Goal: Task Accomplishment & Management: Manage account settings

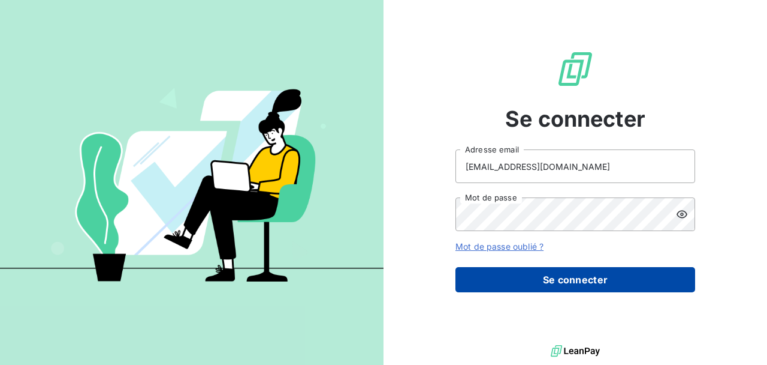
click at [601, 276] on button "Se connecter" at bounding box center [576, 279] width 240 height 25
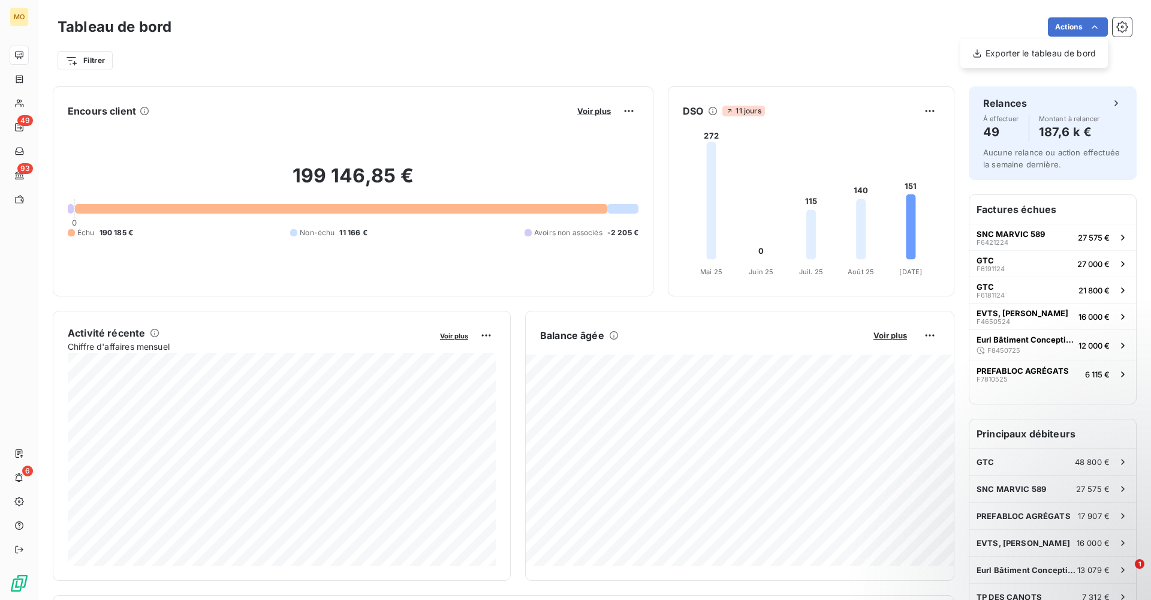
click at [19, 194] on html "MO 49 93 6 Tableau de bord Actions Exporter le tableau de bord Filtrer Encours …" at bounding box center [575, 300] width 1151 height 600
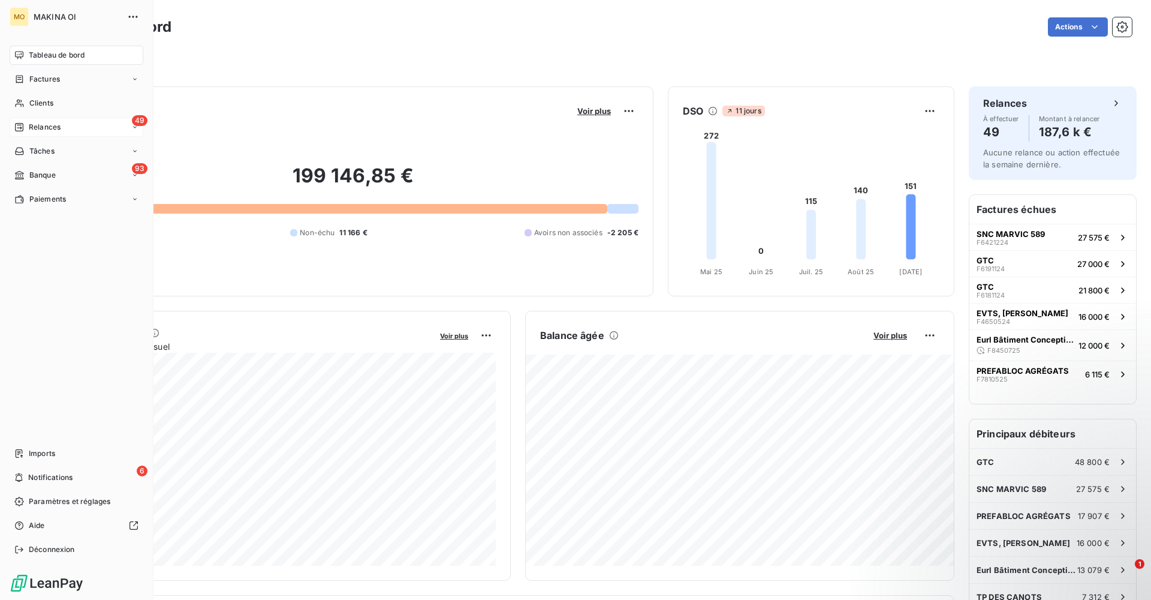
click at [74, 128] on div "49 Relances" at bounding box center [77, 127] width 134 height 19
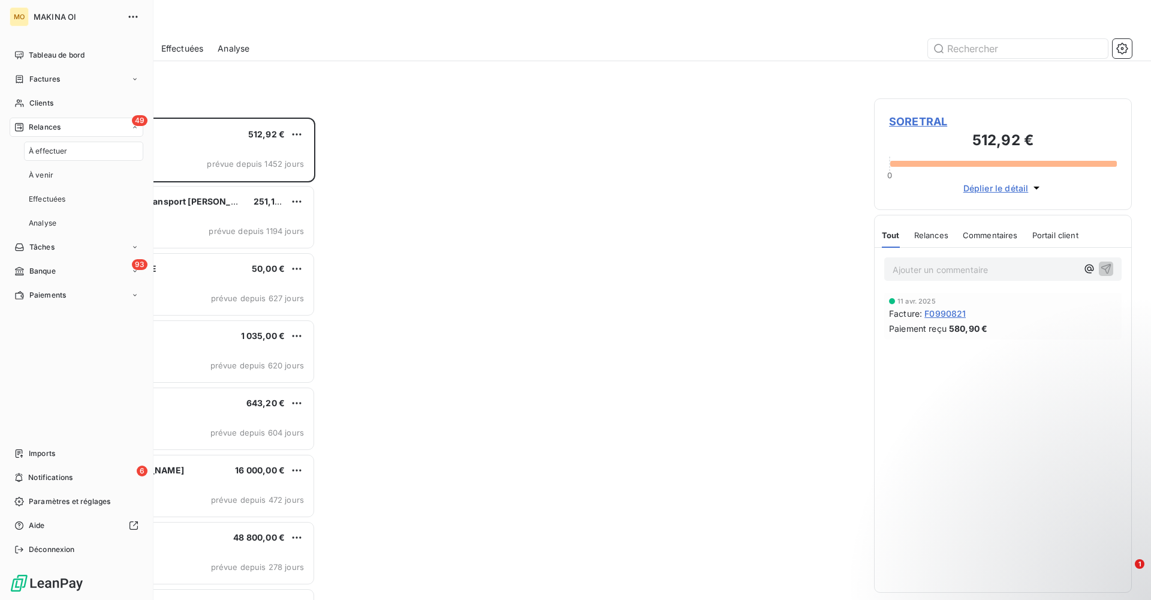
scroll to position [482, 258]
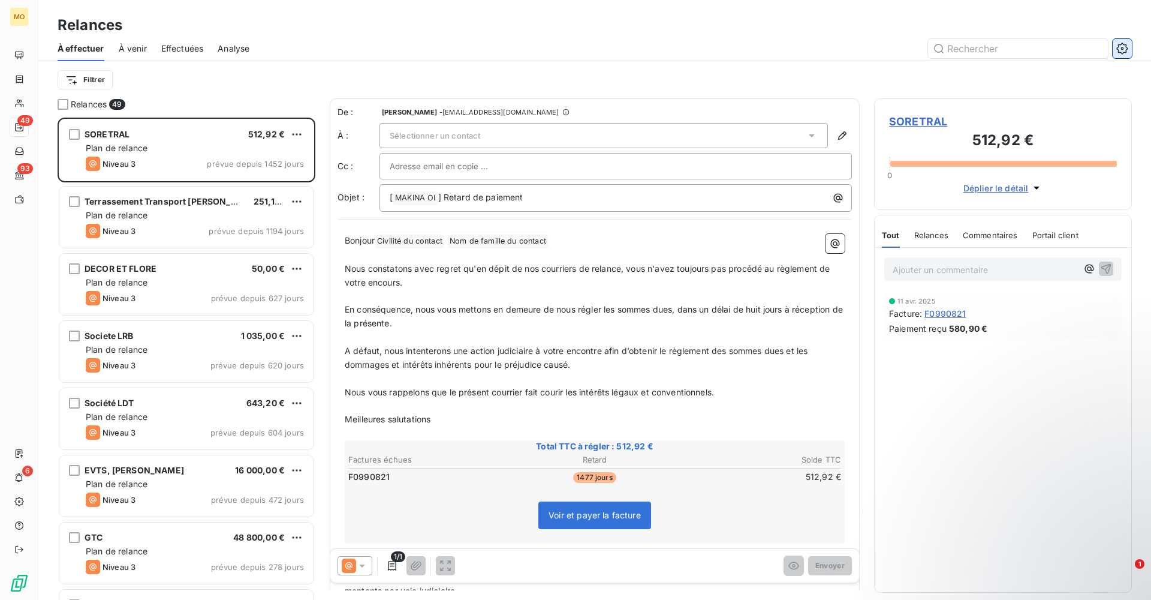
click at [767, 49] on icon "button" at bounding box center [1122, 48] width 3 height 3
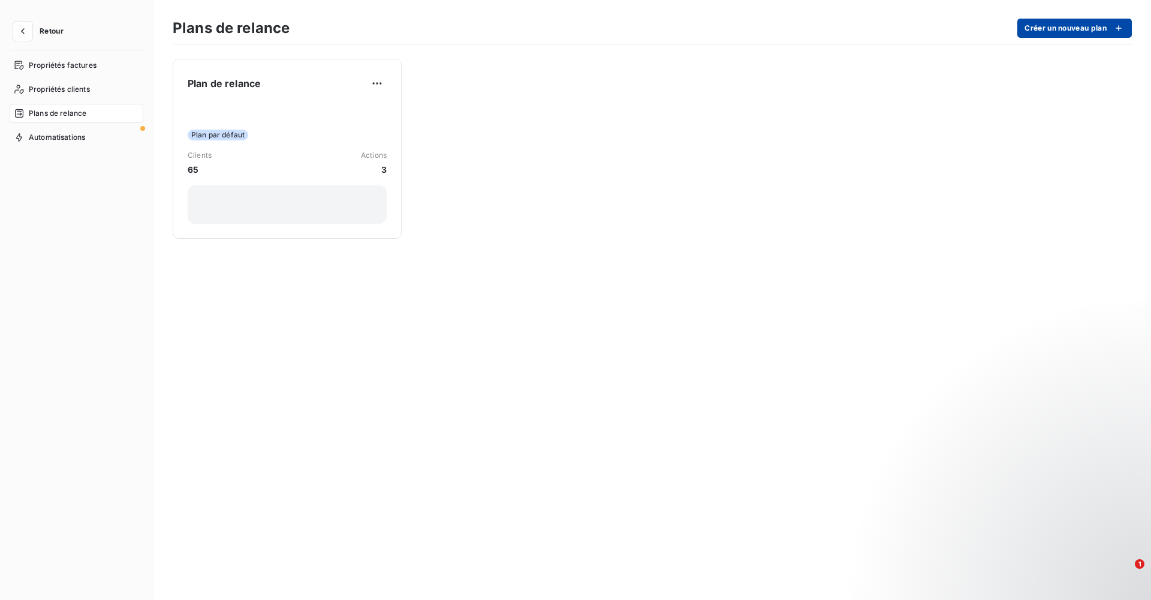
click at [767, 29] on icon "button" at bounding box center [1119, 28] width 12 height 12
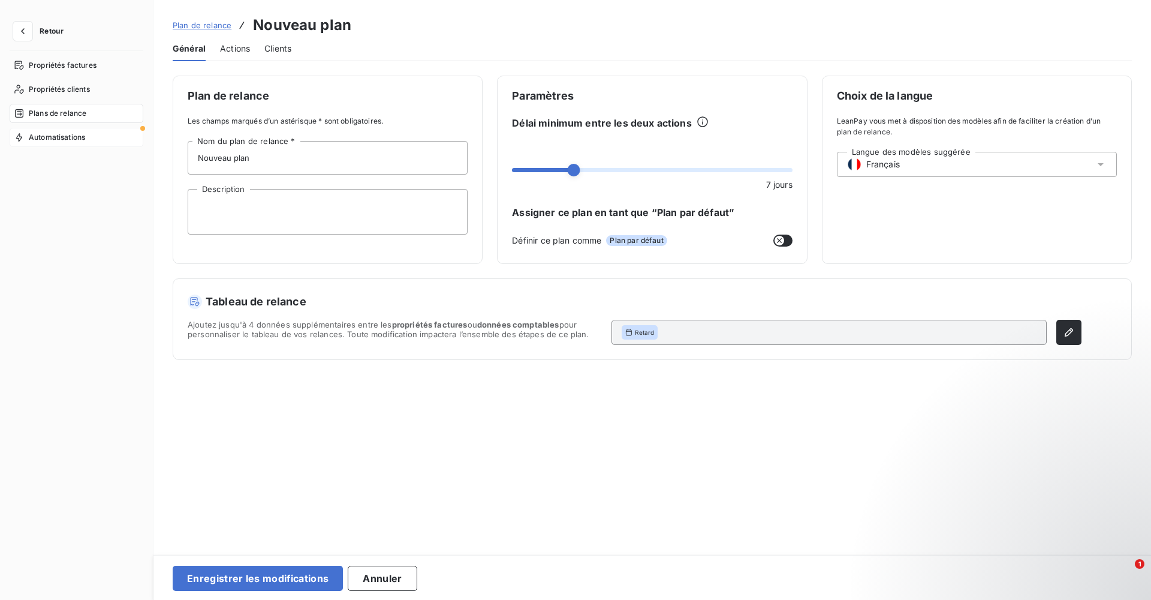
click at [70, 137] on span "Automatisations" at bounding box center [57, 137] width 56 height 11
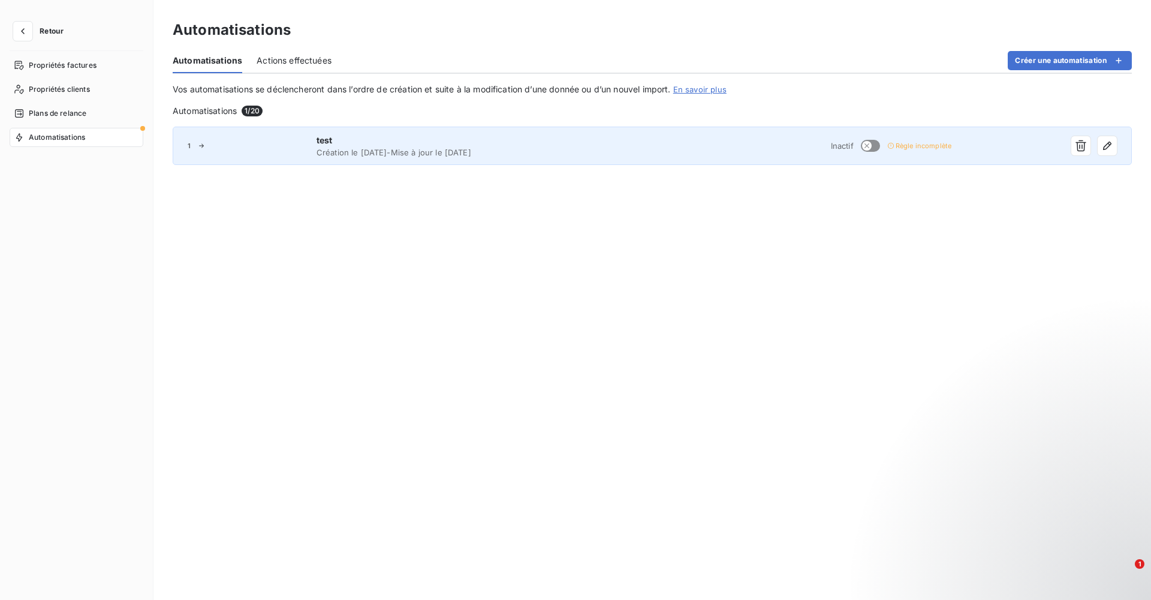
click at [371, 150] on span "Création le [DATE] - Mise à jour le [DATE]" at bounding box center [484, 152] width 334 height 10
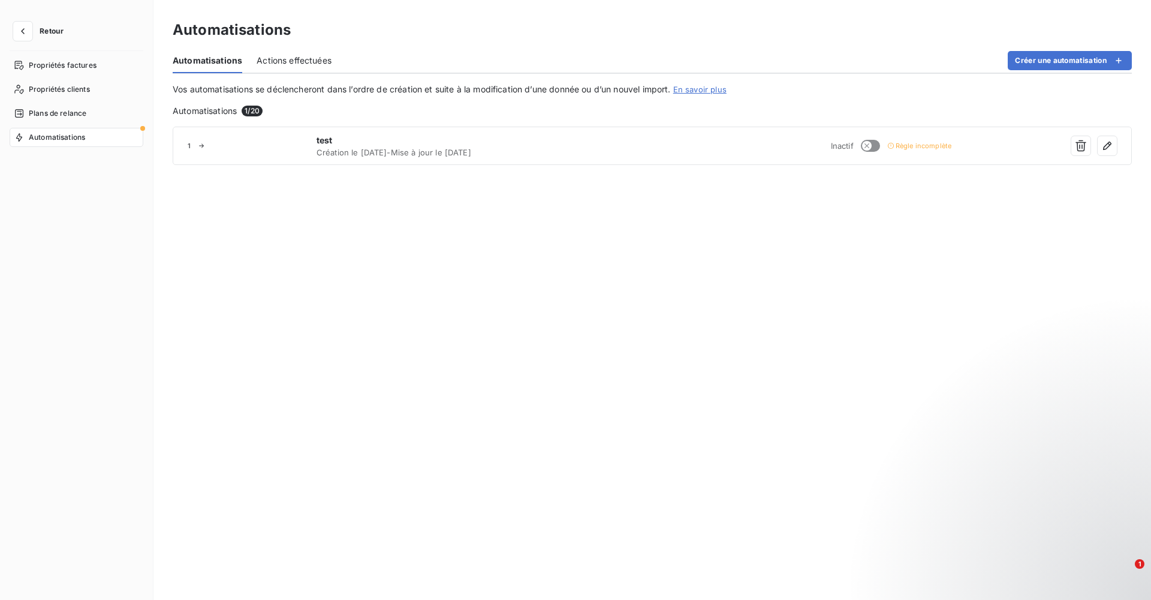
click at [294, 57] on span "Actions effectuées" at bounding box center [294, 61] width 75 height 12
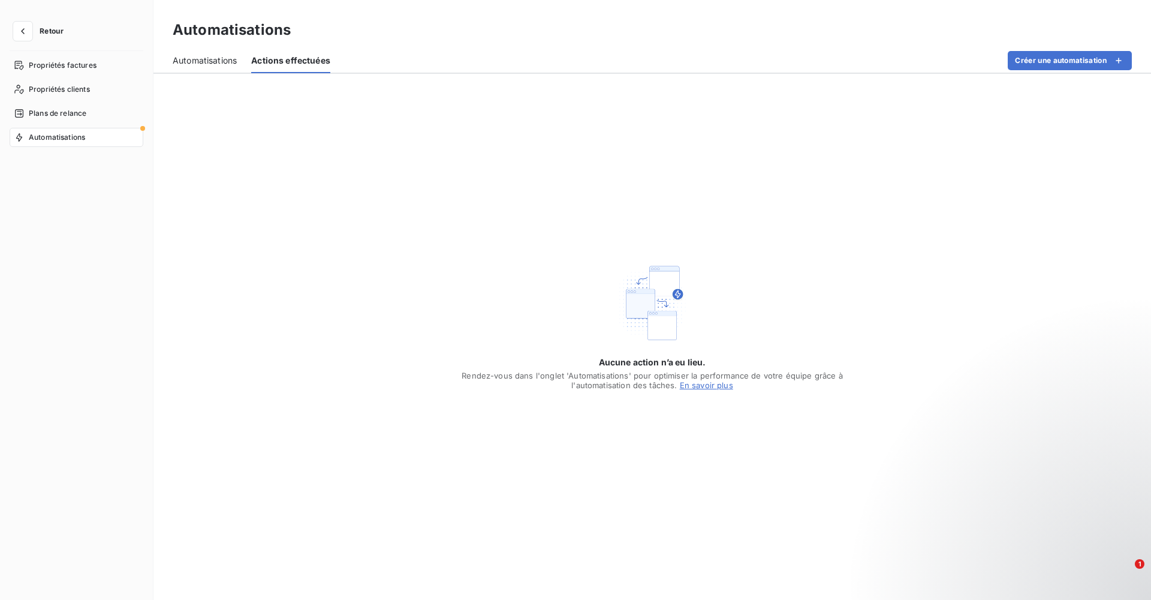
click at [215, 59] on span "Automatisations" at bounding box center [205, 61] width 64 height 12
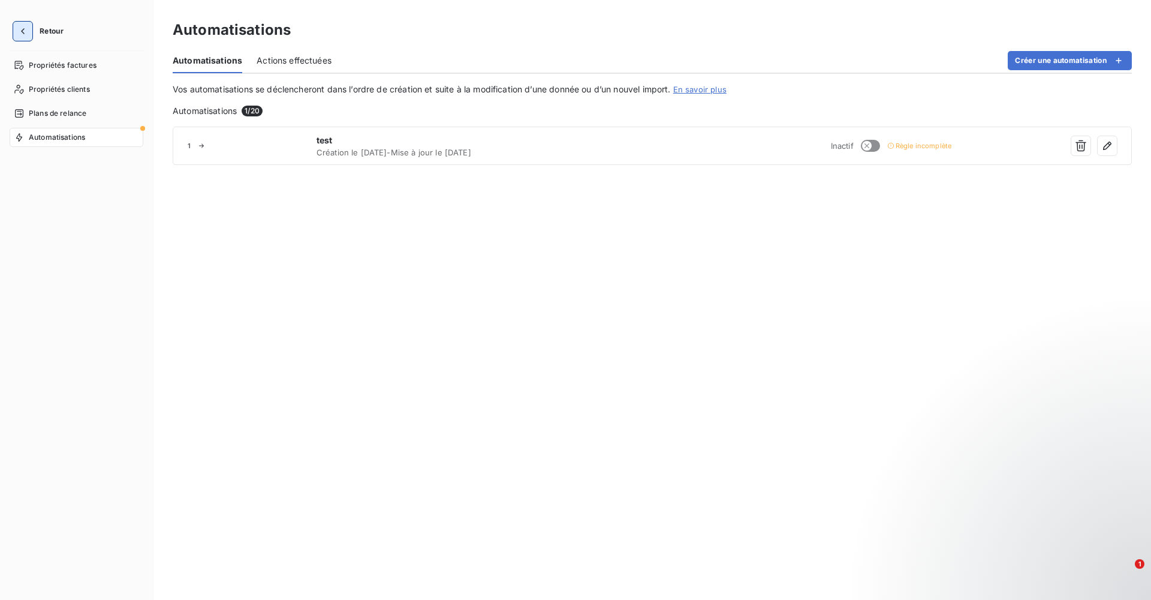
click at [23, 32] on icon "button" at bounding box center [23, 31] width 4 height 6
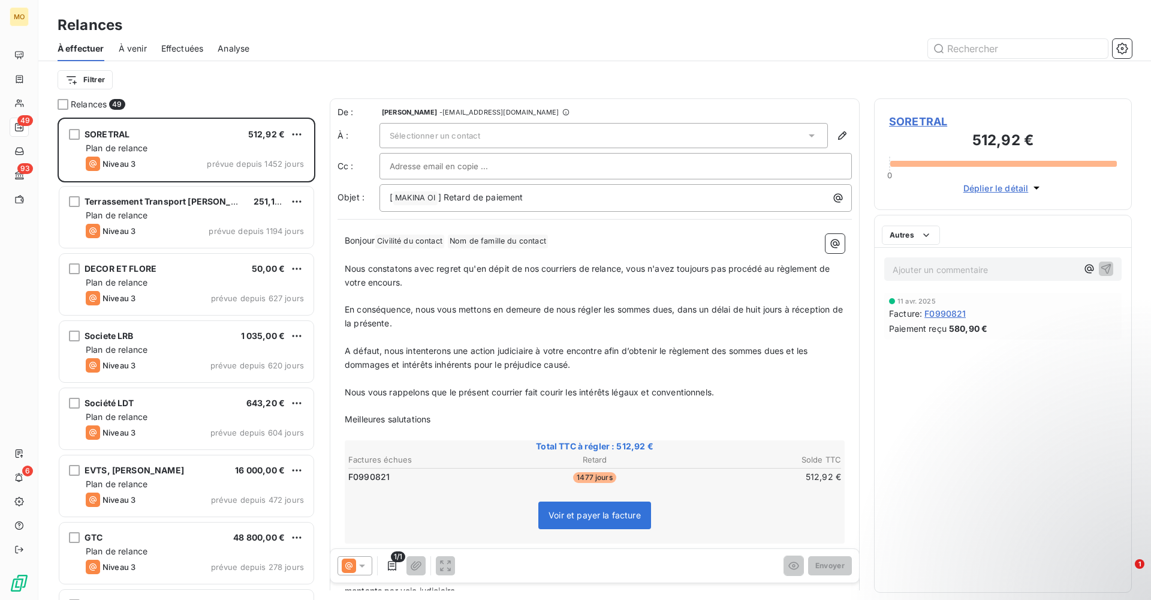
scroll to position [482, 258]
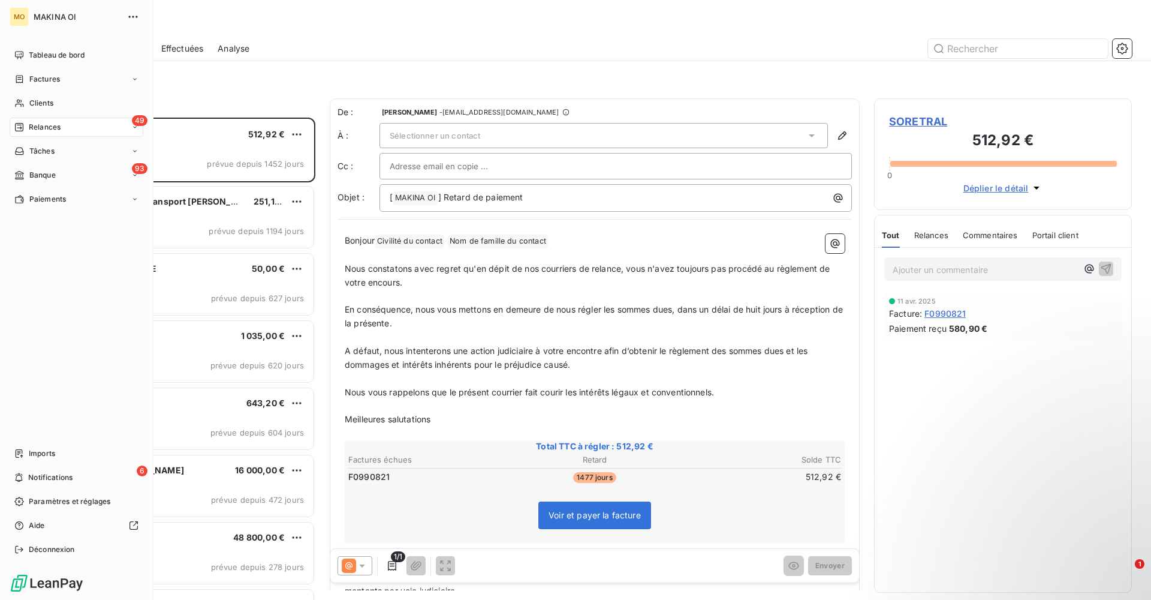
click at [44, 127] on span "Relances" at bounding box center [45, 127] width 32 height 11
click at [48, 149] on span "À effectuer" at bounding box center [48, 151] width 39 height 11
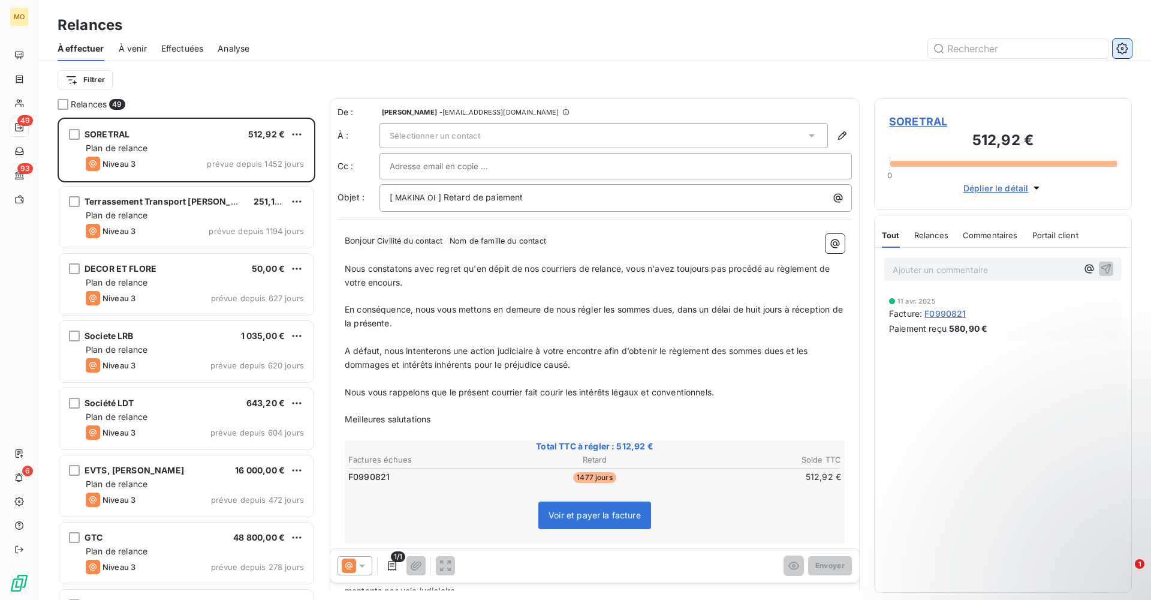
click at [767, 53] on icon "button" at bounding box center [1122, 49] width 12 height 12
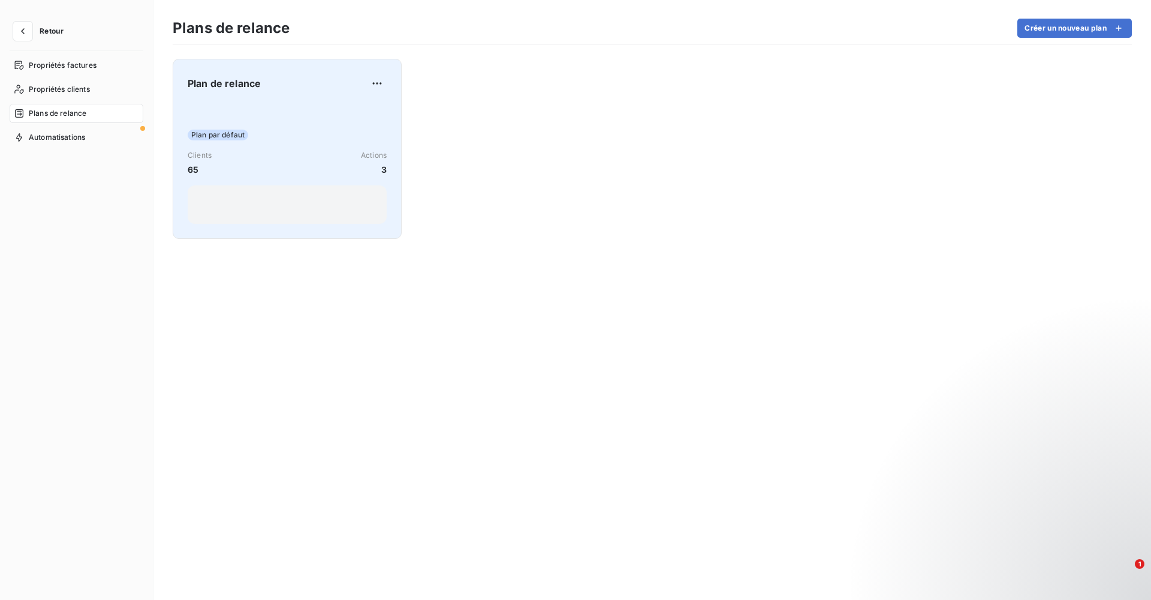
click at [309, 106] on div "Plan par défaut Clients 65 Actions 3" at bounding box center [287, 163] width 199 height 121
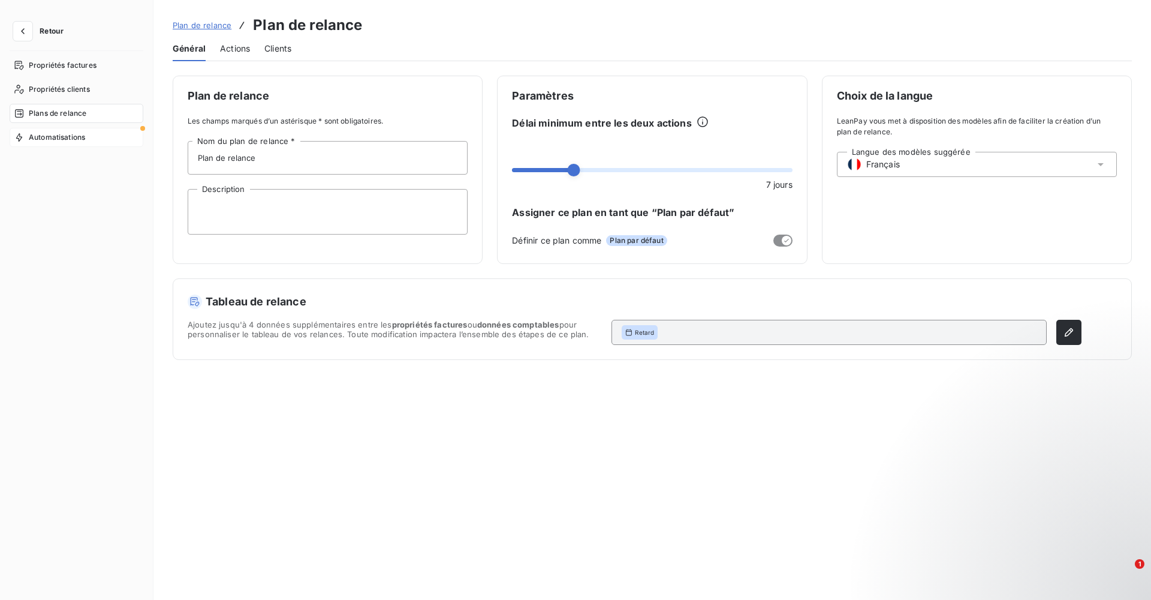
click at [69, 134] on span "Automatisations" at bounding box center [57, 137] width 56 height 11
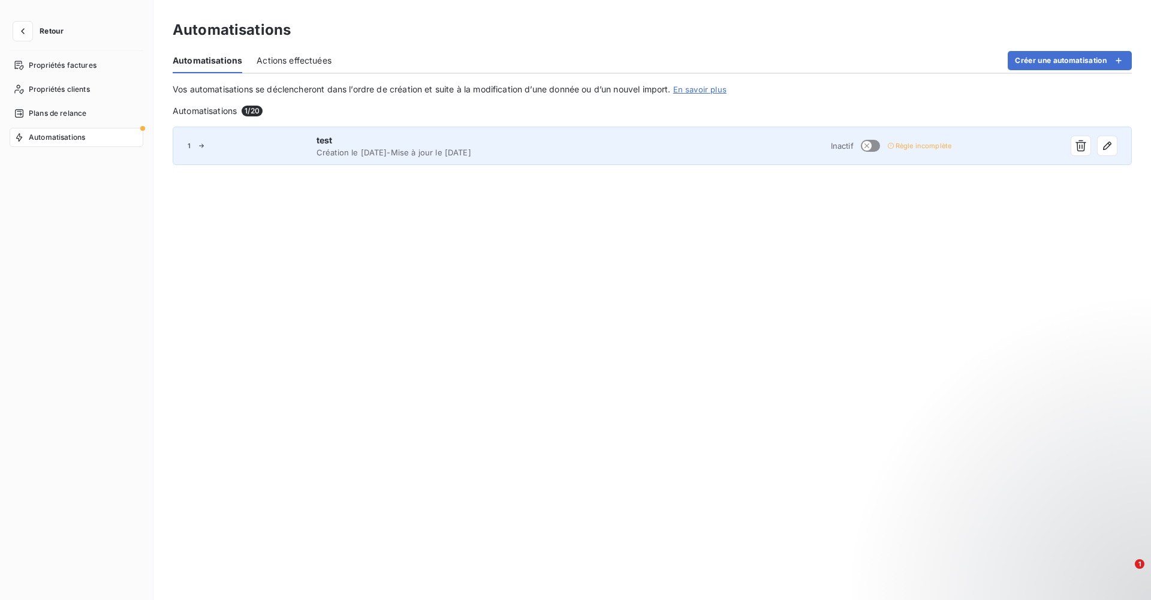
click at [225, 153] on div "1 test Création le [DATE] - Mise à jour le [DATE] Inactif Règle incomplète" at bounding box center [652, 146] width 959 height 38
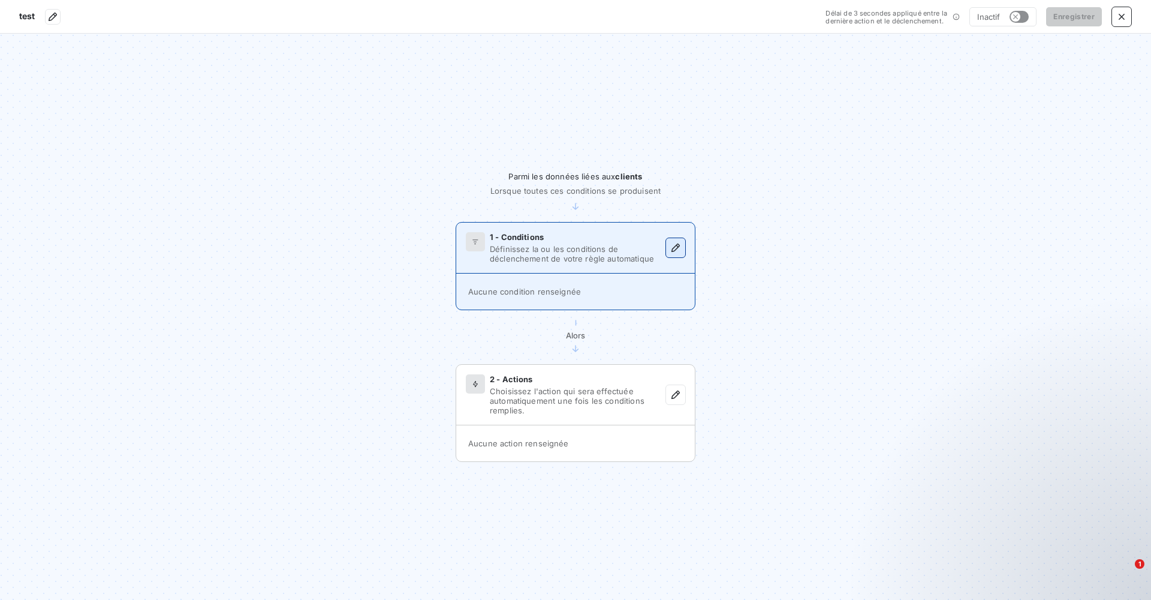
click at [677, 249] on icon "button" at bounding box center [676, 247] width 8 height 8
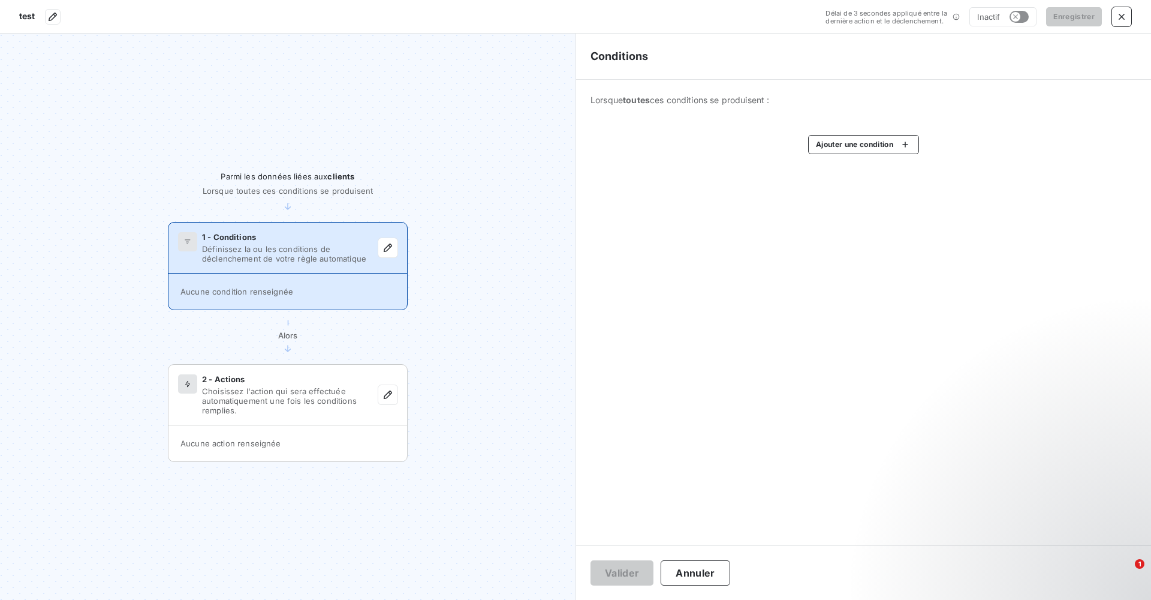
click at [486, 183] on section "Parmi les données liées aux clients Lorsque toutes ces conditions se produisent…" at bounding box center [288, 317] width 576 height 566
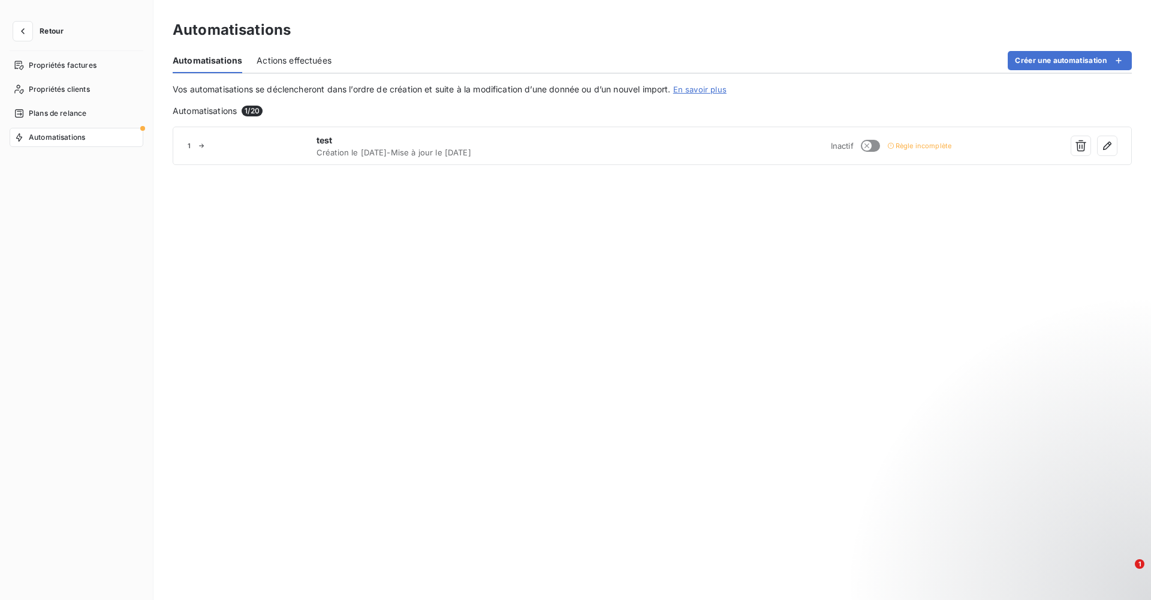
click at [718, 90] on link "En savoir plus" at bounding box center [699, 90] width 53 height 10
click at [767, 62] on button "Créer une automatisation" at bounding box center [1070, 60] width 124 height 19
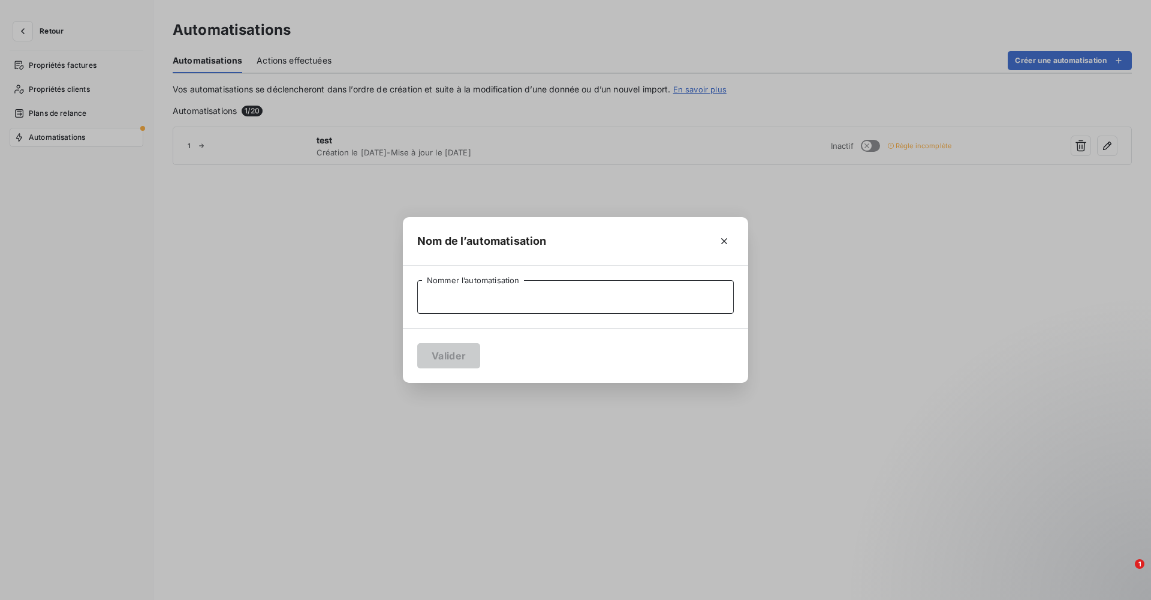
click at [552, 299] on input "Nommer l’automatisation" at bounding box center [575, 297] width 317 height 34
click at [431, 297] on input "Shéma de relance 1" at bounding box center [575, 297] width 317 height 34
type input "Schéma de relance 1"
click at [445, 356] on button "Valider" at bounding box center [448, 355] width 63 height 25
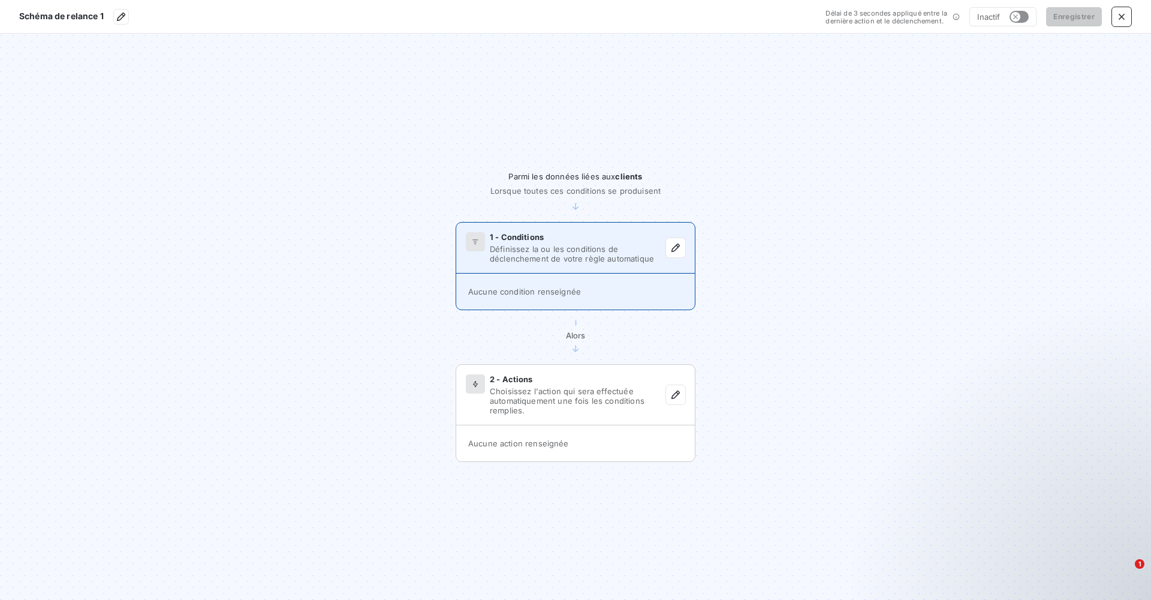
click at [621, 238] on div "1 - Conditions" at bounding box center [578, 237] width 176 height 10
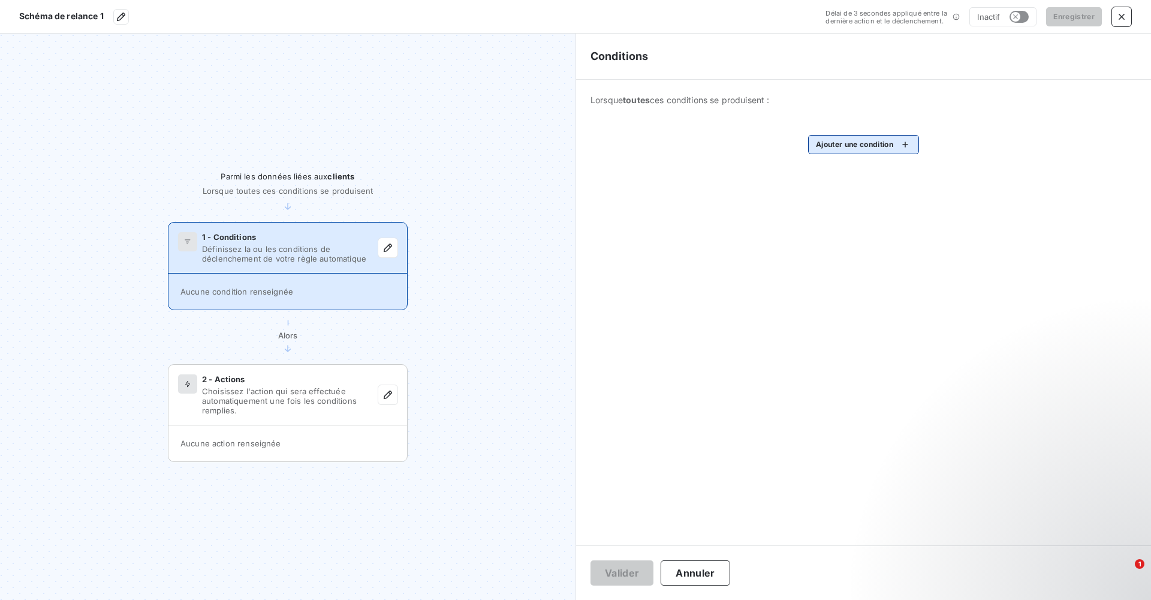
click at [767, 143] on html "Schéma de relance 1 Délai de 3 secondes appliqué entre la dernière action et le…" at bounding box center [575, 300] width 1151 height 600
click at [767, 182] on input "Rechercher et sélectionner" at bounding box center [900, 182] width 152 height 25
type input "intégration facture"
click at [767, 269] on html "Schéma de relance 1 Délai de 3 secondes appliqué entre la dernière action et le…" at bounding box center [575, 300] width 1151 height 600
click at [122, 17] on icon "button" at bounding box center [121, 17] width 12 height 12
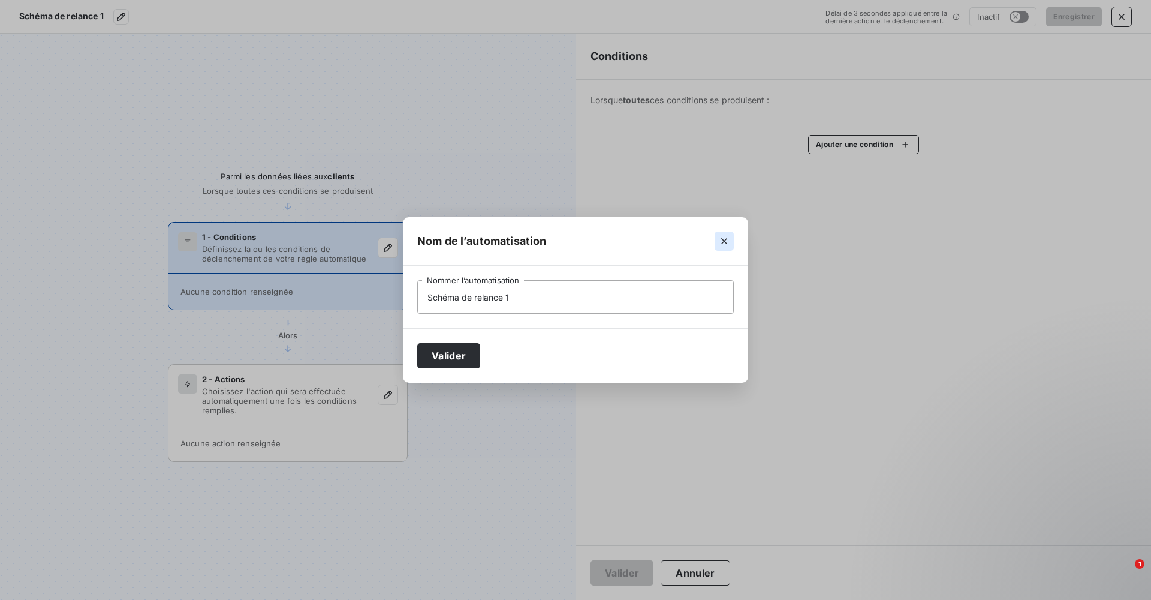
click at [726, 240] on icon "button" at bounding box center [724, 241] width 12 height 12
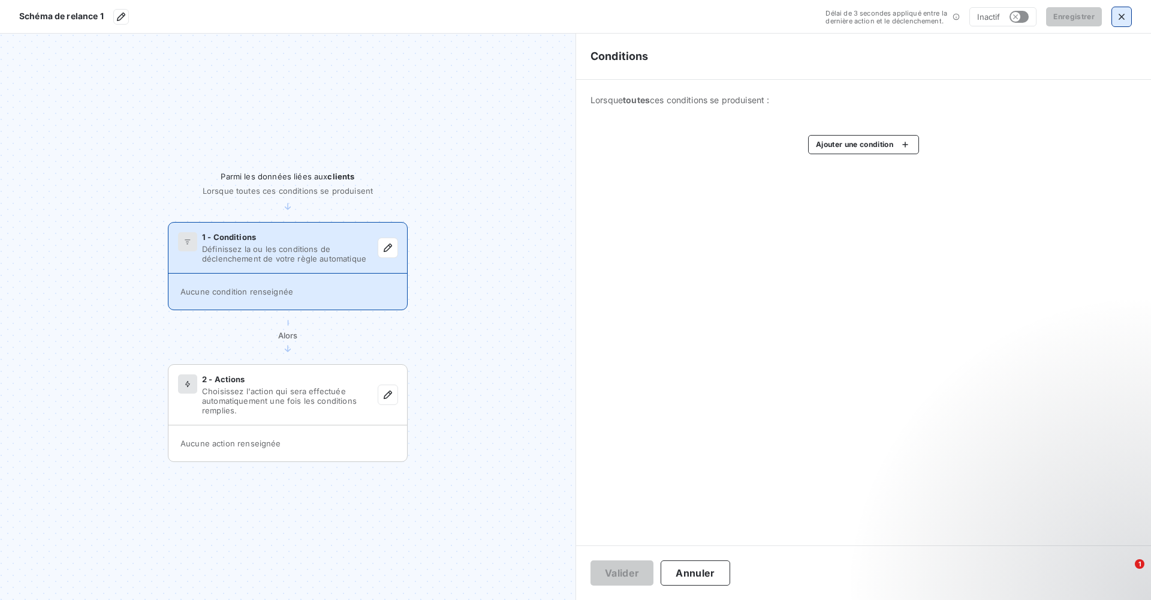
click at [767, 18] on icon "button" at bounding box center [1122, 17] width 12 height 12
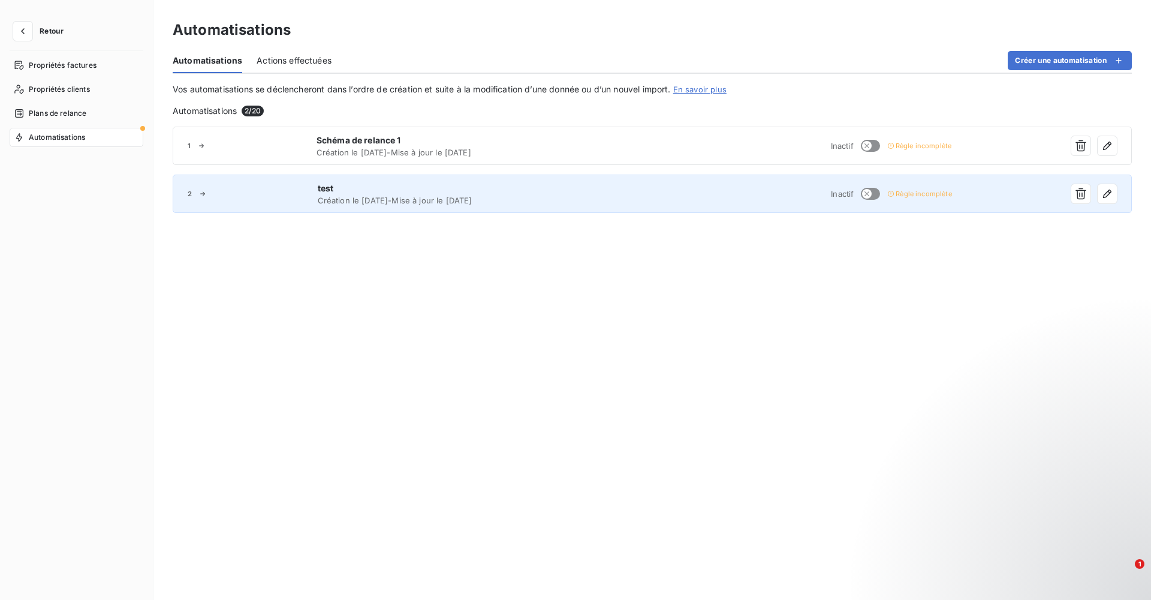
click at [309, 196] on div at bounding box center [254, 193] width 111 height 7
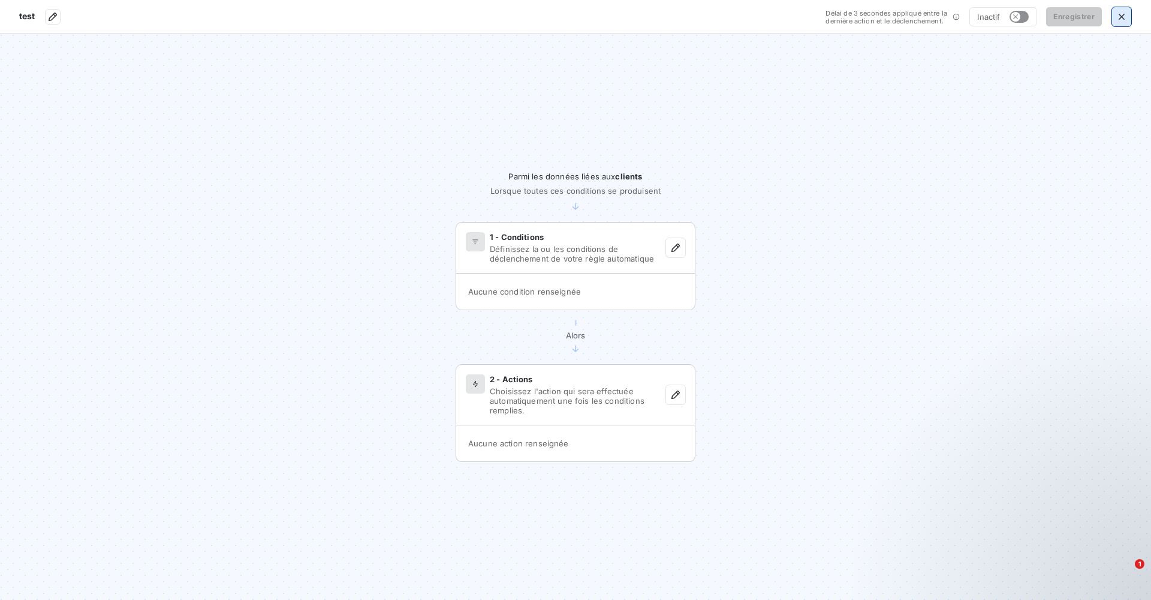
click at [767, 19] on icon "button" at bounding box center [1122, 17] width 12 height 12
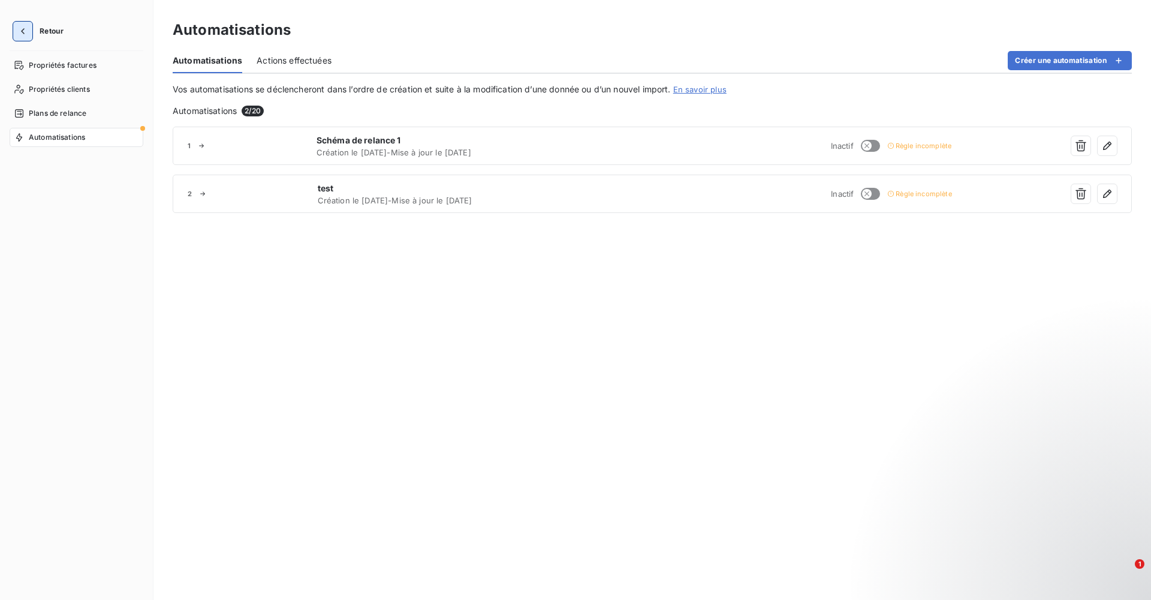
click at [25, 30] on icon "button" at bounding box center [23, 31] width 12 height 12
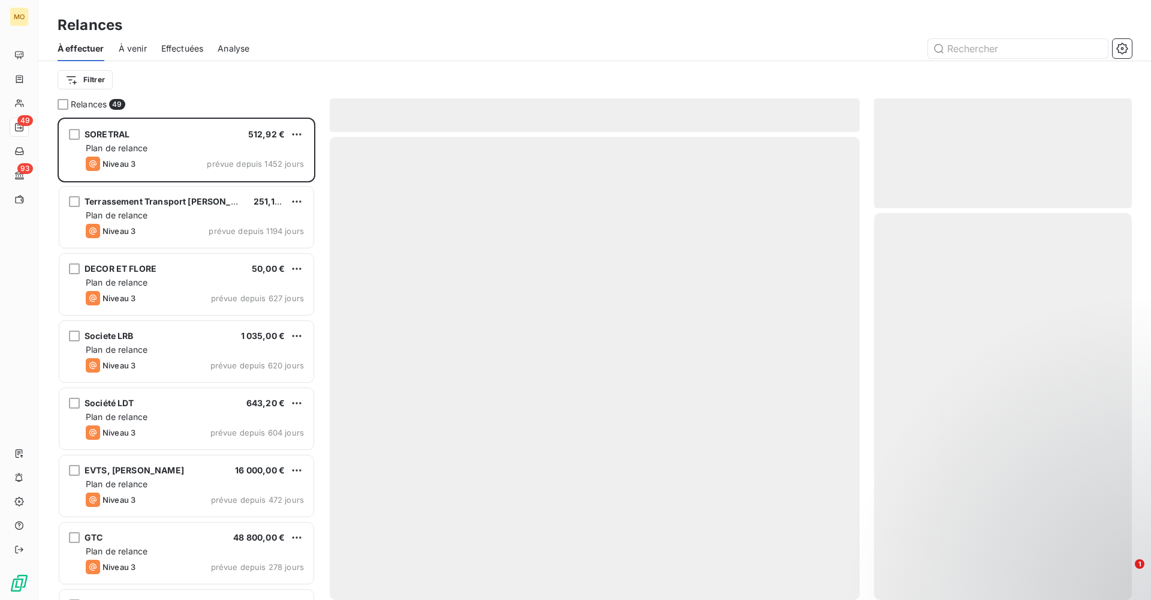
scroll to position [482, 258]
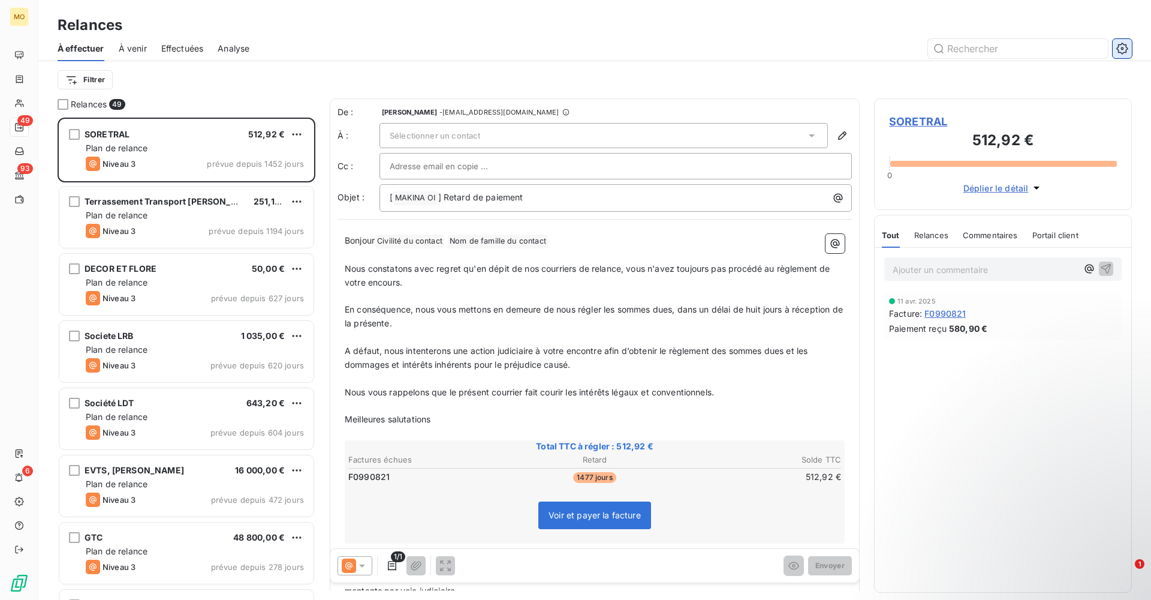
click at [767, 55] on button "button" at bounding box center [1122, 48] width 19 height 19
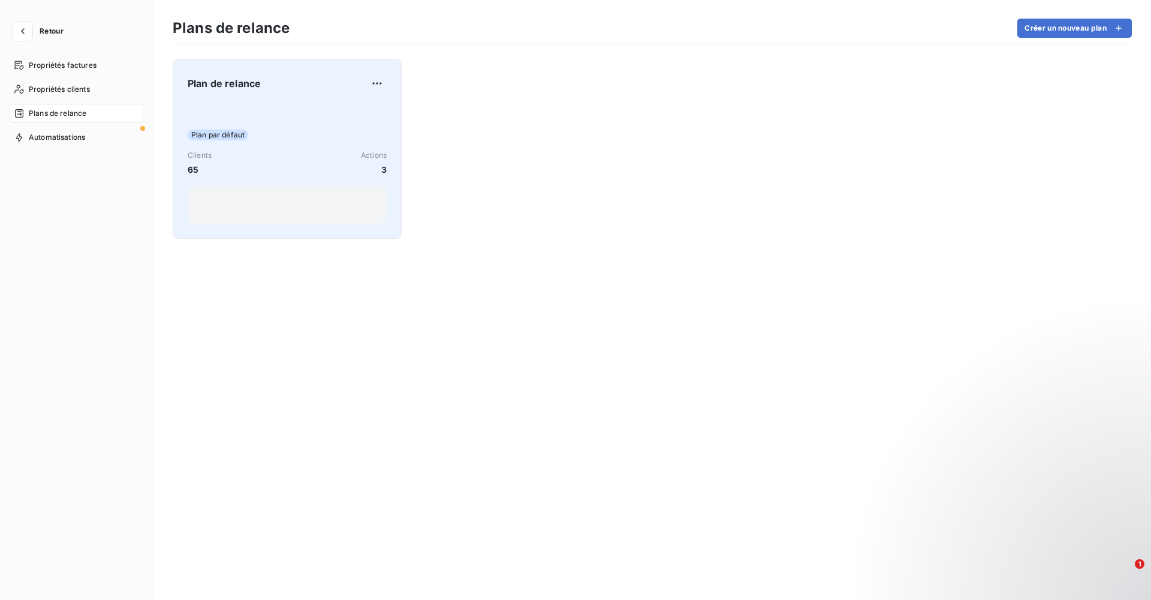
click at [338, 180] on div "Plan par défaut Clients 65 Actions 3" at bounding box center [287, 163] width 199 height 121
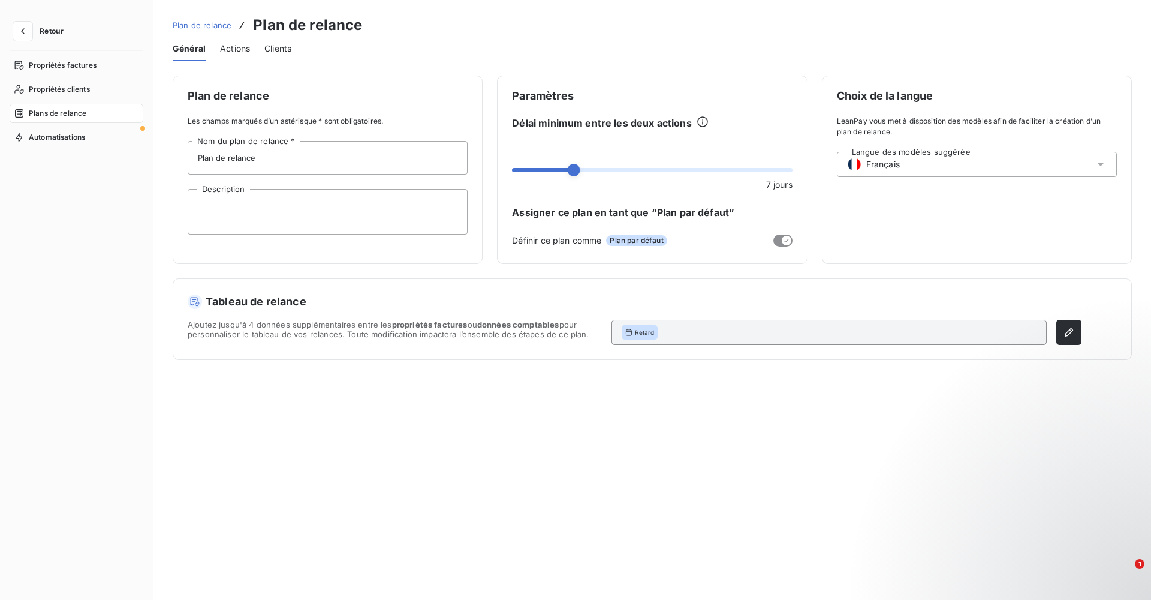
click at [477, 318] on div "Tableau de relance Ajoutez jusqu'à 4 données supplémentaires entre les propriét…" at bounding box center [635, 319] width 894 height 52
click at [234, 54] on span "Actions" at bounding box center [235, 49] width 30 height 12
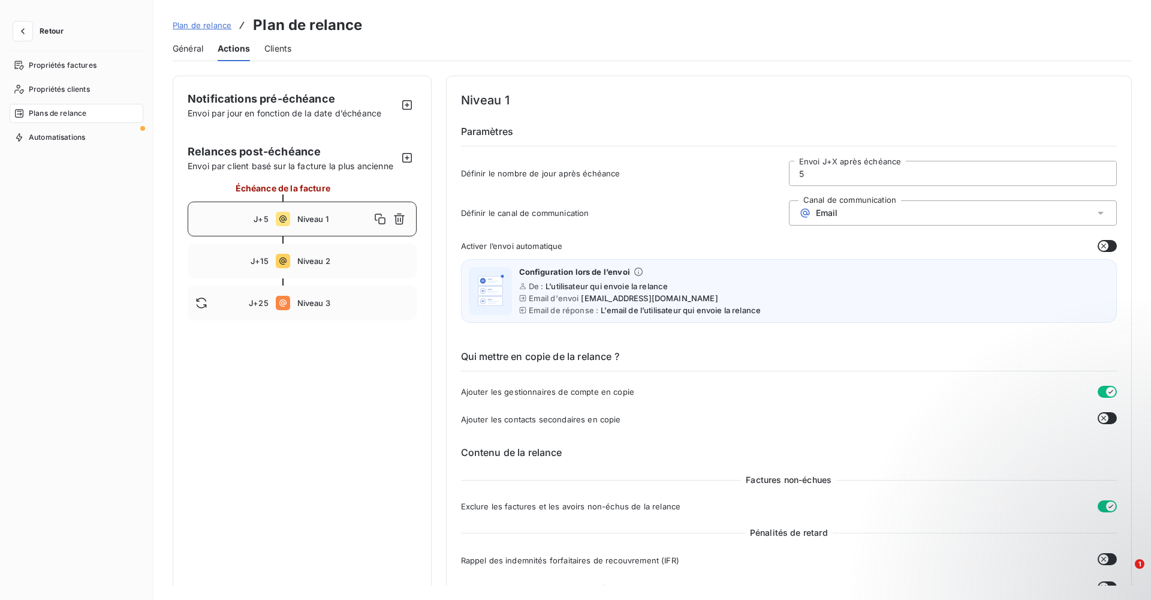
click at [767, 179] on input "5" at bounding box center [953, 173] width 327 height 24
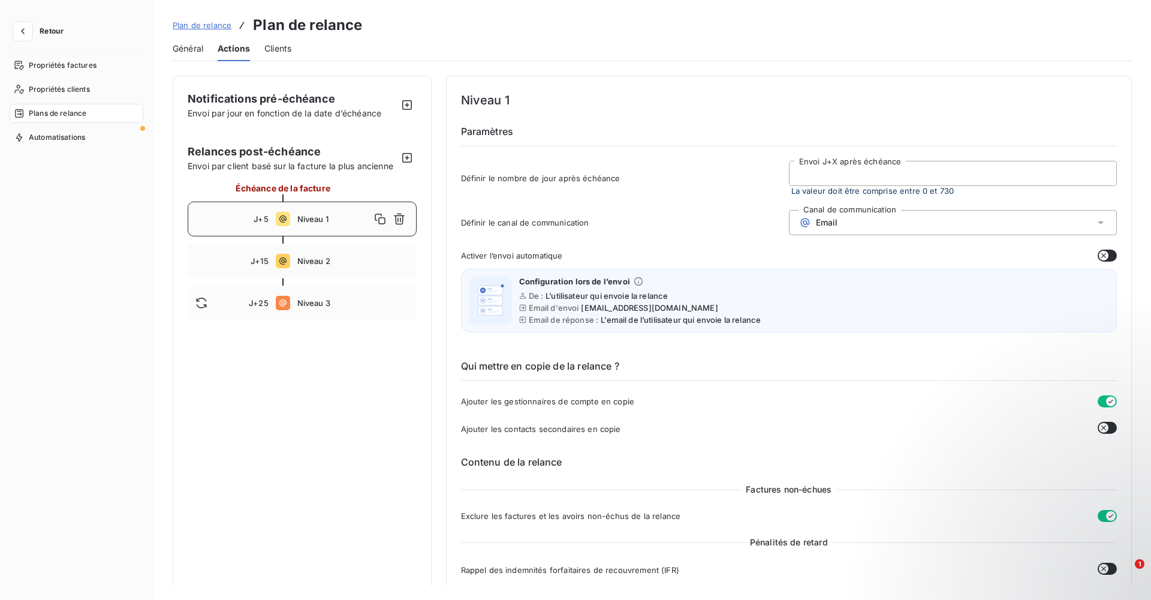
type input "2"
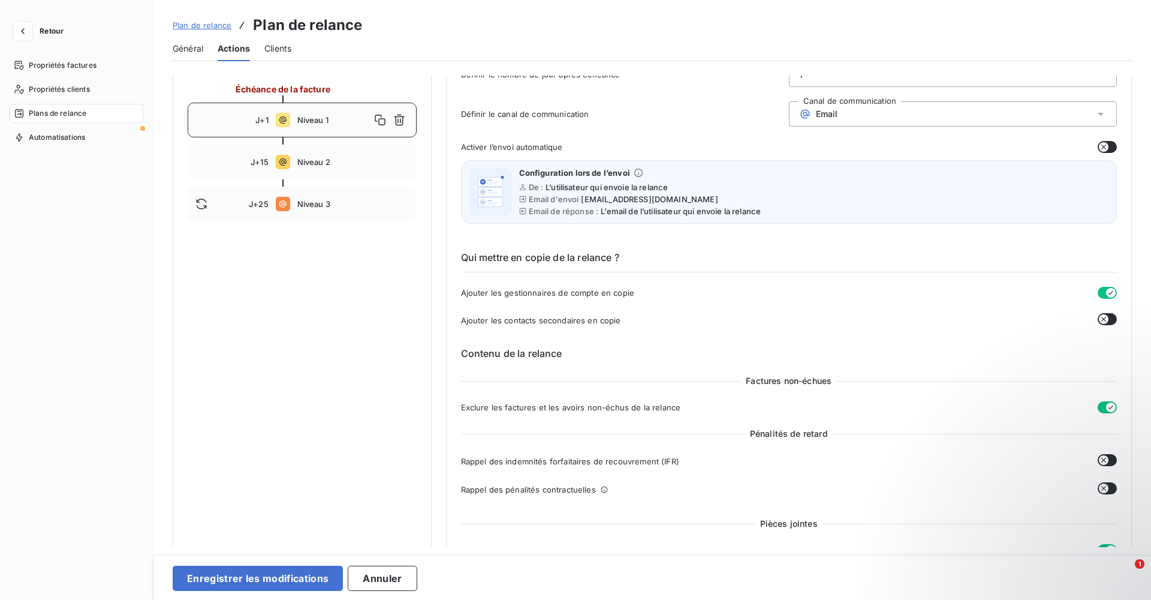
scroll to position [109, 0]
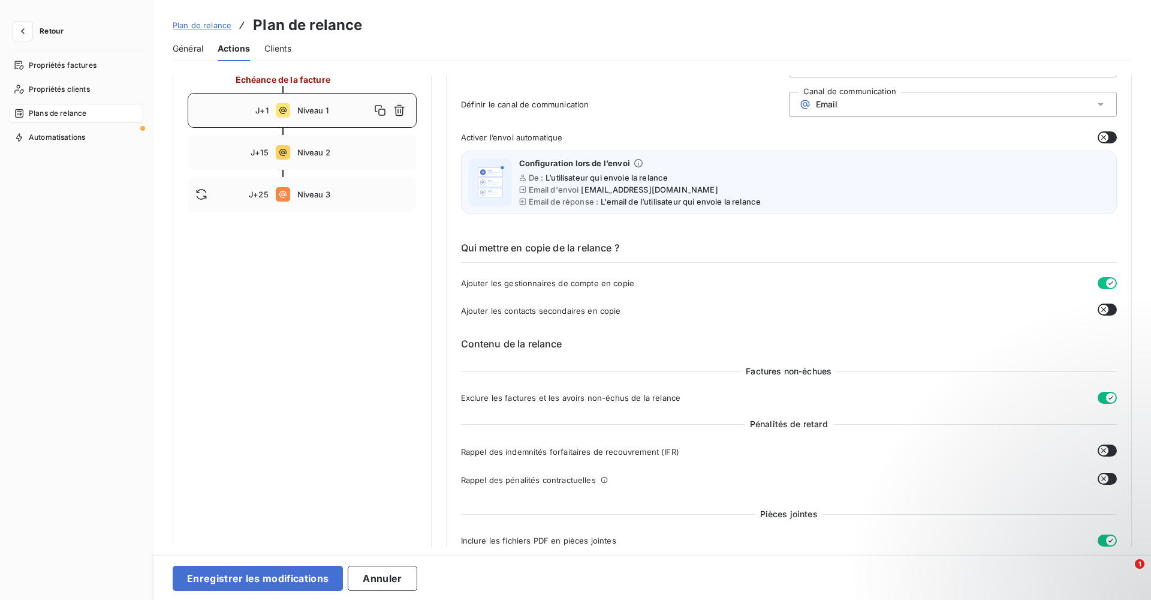
type input "1"
click at [604, 209] on div "Configuration lors de l’envoi De : L’utilisateur qui envoie la relance Email d'…" at bounding box center [789, 182] width 657 height 64
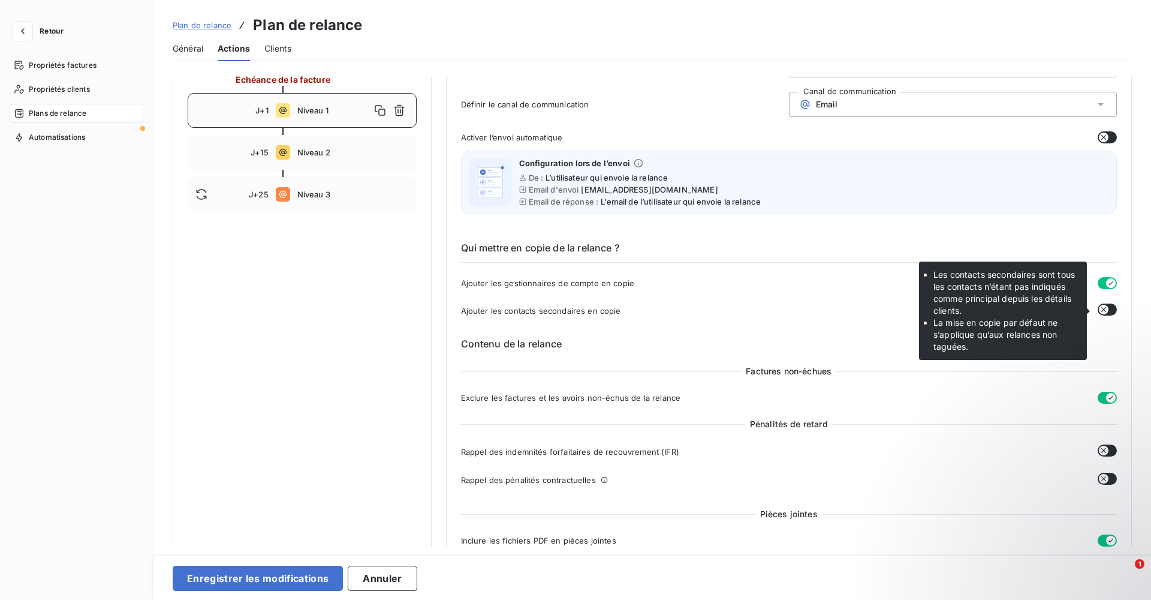
click at [767, 311] on button "button" at bounding box center [1107, 309] width 19 height 12
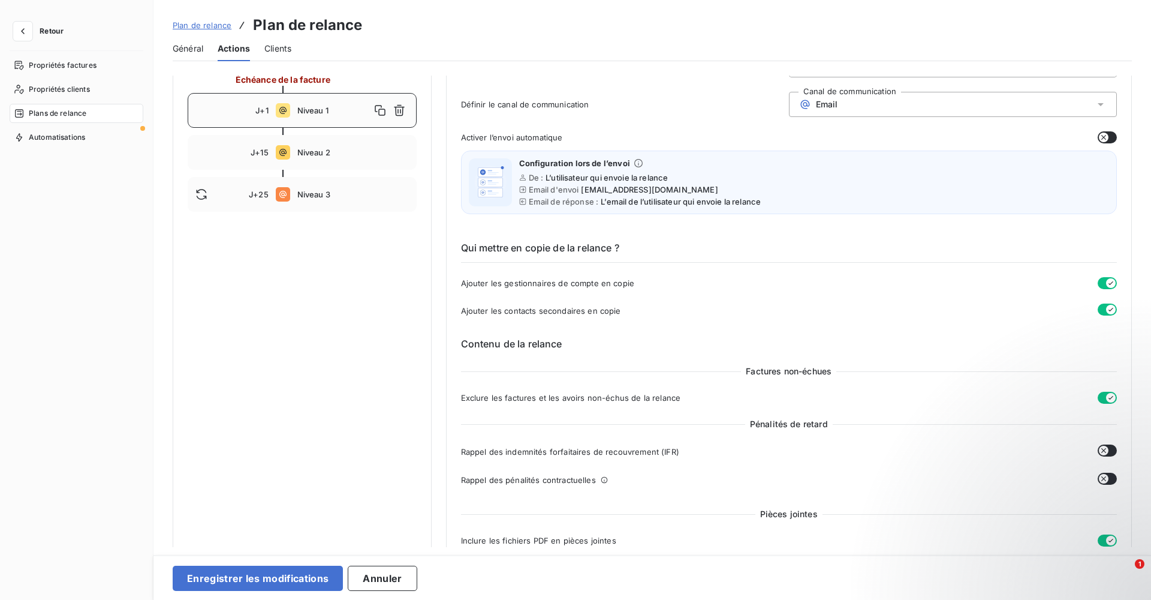
click at [767, 311] on icon "button" at bounding box center [1111, 310] width 10 height 10
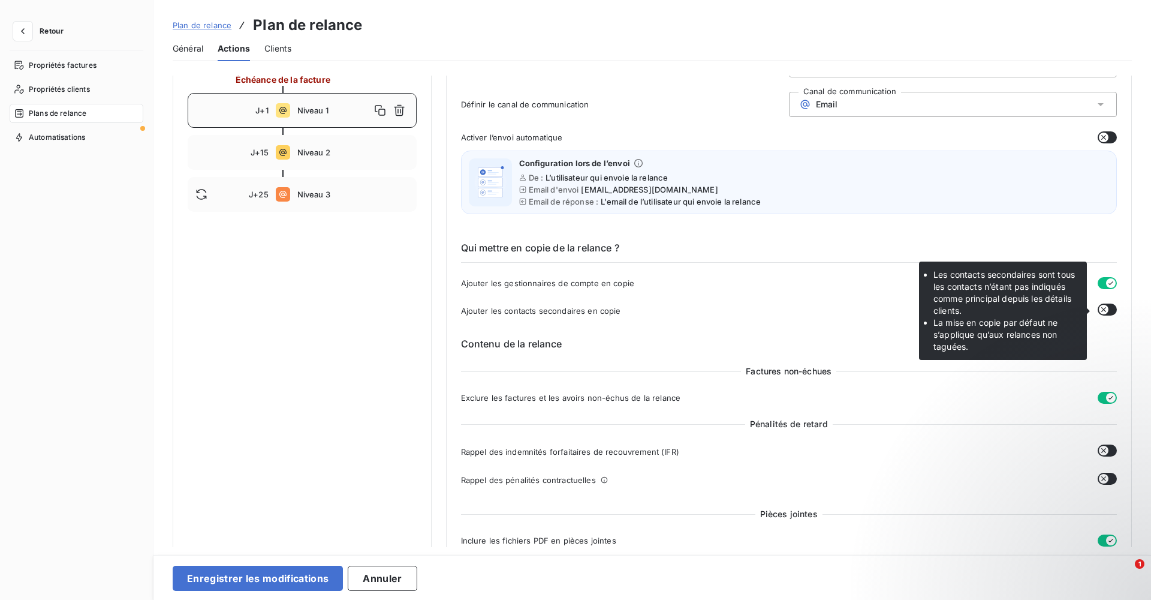
click at [767, 309] on icon "button" at bounding box center [1104, 310] width 10 height 10
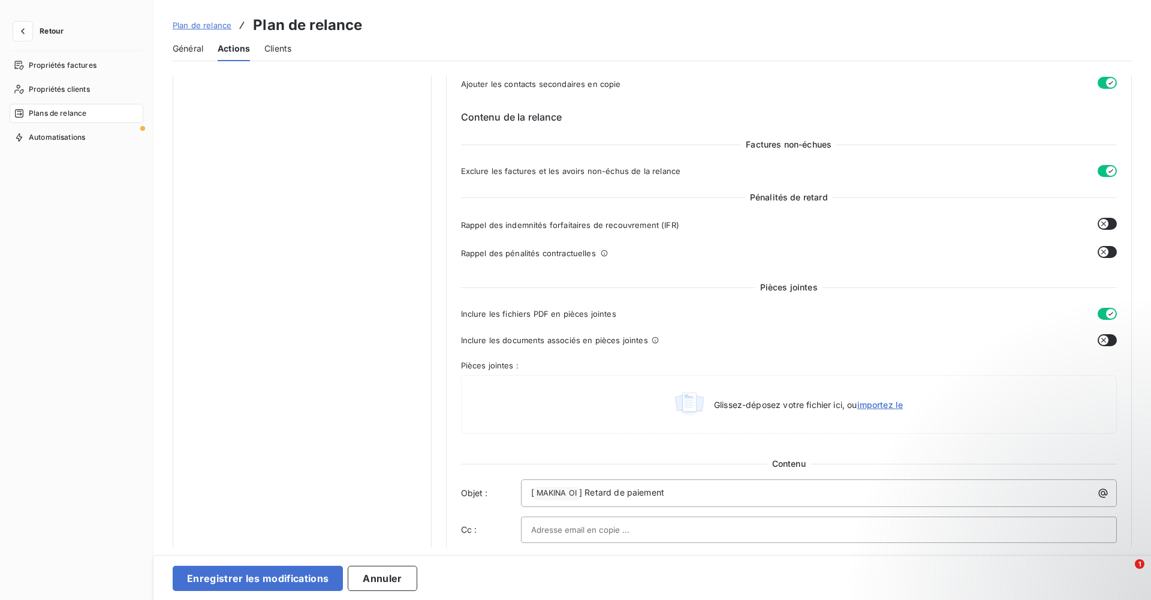
scroll to position [336, 0]
click at [767, 340] on button "button" at bounding box center [1107, 339] width 19 height 12
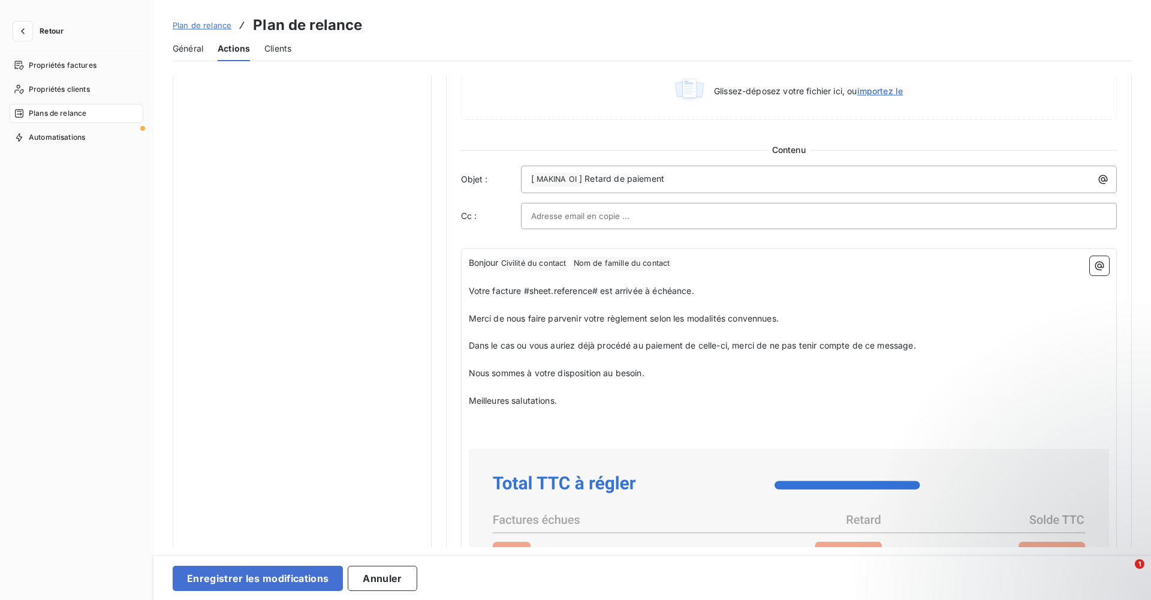
scroll to position [649, 0]
click at [767, 308] on p "﻿" at bounding box center [789, 304] width 641 height 14
click at [674, 215] on div at bounding box center [819, 215] width 576 height 18
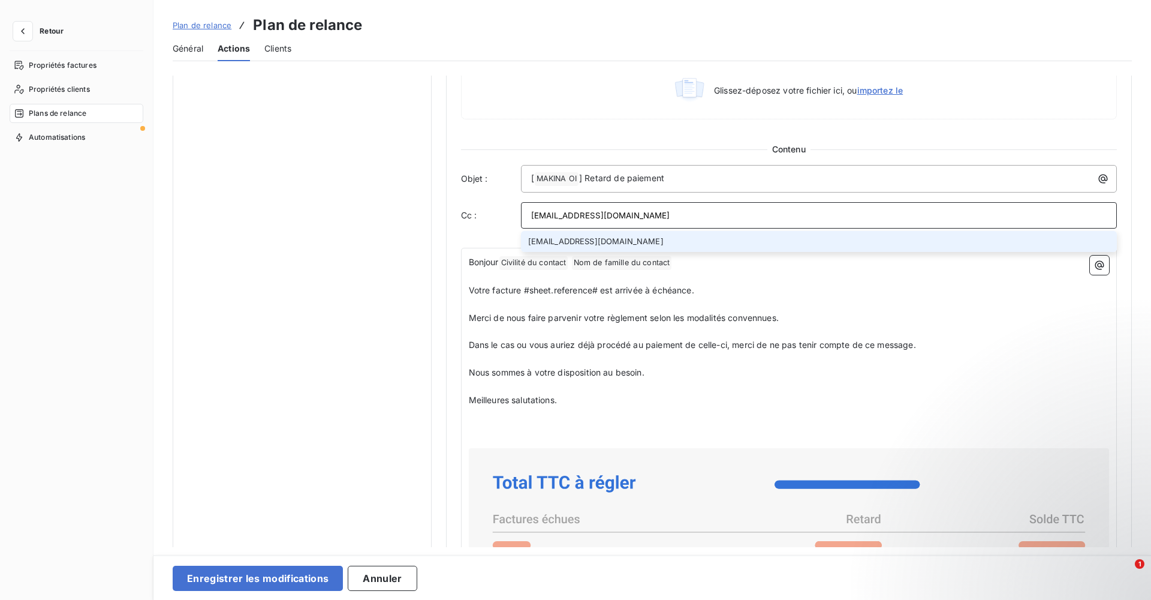
type input "[EMAIL_ADDRESS][DOMAIN_NAME]"
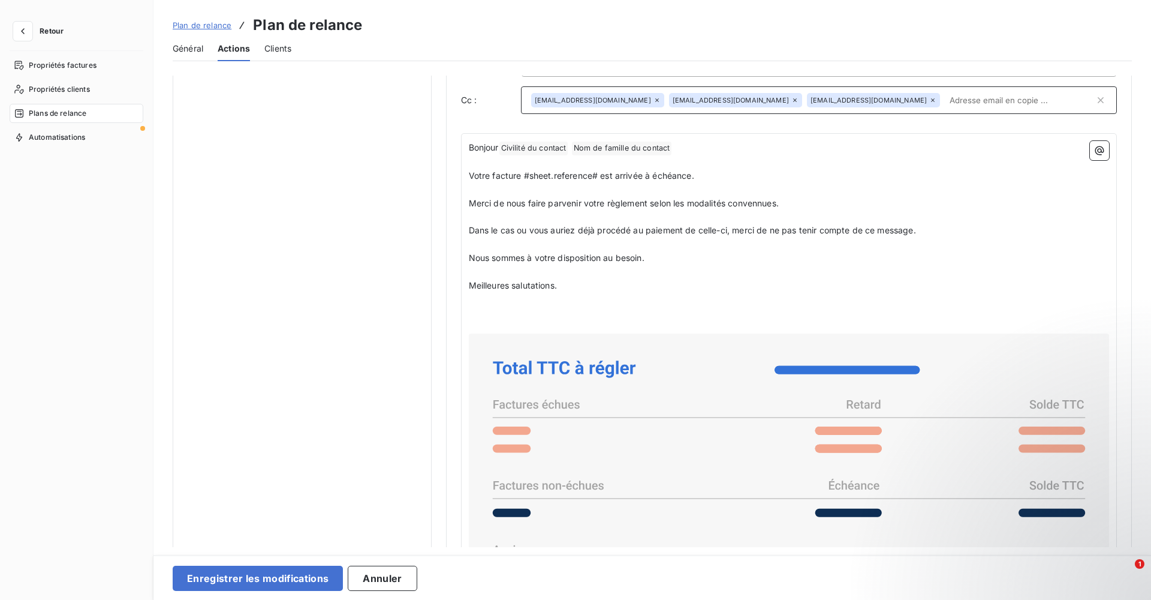
scroll to position [741, 0]
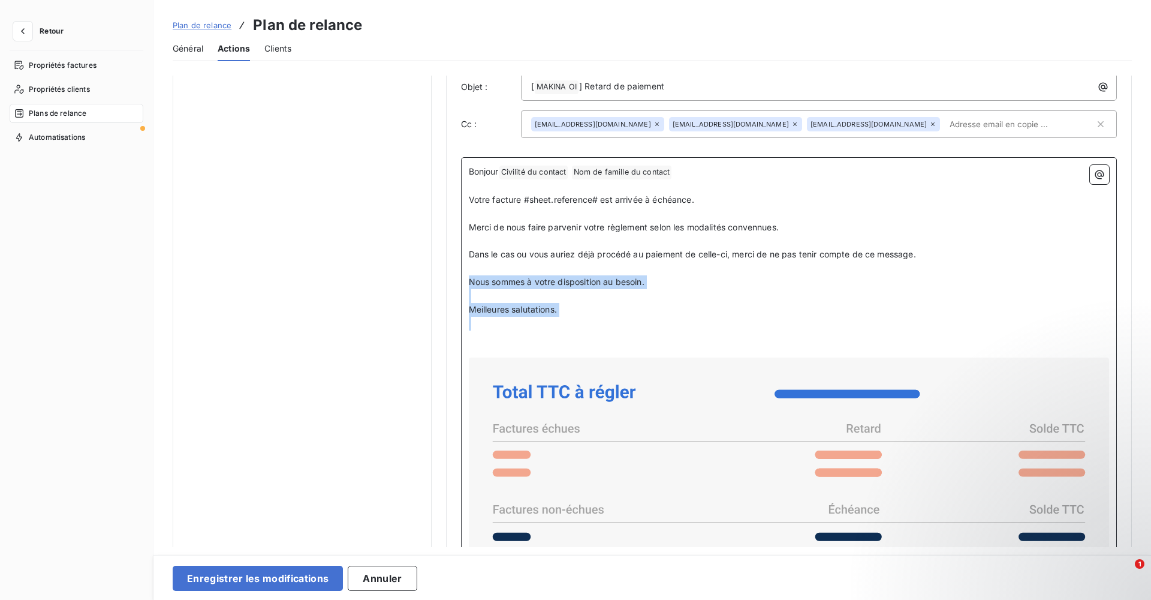
drag, startPoint x: 569, startPoint y: 329, endPoint x: 464, endPoint y: 278, distance: 116.6
click at [464, 278] on div "Bonjour Civilité du contact ﻿ Nom de famille du contact ﻿ ﻿ ﻿ Votre facture #sh…" at bounding box center [789, 544] width 657 height 775
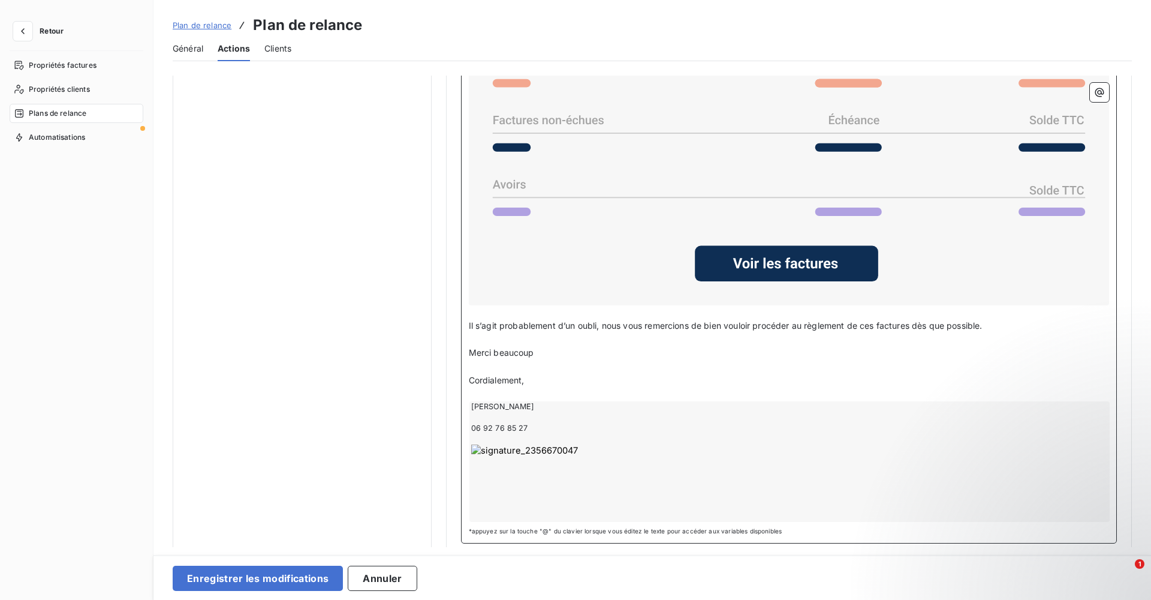
scroll to position [1089, 0]
click at [466, 315] on div "Bonjour Civilité du contact ﻿ Nom de famille du contact ﻿ ﻿ ﻿ Votre facture #sh…" at bounding box center [789, 176] width 657 height 734
click at [469, 321] on span "Il s’agit probablement d’un oubli, nous vous remercions de bien vouloir procéde…" at bounding box center [726, 326] width 514 height 10
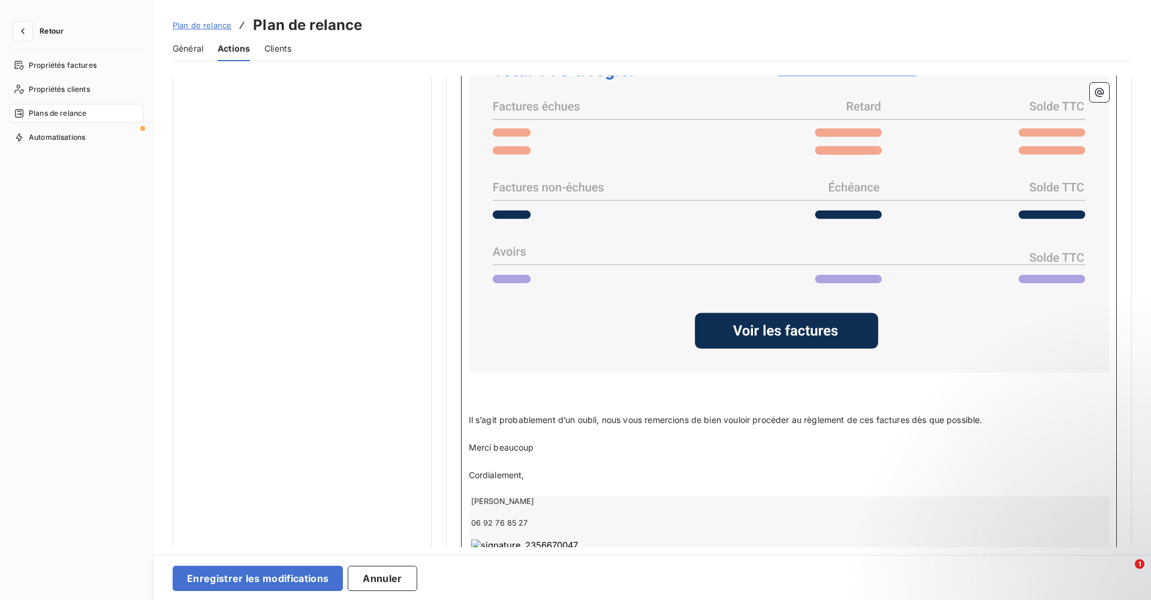
scroll to position [1029, 0]
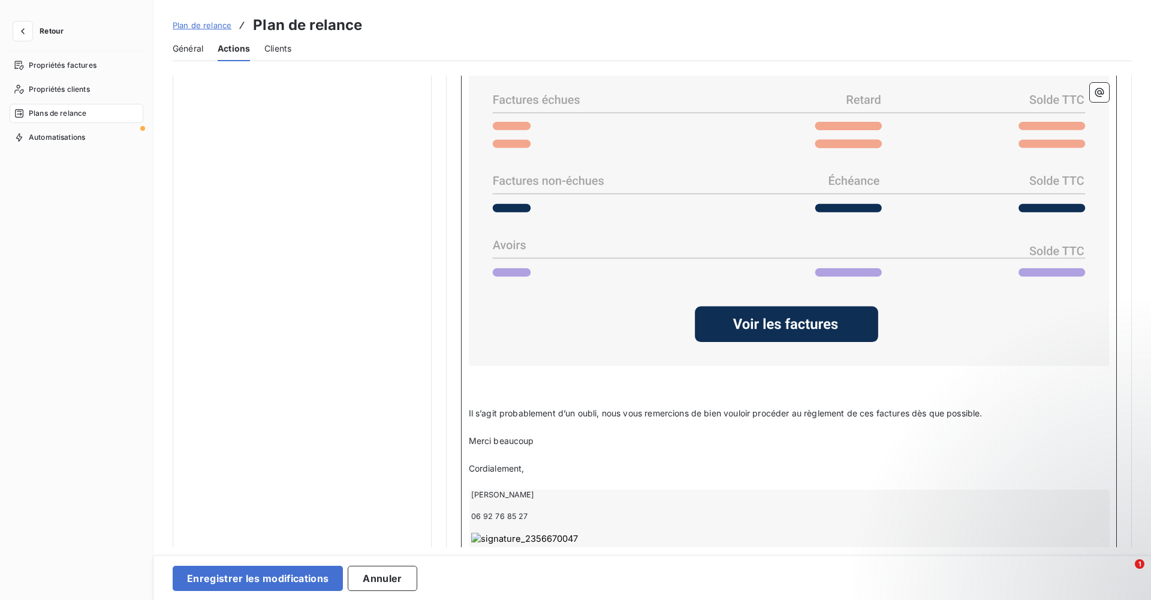
click at [634, 364] on p "﻿" at bounding box center [789, 427] width 641 height 14
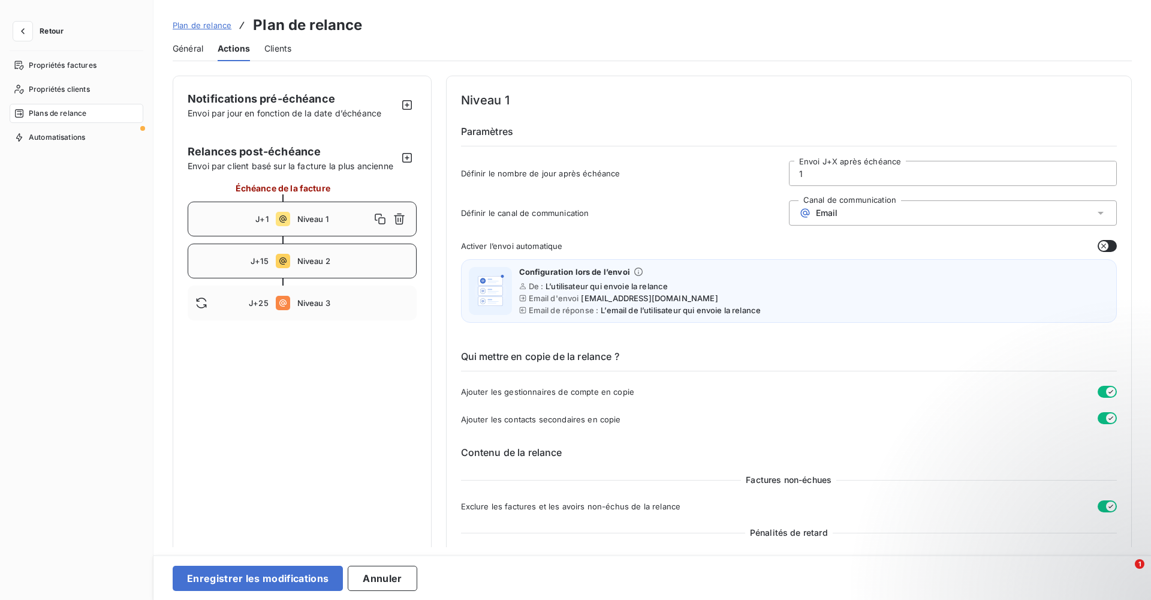
scroll to position [0, 0]
click at [312, 263] on span "Niveau 2" at bounding box center [353, 261] width 112 height 10
type input "15"
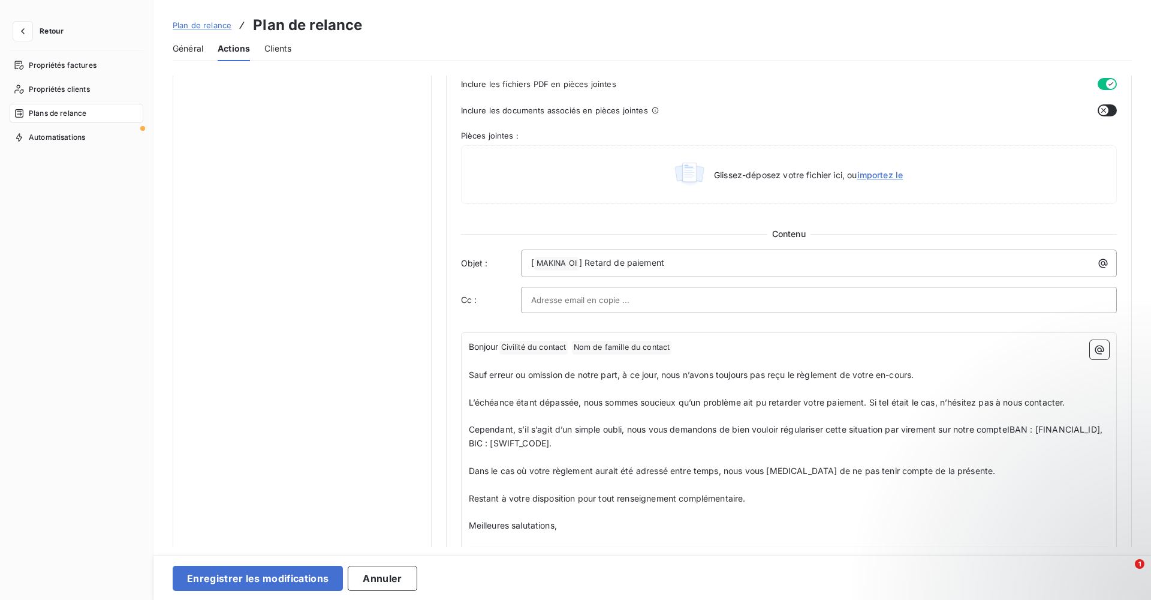
scroll to position [567, 0]
click at [601, 308] on div at bounding box center [819, 297] width 597 height 26
click at [589, 293] on input "text" at bounding box center [819, 297] width 576 height 18
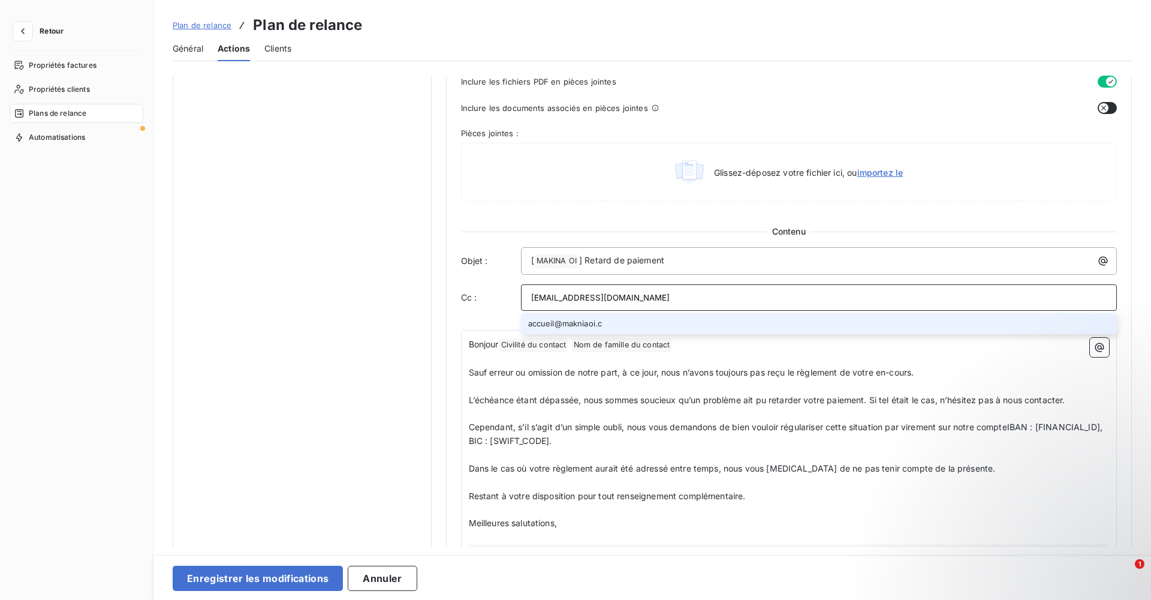
type input "[EMAIL_ADDRESS][DOMAIN_NAME]"
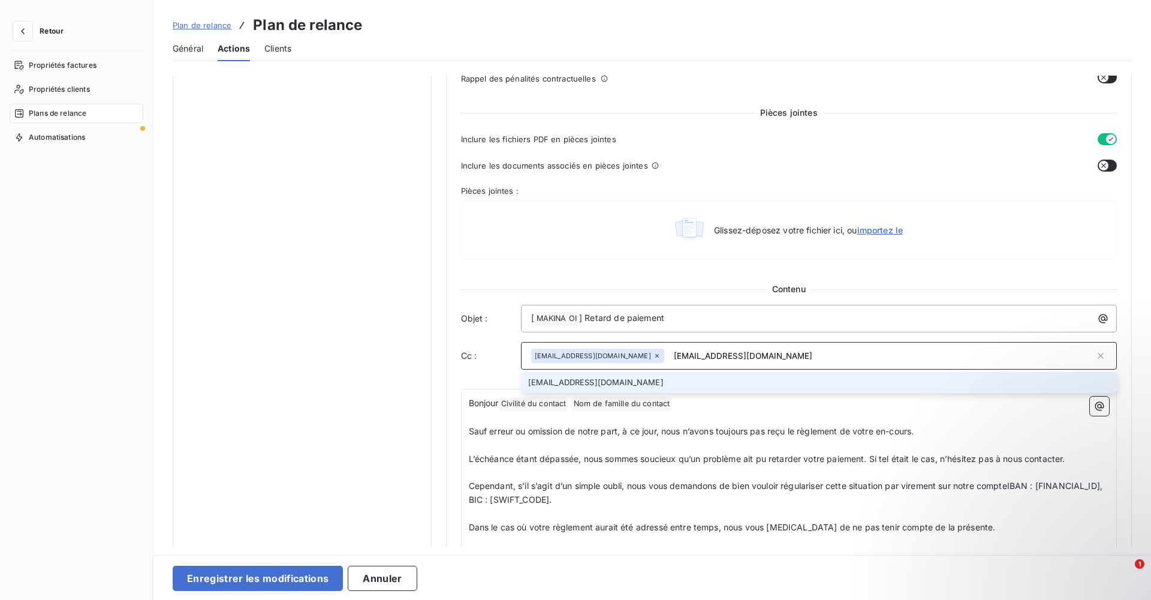
type input "[EMAIL_ADDRESS][DOMAIN_NAME]"
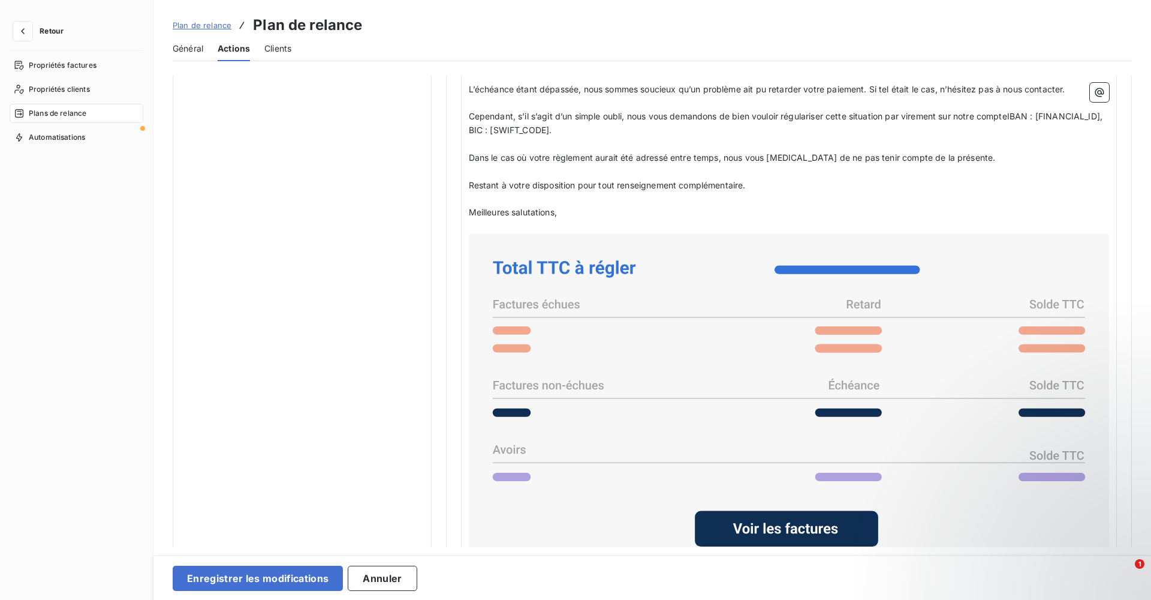
scroll to position [776, 0]
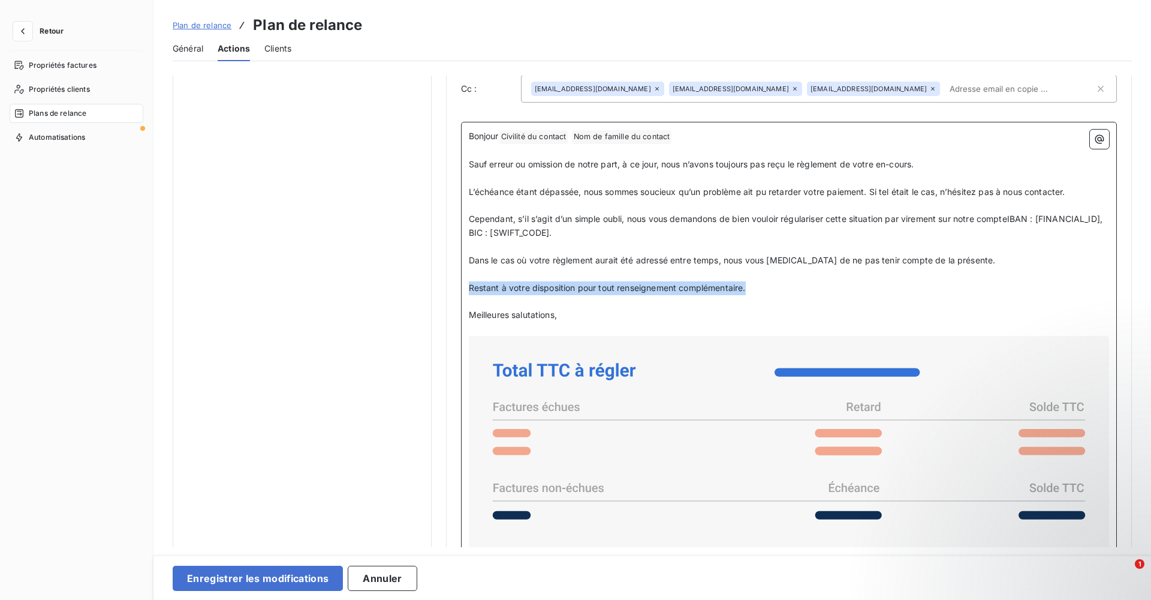
drag, startPoint x: 756, startPoint y: 280, endPoint x: 457, endPoint y: 277, distance: 299.2
click at [457, 277] on div "Niveau 2 Paramètres Définir le nombre de jour après échéance 15 Envoi J+X après…" at bounding box center [789, 105] width 687 height 1613
copy span "Restant à votre disposition pour tout renseignement complémentaire."
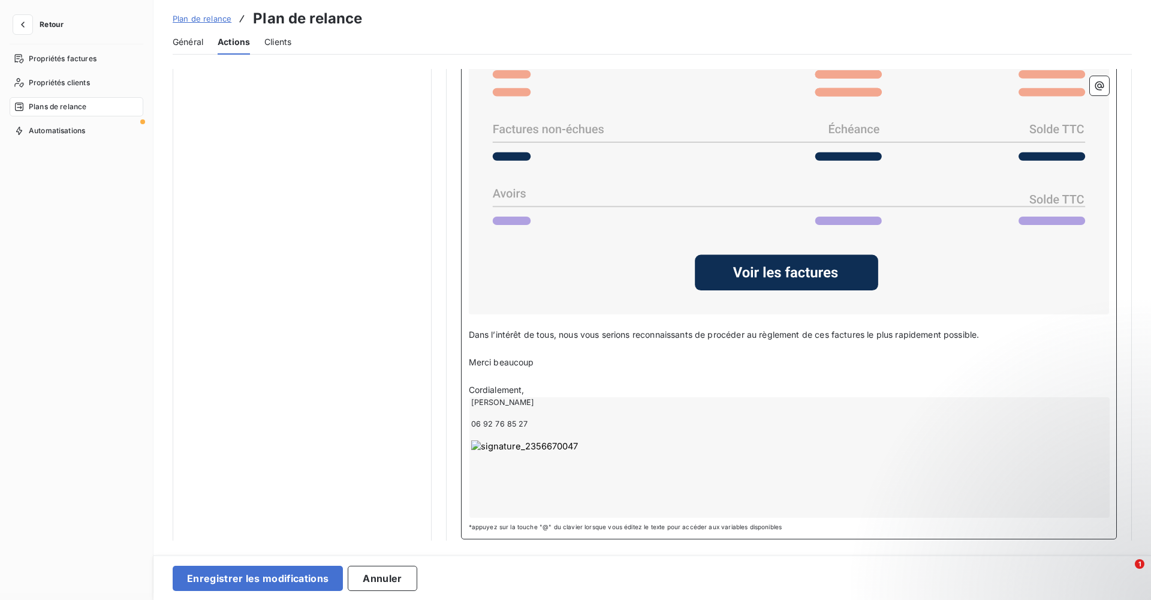
scroll to position [16, 0]
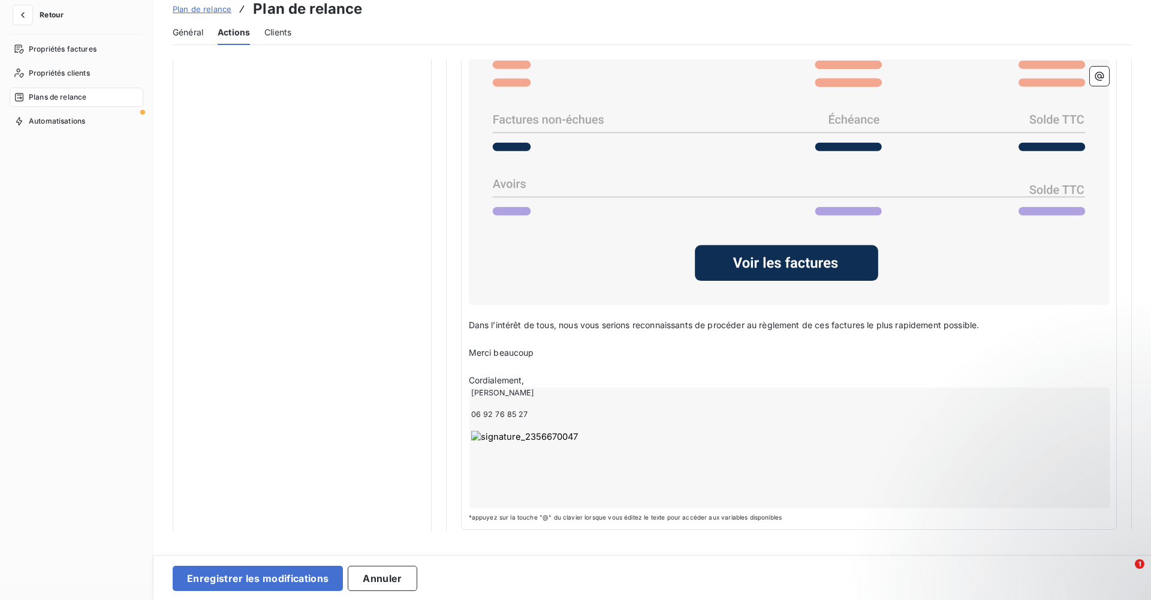
click at [466, 316] on div "Bonjour Civilité du contact ﻿ Nom de famille du contact ﻿ ﻿ ﻿ Sauf erreur ou om…" at bounding box center [789, 141] width 657 height 775
click at [469, 320] on span "Dans l’intérêt de tous, nous vous serions reconnaissants de procéder au règleme…" at bounding box center [724, 325] width 511 height 10
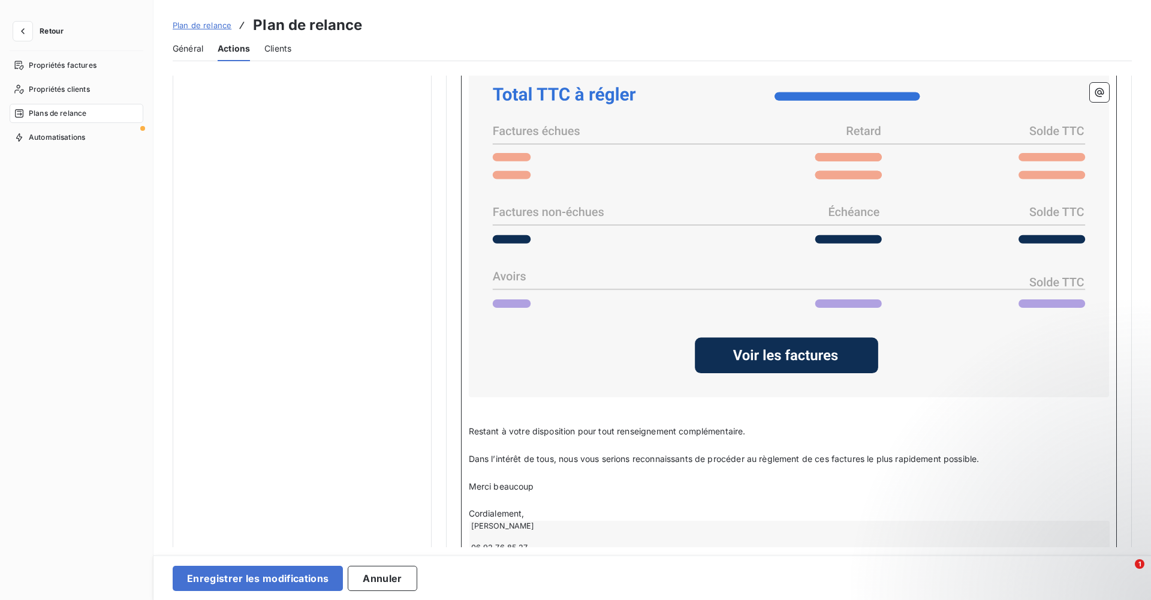
scroll to position [920, 0]
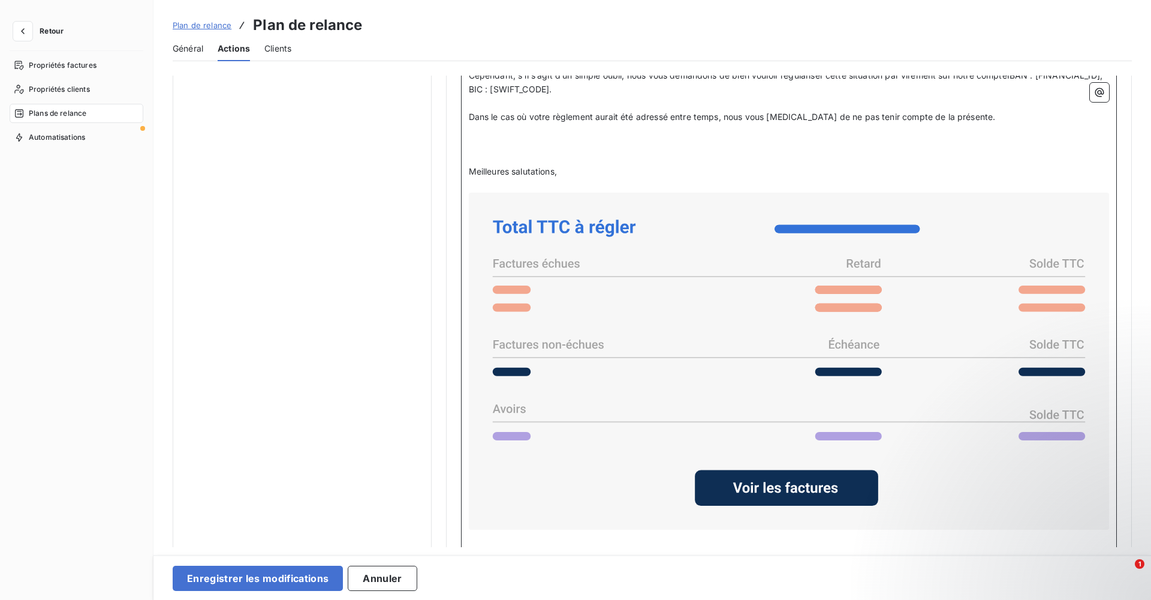
drag, startPoint x: 559, startPoint y: 182, endPoint x: 487, endPoint y: 185, distance: 72.0
click at [487, 185] on div "Bonjour Civilité du contact ﻿ Nom de famille du contact ﻿ ﻿ ﻿ Sauf erreur ou om…" at bounding box center [789, 379] width 641 height 787
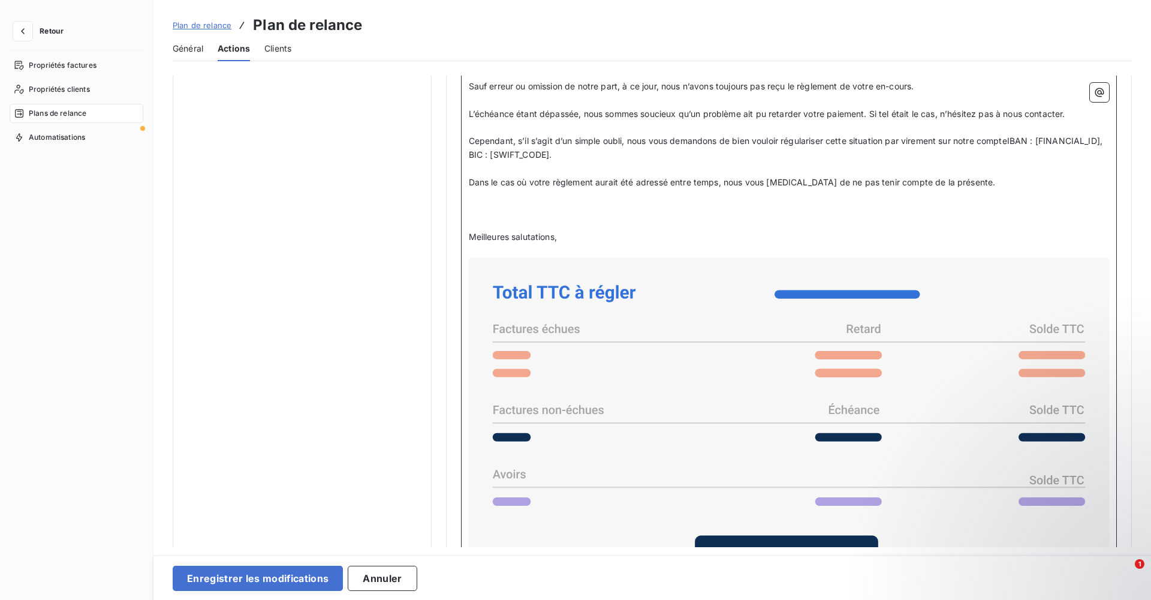
scroll to position [842, 0]
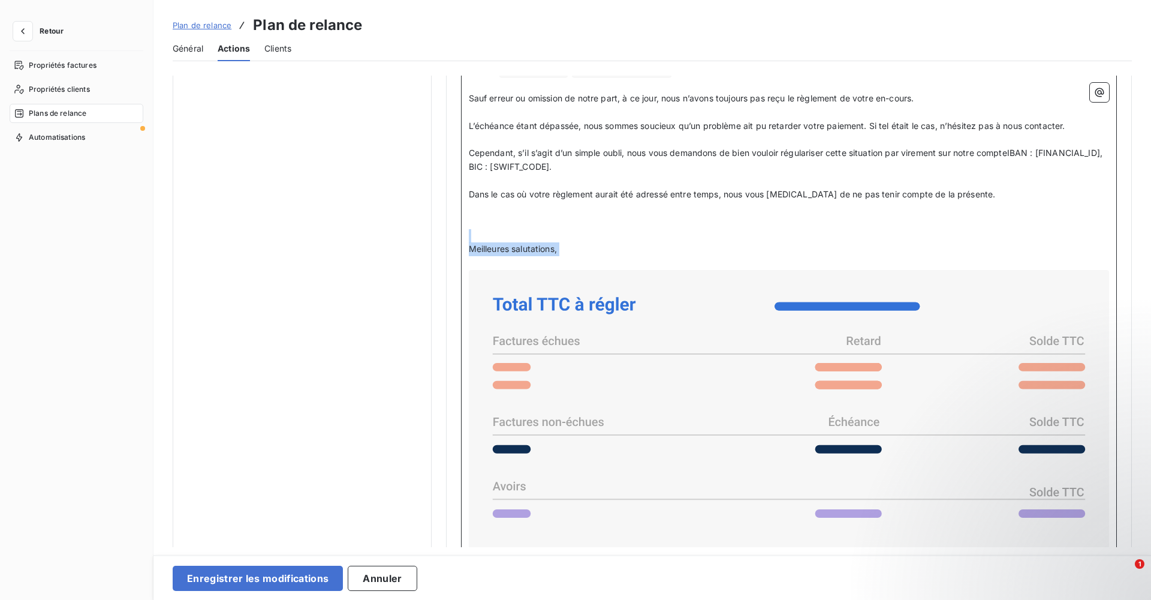
drag, startPoint x: 598, startPoint y: 249, endPoint x: 467, endPoint y: 234, distance: 132.2
click at [469, 234] on div "Bonjour Civilité du contact ﻿ Nom de famille du contact ﻿ ﻿ ﻿ Sauf erreur ou om…" at bounding box center [789, 457] width 641 height 787
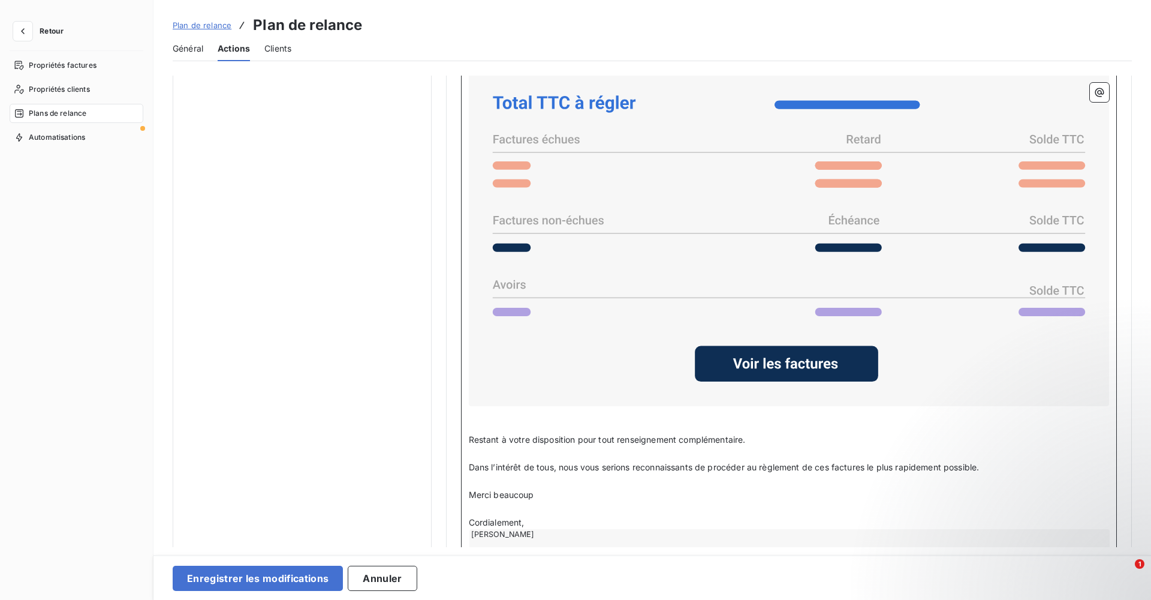
scroll to position [1025, 0]
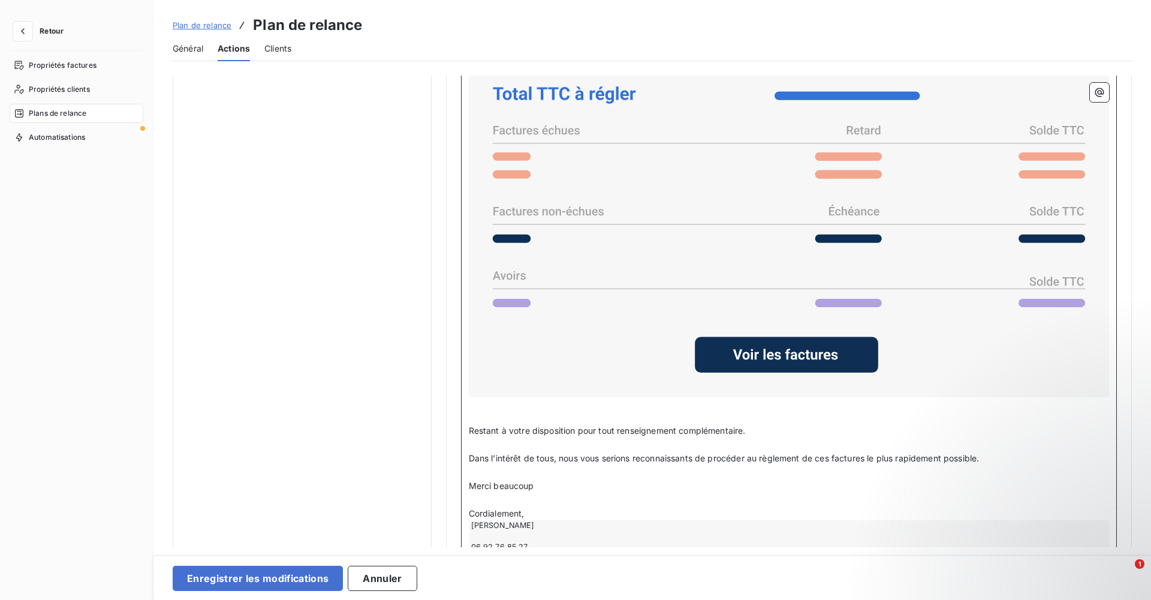
click at [488, 364] on p "﻿" at bounding box center [789, 417] width 641 height 14
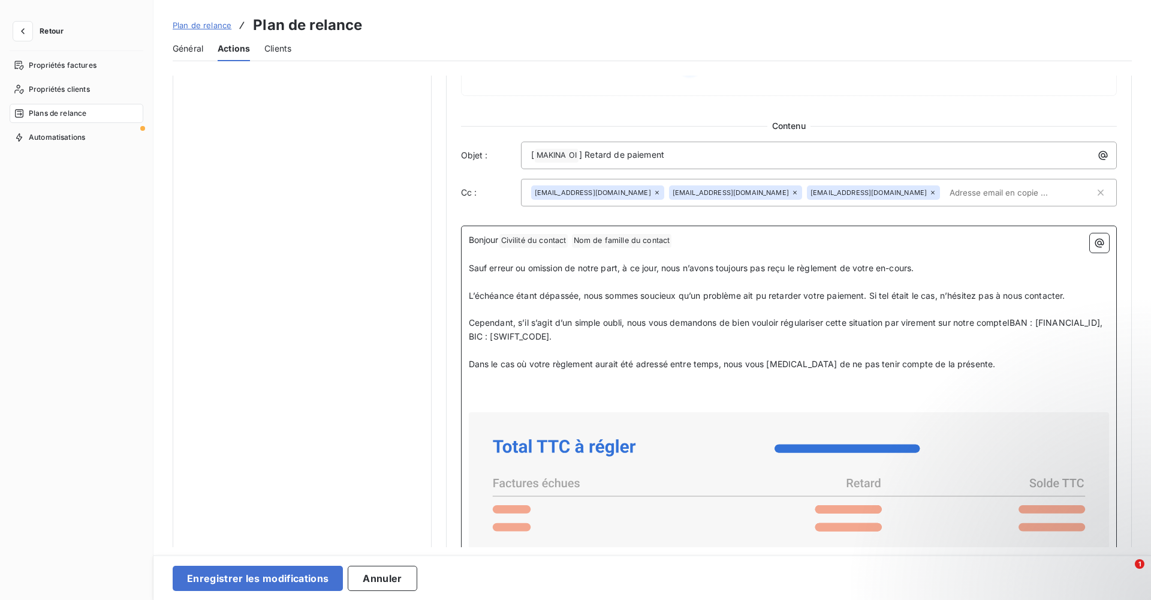
scroll to position [668, 0]
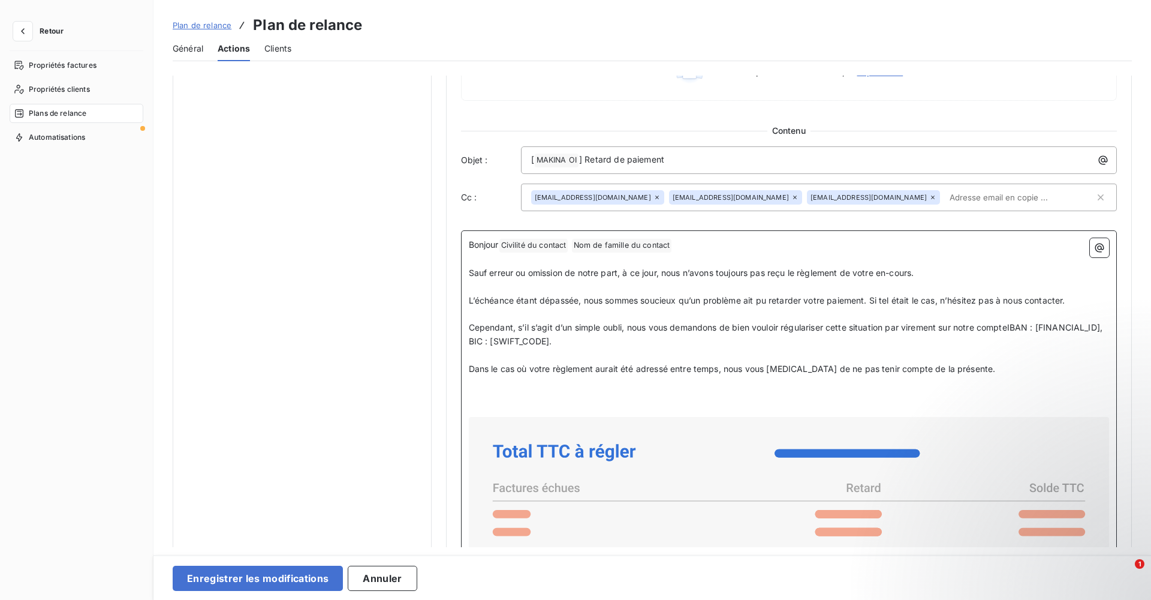
click at [767, 323] on span "Cependant, s’il s’agit d’un simple oubli, nous vous demandons de bien vouloir r…" at bounding box center [787, 334] width 637 height 24
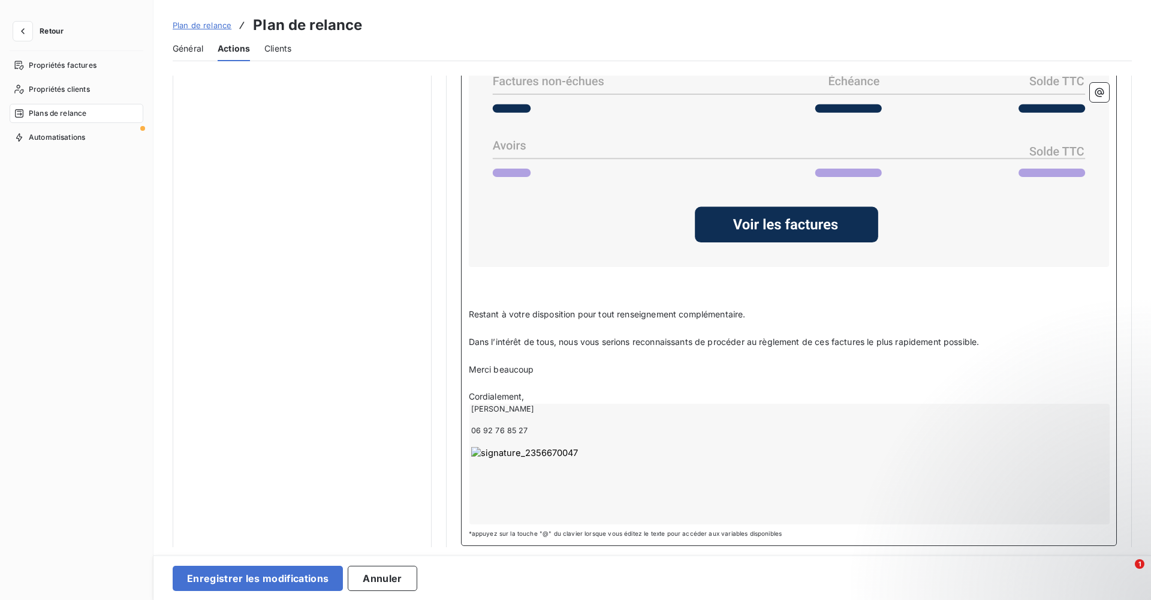
scroll to position [1155, 0]
click at [534, 364] on p "Cordialement," at bounding box center [789, 397] width 641 height 14
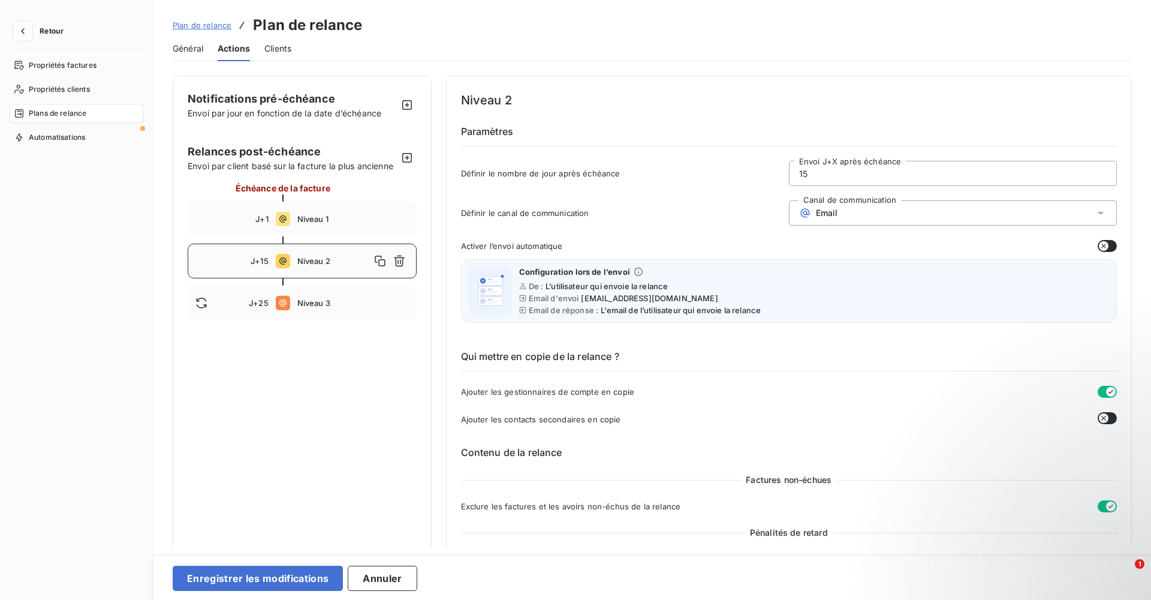
scroll to position [0, 0]
click at [314, 303] on span "Niveau 3" at bounding box center [353, 303] width 112 height 10
click at [319, 260] on span "Niveau 2" at bounding box center [353, 261] width 112 height 10
click at [309, 309] on div "J+25 Niveau 3" at bounding box center [302, 302] width 229 height 35
type input "25"
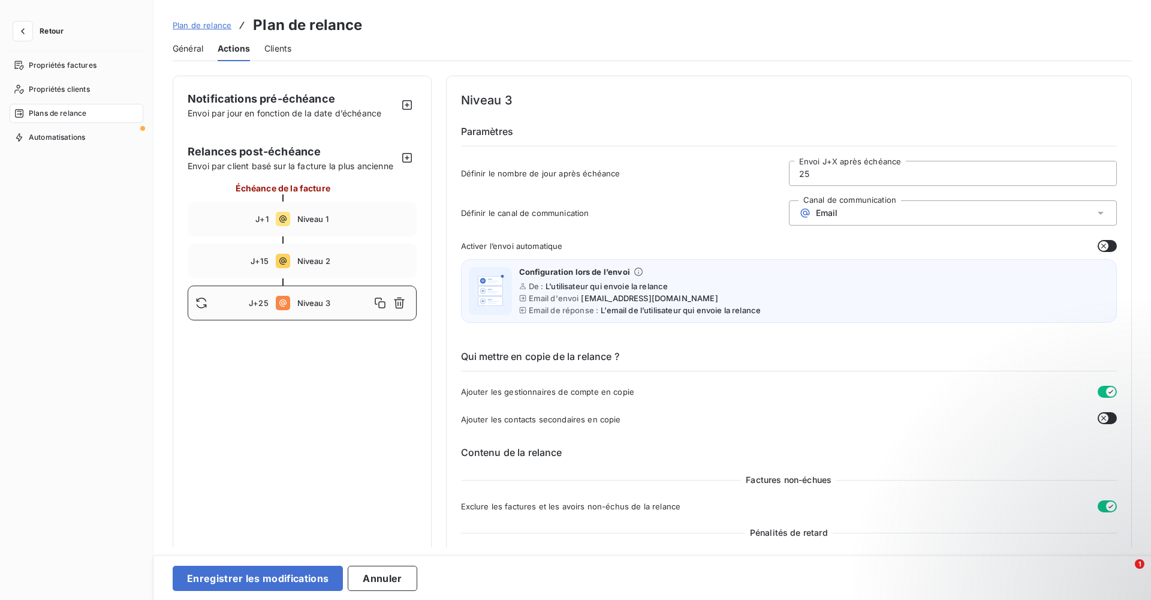
click at [309, 309] on div "Niveau 3" at bounding box center [353, 302] width 112 height 19
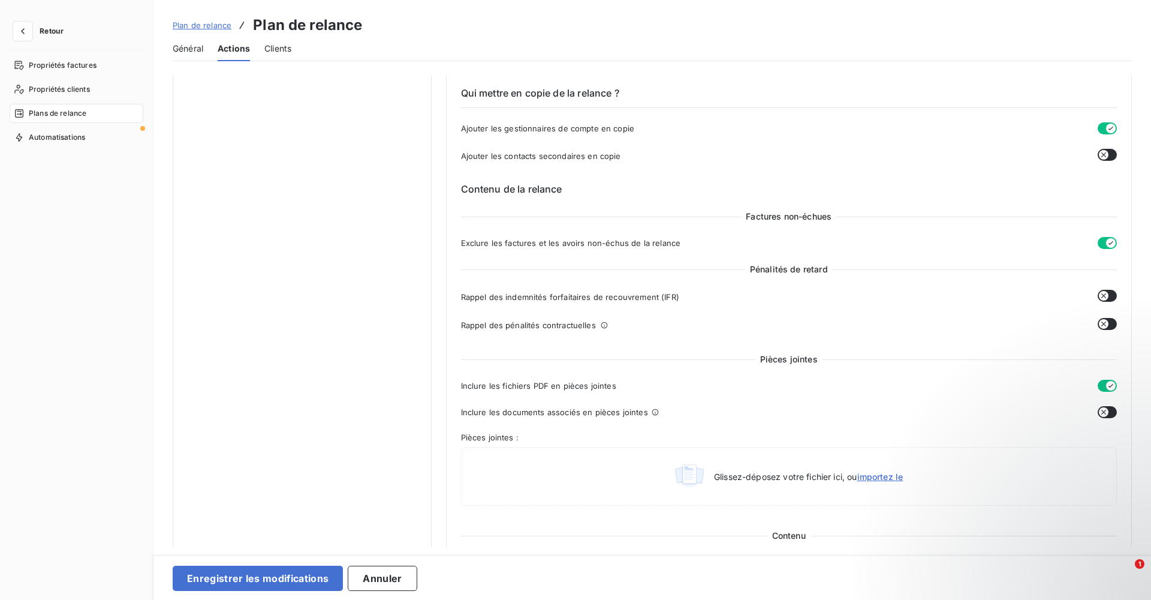
scroll to position [264, 0]
click at [767, 293] on button "button" at bounding box center [1107, 294] width 19 height 12
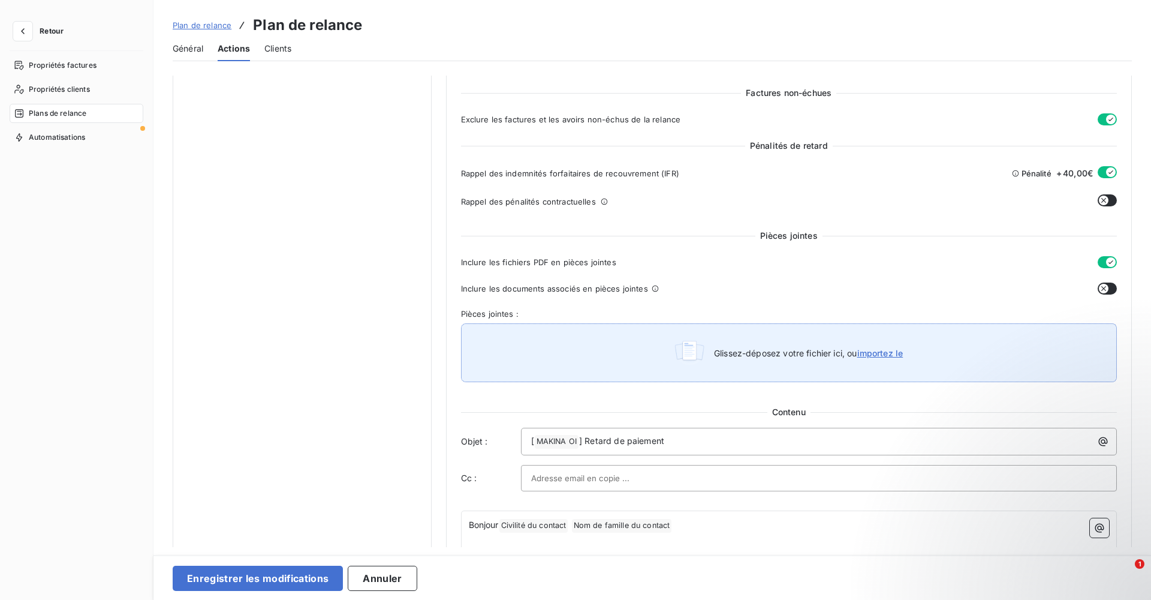
scroll to position [387, 0]
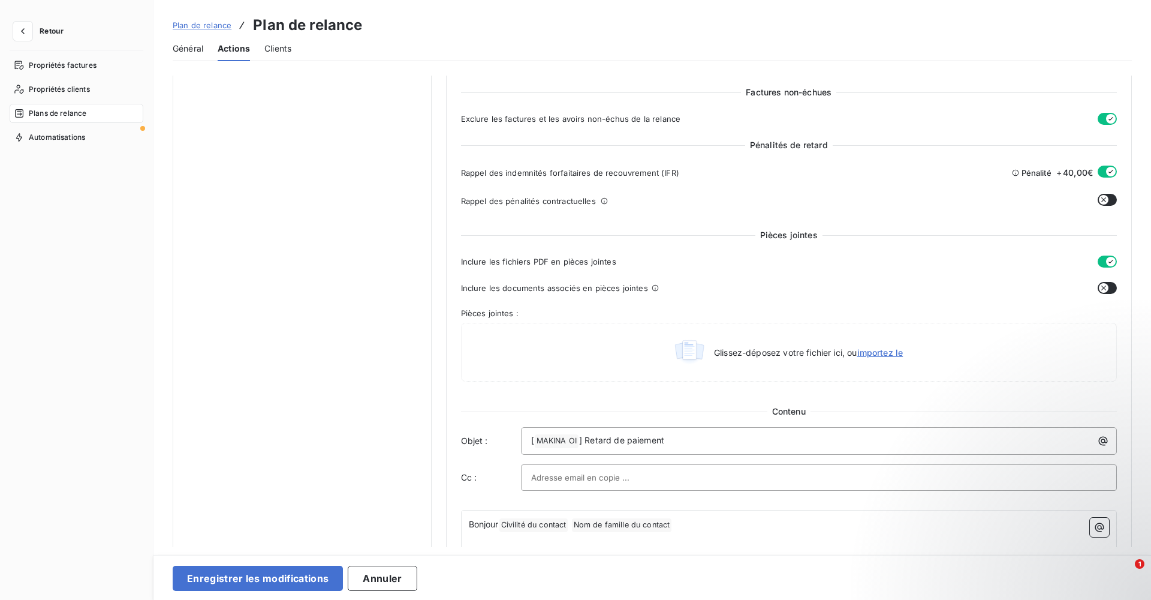
click at [767, 200] on icon "button" at bounding box center [1104, 200] width 10 height 10
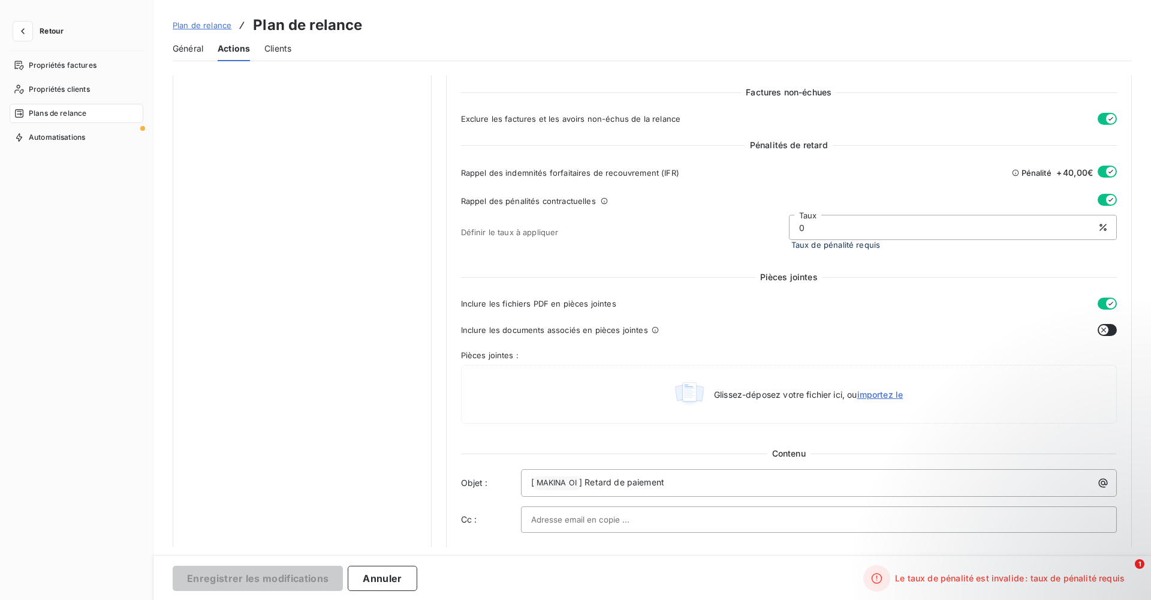
click at [767, 200] on icon "button" at bounding box center [1111, 200] width 10 height 10
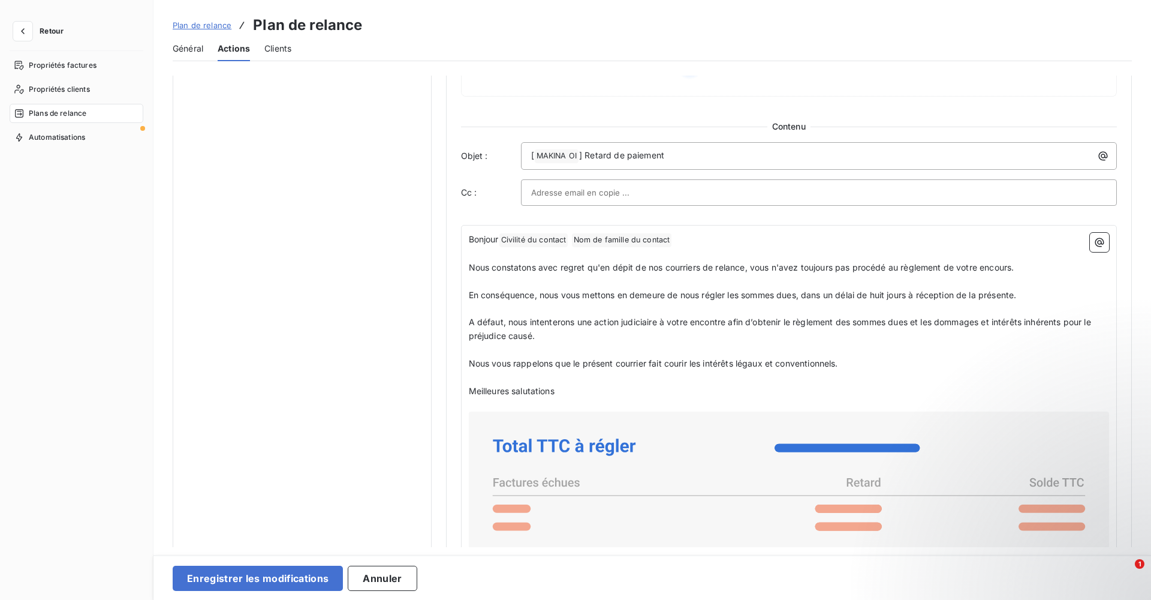
scroll to position [688, 0]
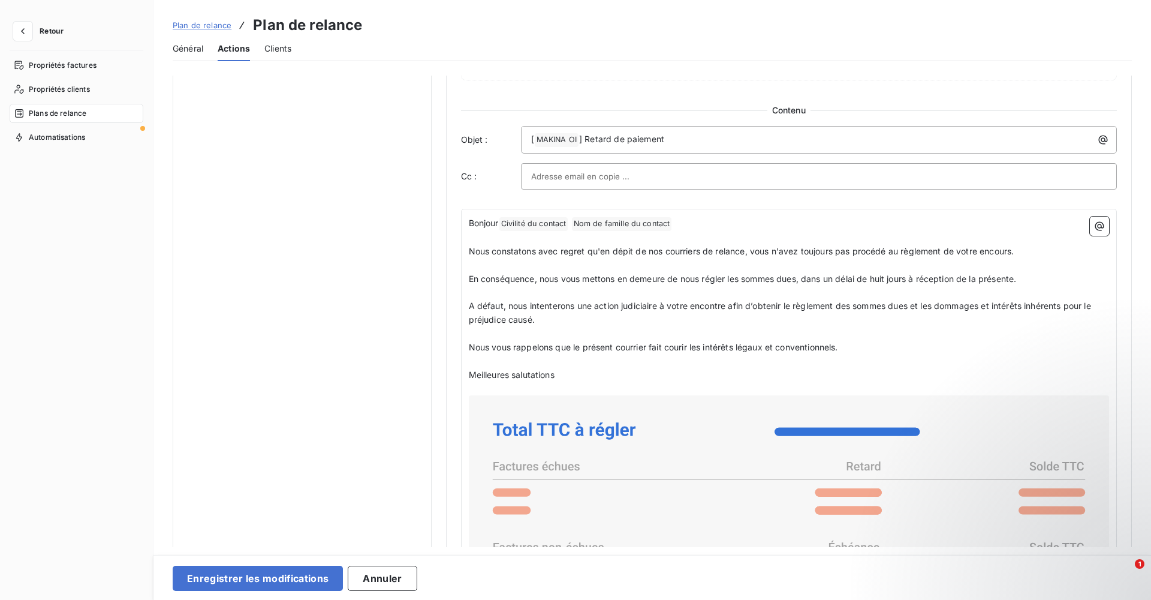
click at [621, 170] on input "text" at bounding box center [595, 176] width 129 height 18
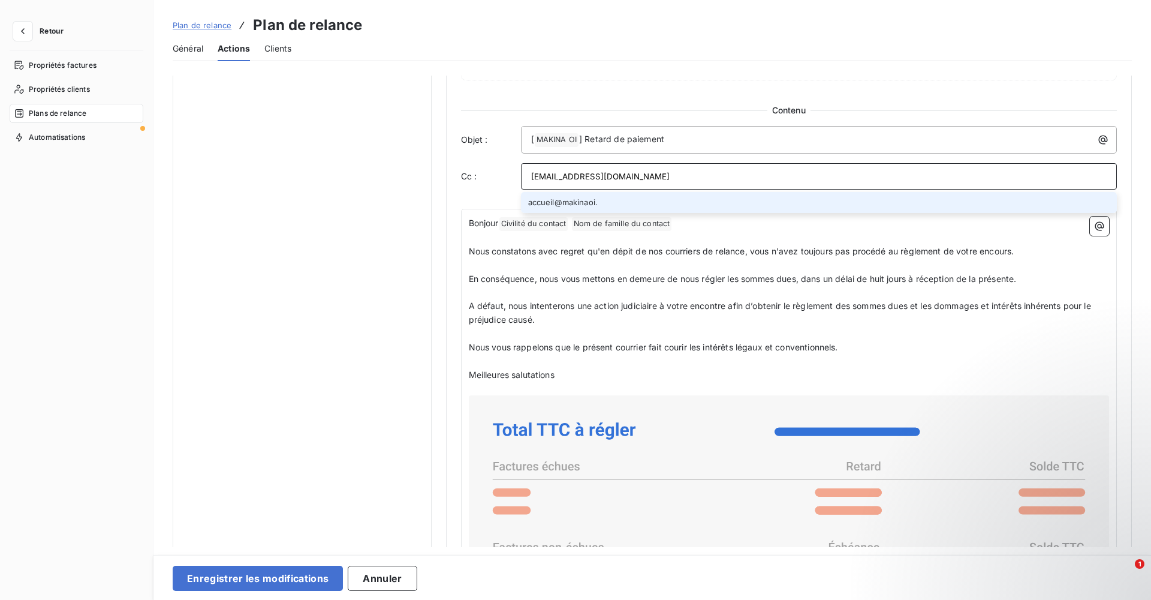
type input "[EMAIL_ADDRESS][DOMAIN_NAME]"
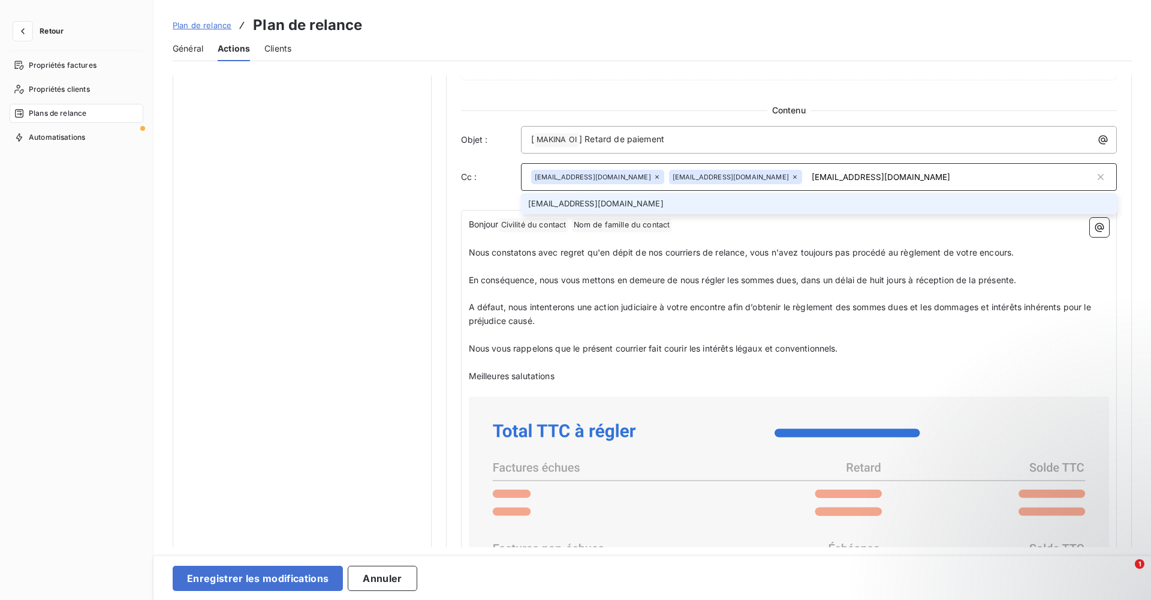
type input "[EMAIL_ADDRESS][DOMAIN_NAME]"
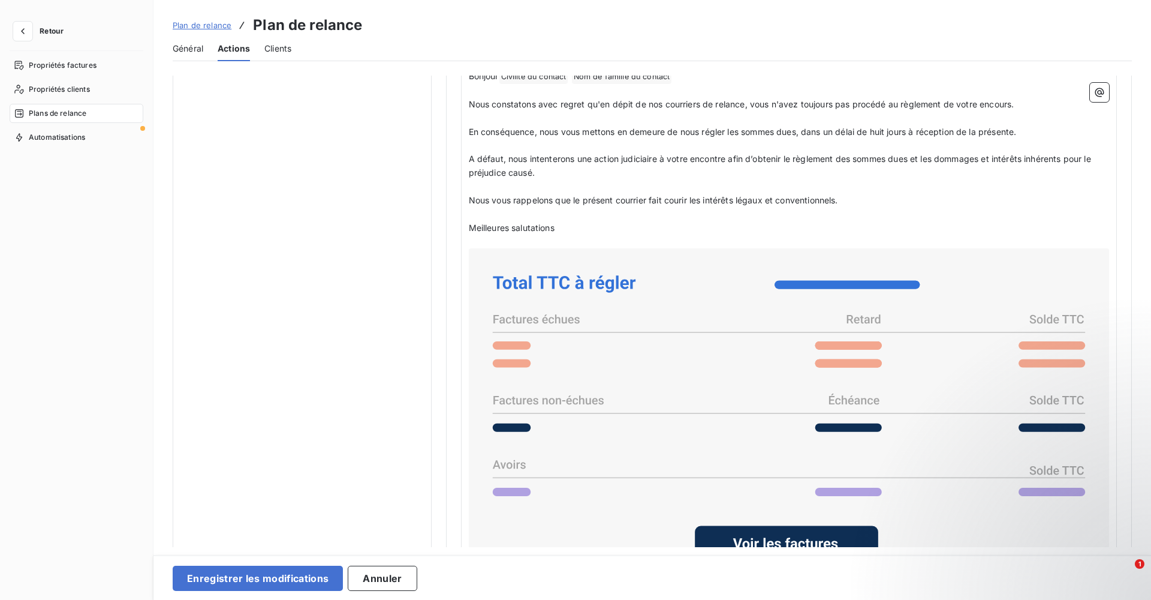
scroll to position [838, 0]
drag, startPoint x: 571, startPoint y: 221, endPoint x: 465, endPoint y: 217, distance: 106.8
click at [465, 217] on div "Bonjour Civilité du contact ﻿ Nom de famille du contact ﻿ ﻿ ﻿ Nous constatons a…" at bounding box center [789, 447] width 657 height 775
click at [568, 219] on p "Meilleures salutations" at bounding box center [789, 226] width 641 height 14
drag, startPoint x: 568, startPoint y: 218, endPoint x: 406, endPoint y: 218, distance: 162.5
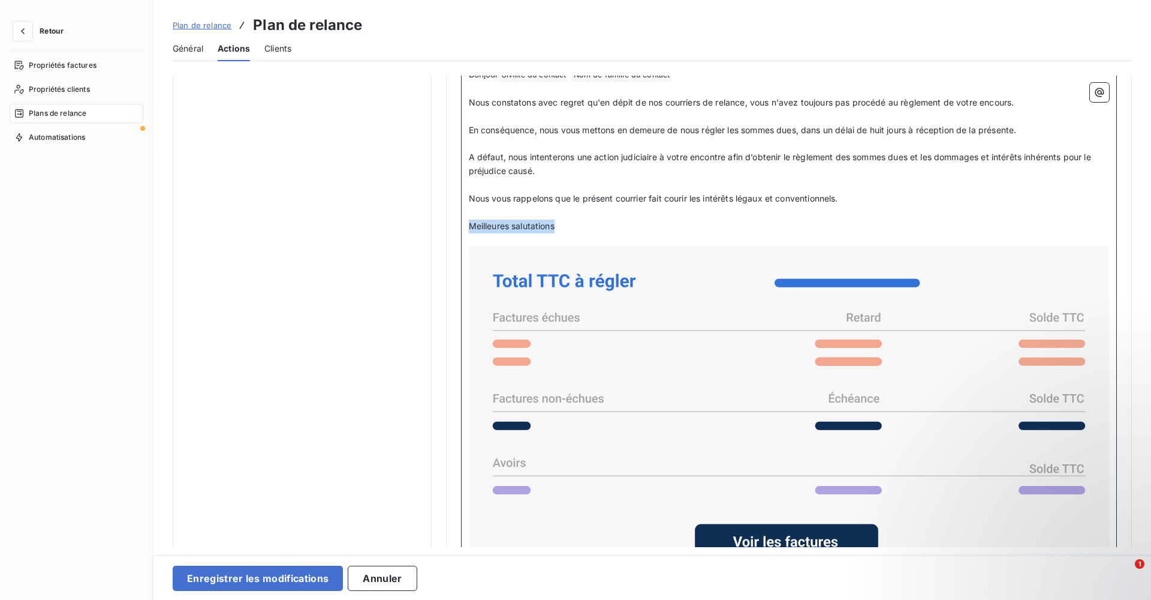
click at [406, 218] on div "Notifications pré-échéance Envoi par jour en fonction de la date d’échéance Rel…" at bounding box center [652, 43] width 959 height 1613
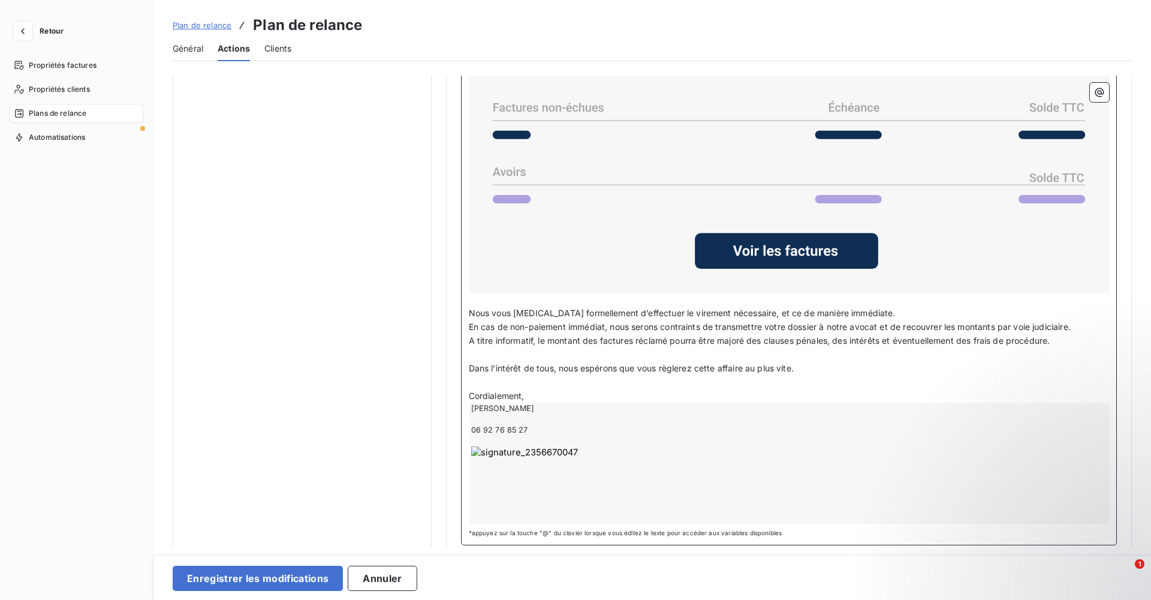
scroll to position [1128, 0]
click at [503, 294] on p "﻿" at bounding box center [789, 301] width 641 height 14
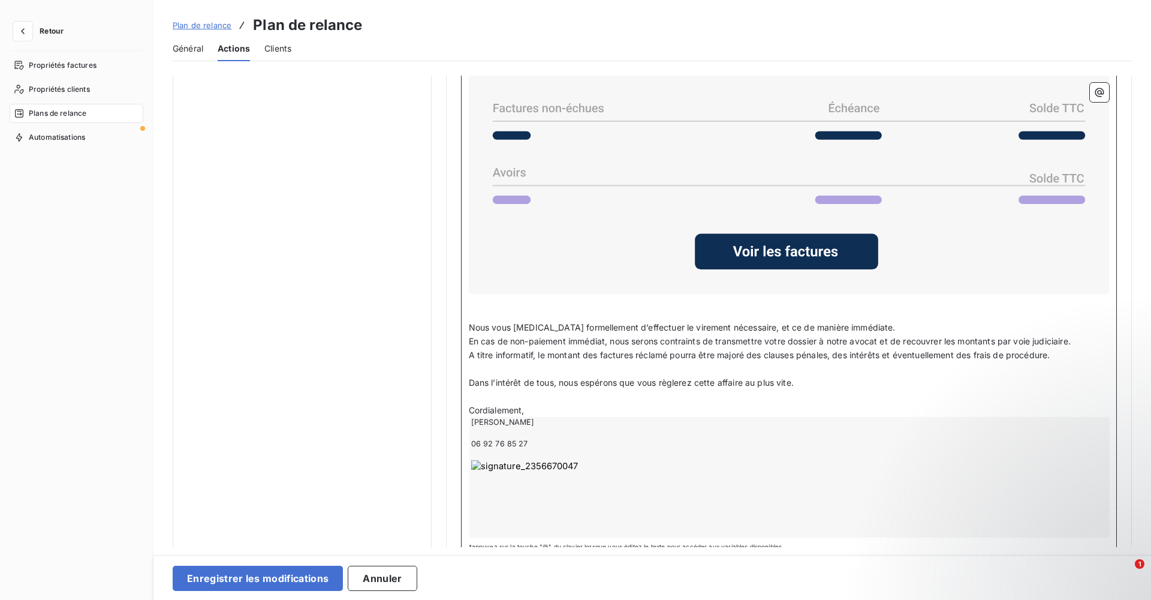
click at [767, 323] on p "Nous vous [MEDICAL_DATA] formellement d’effectuer le virement nécessaire, et ce…" at bounding box center [789, 328] width 641 height 14
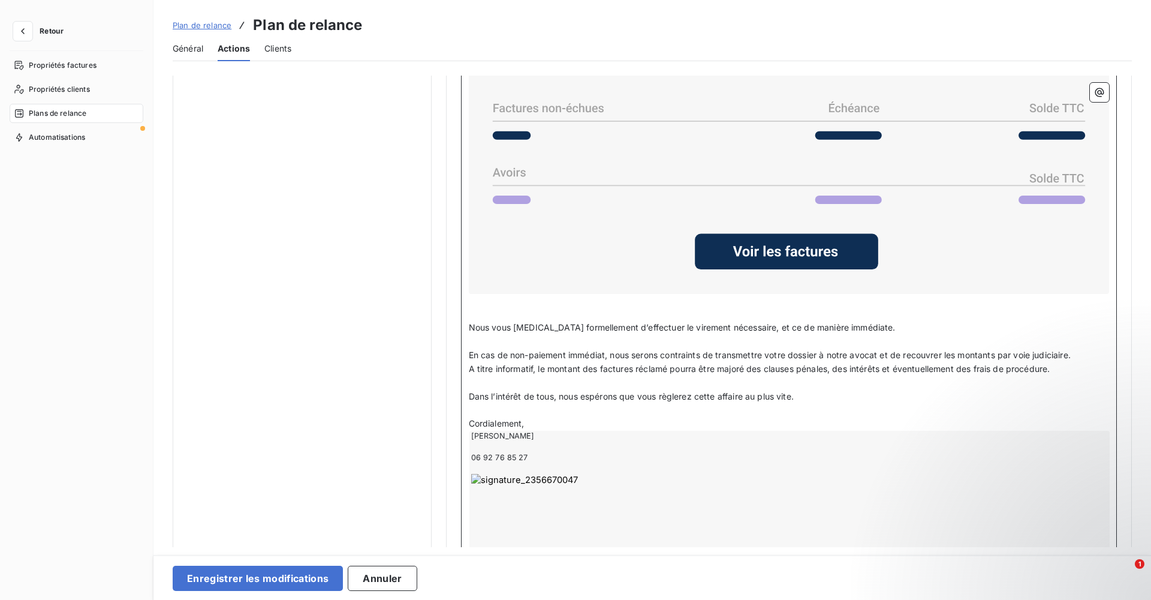
click at [767, 348] on p "En cas de non-paiement immédiat, nous serons contraints de transmettre votre do…" at bounding box center [789, 355] width 641 height 14
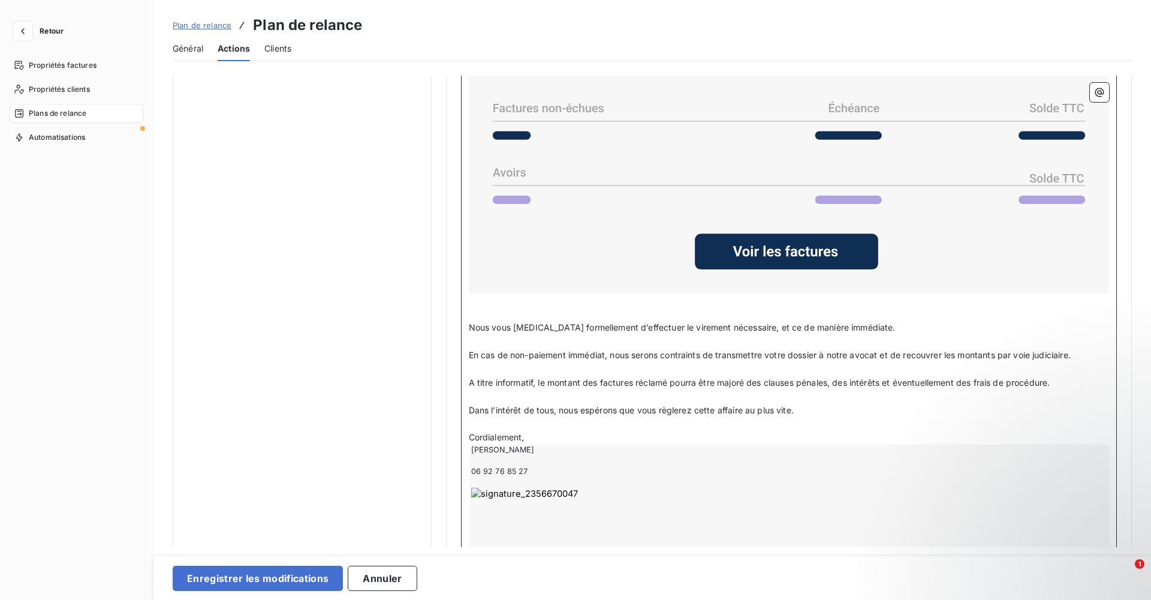
click at [542, 364] on p "Cordialement," at bounding box center [789, 437] width 641 height 14
click at [513, 364] on p "﻿" at bounding box center [789, 424] width 641 height 14
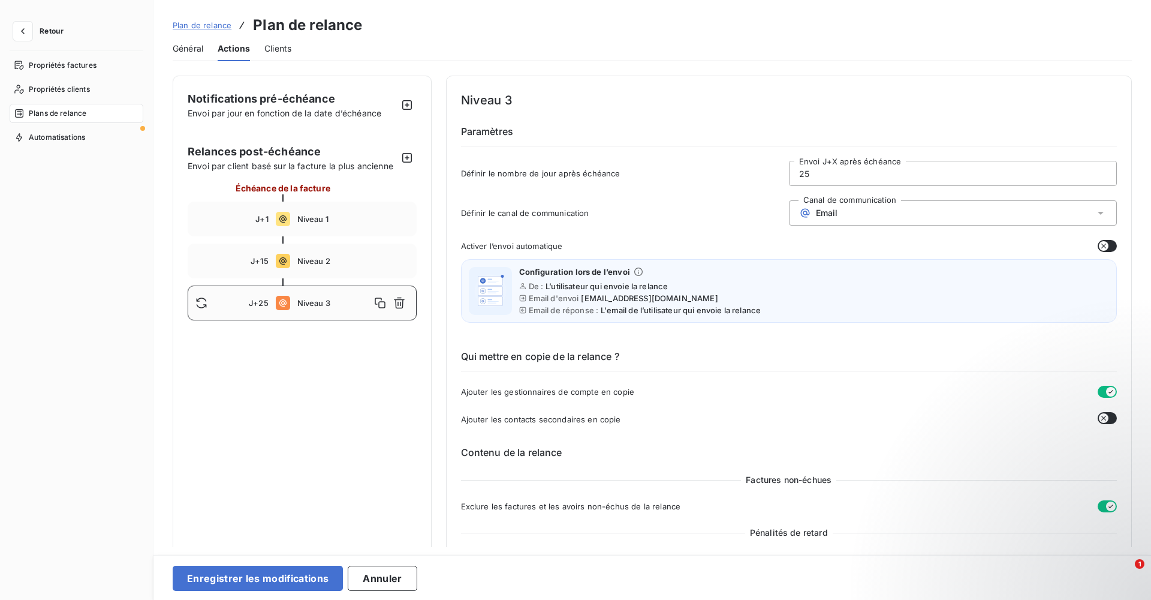
scroll to position [0, 0]
click at [318, 259] on span "Niveau 2" at bounding box center [353, 261] width 112 height 10
click at [314, 216] on span "Niveau 1" at bounding box center [353, 219] width 112 height 10
click at [767, 245] on icon "button" at bounding box center [1104, 246] width 10 height 10
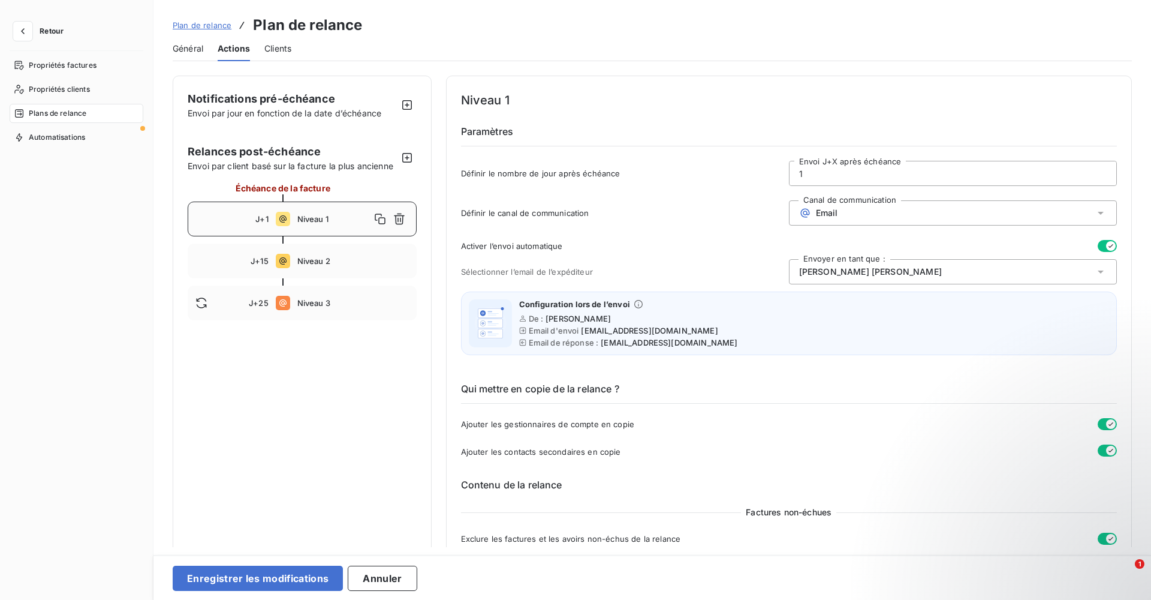
click at [767, 272] on icon at bounding box center [1101, 272] width 12 height 12
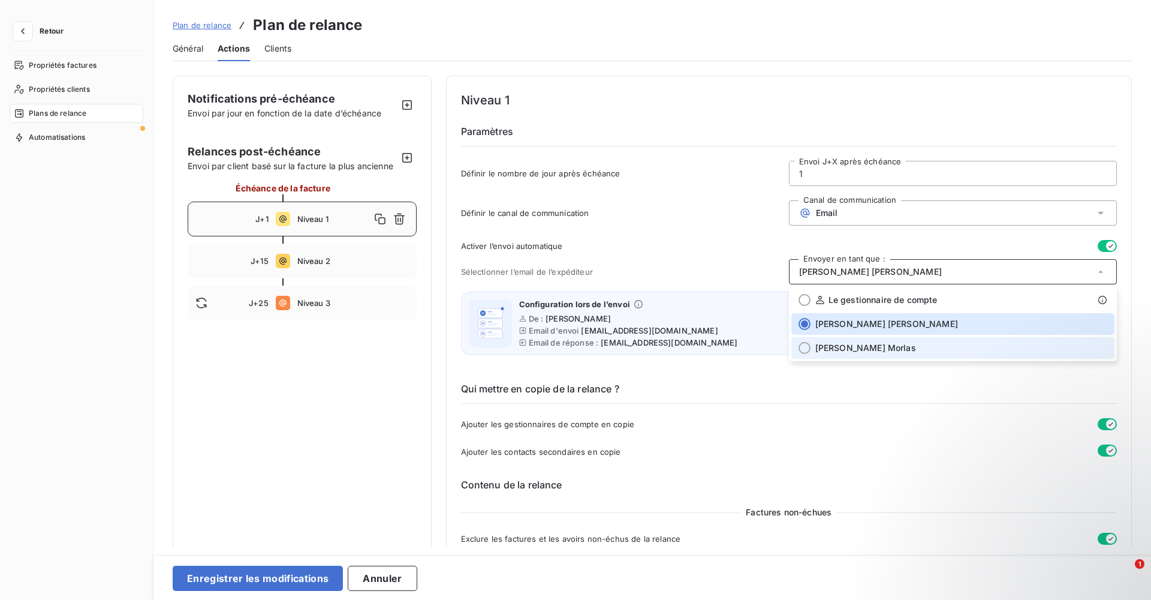
click at [767, 346] on span "[PERSON_NAME]" at bounding box center [865, 348] width 101 height 12
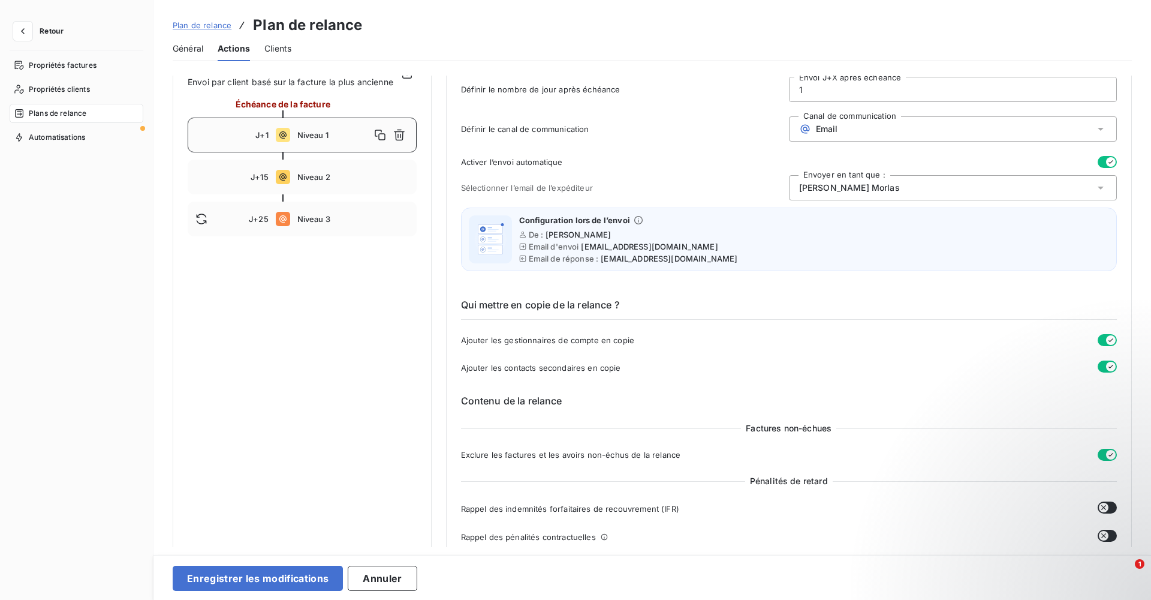
scroll to position [90, 0]
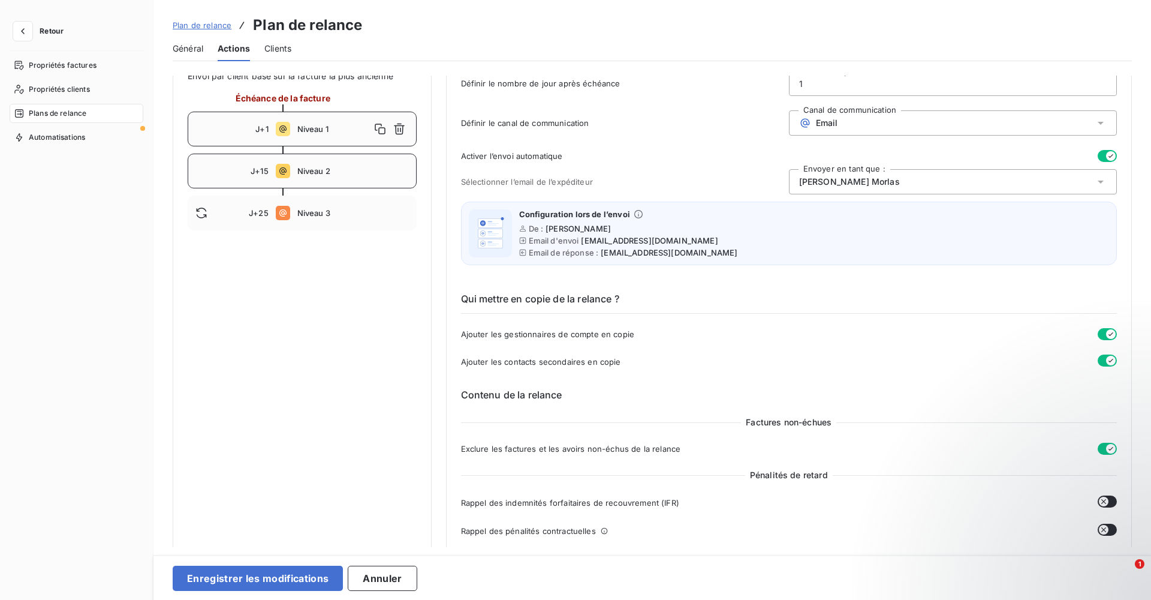
click at [309, 177] on div "J+15 Niveau 2" at bounding box center [302, 170] width 229 height 35
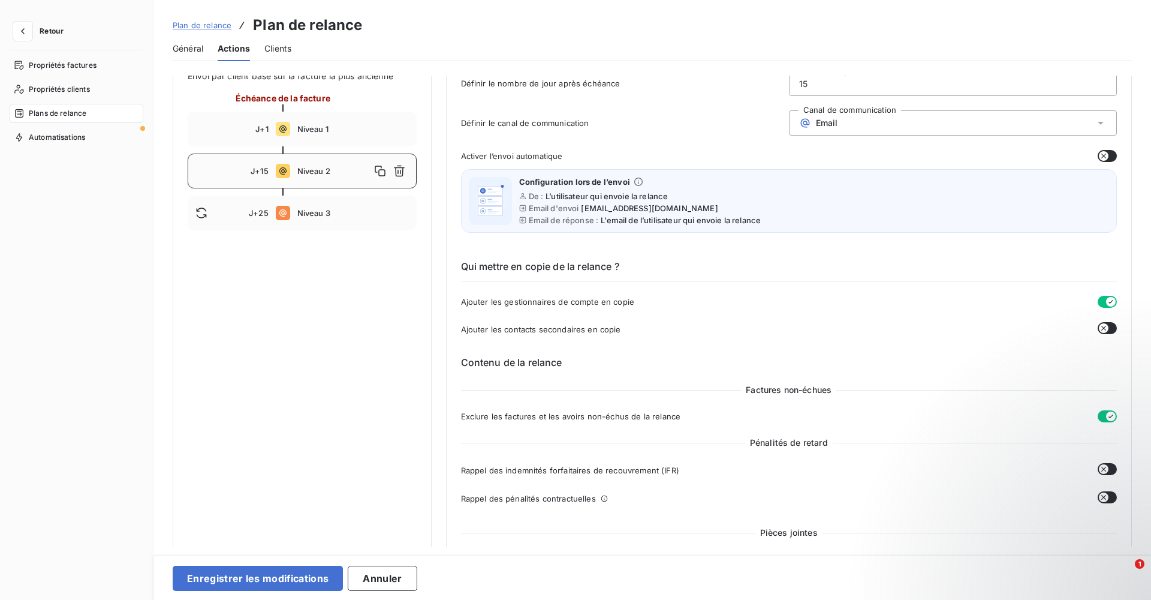
click at [767, 154] on icon "button" at bounding box center [1104, 156] width 10 height 10
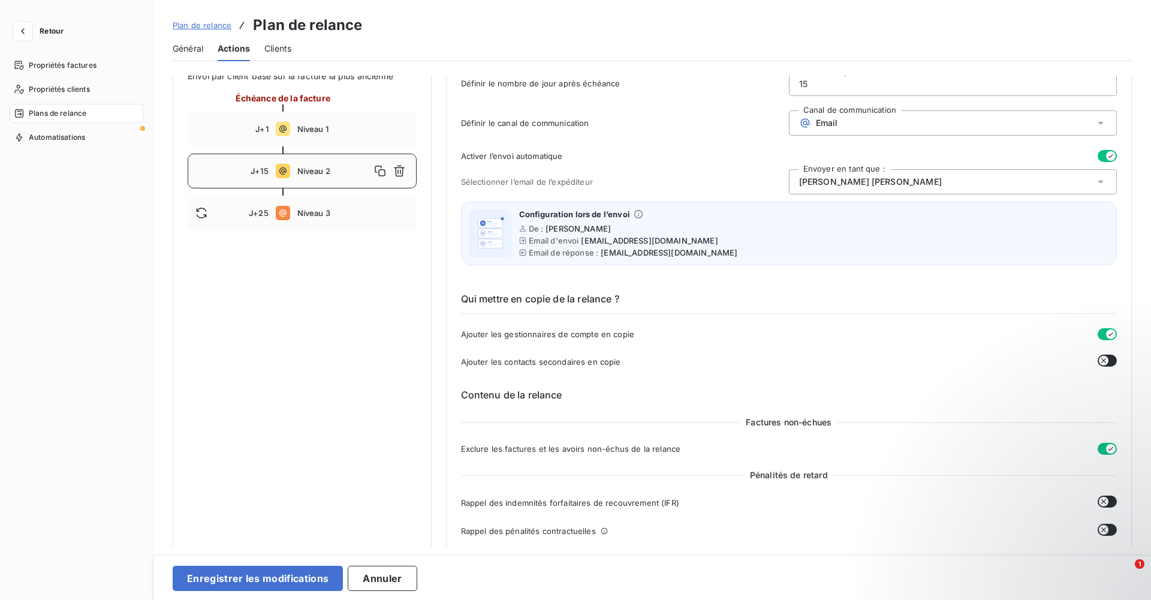
click at [767, 183] on div "[PERSON_NAME]" at bounding box center [953, 181] width 328 height 25
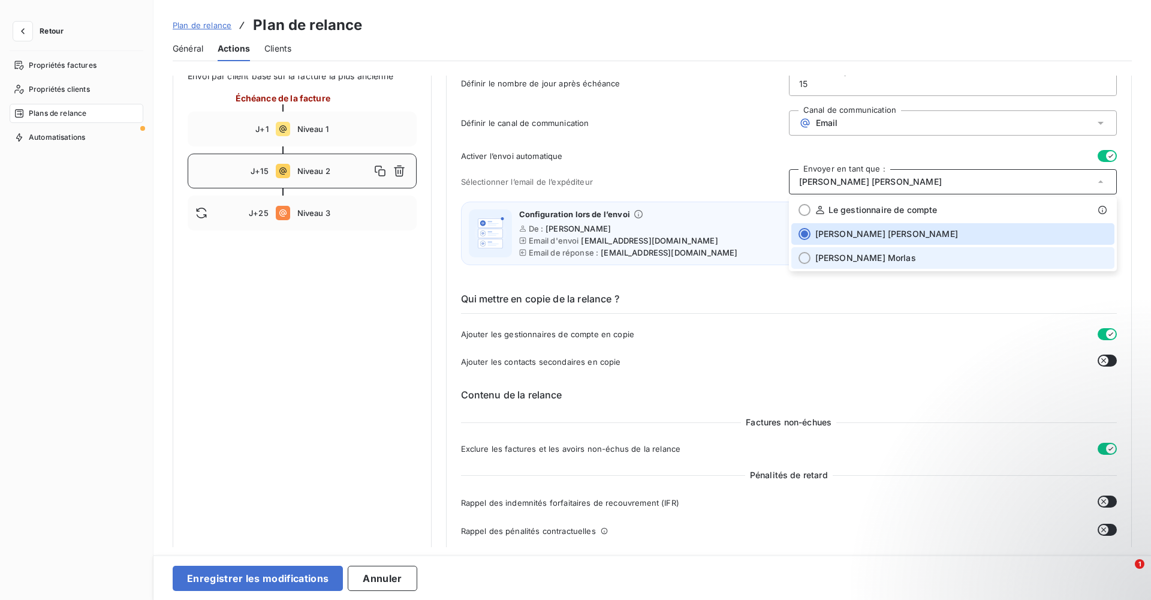
click at [767, 255] on span "[PERSON_NAME]" at bounding box center [865, 258] width 101 height 12
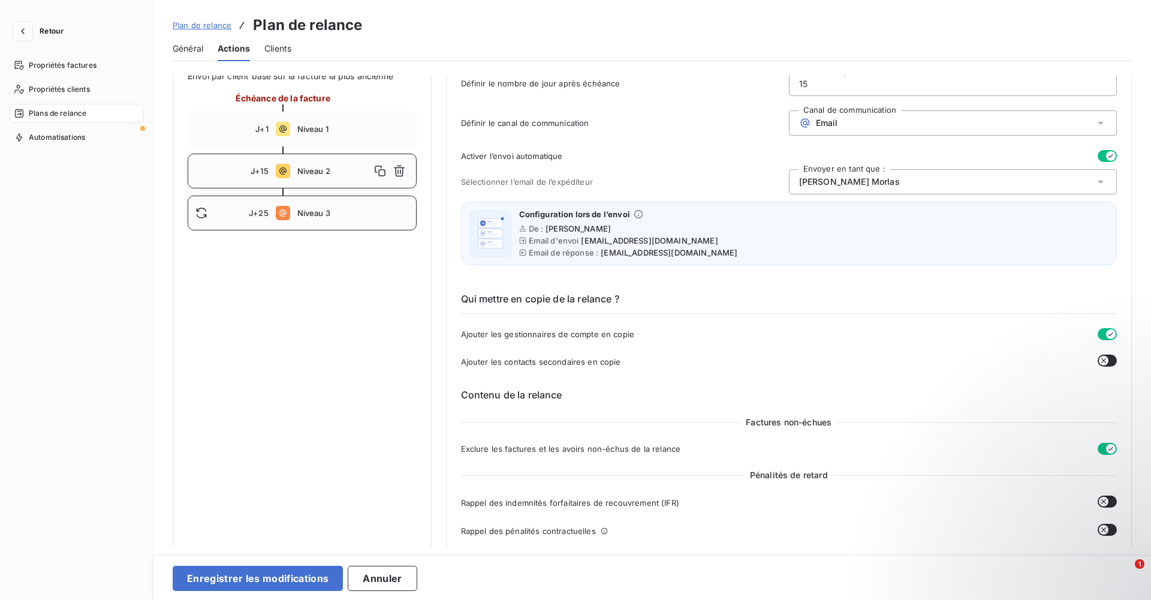
click at [303, 212] on span "Niveau 3" at bounding box center [353, 213] width 112 height 10
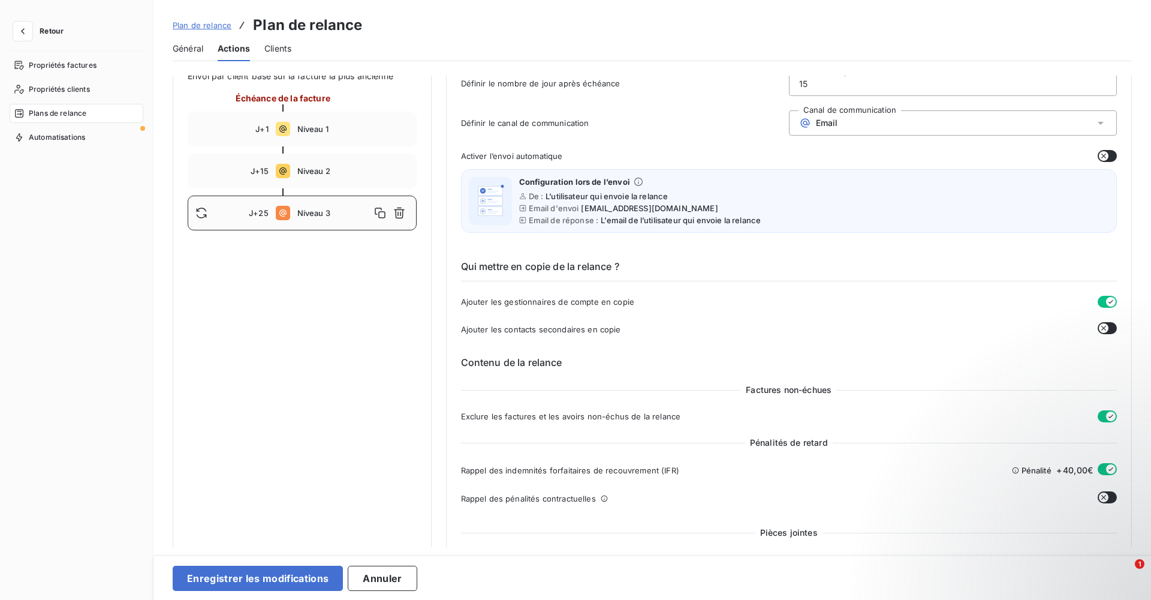
type input "25"
click at [767, 156] on button "button" at bounding box center [1107, 156] width 19 height 12
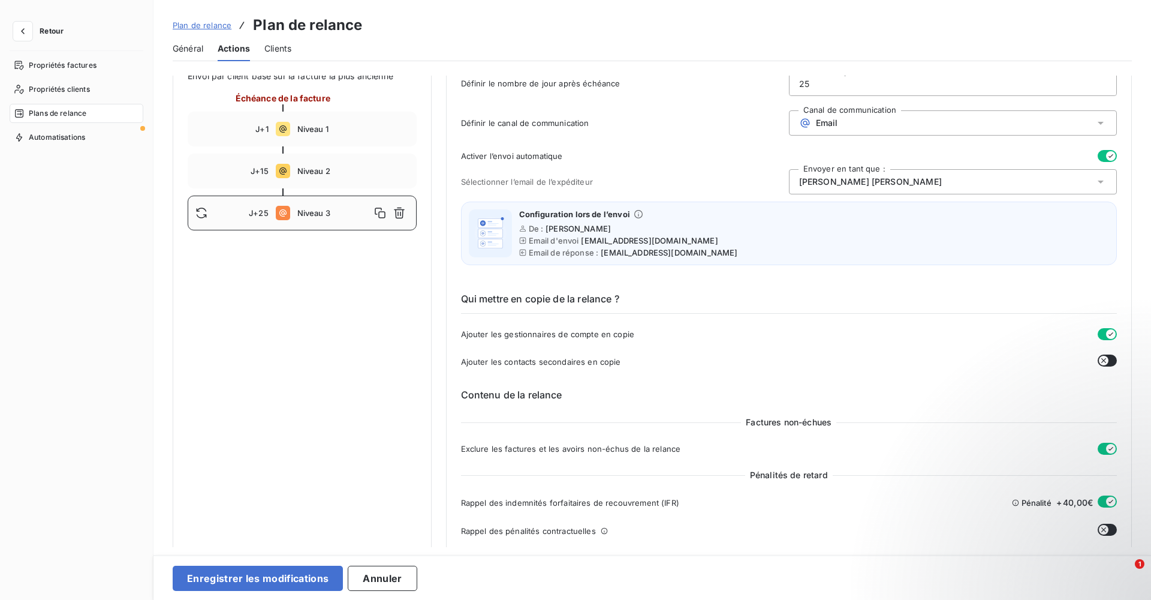
click at [767, 182] on div "[PERSON_NAME]" at bounding box center [953, 181] width 328 height 25
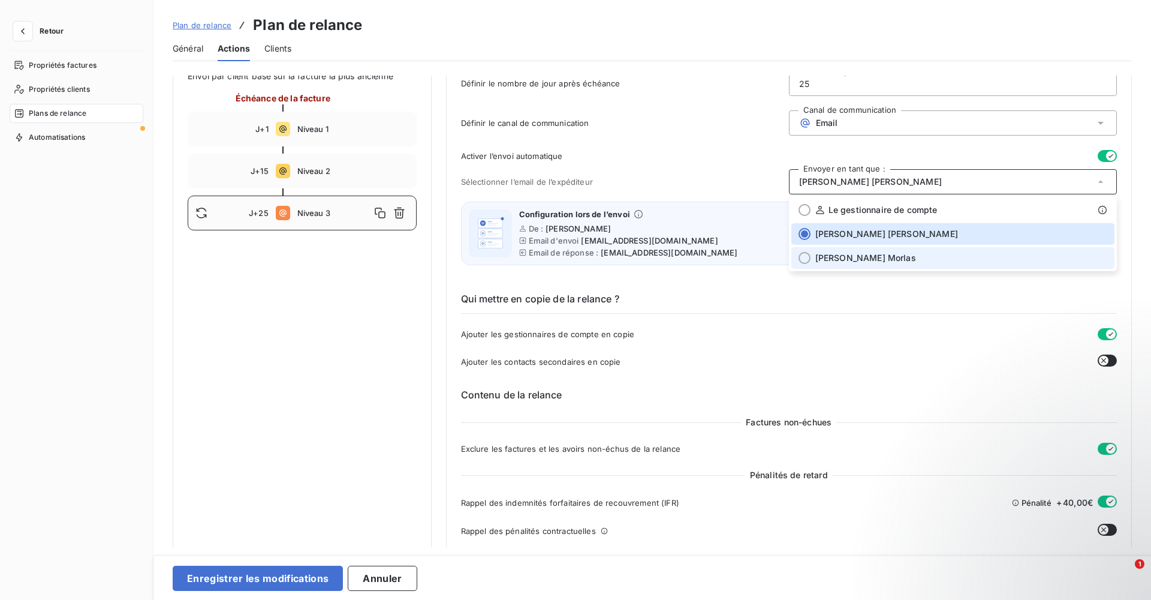
click at [767, 260] on div at bounding box center [805, 258] width 12 height 12
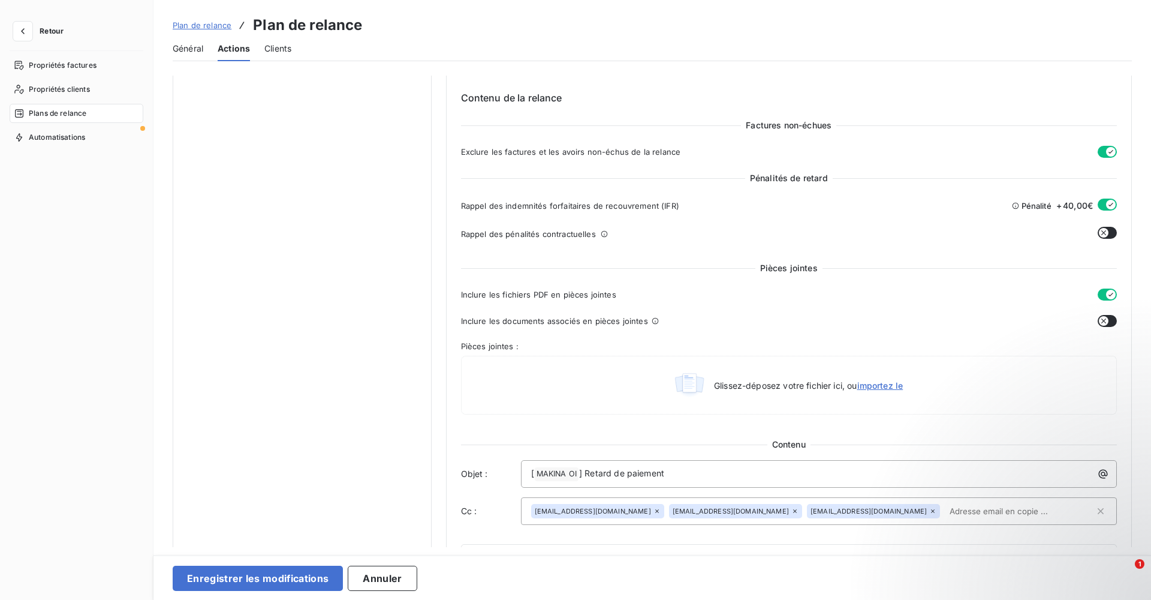
scroll to position [386, 0]
click at [767, 204] on icon "button" at bounding box center [1111, 205] width 10 height 10
click at [767, 204] on button "button" at bounding box center [1107, 205] width 19 height 12
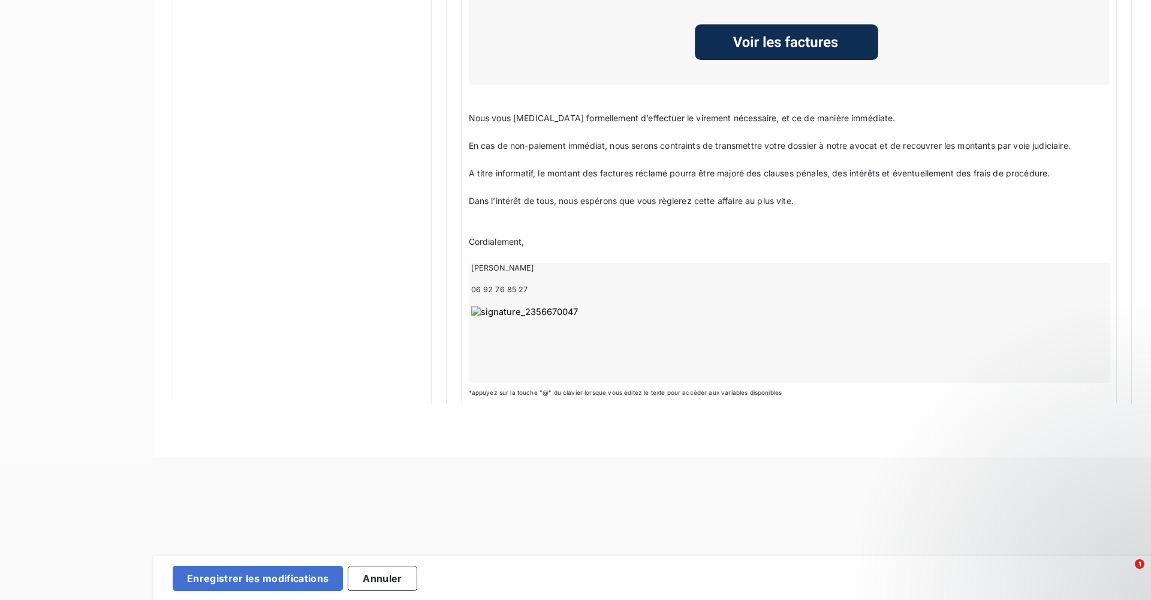
scroll to position [143, 0]
click at [264, 364] on button "Enregistrer les modifications" at bounding box center [258, 577] width 170 height 25
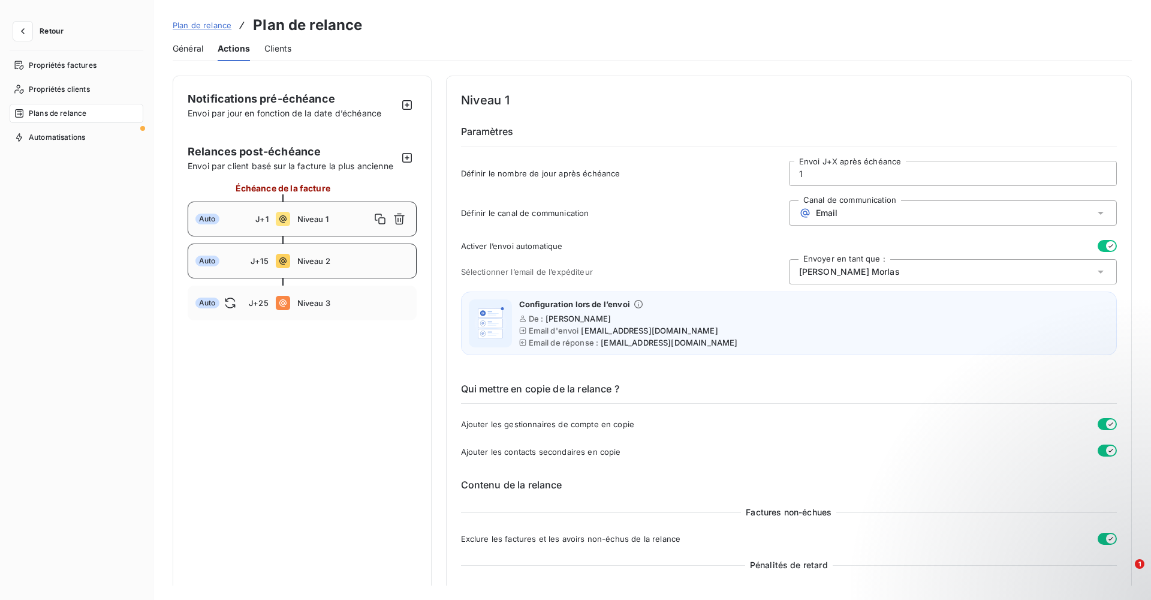
scroll to position [0, 0]
click at [312, 253] on div "Auto J+15 Niveau 2" at bounding box center [302, 260] width 229 height 35
click at [316, 305] on span "Niveau 3" at bounding box center [353, 303] width 112 height 10
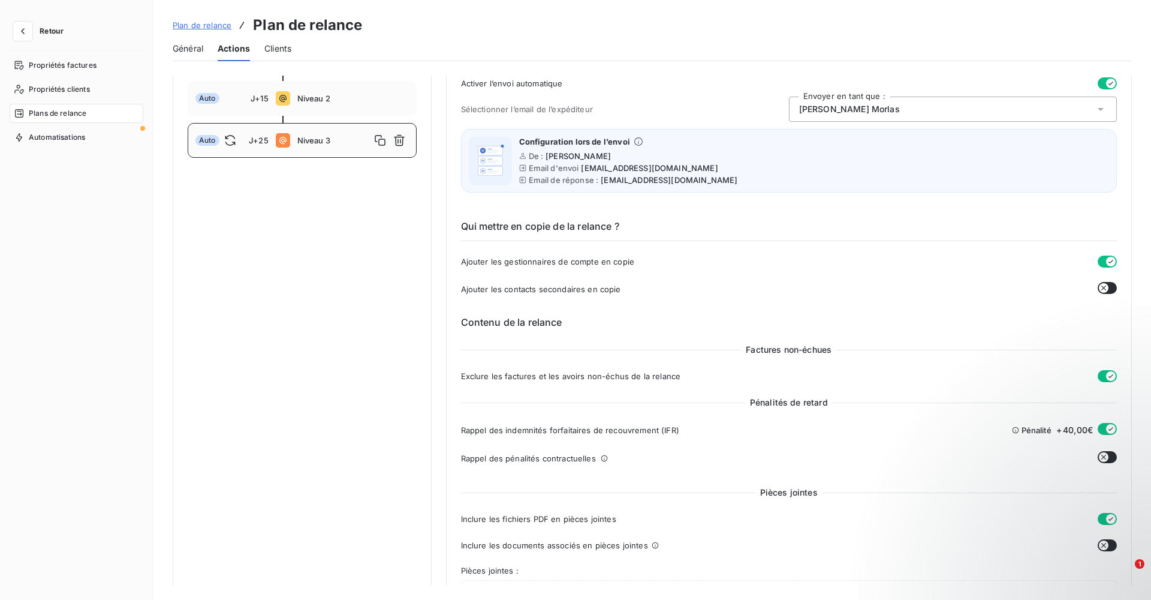
scroll to position [158, 0]
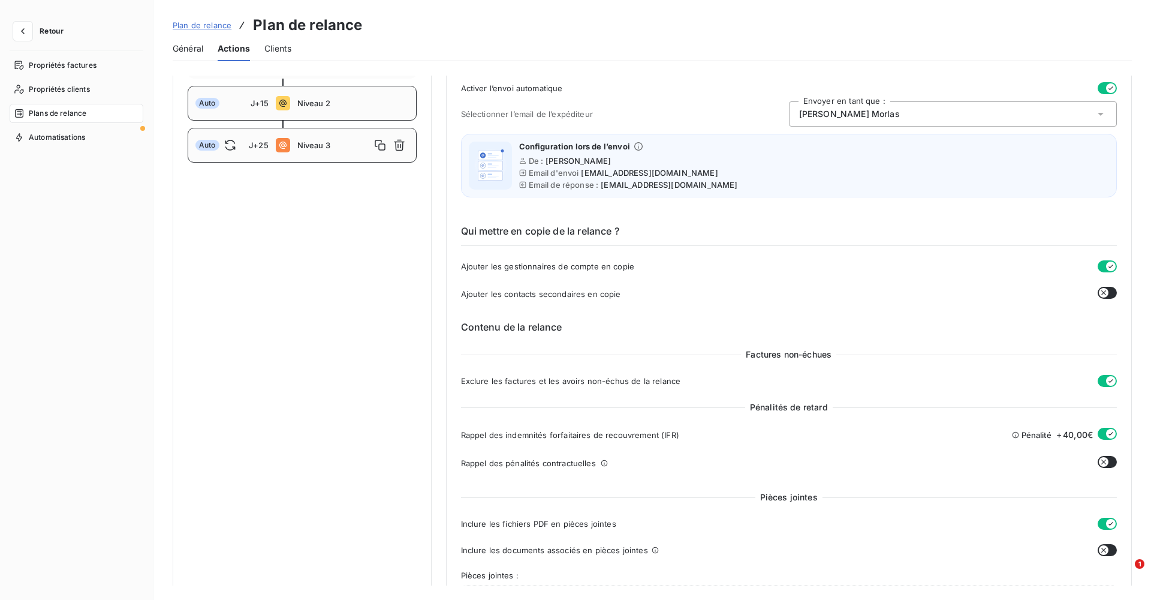
click at [310, 113] on div "Auto J+15 Niveau 2" at bounding box center [302, 103] width 229 height 35
click at [317, 145] on span "Niveau 3" at bounding box center [353, 145] width 112 height 10
click at [320, 107] on span "Niveau 2" at bounding box center [353, 103] width 112 height 10
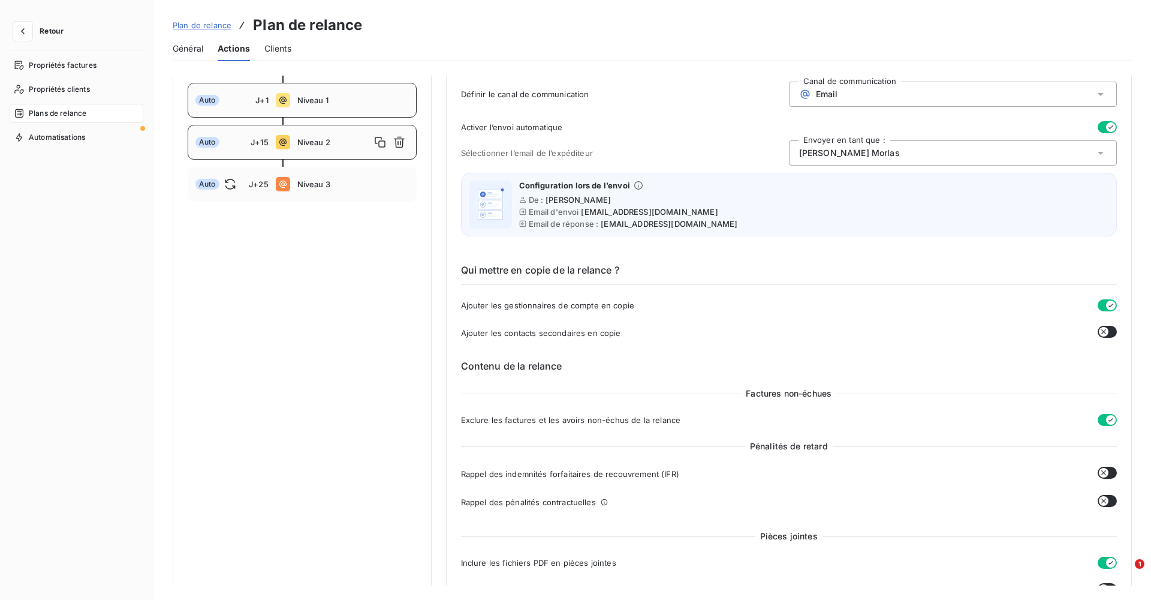
scroll to position [119, 0]
click at [314, 102] on span "Niveau 1" at bounding box center [353, 100] width 112 height 10
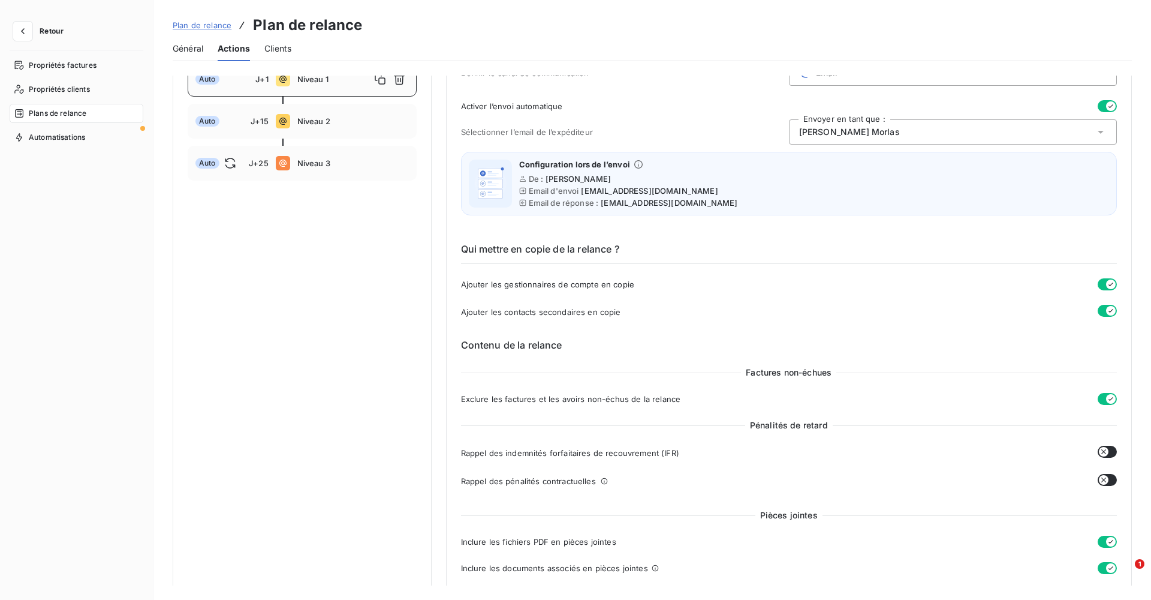
scroll to position [142, 0]
click at [313, 82] on div "Niveau 1" at bounding box center [353, 76] width 112 height 19
click at [313, 119] on span "Niveau 2" at bounding box center [353, 119] width 112 height 10
click at [767, 364] on icon "button" at bounding box center [1104, 566] width 10 height 10
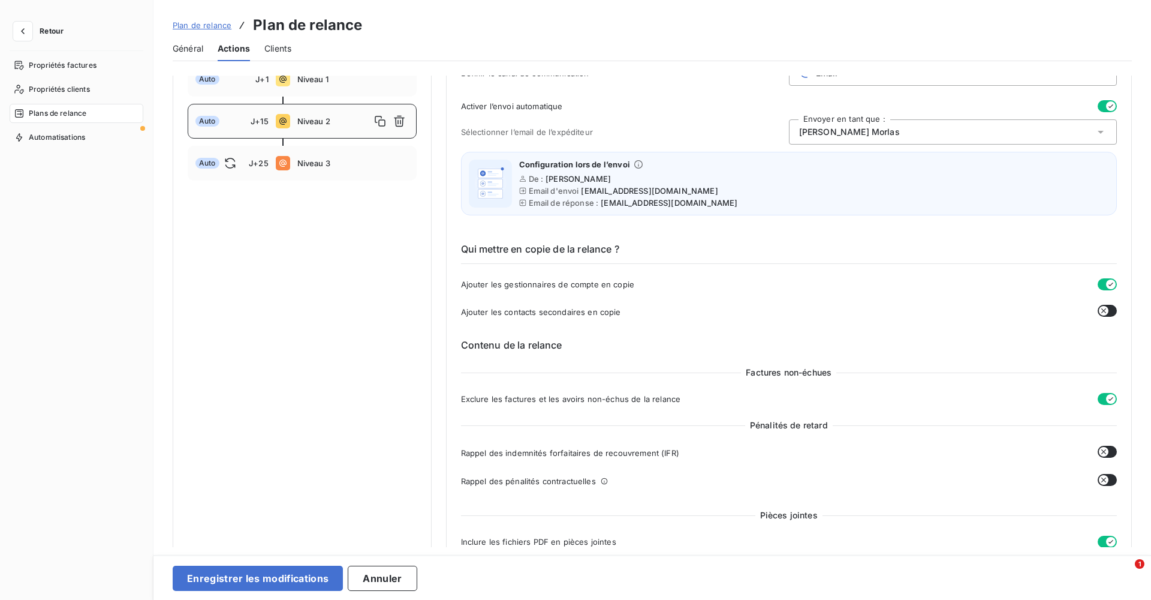
scroll to position [130, 0]
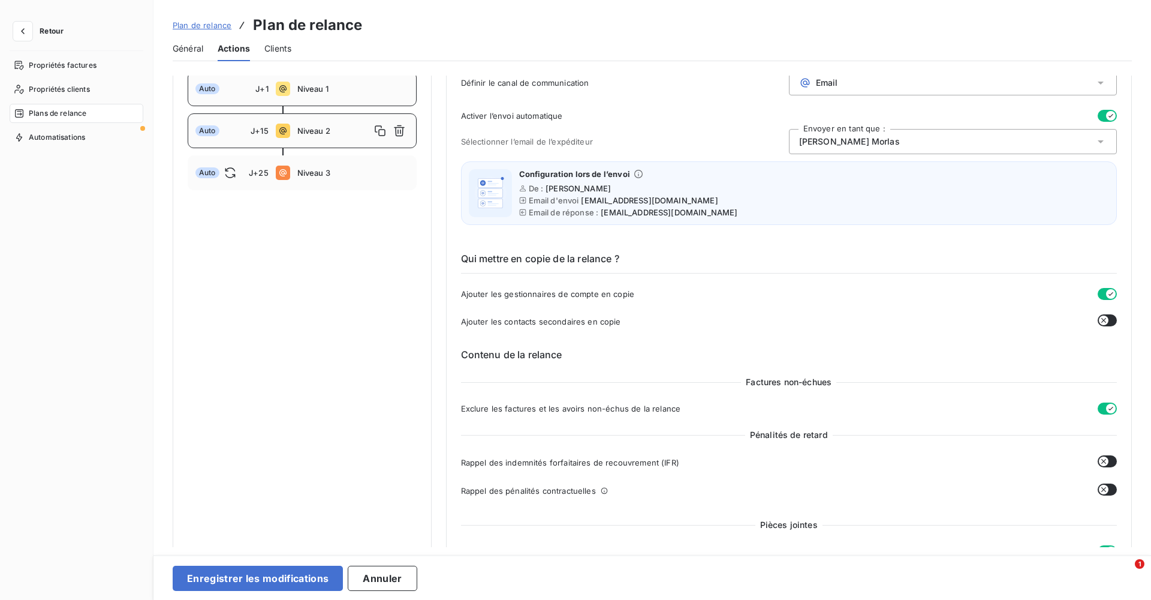
click at [315, 92] on span "Niveau 1" at bounding box center [353, 89] width 112 height 10
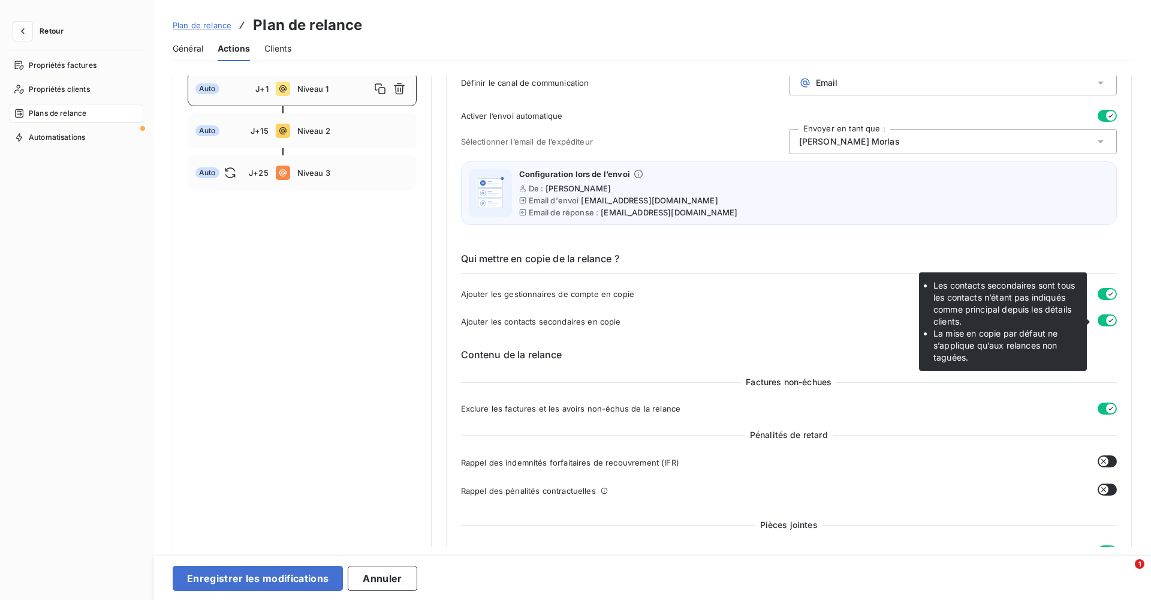
click at [767, 320] on icon "button" at bounding box center [1111, 320] width 10 height 10
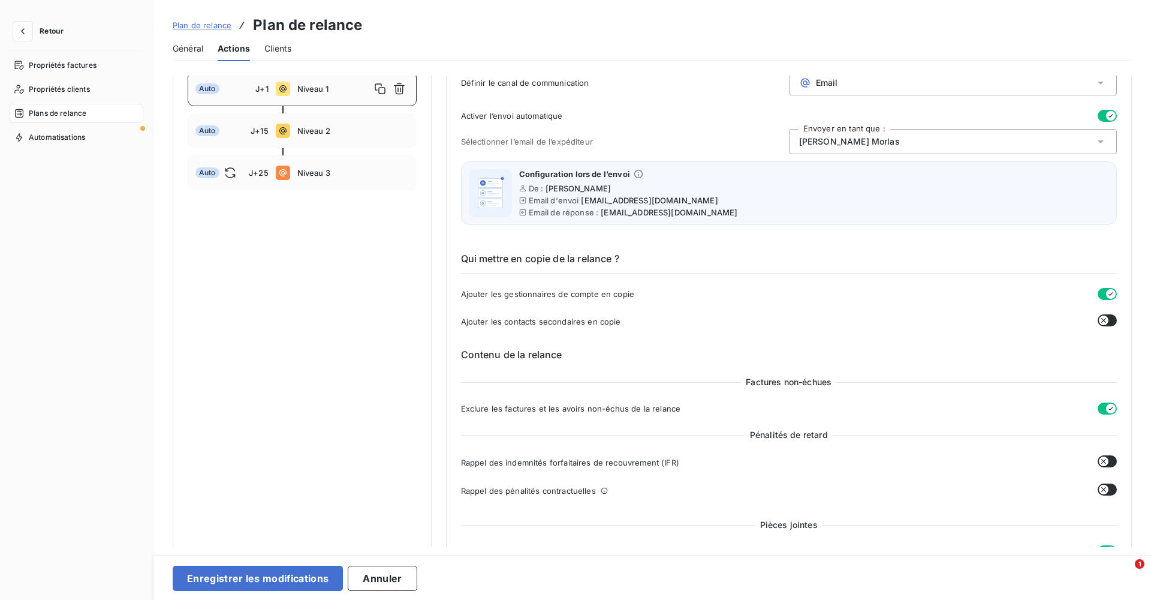
click at [767, 320] on icon "button" at bounding box center [1104, 320] width 10 height 10
click at [767, 320] on icon "button" at bounding box center [1111, 320] width 10 height 10
click at [317, 128] on span "Niveau 2" at bounding box center [353, 131] width 112 height 10
click at [318, 165] on div "Auto J+25 Niveau 3" at bounding box center [302, 172] width 229 height 35
click at [324, 135] on span "Niveau 2" at bounding box center [353, 131] width 112 height 10
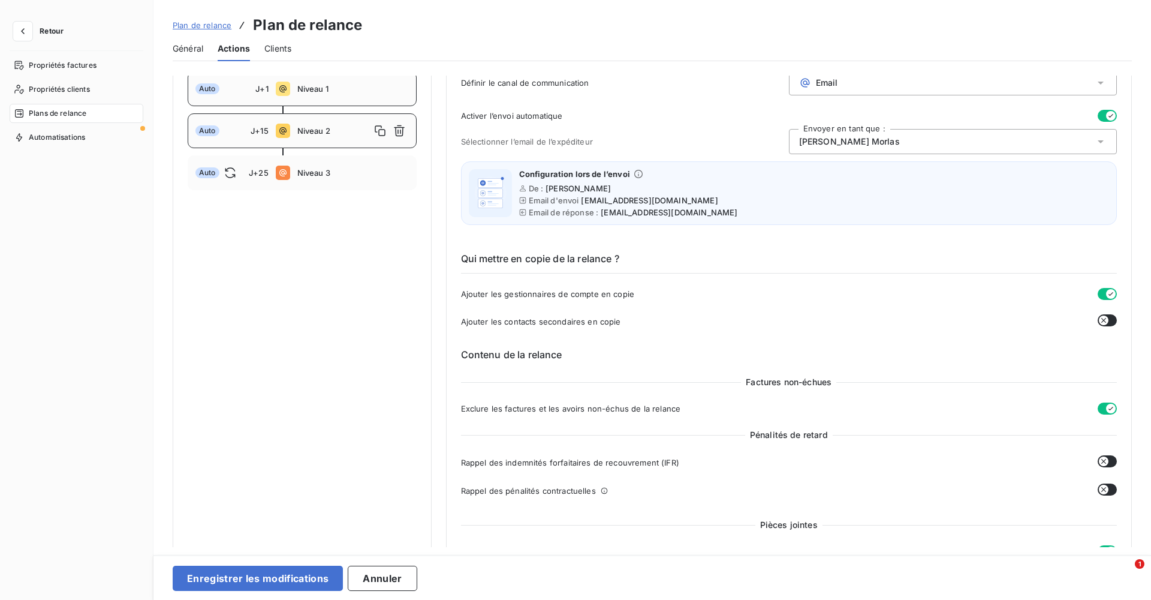
click at [329, 89] on span "Niveau 1" at bounding box center [353, 89] width 112 height 10
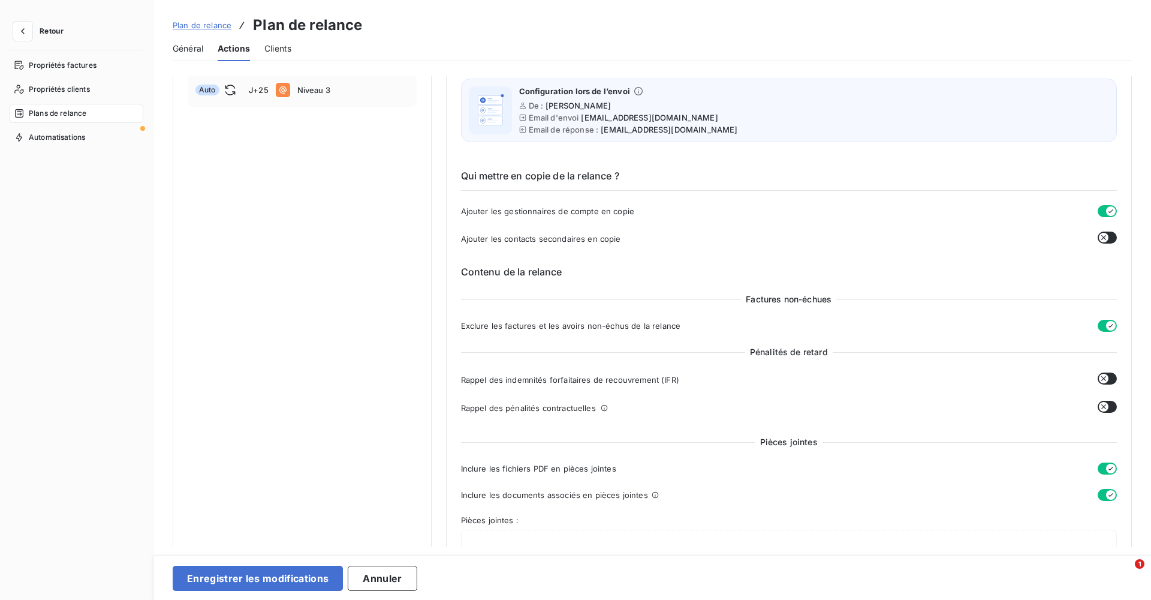
scroll to position [211, 0]
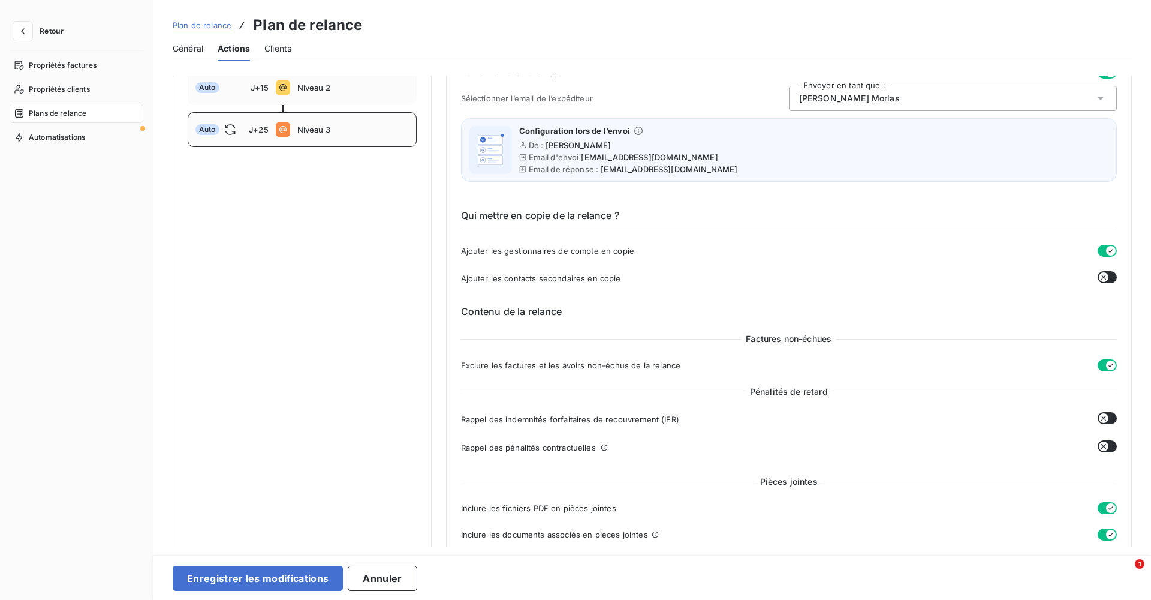
scroll to position [174, 0]
click at [304, 90] on span "Niveau 2" at bounding box center [353, 87] width 112 height 10
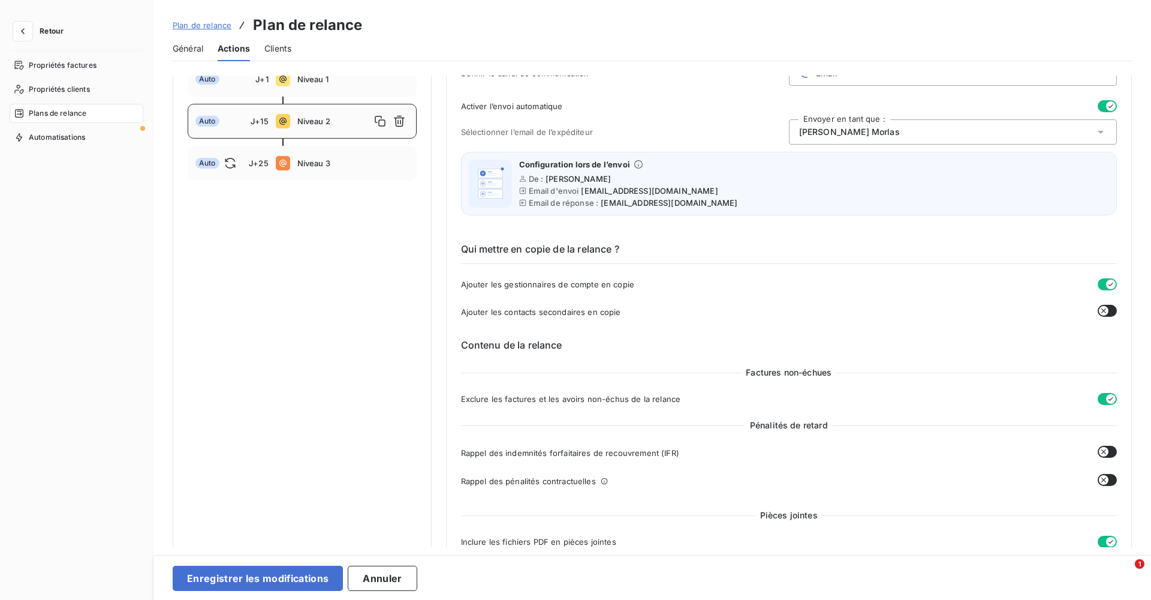
scroll to position [141, 0]
click at [304, 84] on div "Auto J+1 Niveau 1" at bounding box center [302, 78] width 229 height 35
type input "1"
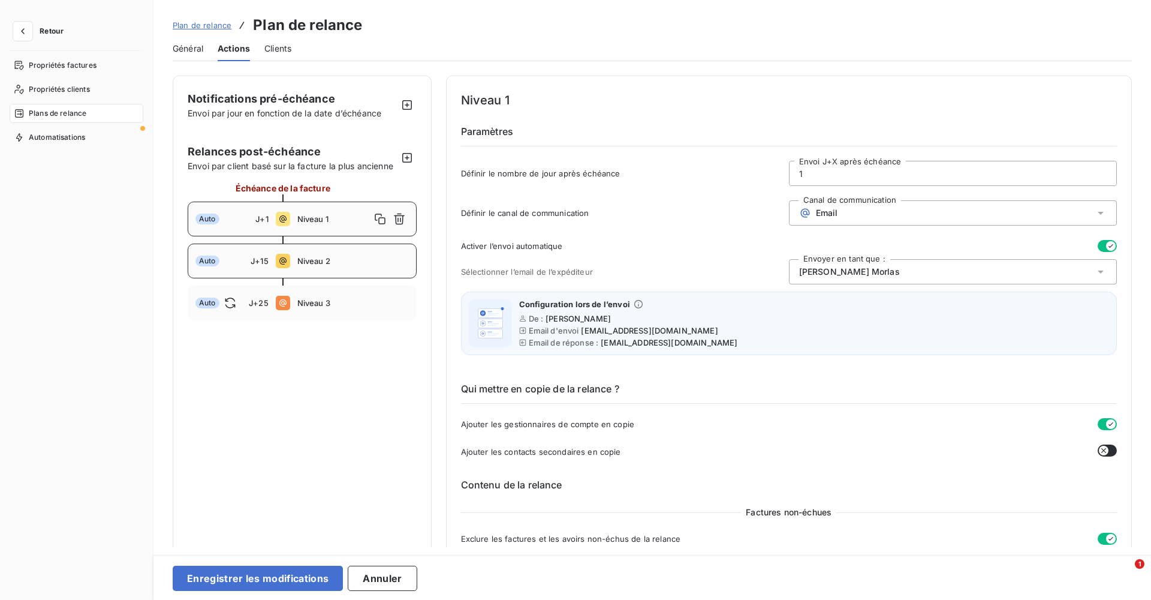
scroll to position [0, 0]
click at [60, 139] on span "Automatisations" at bounding box center [57, 137] width 56 height 11
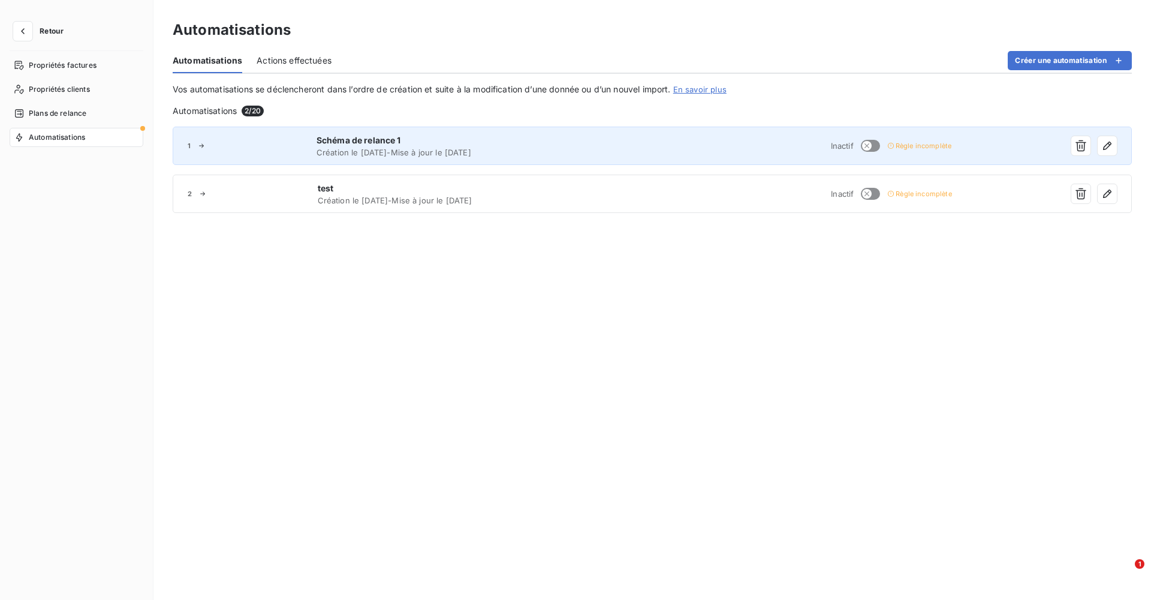
click at [363, 149] on span "Création le [DATE] - Mise à jour le [DATE]" at bounding box center [484, 152] width 334 height 10
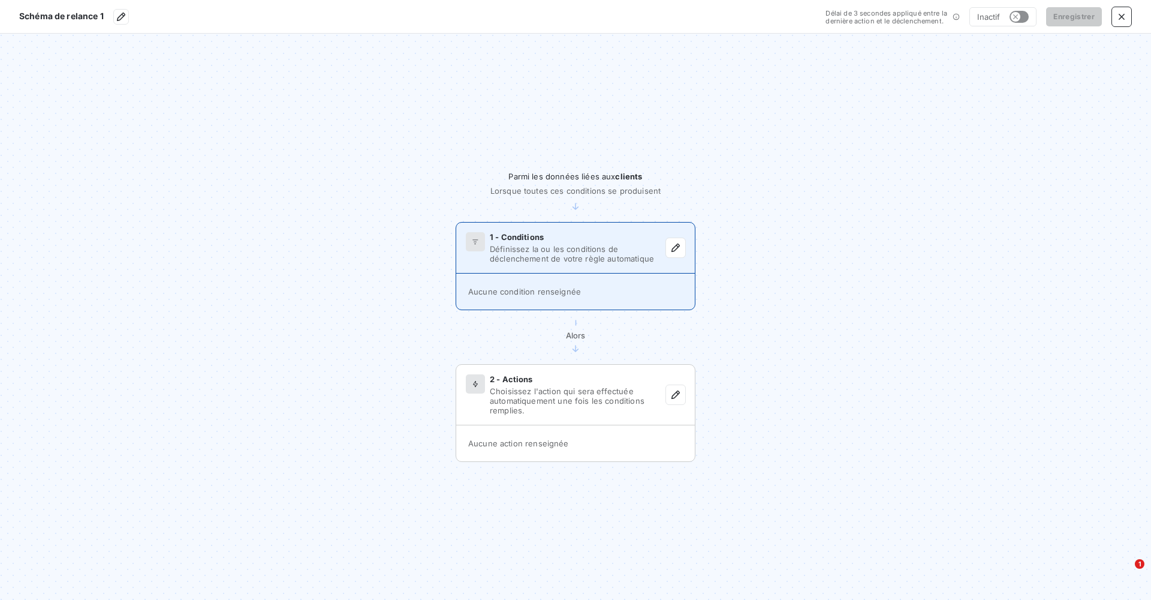
click at [563, 254] on span "Définissez la ou les conditions de déclenchement de votre règle automatique" at bounding box center [578, 253] width 176 height 19
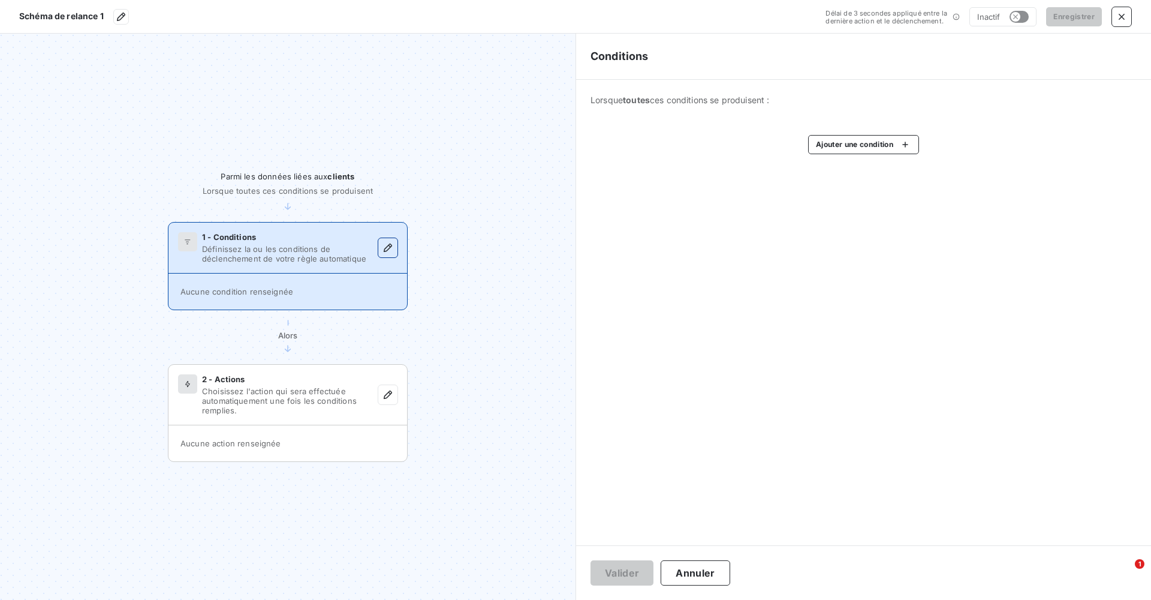
click at [386, 245] on icon "button" at bounding box center [388, 248] width 12 height 12
click at [767, 147] on html "Schéma de relance 1 Délai de 3 secondes appliqué entre la dernière action et le…" at bounding box center [575, 300] width 1151 height 600
click at [767, 185] on input "Rechercher et sélectionner" at bounding box center [900, 182] width 152 height 25
type input "plan de relance"
click at [767, 146] on html "Schéma de relance 1 Délai de 3 secondes appliqué entre la dernière action et le…" at bounding box center [575, 300] width 1151 height 600
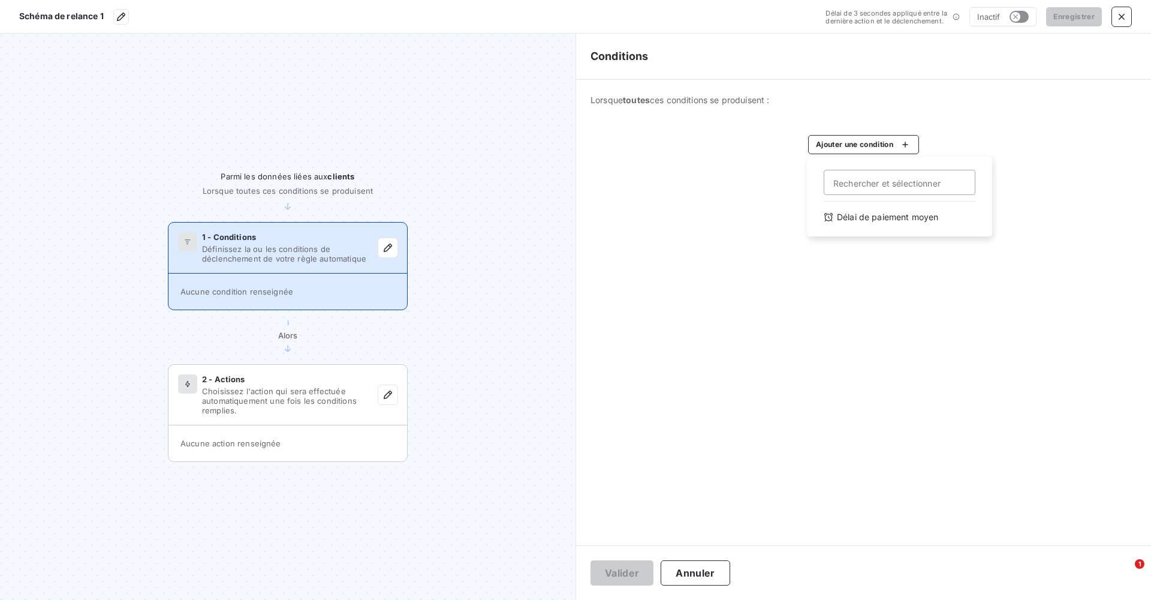
click at [767, 146] on html "Schéma de relance 1 Délai de 3 secondes appliqué entre la dernière action et le…" at bounding box center [575, 300] width 1151 height 600
click at [118, 17] on html "Schéma de relance 1 Délai de 3 secondes appliqué entre la dernière action et le…" at bounding box center [575, 300] width 1151 height 600
click at [118, 17] on icon "button" at bounding box center [121, 17] width 12 height 12
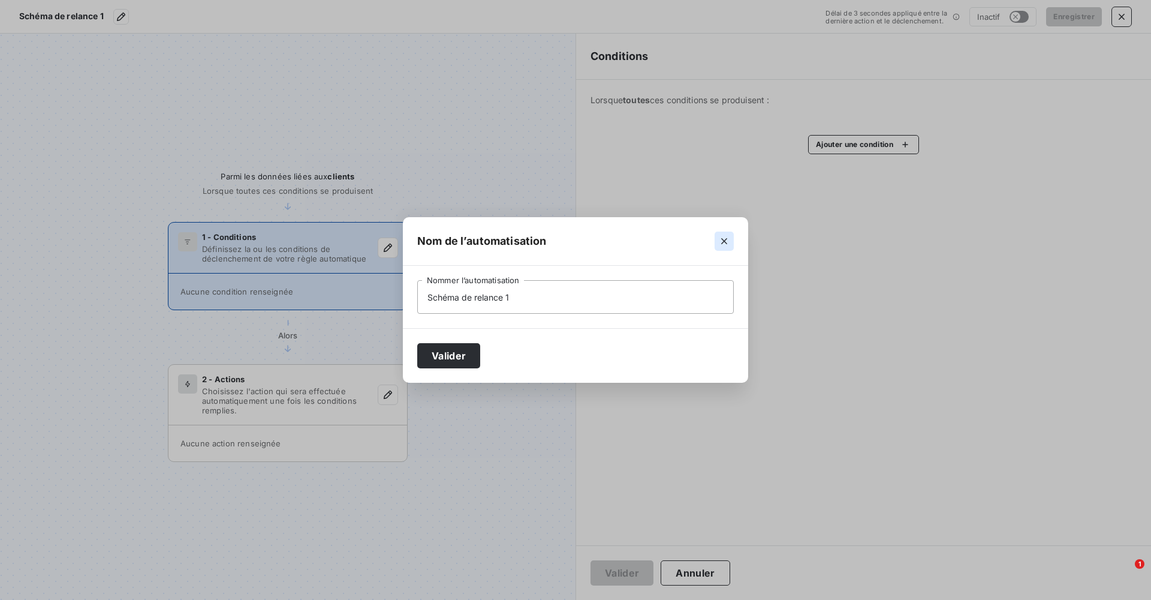
click at [720, 235] on icon "button" at bounding box center [724, 241] width 12 height 12
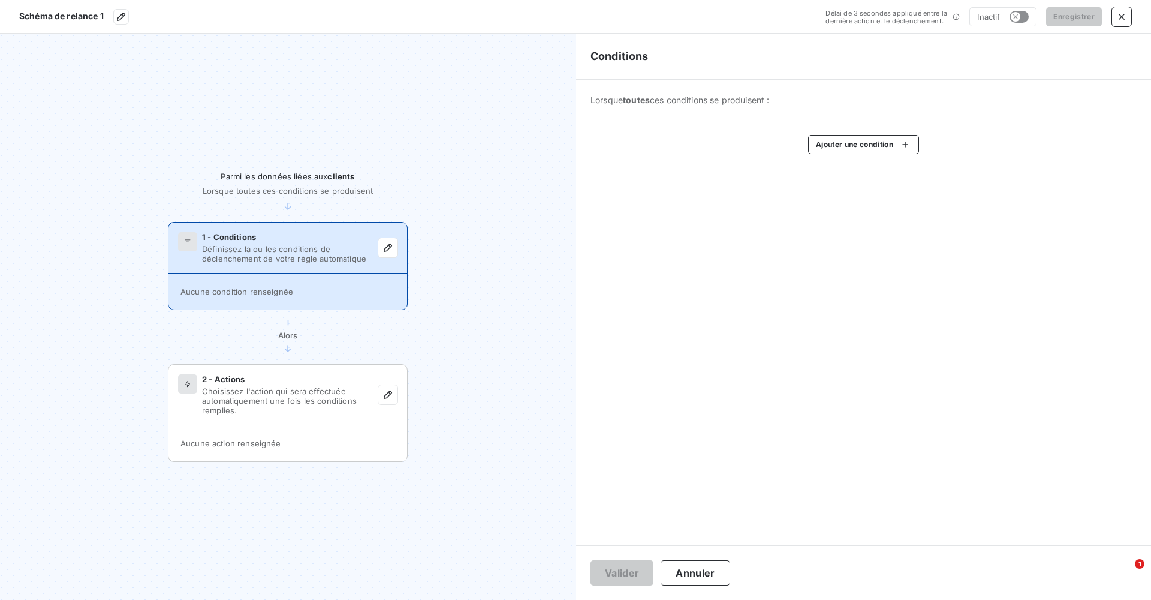
click at [251, 296] on div "Aucune condition renseignée" at bounding box center [287, 291] width 239 height 36
click at [767, 144] on html "Schéma de relance 1 Délai de 3 secondes appliqué entre la dernière action et le…" at bounding box center [575, 300] width 1151 height 600
click at [767, 183] on input "Rechercher et sélectionner" at bounding box center [900, 182] width 152 height 25
type input "f"
click at [767, 218] on div "Délai de paiement moyen" at bounding box center [900, 216] width 166 height 19
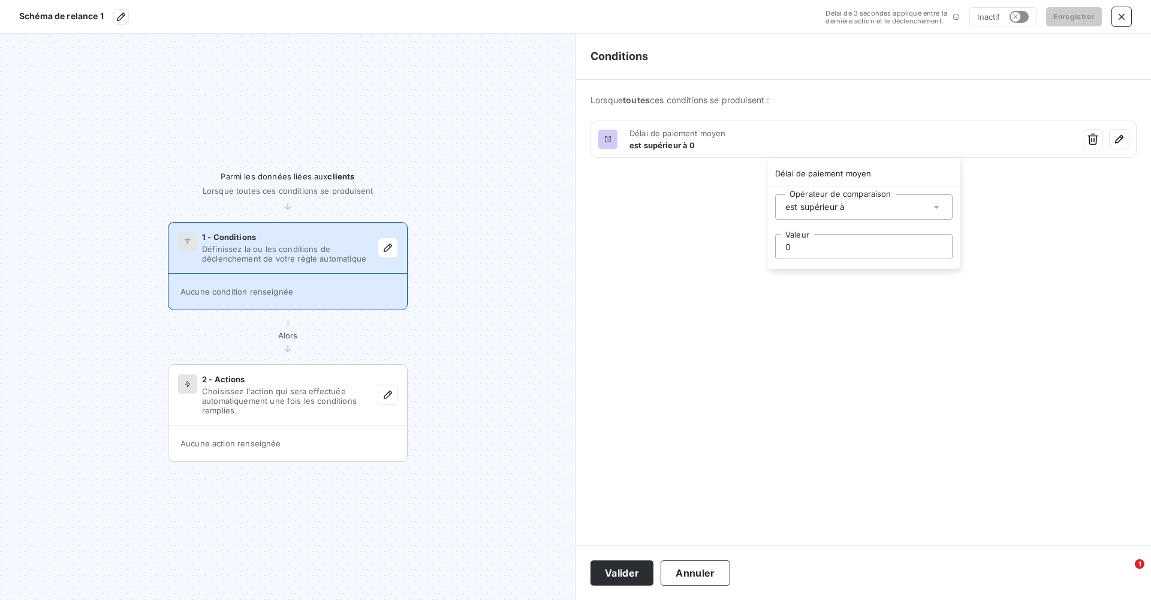
click at [767, 209] on div "est supérieur à" at bounding box center [863, 206] width 177 height 25
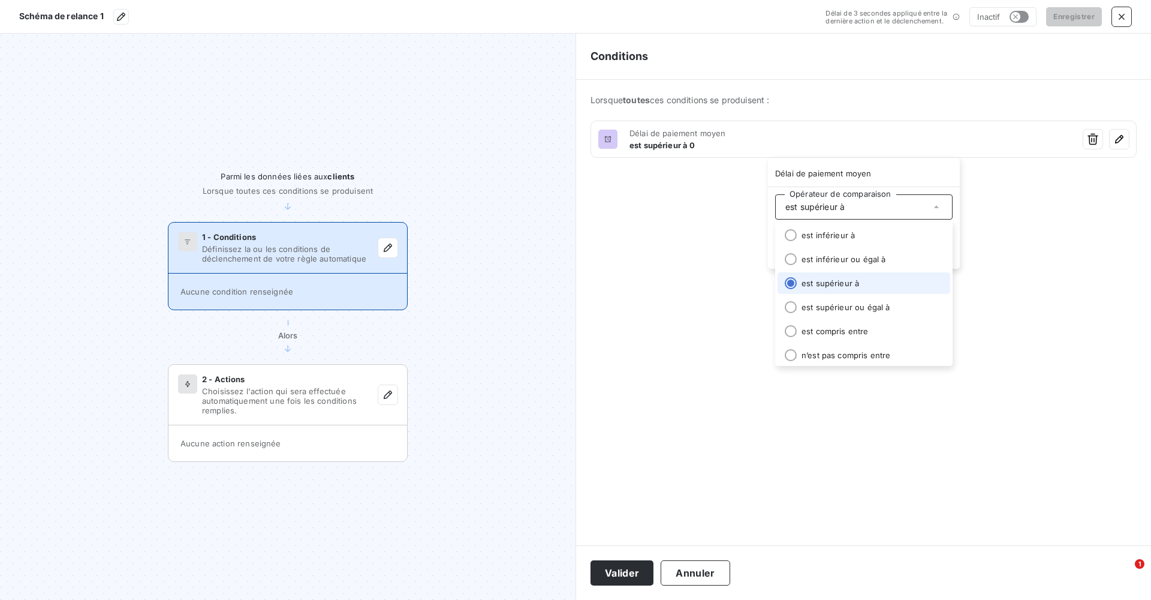
click at [767, 209] on div "est supérieur à" at bounding box center [863, 206] width 177 height 25
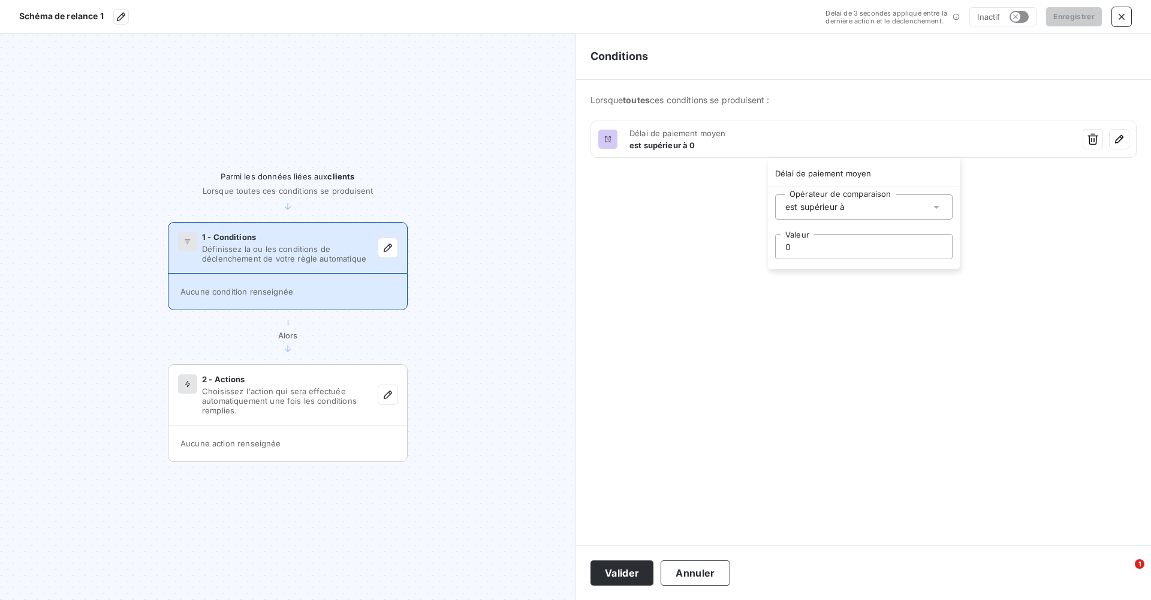
click at [767, 209] on div "est supérieur à" at bounding box center [863, 206] width 177 height 25
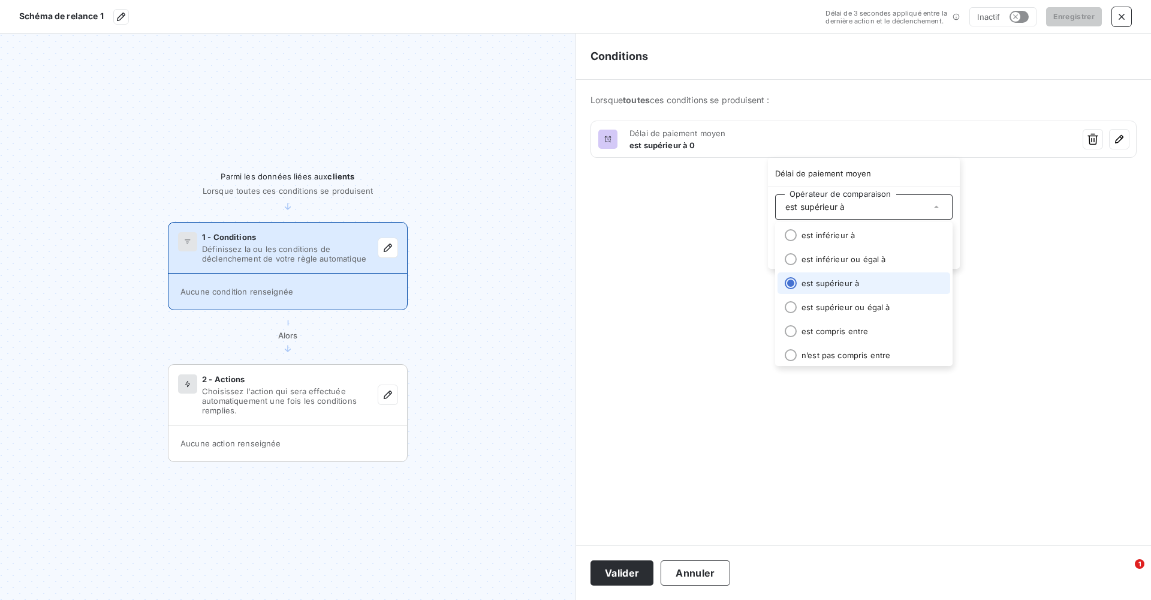
click at [767, 209] on div "est supérieur à" at bounding box center [863, 206] width 177 height 25
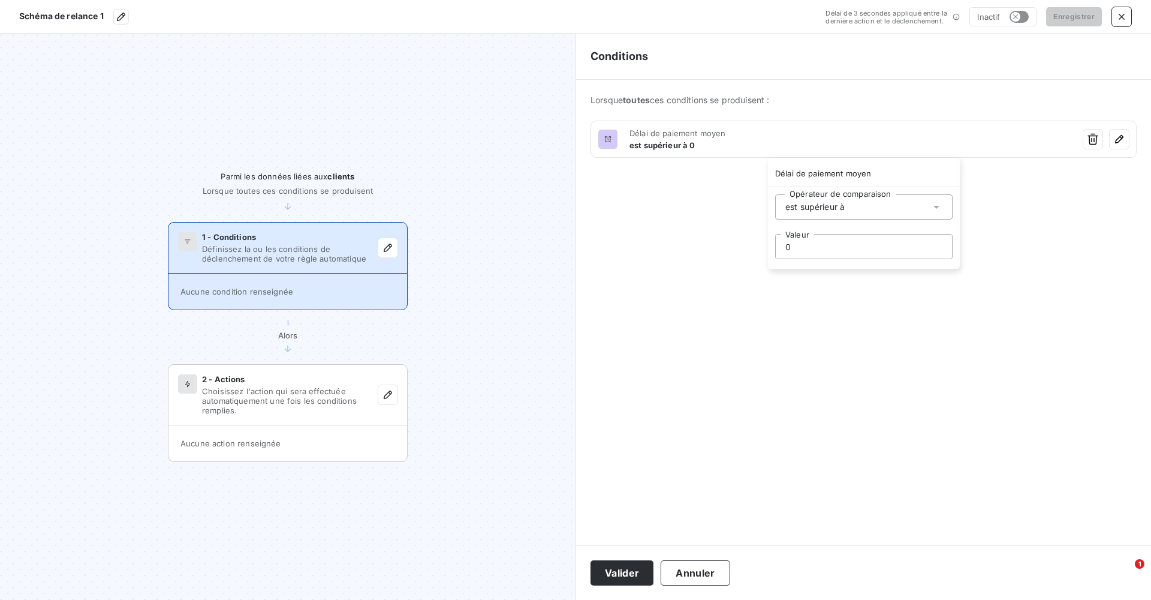
click at [767, 252] on input "0" at bounding box center [864, 246] width 176 height 24
click at [292, 364] on html "Schéma de relance 1 Délai de 3 secondes appliqué entre la dernière action et le…" at bounding box center [575, 300] width 1151 height 600
click at [288, 272] on div "1 - Conditions Définissez la ou les conditions de déclenchement de votre règle …" at bounding box center [287, 247] width 239 height 51
click at [317, 224] on div "1 - Conditions Définissez la ou les conditions de déclenchement de votre règle …" at bounding box center [287, 247] width 239 height 51
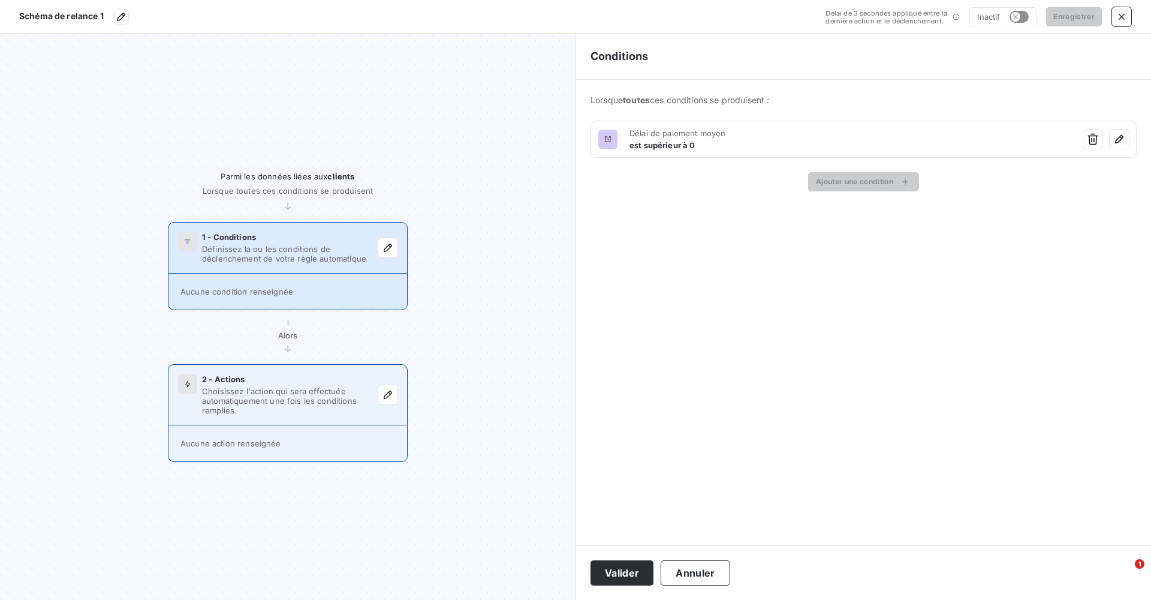
click at [313, 364] on span "Choisissez l'action qui sera effectuée automatiquement une fois les conditions …" at bounding box center [290, 400] width 176 height 29
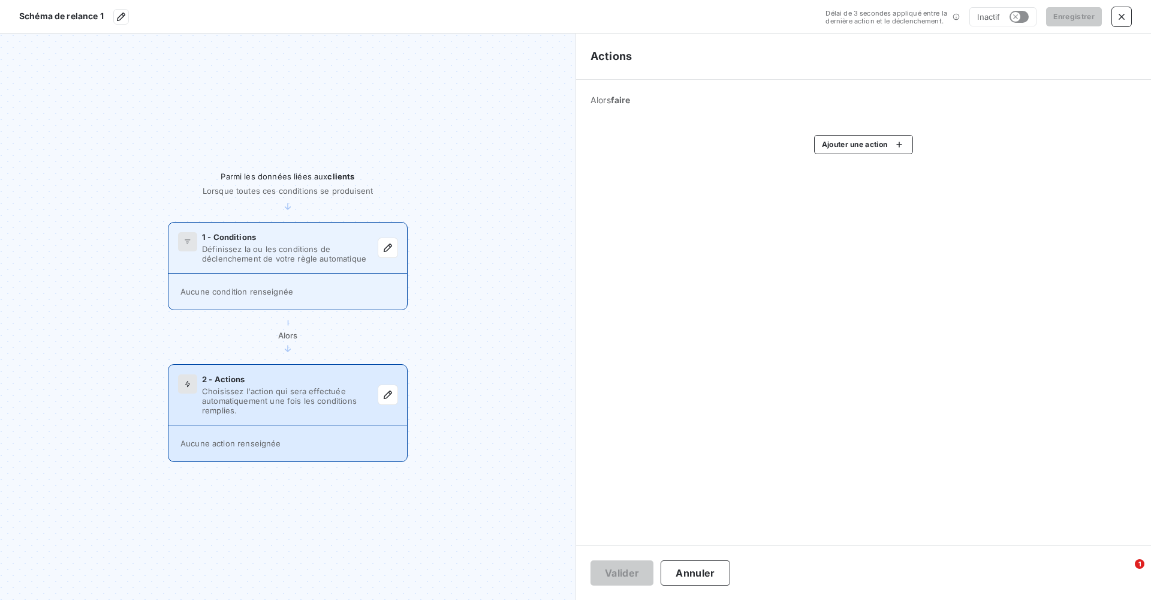
click at [279, 260] on span "Définissez la ou les conditions de déclenchement de votre règle automatique" at bounding box center [290, 253] width 176 height 19
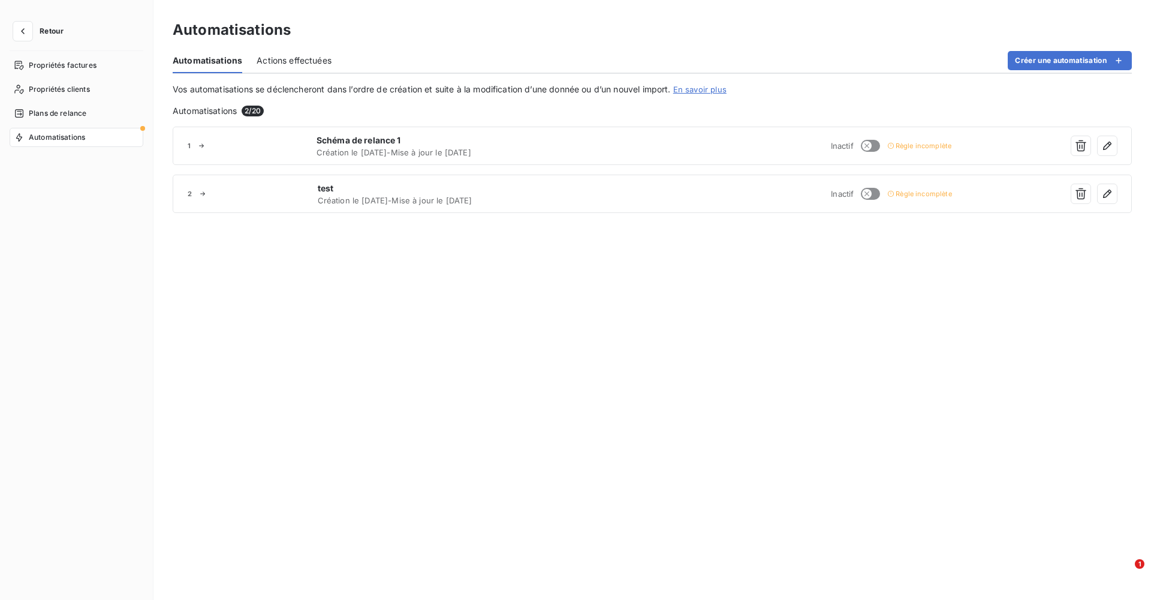
click at [710, 87] on link "En savoir plus" at bounding box center [699, 90] width 53 height 10
click at [287, 59] on span "Actions effectuées" at bounding box center [294, 61] width 75 height 12
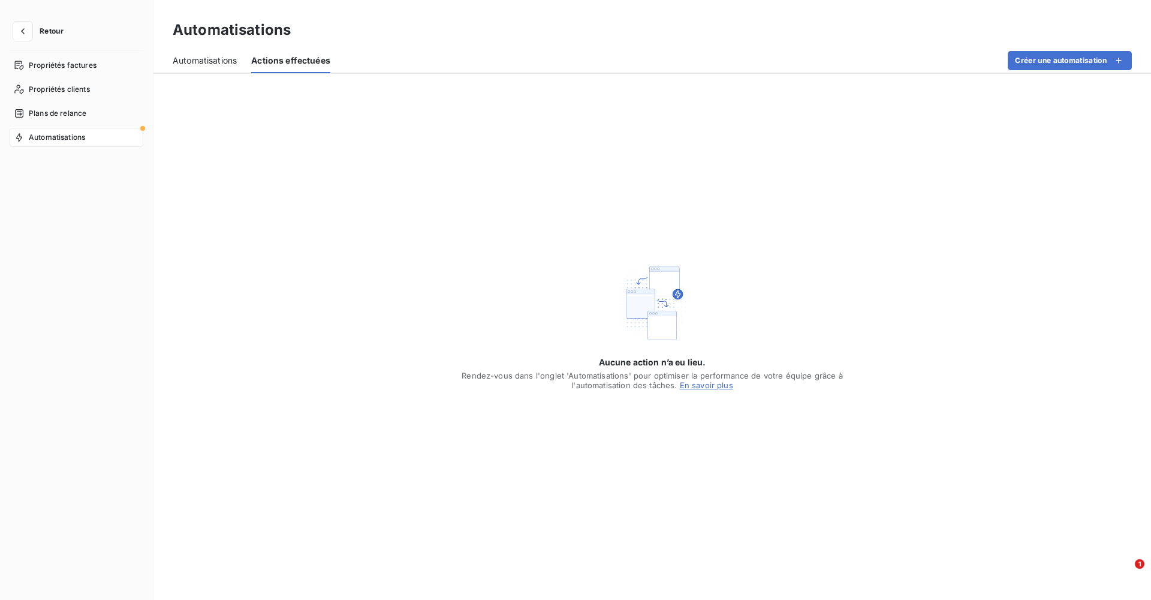
click at [215, 65] on span "Automatisations" at bounding box center [205, 61] width 64 height 12
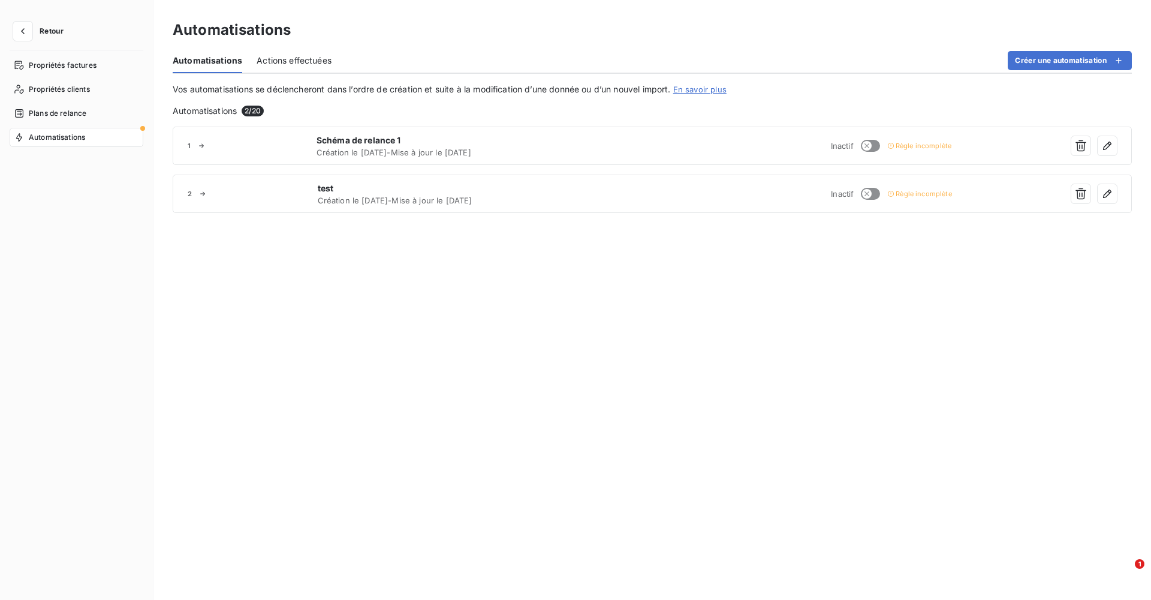
click at [398, 291] on div "1 Schéma de relance 1 Création le [DATE] - Mise à jour le [DATE] Inactif Règle …" at bounding box center [652, 354] width 959 height 454
click at [767, 60] on icon "button" at bounding box center [1119, 61] width 6 height 6
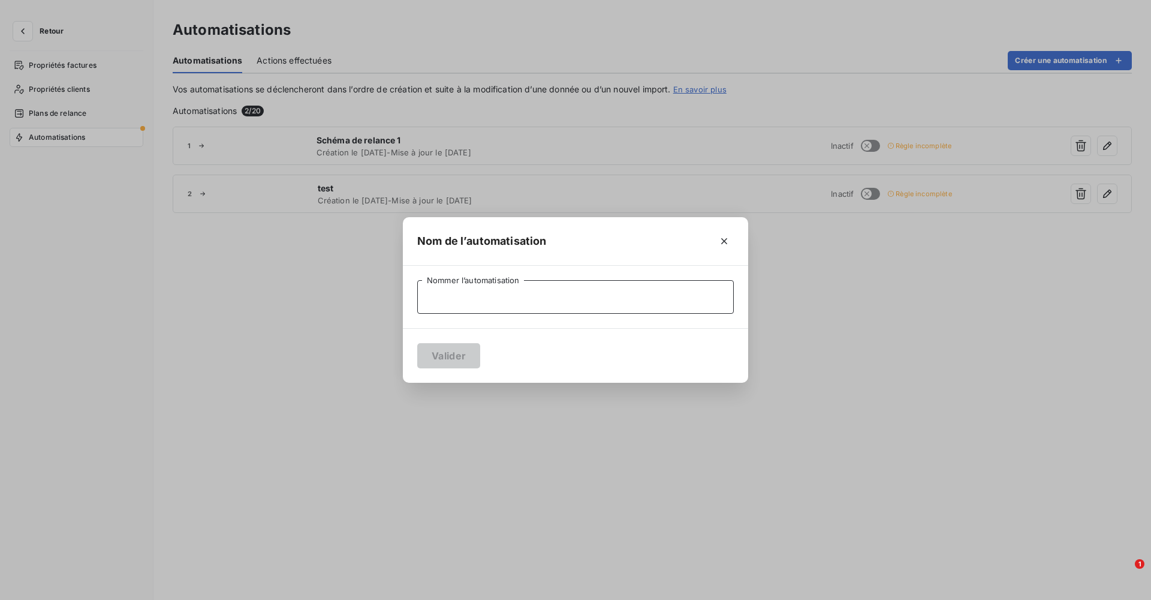
click at [494, 290] on input "Nommer l’automatisation" at bounding box center [575, 297] width 317 height 34
type input "Plan de relance Automatique"
click at [448, 356] on button "Valider" at bounding box center [448, 355] width 63 height 25
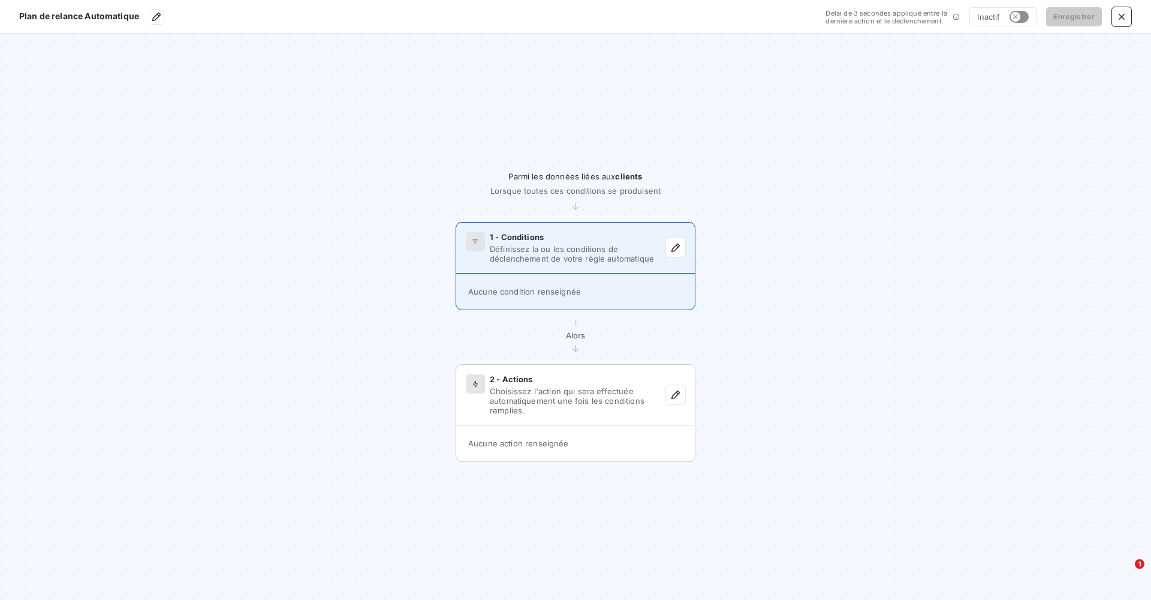
click at [475, 240] on icon at bounding box center [475, 241] width 7 height 7
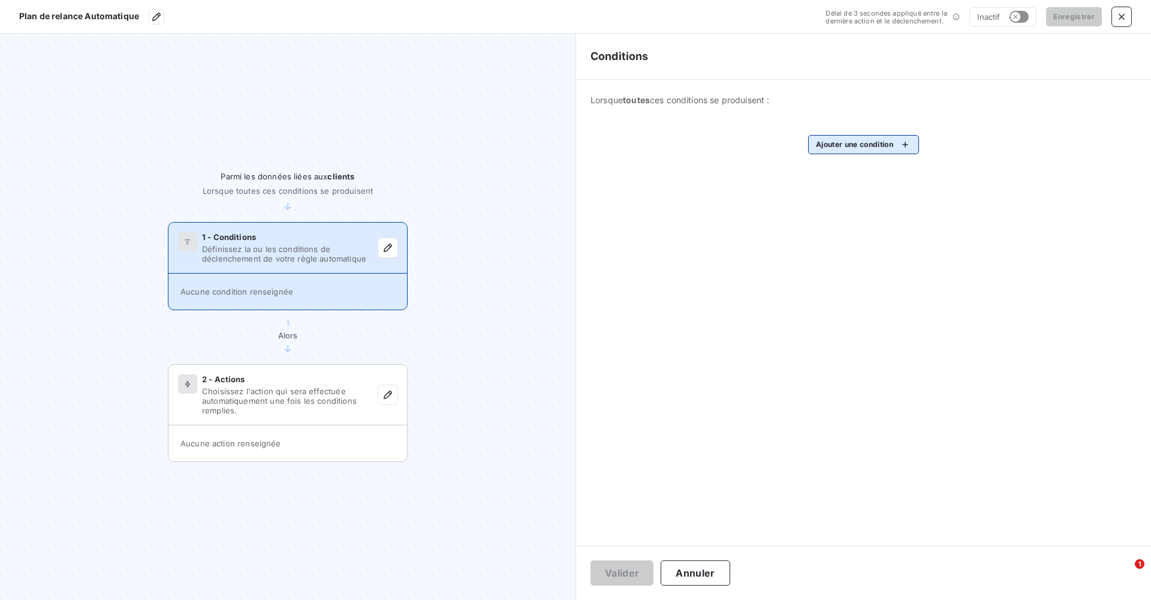
click at [767, 146] on html "Plan de relance Automatique Délai de 3 secondes appliqué entre la dernière acti…" at bounding box center [575, 300] width 1151 height 600
click at [767, 177] on input "Rechercher et sélectionner" at bounding box center [900, 182] width 152 height 25
click at [767, 219] on div "Délai de paiement moyen" at bounding box center [900, 216] width 166 height 19
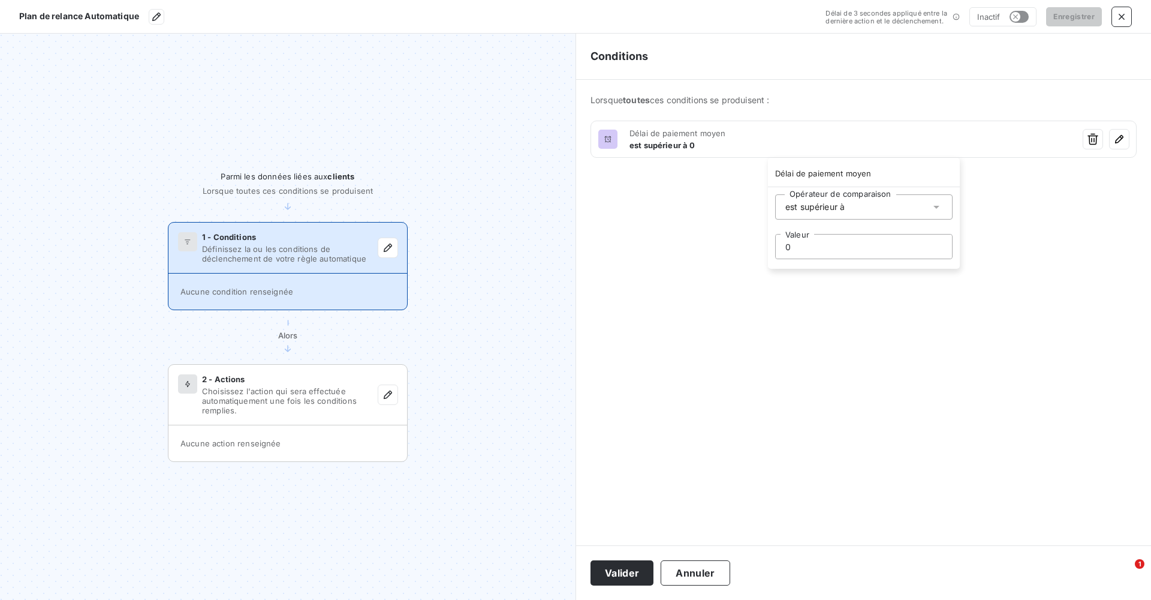
click at [767, 208] on div "est supérieur à" at bounding box center [863, 206] width 177 height 25
click at [225, 364] on div "2 - Actions Choisissez l'action qui sera effectuée automatiquement une fois les…" at bounding box center [287, 395] width 239 height 61
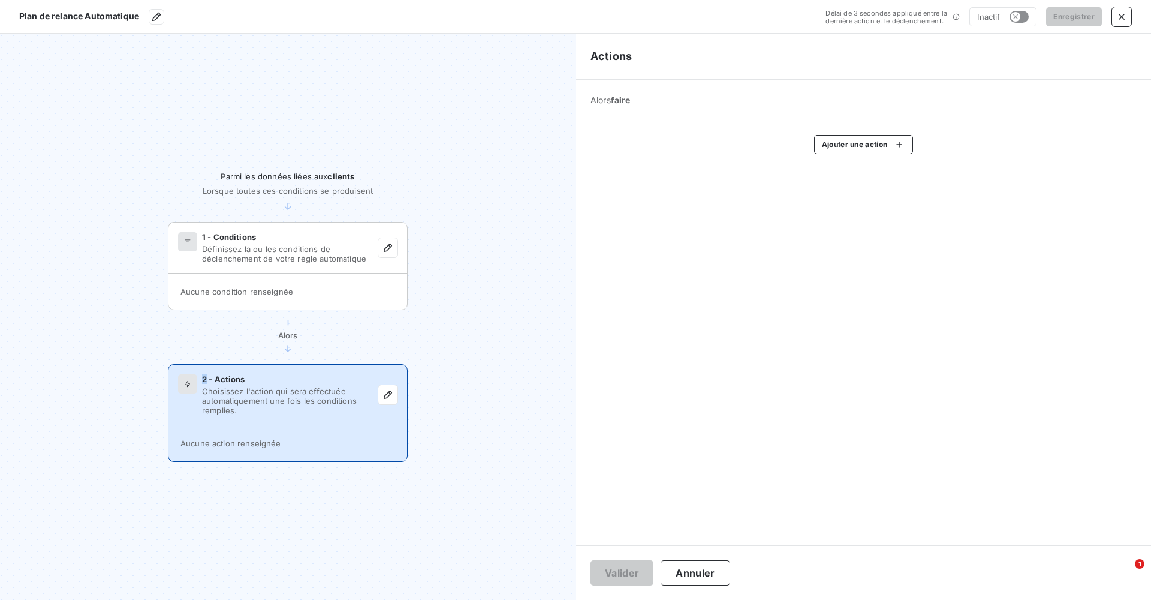
click at [122, 16] on span "Plan de relance Automatique" at bounding box center [79, 16] width 120 height 10
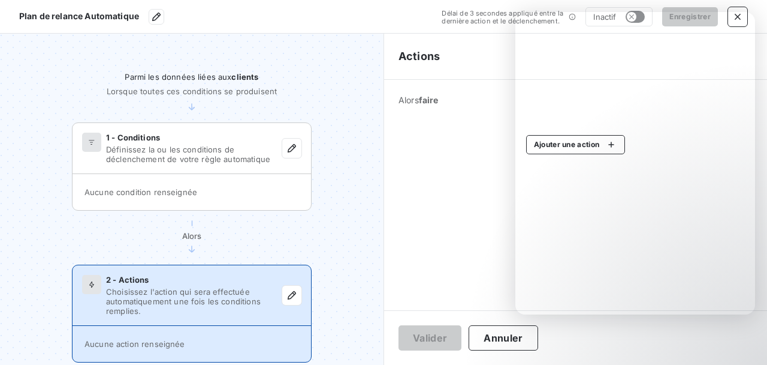
click at [449, 188] on div "Alors faire Ajouter une action" at bounding box center [575, 195] width 383 height 230
click at [267, 22] on div "Plan de relance Automatique" at bounding box center [225, 17] width 413 height 16
click at [161, 16] on icon "button" at bounding box center [156, 17] width 12 height 12
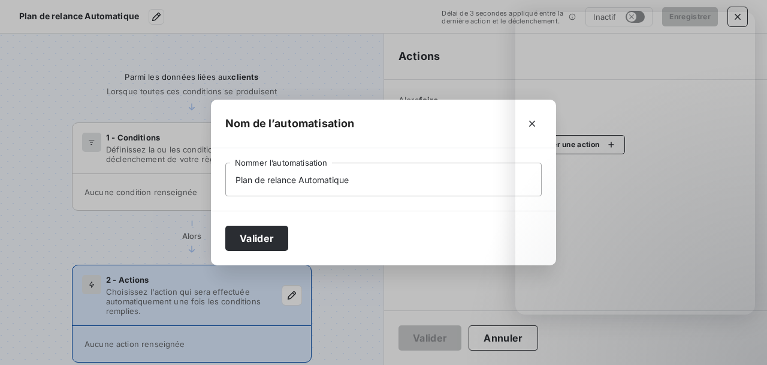
drag, startPoint x: 381, startPoint y: 97, endPoint x: 381, endPoint y: 115, distance: 17.4
click at [381, 98] on div "Nom de l’automatisation Plan de relance Automatique Nommer l’automatisation Val…" at bounding box center [383, 182] width 767 height 365
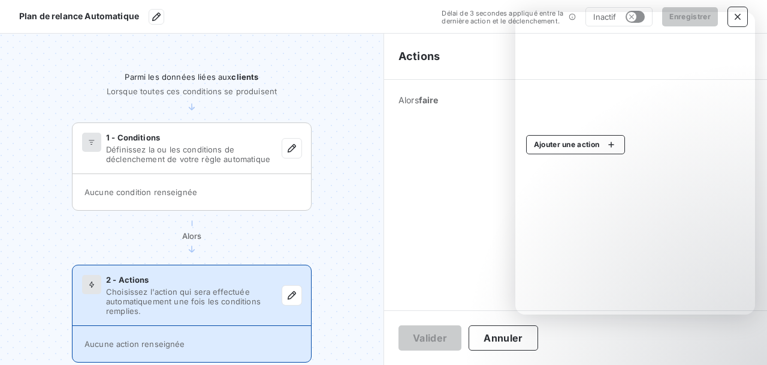
click at [381, 115] on section "Parmi les données liées aux clients Lorsque toutes ces conditions se produisent…" at bounding box center [192, 199] width 384 height 331
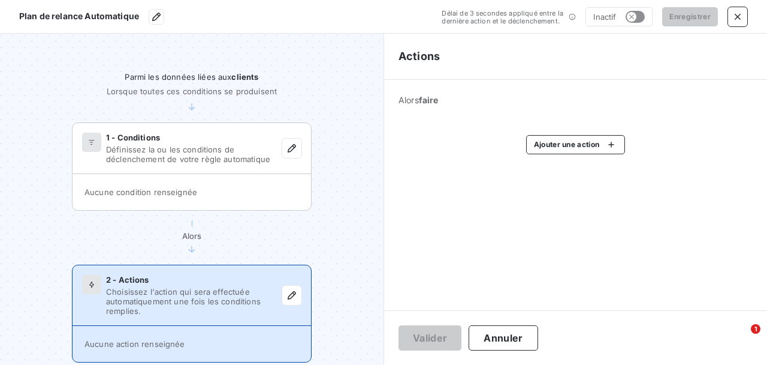
click at [70, 13] on span "Plan de relance Automatique" at bounding box center [79, 16] width 120 height 10
click at [157, 18] on icon "button" at bounding box center [156, 16] width 8 height 8
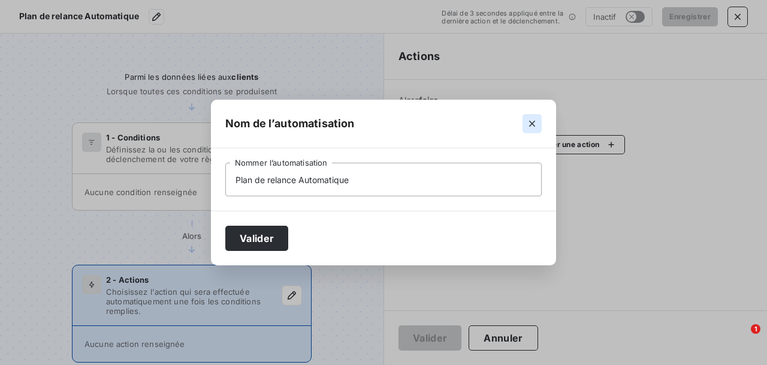
click at [534, 122] on icon "button" at bounding box center [532, 124] width 6 height 6
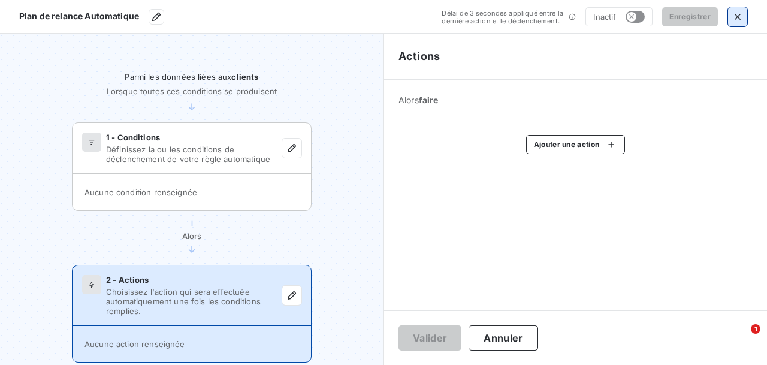
click at [734, 14] on icon "button" at bounding box center [738, 17] width 12 height 12
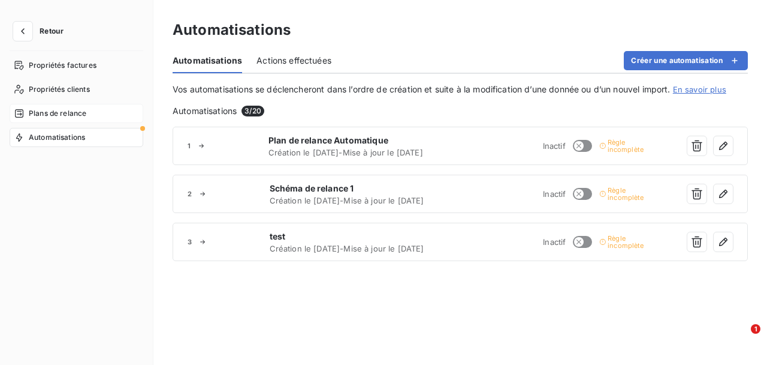
click at [59, 115] on span "Plans de relance" at bounding box center [58, 113] width 58 height 11
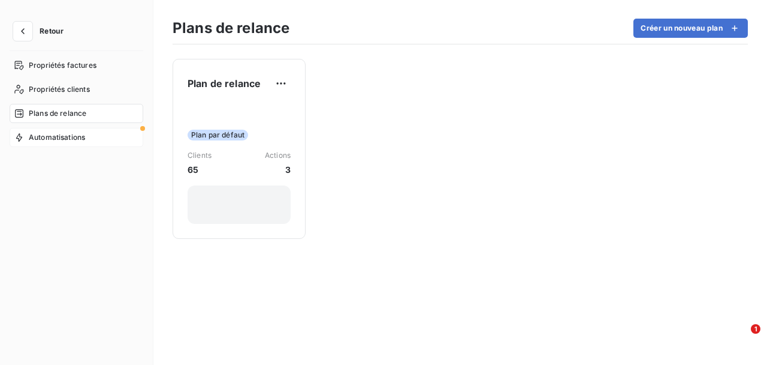
click at [65, 133] on span "Automatisations" at bounding box center [57, 137] width 56 height 11
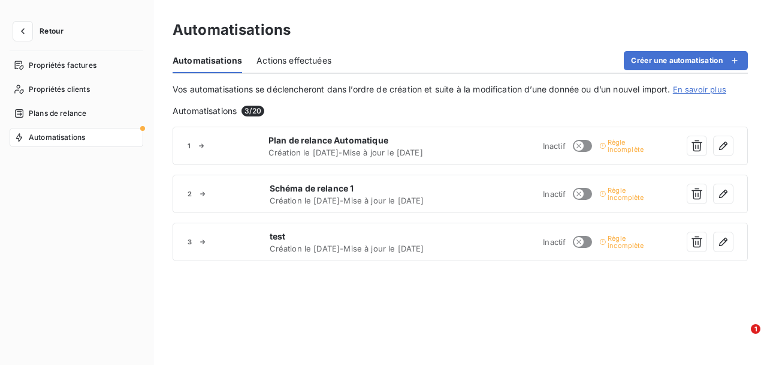
click at [214, 59] on span "Automatisations" at bounding box center [208, 61] width 70 height 12
click at [290, 56] on span "Actions effectuées" at bounding box center [294, 61] width 75 height 12
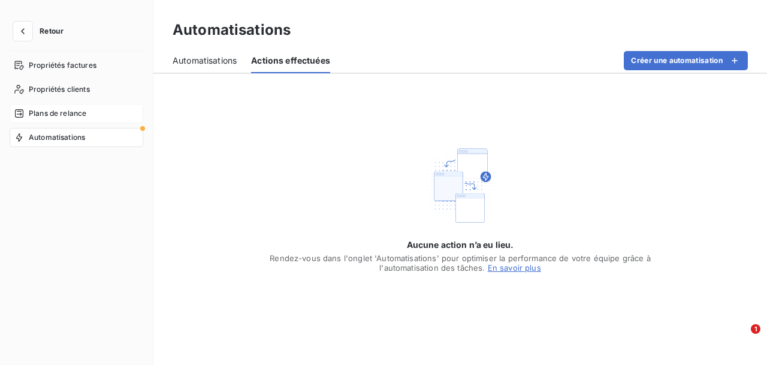
click at [59, 108] on span "Plans de relance" at bounding box center [58, 113] width 58 height 11
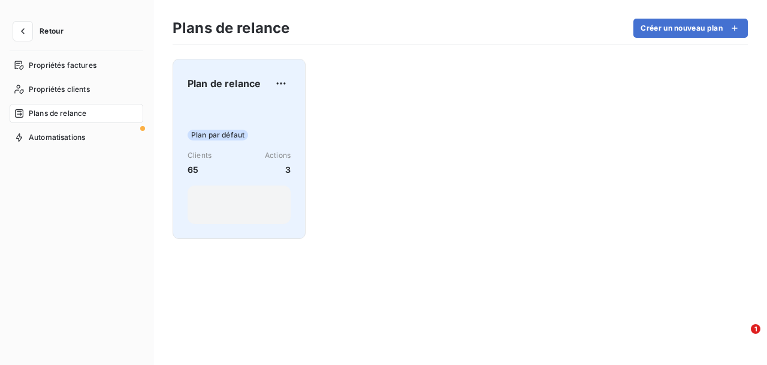
click at [236, 102] on div "Plan de relance Plan par défaut Clients 65 Actions 3" at bounding box center [239, 149] width 103 height 150
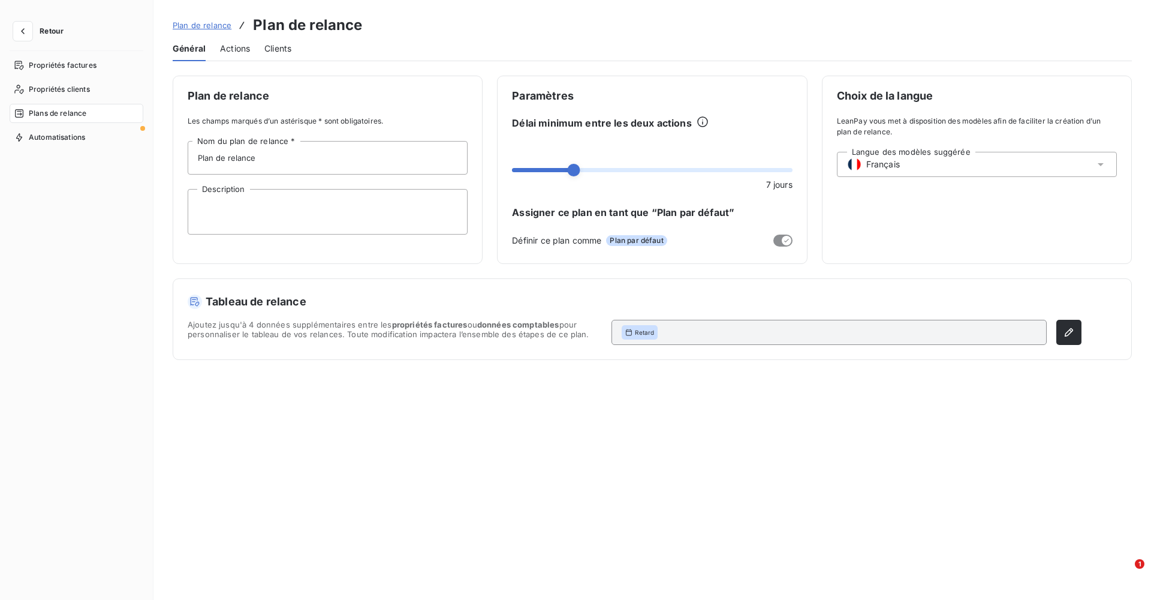
click at [233, 45] on span "Actions" at bounding box center [235, 49] width 30 height 12
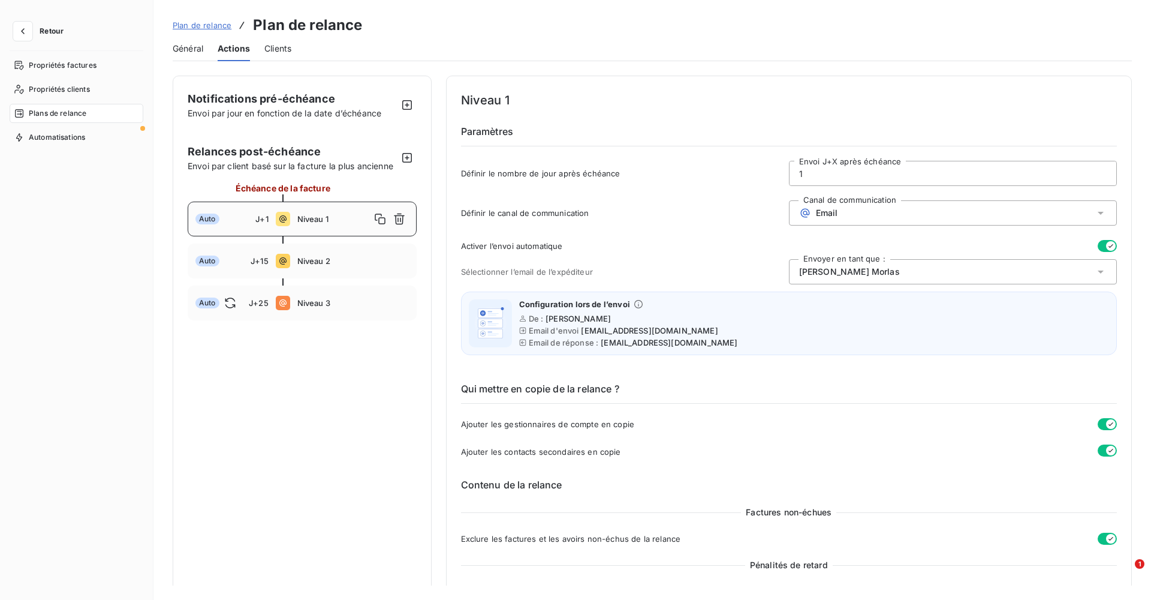
click at [185, 51] on span "Général" at bounding box center [188, 49] width 31 height 12
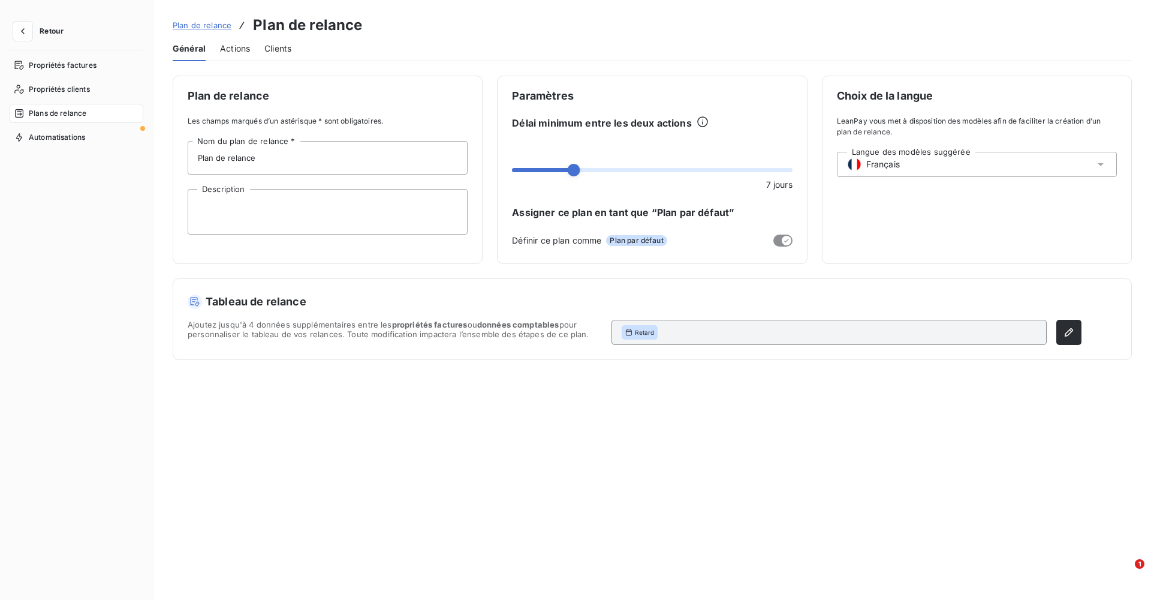
click at [219, 51] on div "Général Actions Clients" at bounding box center [652, 48] width 959 height 25
drag, startPoint x: 219, startPoint y: 51, endPoint x: 229, endPoint y: 51, distance: 10.2
click at [219, 51] on div "Général Actions Clients" at bounding box center [652, 48] width 959 height 25
click at [229, 51] on span "Actions" at bounding box center [235, 49] width 30 height 12
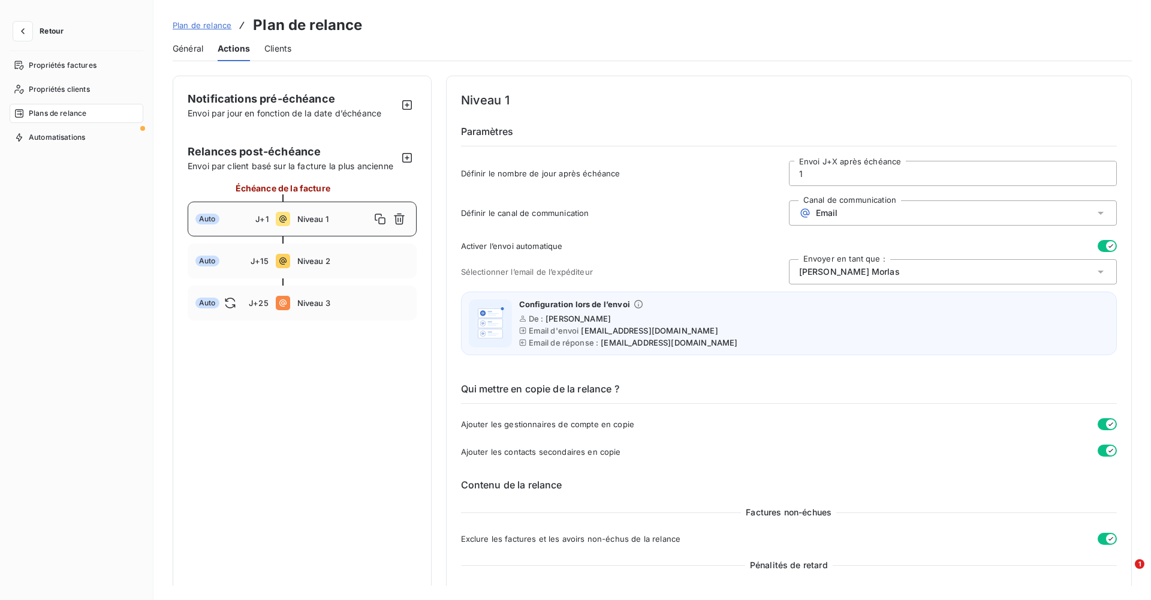
click at [189, 45] on span "Général" at bounding box center [188, 49] width 31 height 12
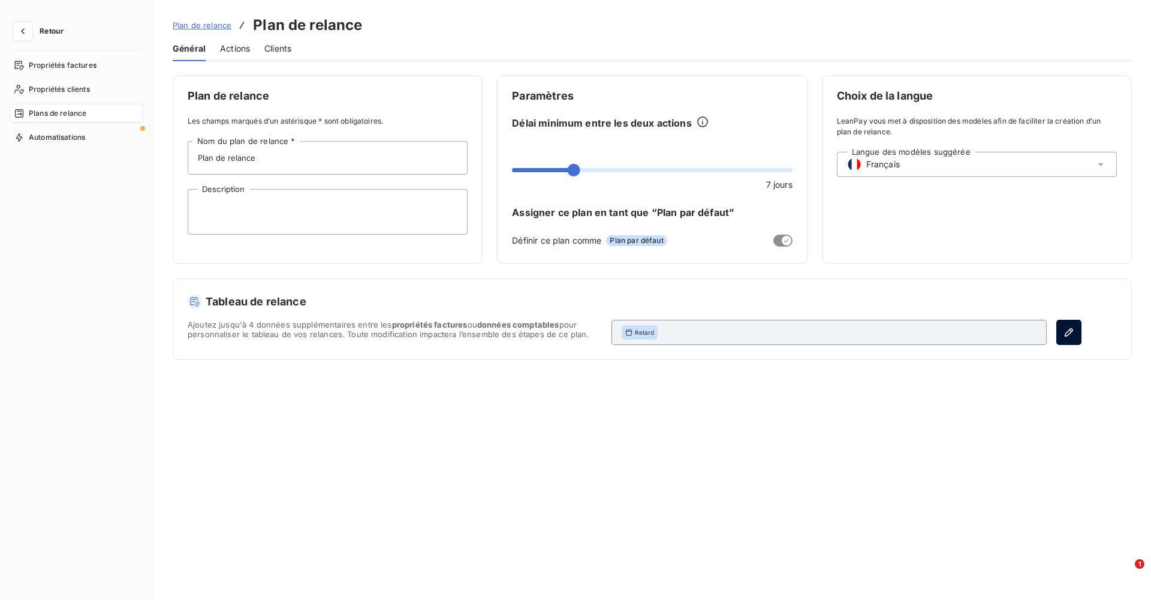
click at [767, 329] on button "button" at bounding box center [1068, 332] width 25 height 25
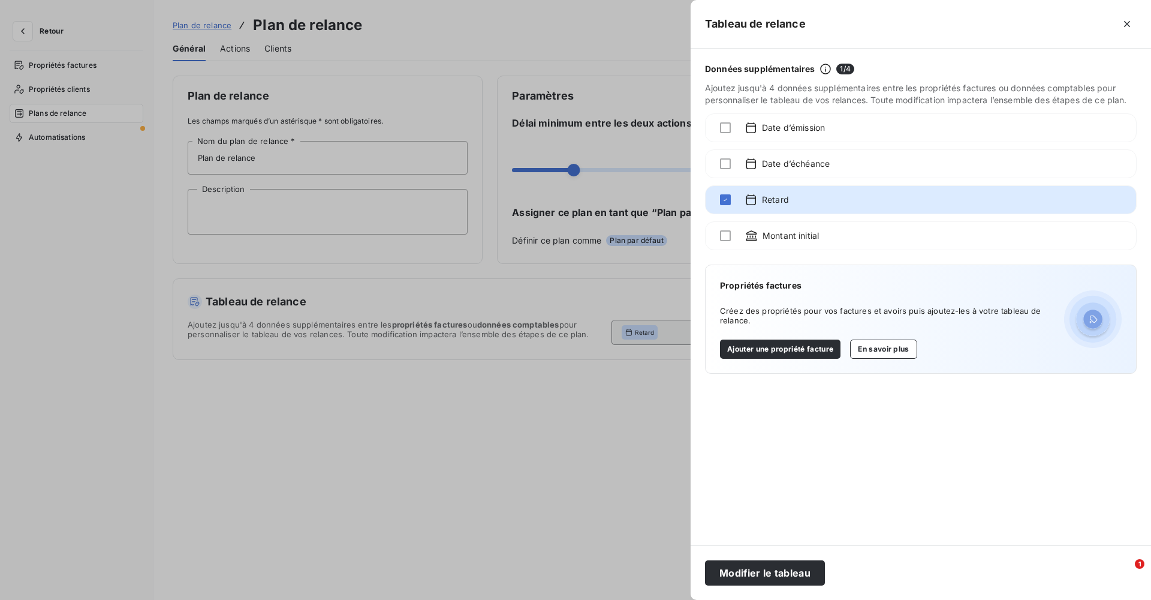
click at [580, 364] on div at bounding box center [575, 300] width 1151 height 600
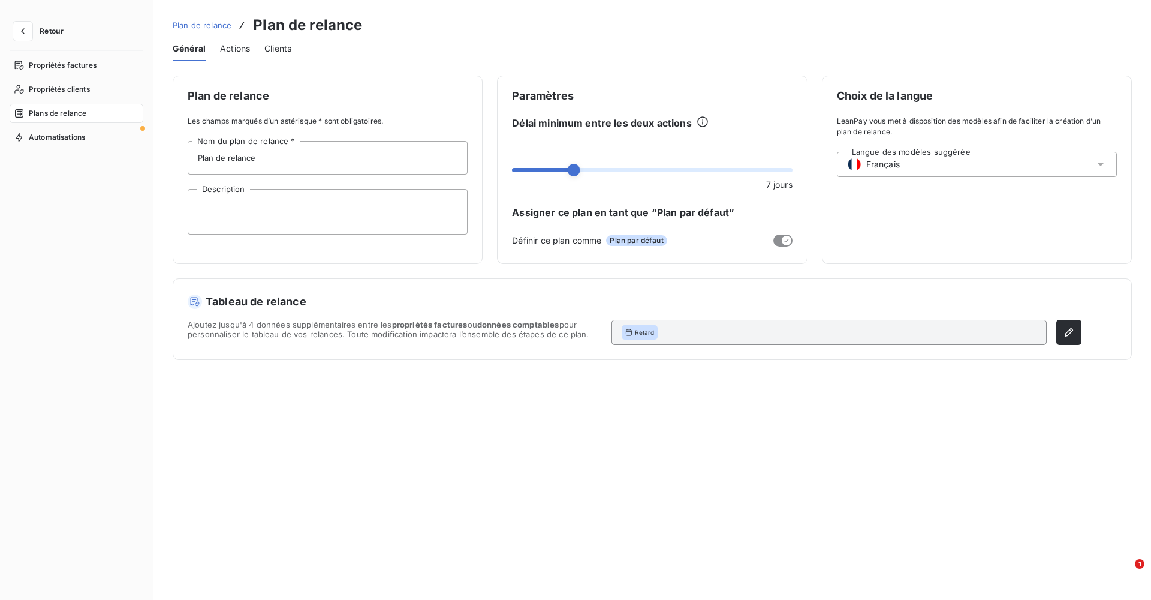
click at [230, 50] on span "Actions" at bounding box center [235, 49] width 30 height 12
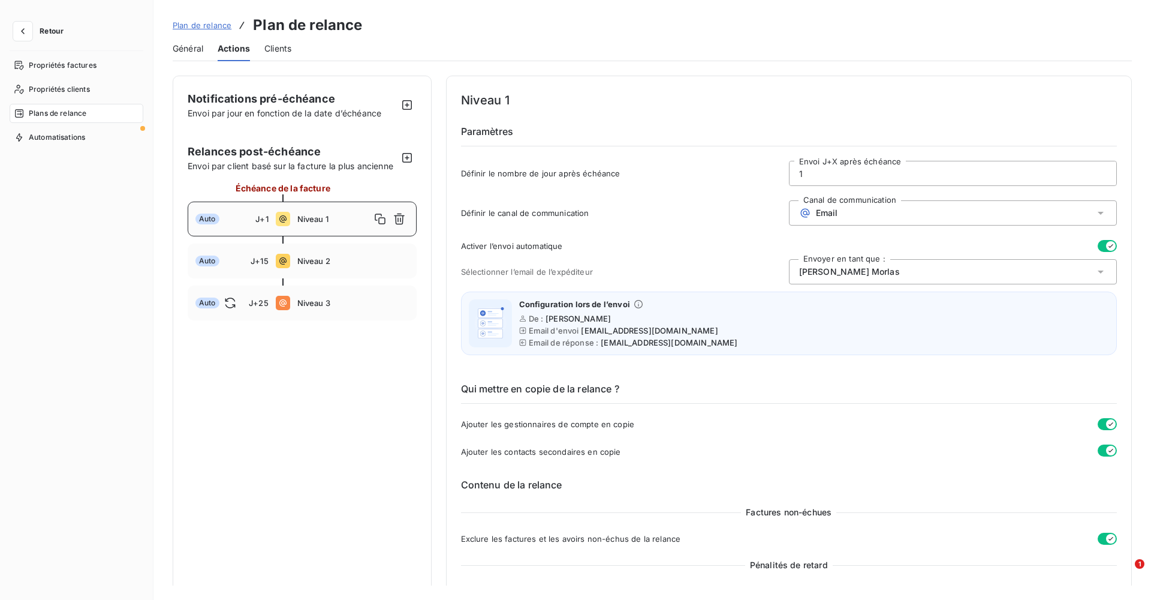
click at [277, 44] on span "Clients" at bounding box center [277, 49] width 27 height 12
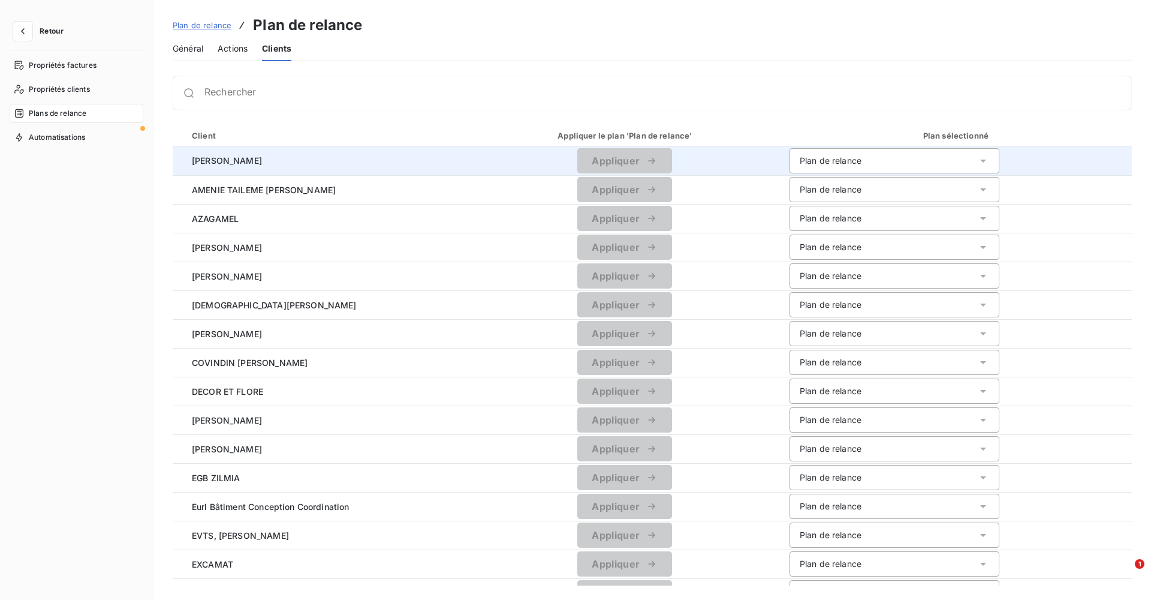
click at [767, 157] on icon at bounding box center [983, 161] width 12 height 12
click at [50, 86] on span "Propriétés clients" at bounding box center [59, 89] width 61 height 11
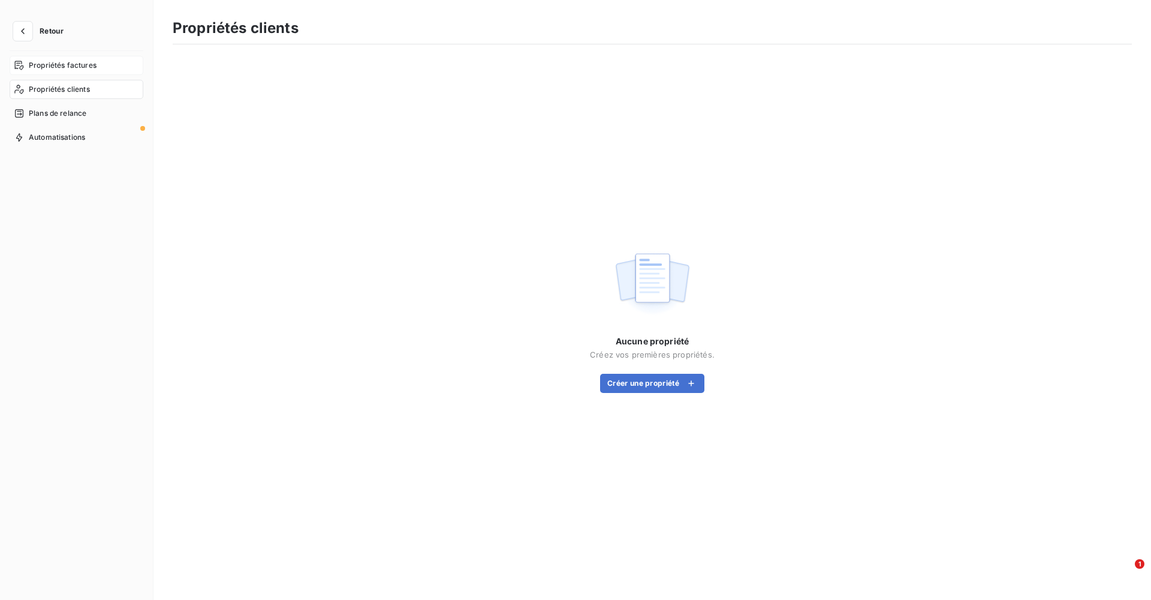
click at [59, 68] on span "Propriétés factures" at bounding box center [63, 65] width 68 height 11
click at [23, 32] on icon "button" at bounding box center [23, 31] width 4 height 6
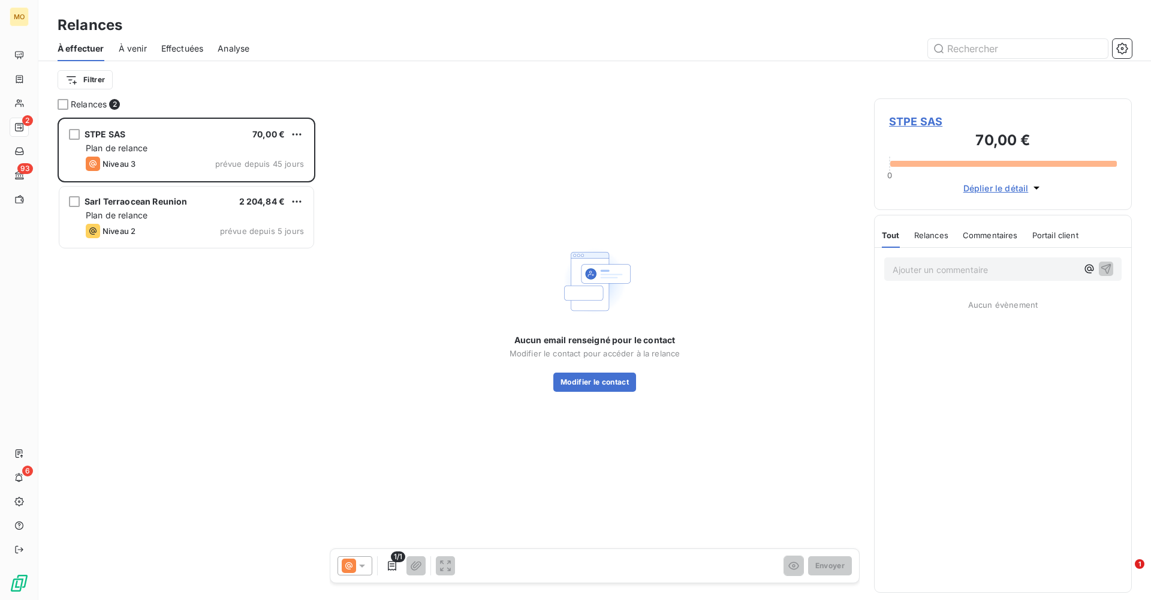
click at [144, 47] on span "À venir" at bounding box center [133, 49] width 28 height 12
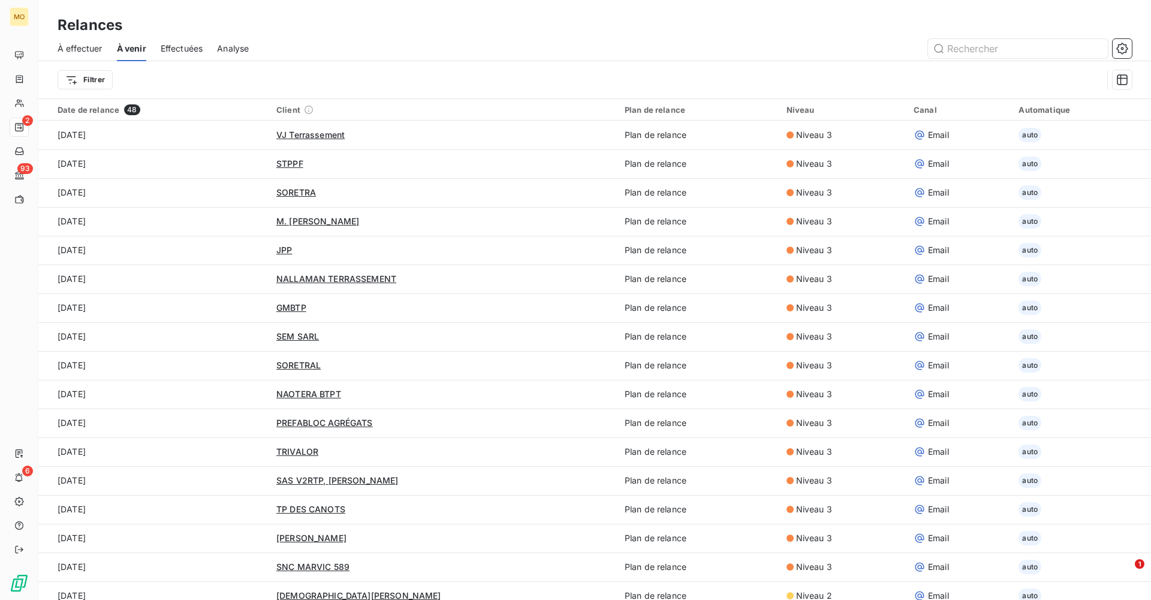
click at [181, 46] on span "Effectuées" at bounding box center [182, 49] width 43 height 12
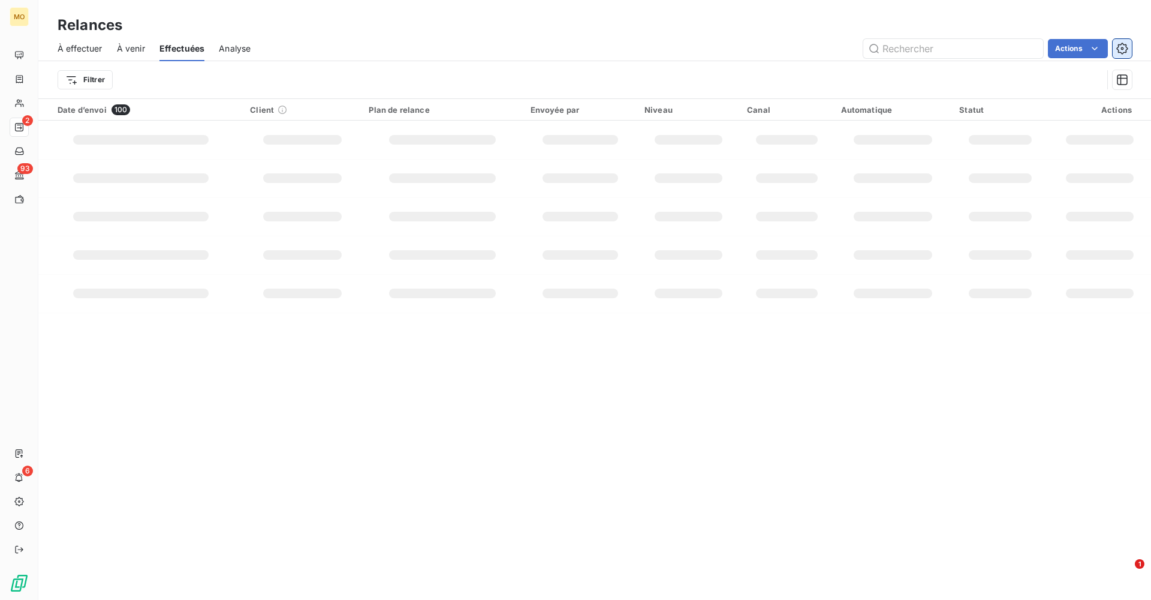
click at [767, 46] on icon "button" at bounding box center [1122, 49] width 12 height 12
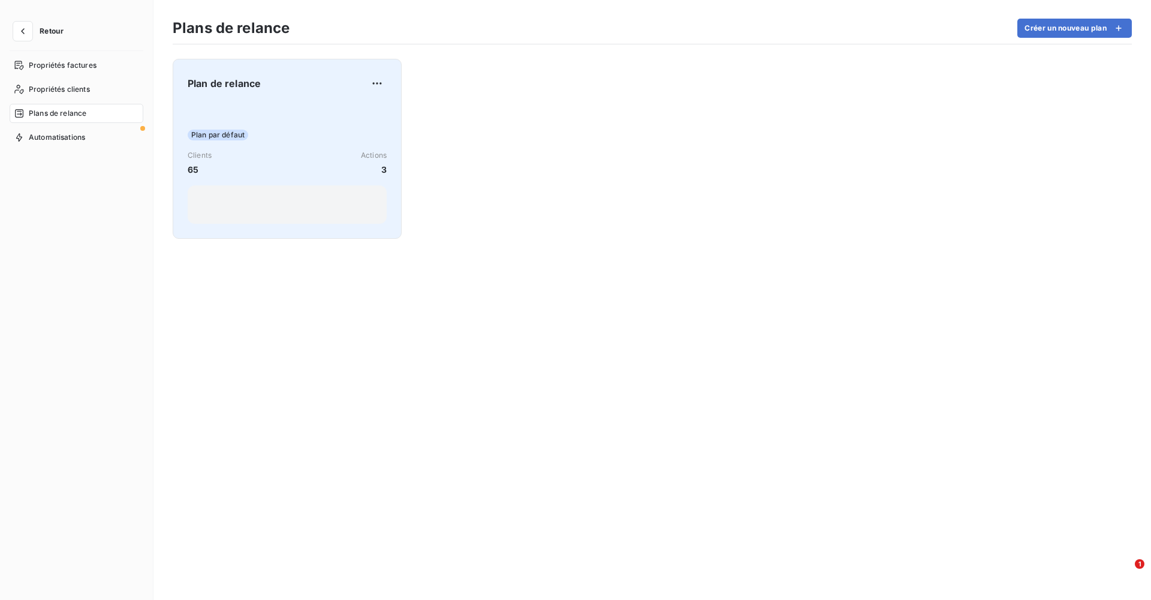
click at [297, 147] on div "Plan par défaut Clients 65 Actions 3" at bounding box center [287, 163] width 199 height 121
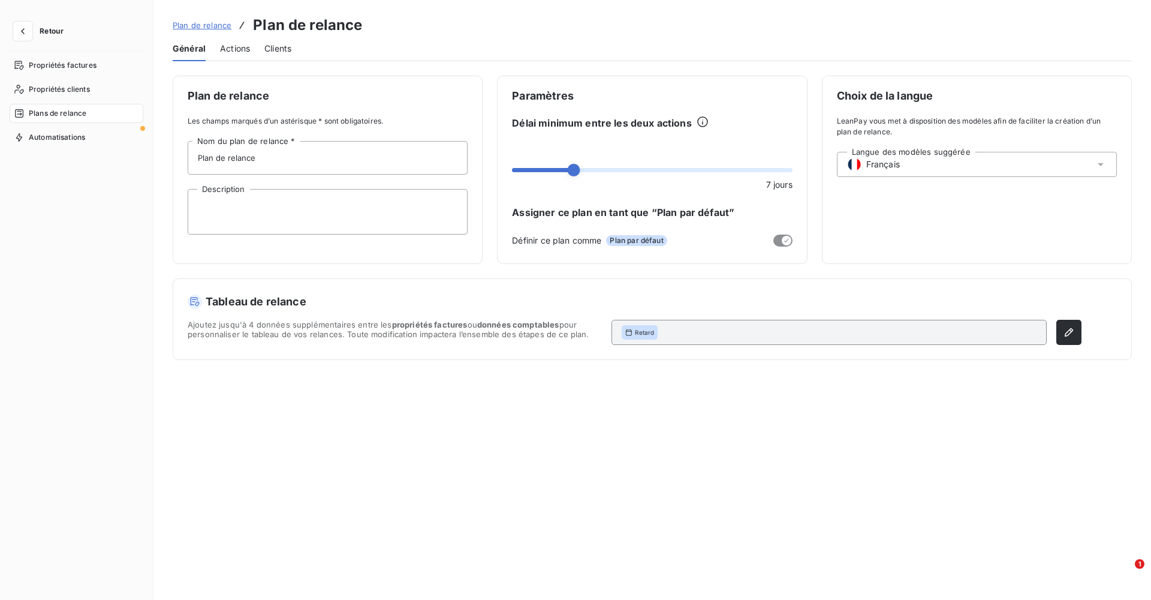
click at [234, 54] on span "Actions" at bounding box center [235, 49] width 30 height 12
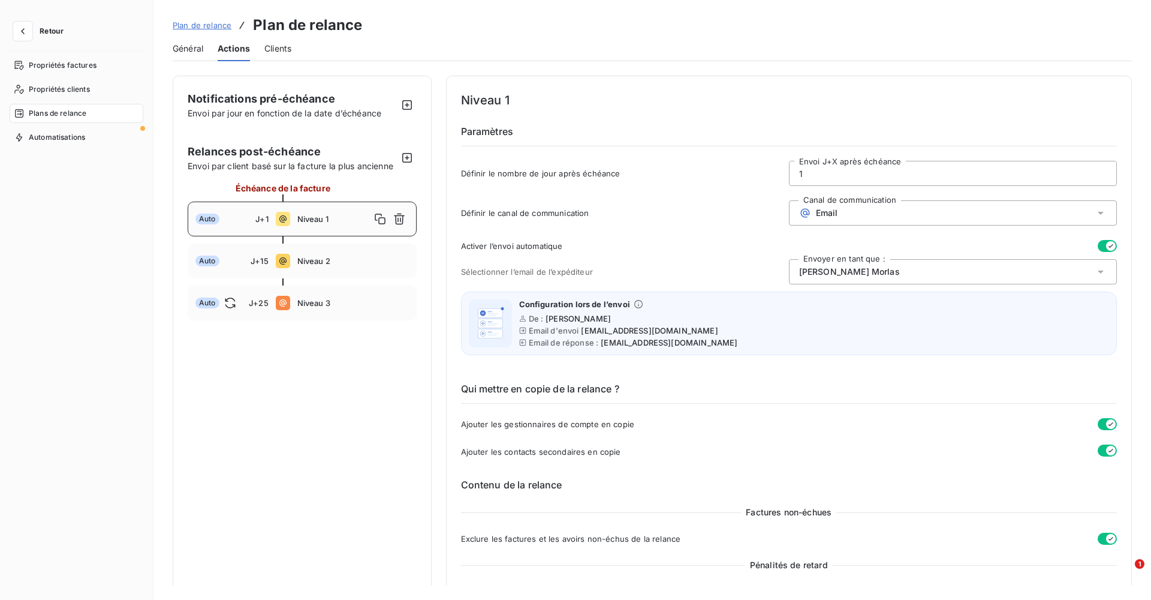
click at [284, 46] on span "Clients" at bounding box center [277, 49] width 27 height 12
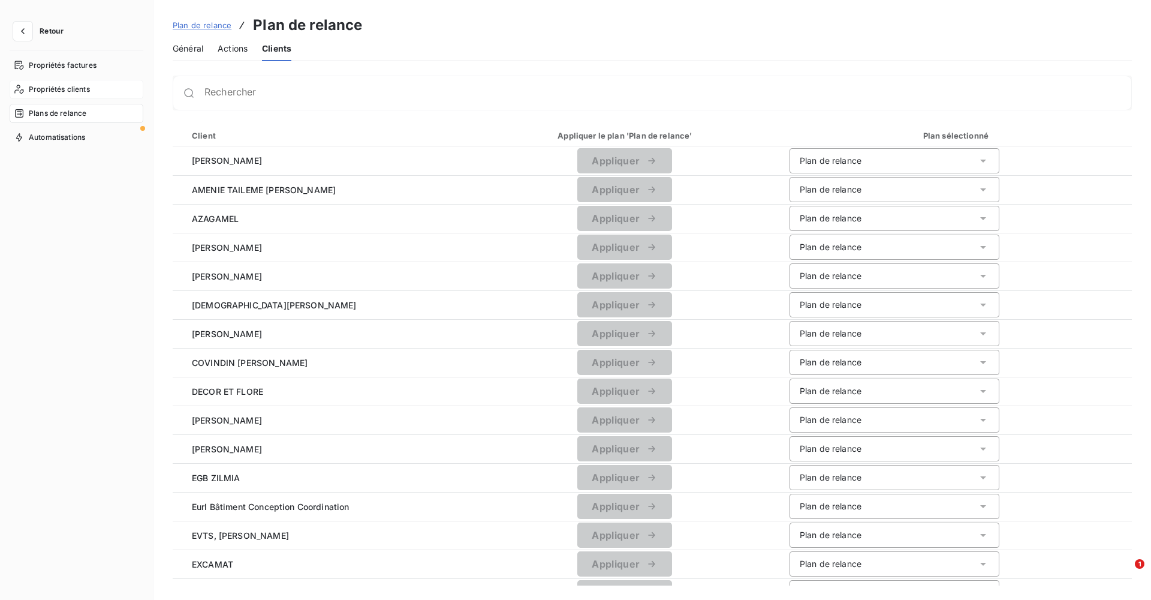
click at [68, 90] on span "Propriétés clients" at bounding box center [59, 89] width 61 height 11
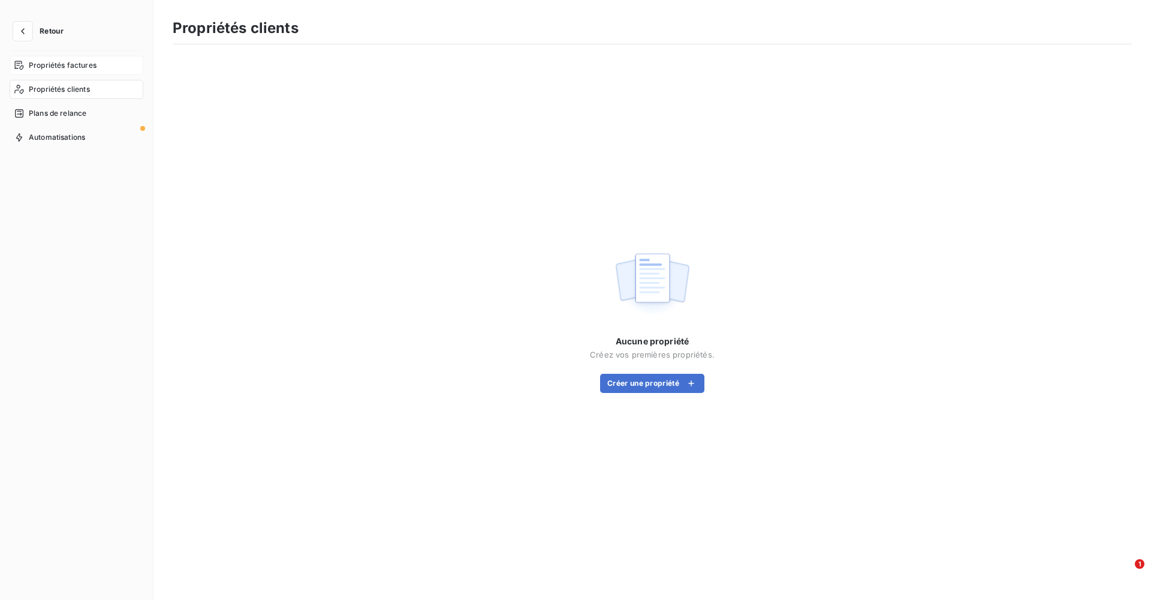
click at [59, 65] on span "Propriétés factures" at bounding box center [63, 65] width 68 height 11
click at [47, 134] on span "Automatisations" at bounding box center [57, 137] width 56 height 11
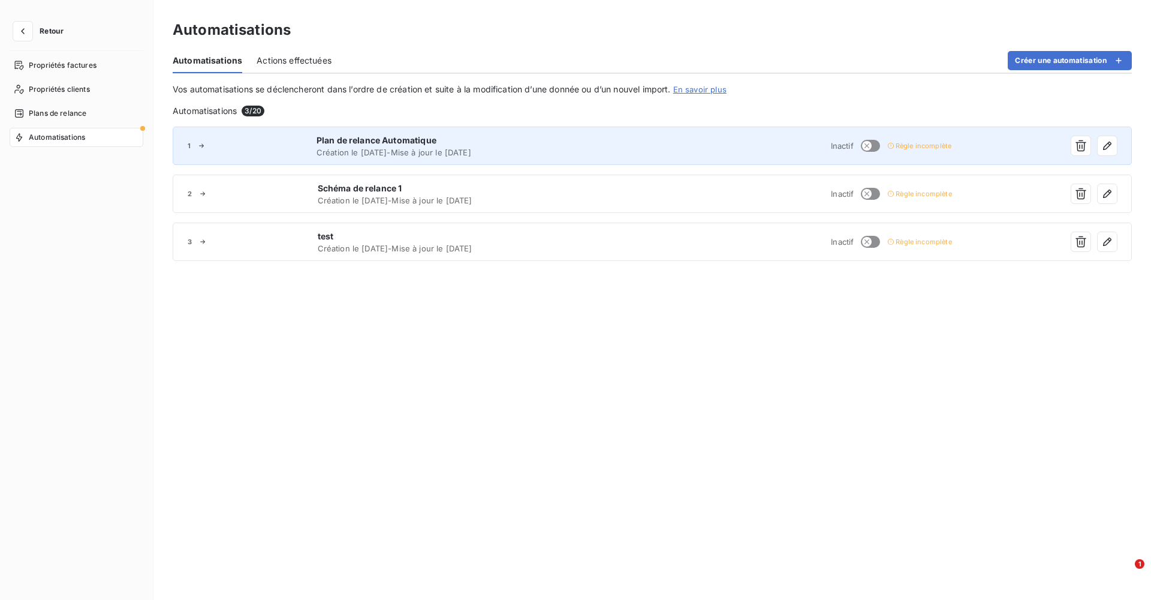
click at [266, 148] on div at bounding box center [254, 145] width 112 height 7
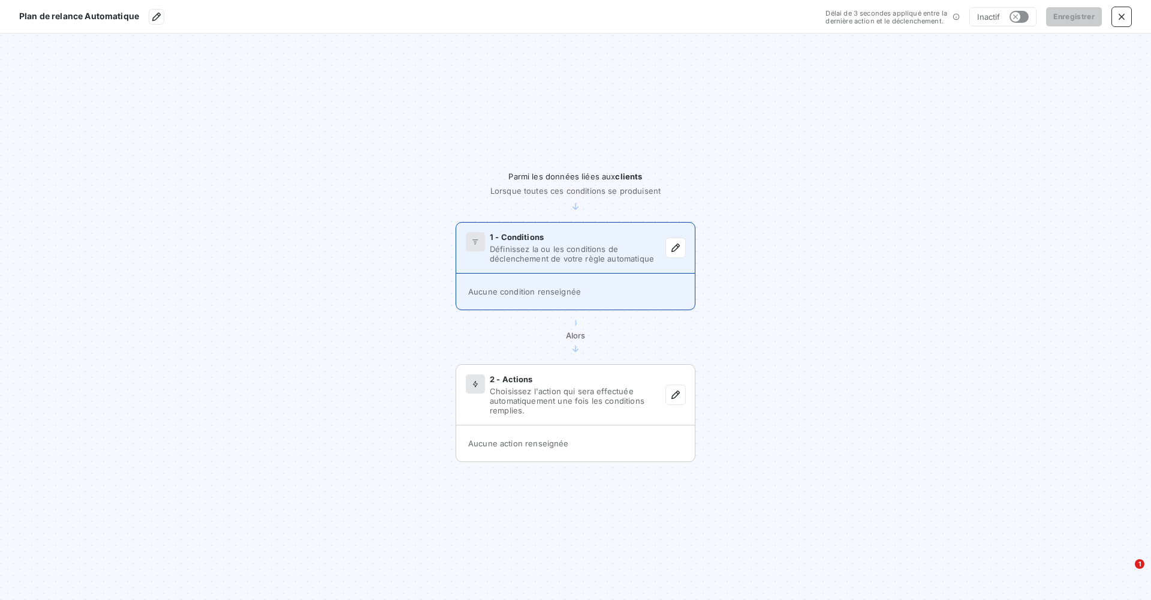
click at [609, 248] on span "Définissez la ou les conditions de déclenchement de votre règle automatique" at bounding box center [578, 253] width 176 height 19
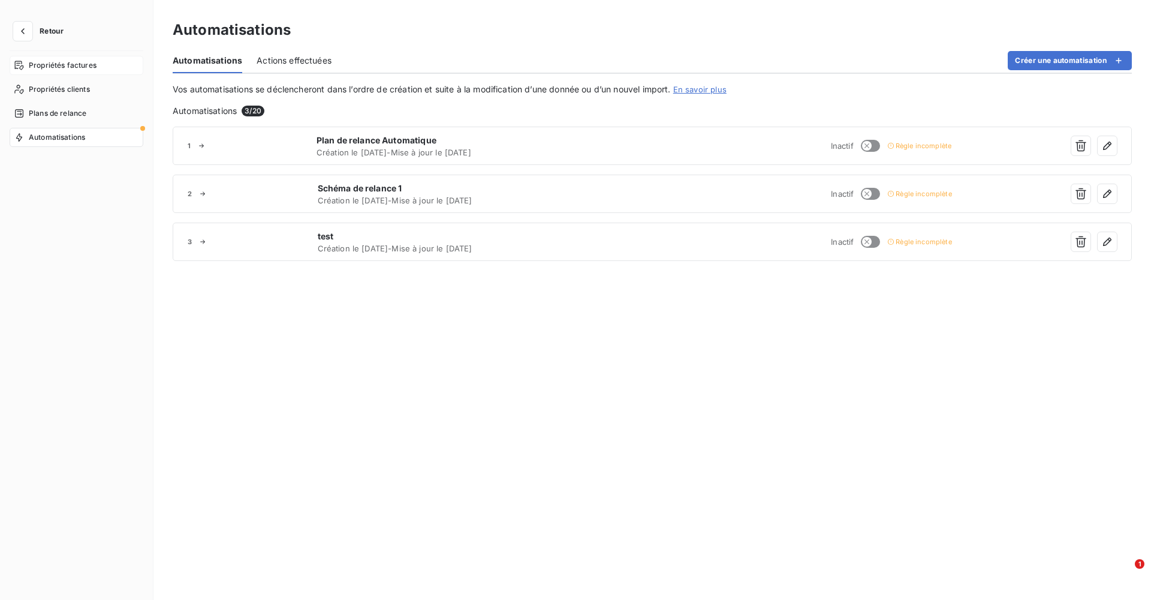
click at [79, 63] on span "Propriétés factures" at bounding box center [63, 65] width 68 height 11
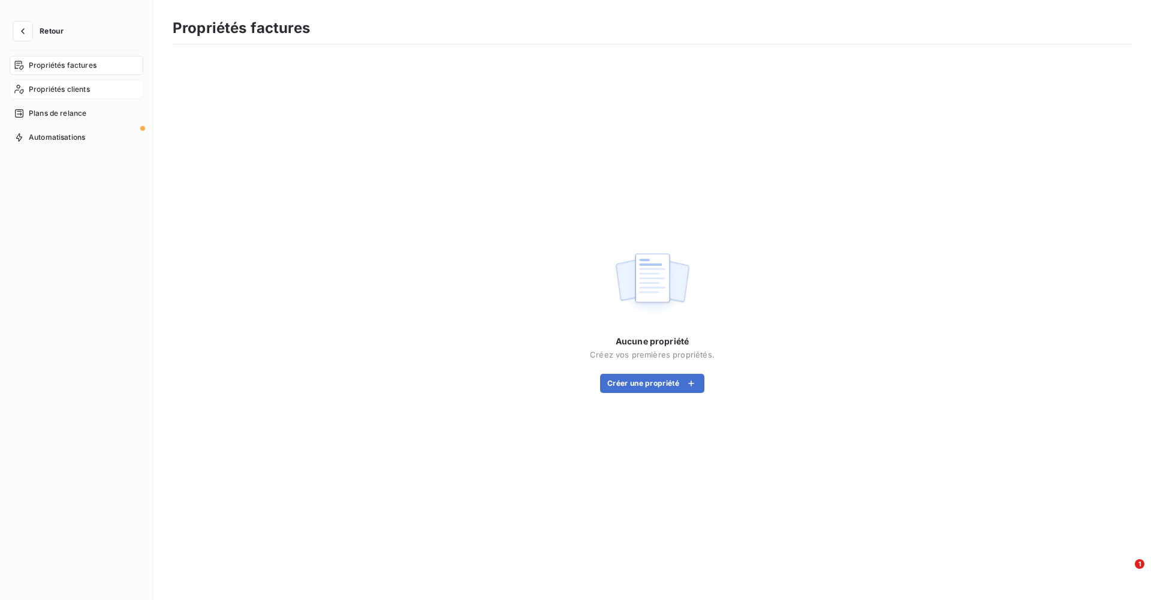
click at [56, 92] on span "Propriétés clients" at bounding box center [59, 89] width 61 height 11
click at [56, 125] on nav "Propriétés factures Propriétés clients Plans de relance Automatisations" at bounding box center [77, 101] width 134 height 91
click at [57, 115] on span "Plans de relance" at bounding box center [58, 113] width 58 height 11
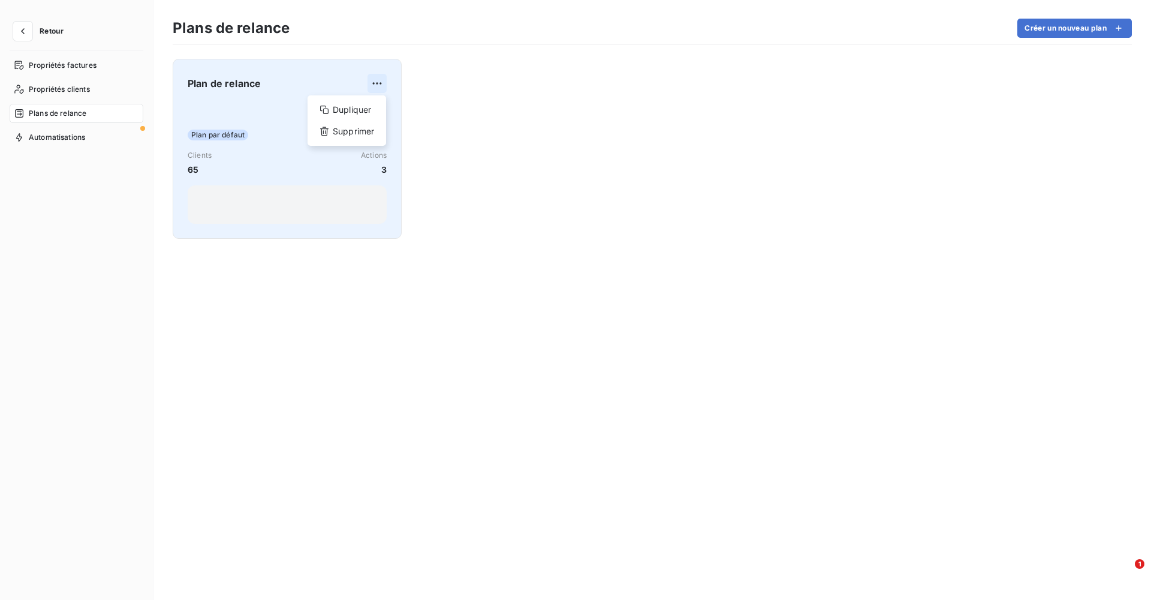
click at [384, 85] on html "Retour Propriétés factures Propriétés clients Plans de relance Automatisations …" at bounding box center [575, 300] width 1151 height 600
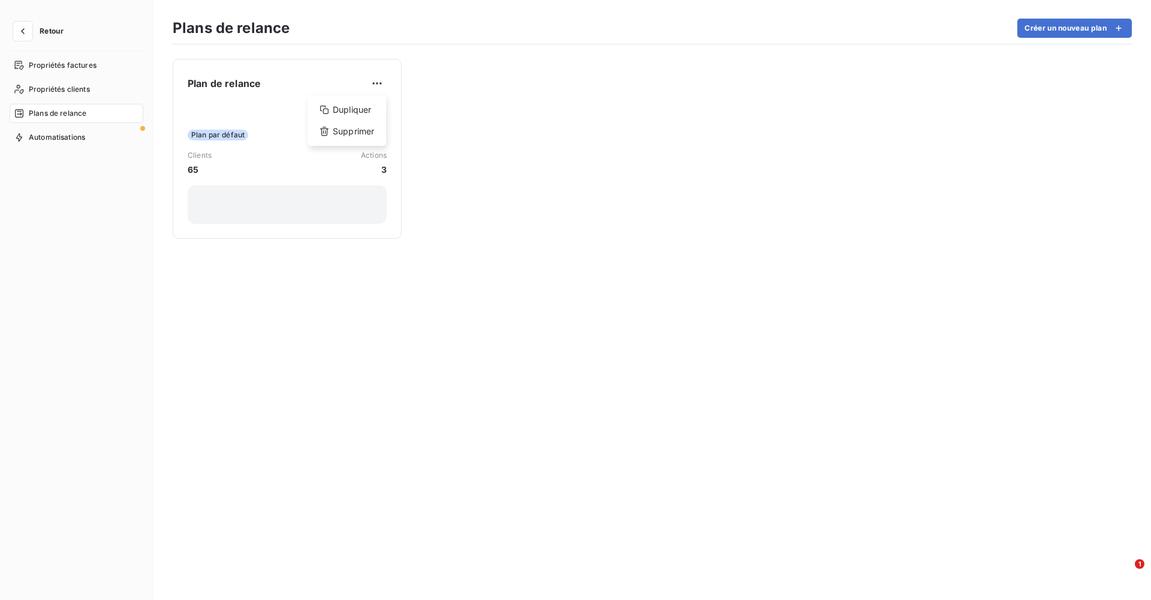
click at [662, 256] on html "Retour Propriétés factures Propriétés clients Plans de relance Automatisations …" at bounding box center [575, 300] width 1151 height 600
click at [55, 139] on span "Automatisations" at bounding box center [57, 137] width 56 height 11
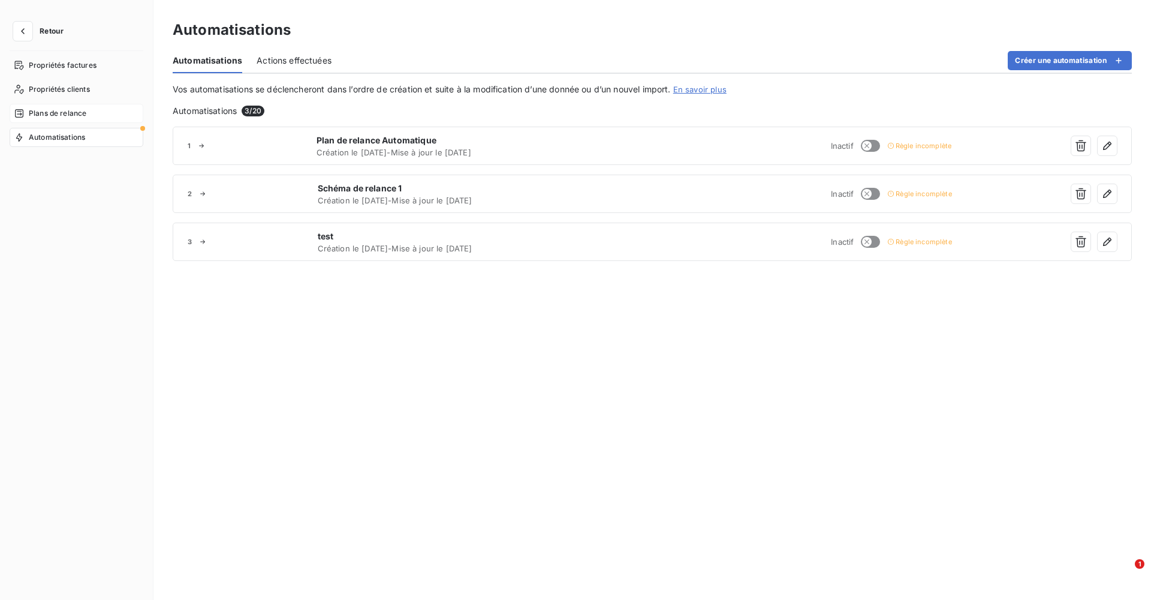
click at [55, 117] on span "Plans de relance" at bounding box center [58, 113] width 58 height 11
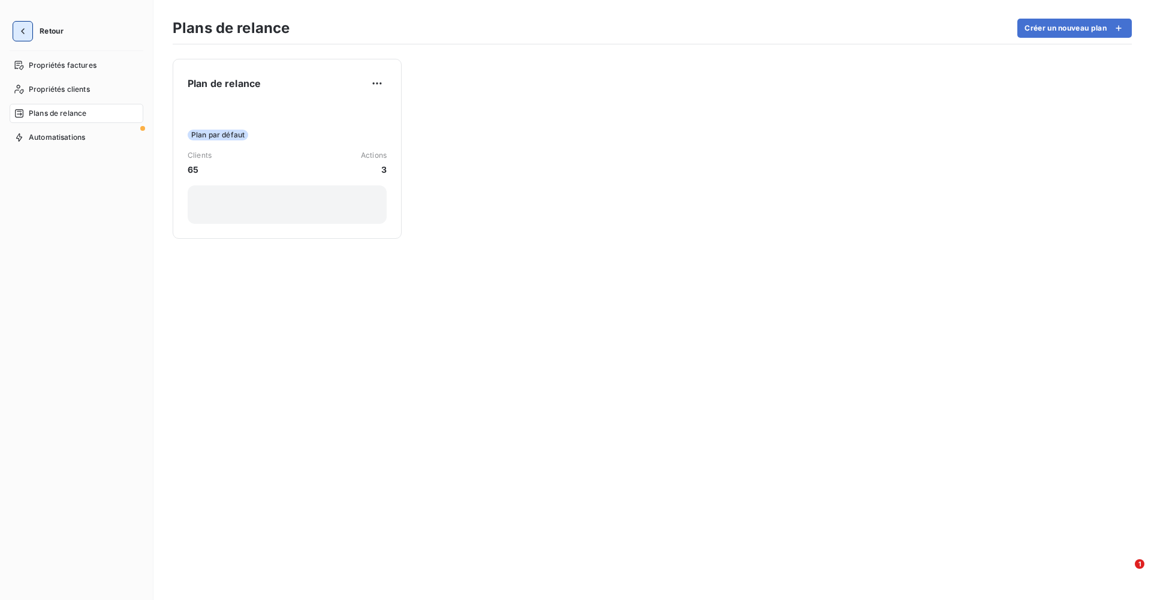
click at [22, 33] on icon "button" at bounding box center [23, 31] width 12 height 12
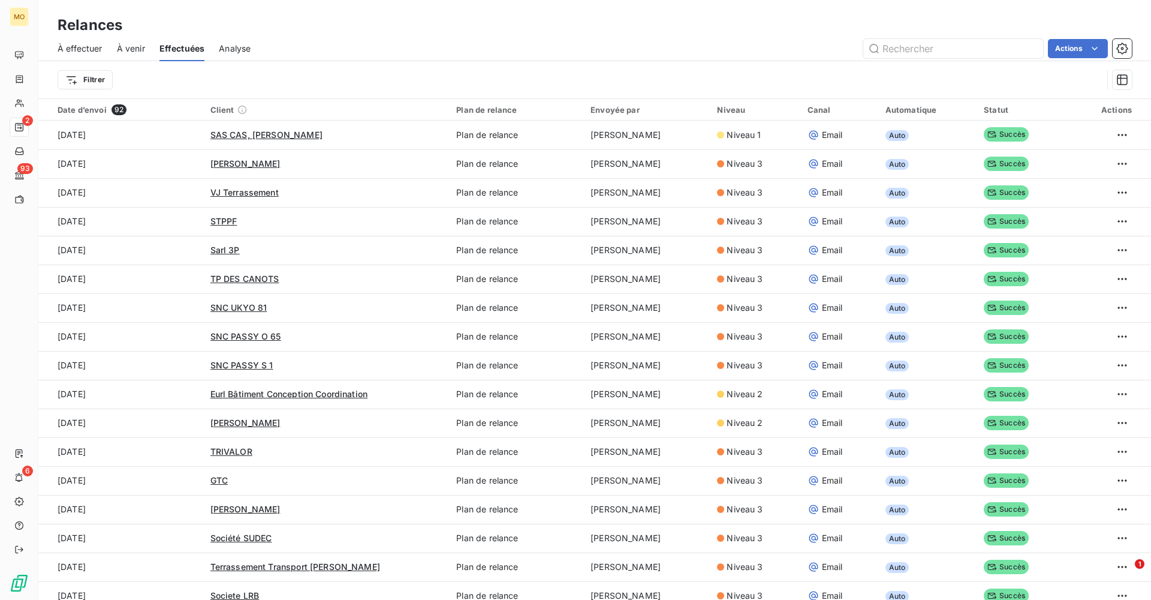
click at [83, 47] on span "À effectuer" at bounding box center [80, 49] width 45 height 12
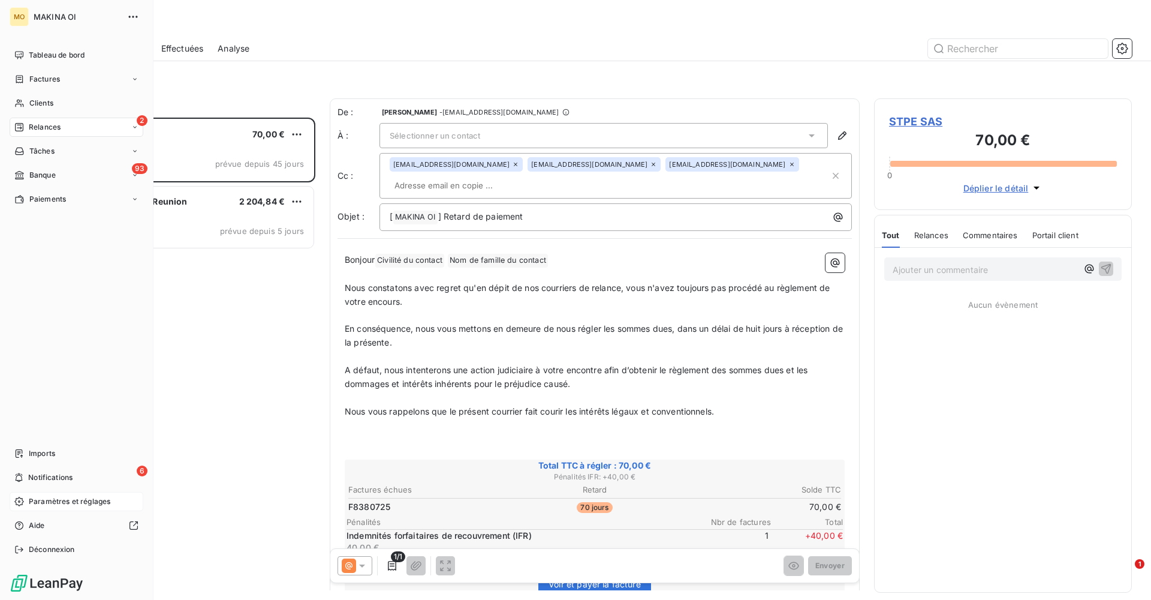
click at [57, 364] on span "Paramètres et réglages" at bounding box center [70, 501] width 82 height 11
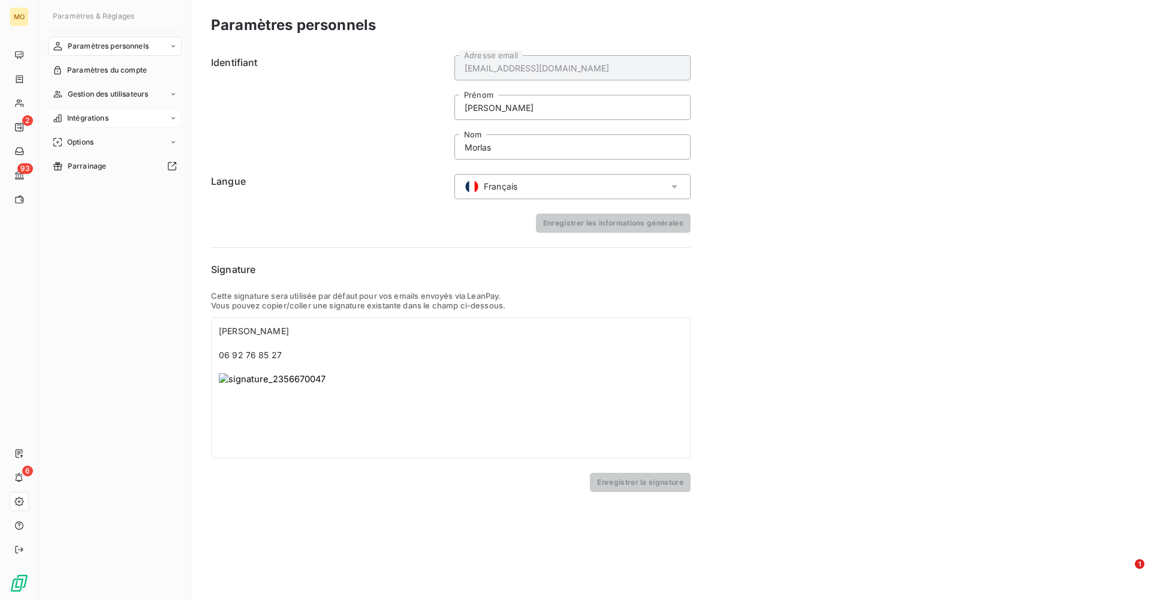
click at [170, 118] on icon at bounding box center [173, 118] width 7 height 7
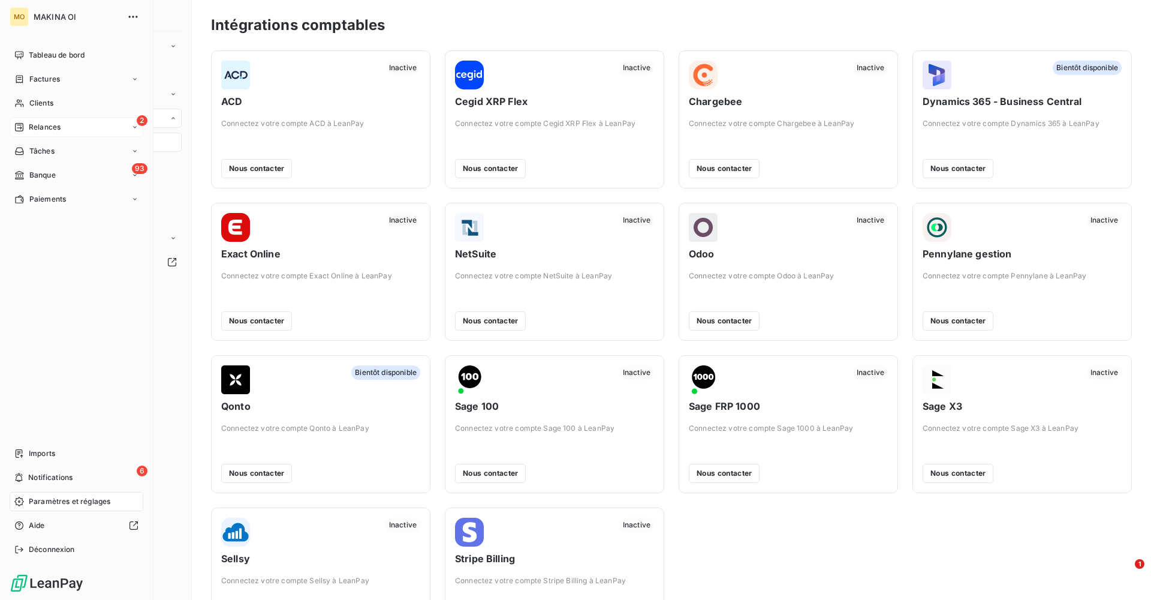
click at [50, 123] on span "Relances" at bounding box center [45, 127] width 32 height 11
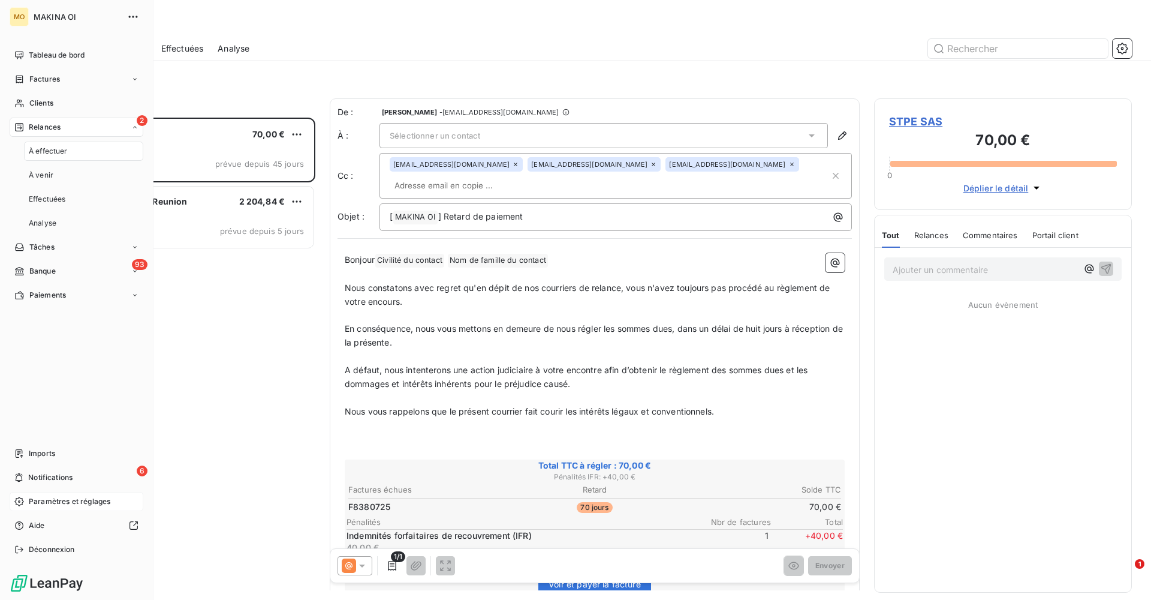
scroll to position [482, 258]
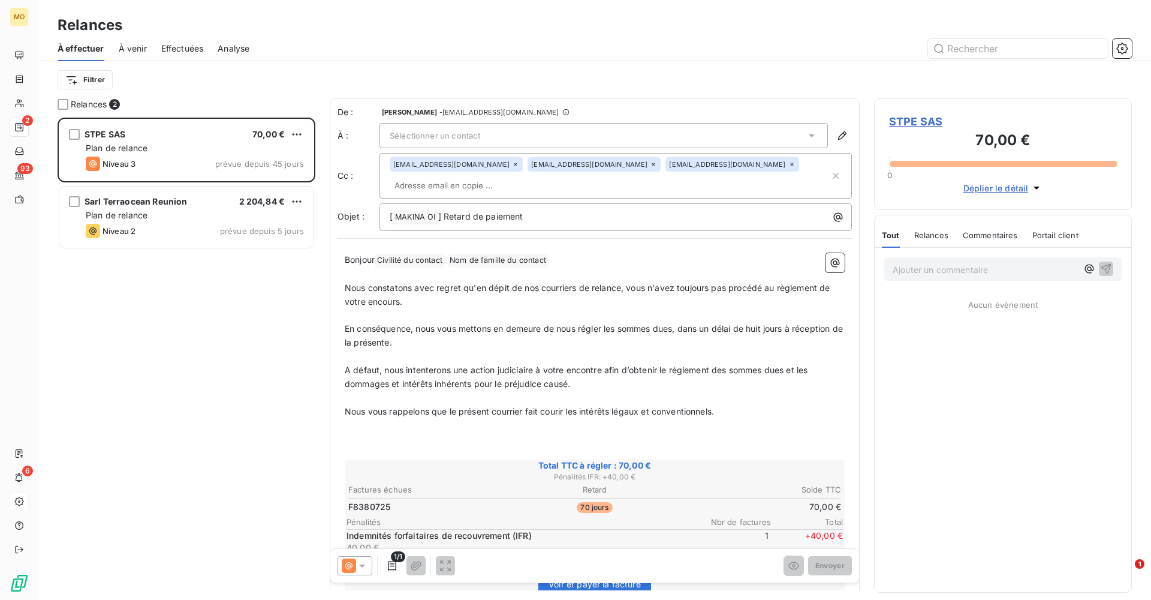
click at [138, 50] on span "À venir" at bounding box center [133, 49] width 28 height 12
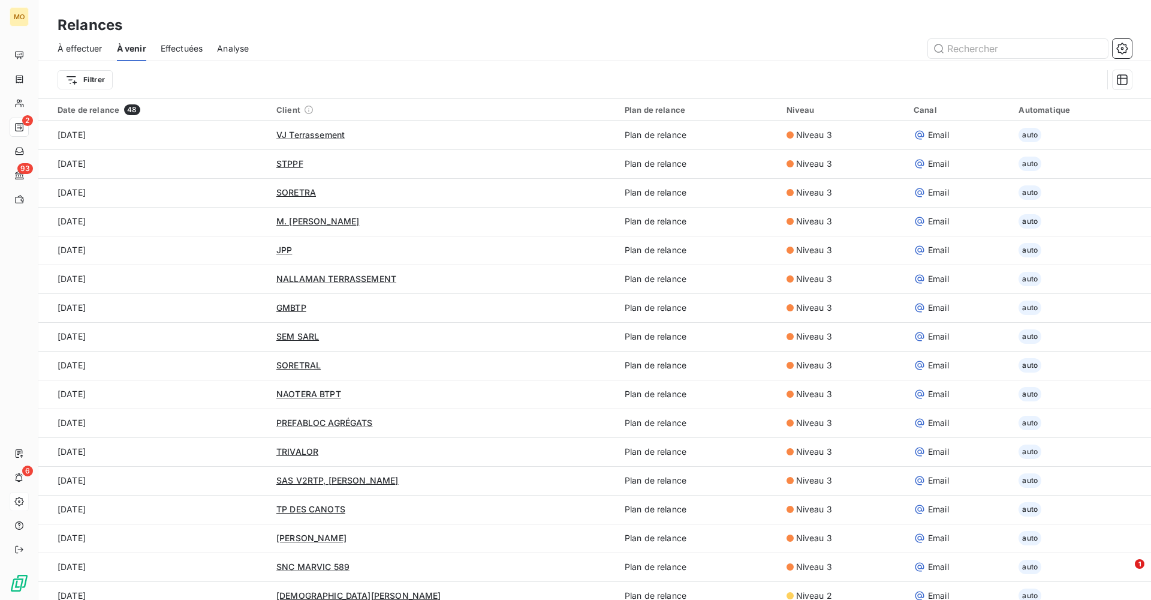
click at [185, 47] on span "Effectuées" at bounding box center [182, 49] width 43 height 12
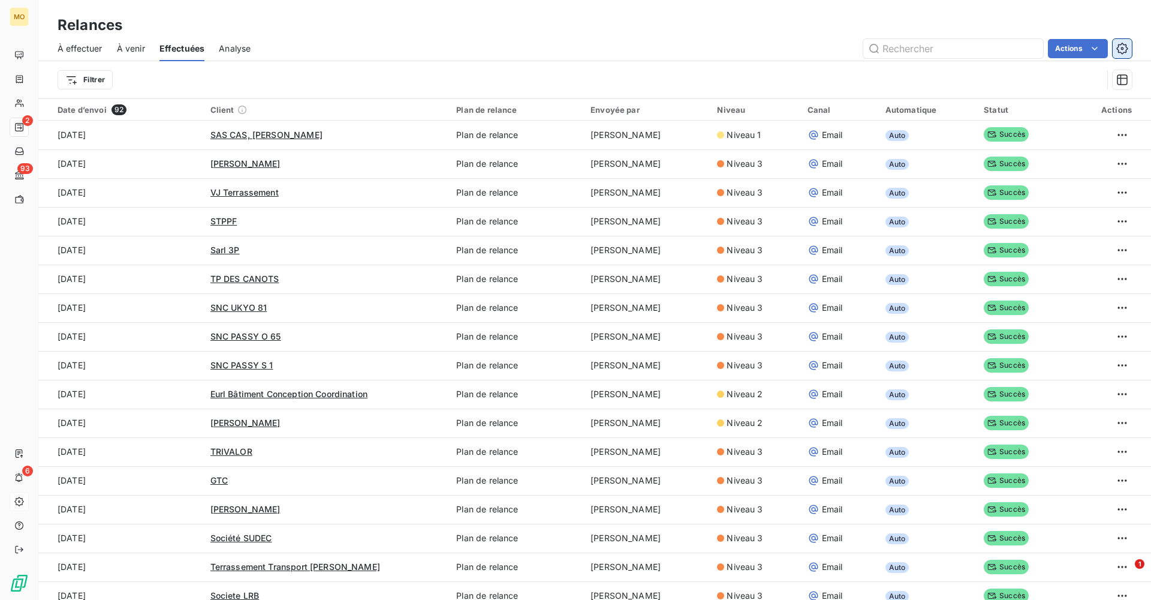
click at [767, 49] on button "button" at bounding box center [1122, 48] width 19 height 19
click at [767, 50] on html "MO 2 93 6 Relances À effectuer À venir Effectuées Analyse Actions Exporter les …" at bounding box center [575, 300] width 1151 height 600
click at [767, 52] on html "MO 2 93 6 Relances À effectuer À venir Effectuées Analyse Actions Filtrer Date …" at bounding box center [575, 300] width 1151 height 600
click at [681, 52] on html "MO 2 93 6 Relances À effectuer À venir Effectuées Analyse Actions Filtrer Date …" at bounding box center [575, 300] width 1151 height 600
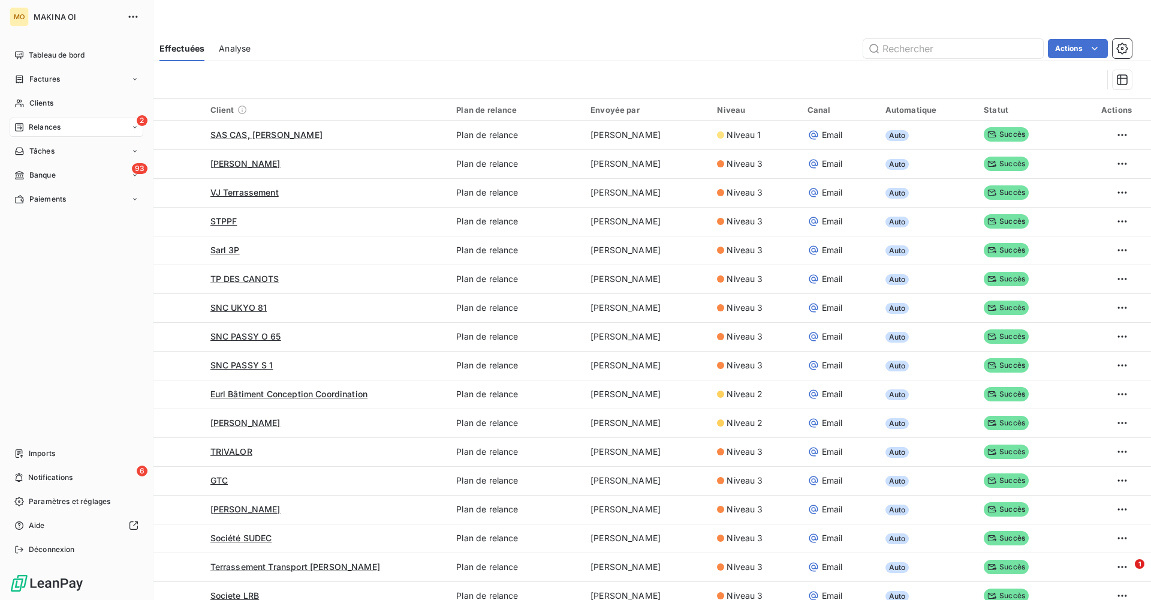
click at [136, 127] on icon at bounding box center [135, 127] width 4 height 2
click at [43, 173] on span "À venir" at bounding box center [41, 175] width 25 height 11
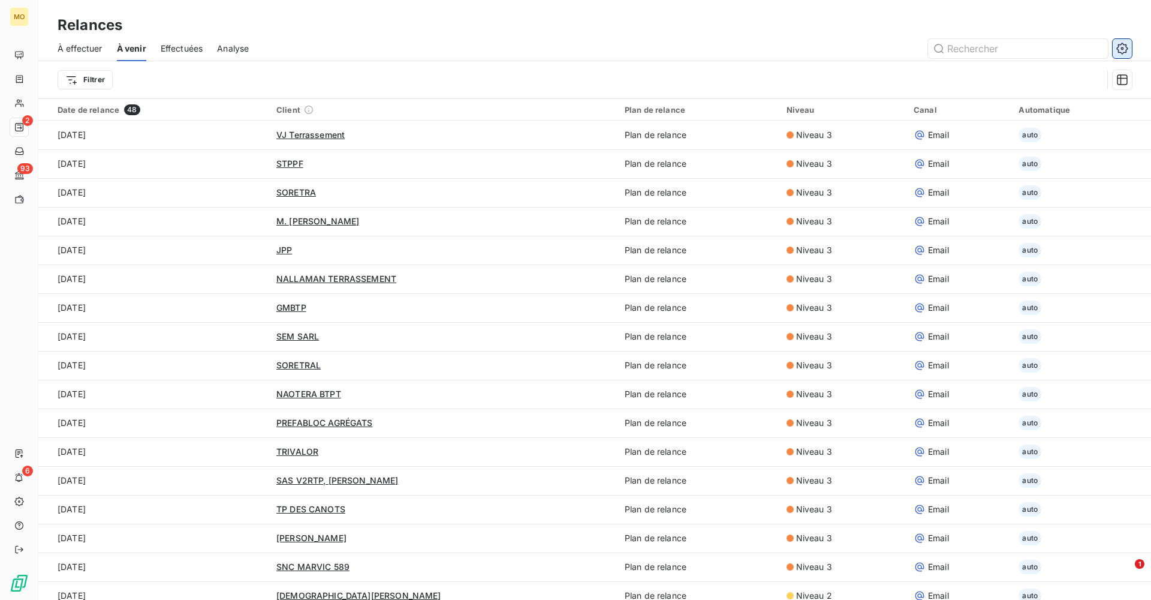
click at [767, 52] on icon "button" at bounding box center [1121, 48] width 11 height 11
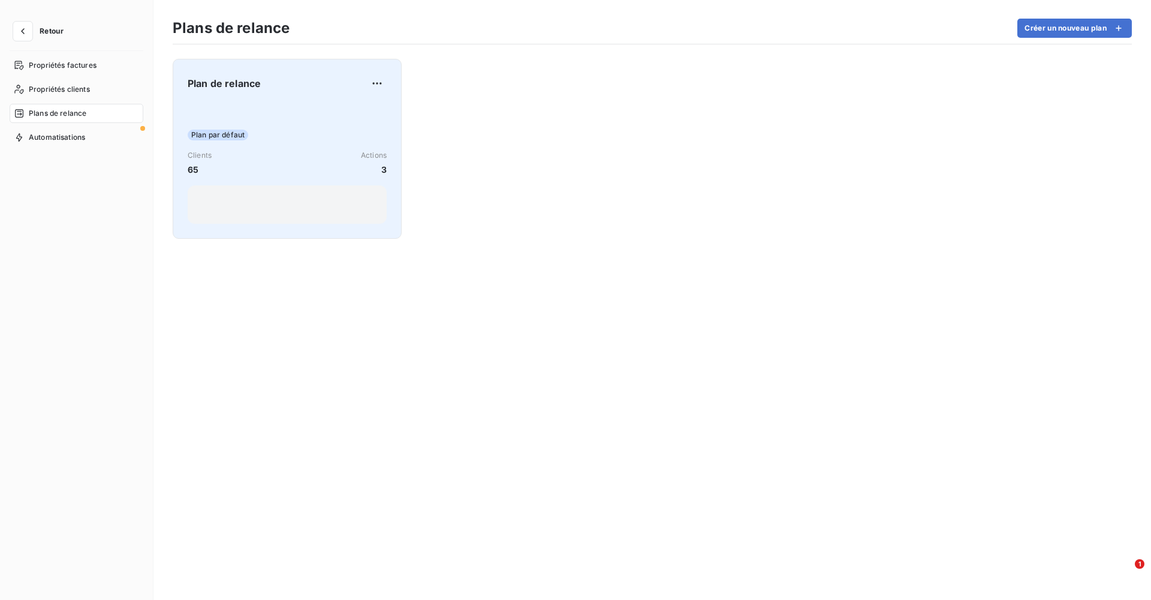
click at [204, 134] on span "Plan par défaut" at bounding box center [218, 135] width 61 height 11
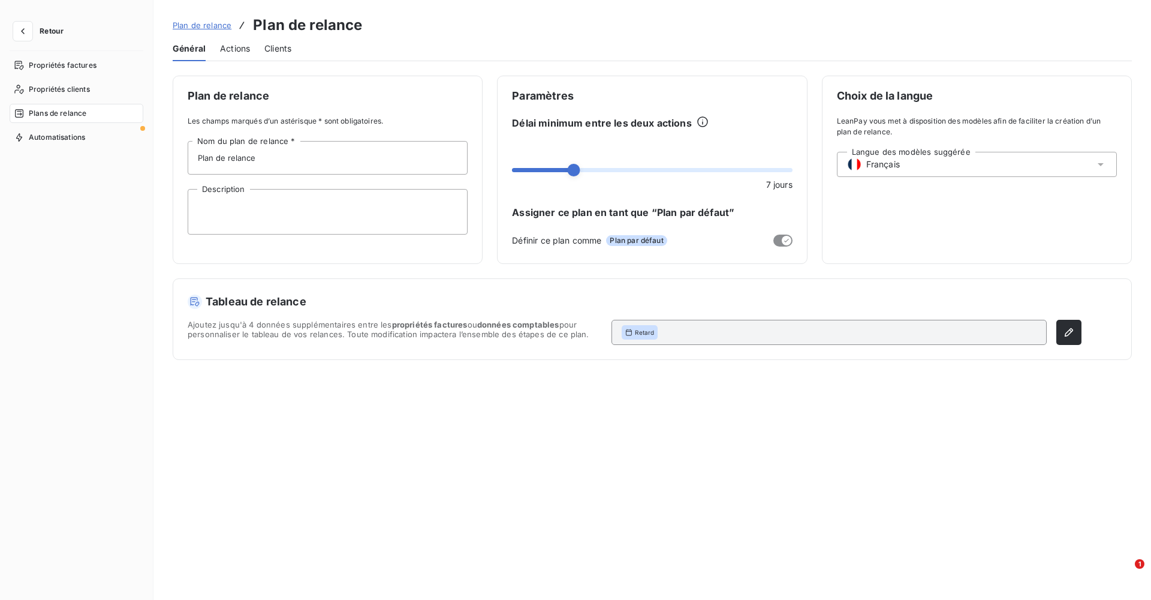
click at [229, 48] on span "Actions" at bounding box center [235, 49] width 30 height 12
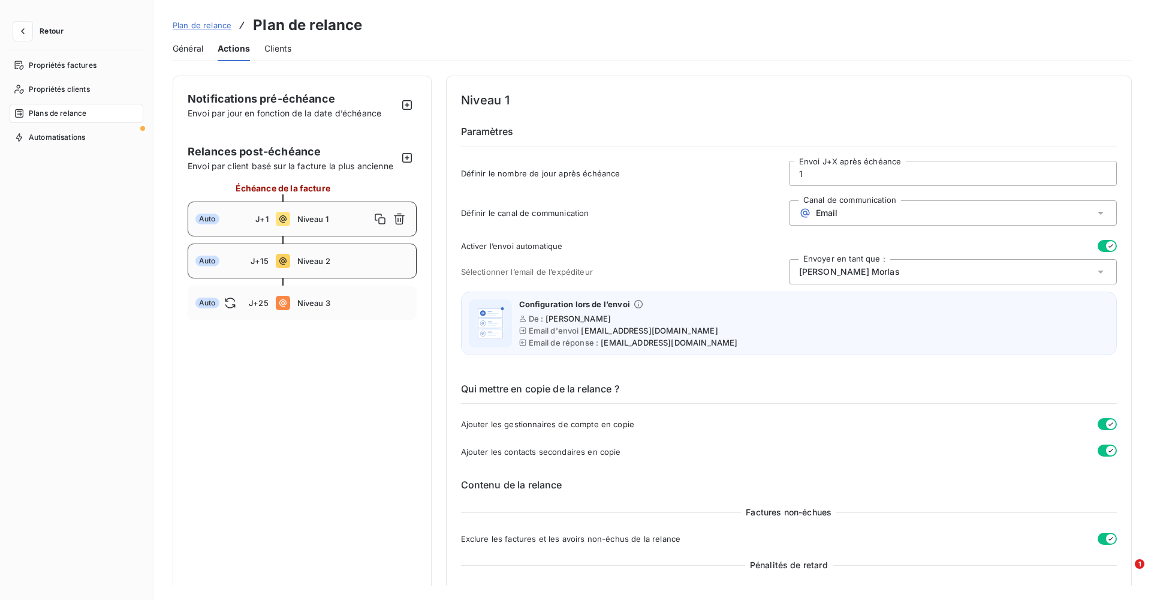
click at [368, 258] on span "Niveau 2" at bounding box center [353, 261] width 112 height 10
click at [332, 299] on span "Niveau 3" at bounding box center [353, 303] width 112 height 10
click at [767, 242] on icon "button" at bounding box center [1111, 246] width 10 height 10
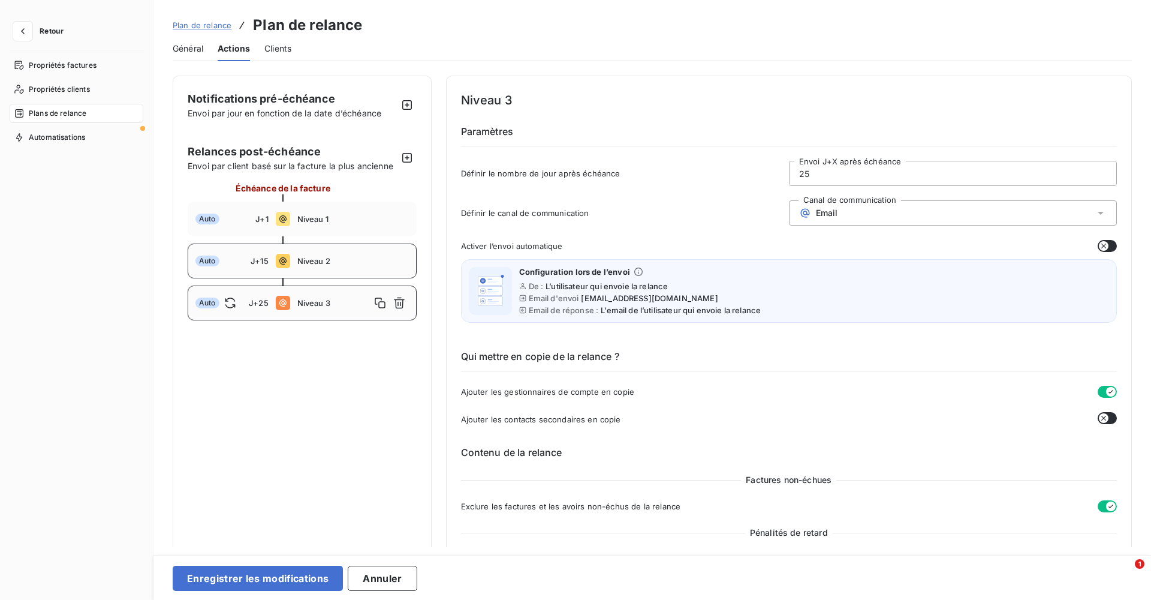
click at [334, 272] on div "Auto J+15 Niveau 2" at bounding box center [302, 260] width 229 height 35
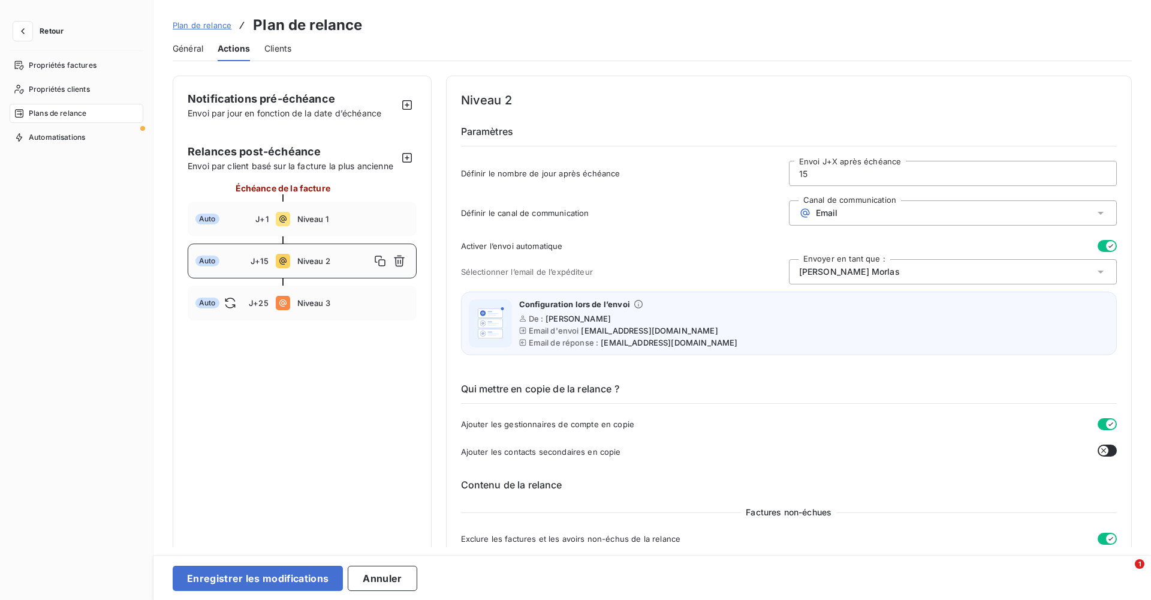
click at [767, 247] on icon "button" at bounding box center [1111, 246] width 5 height 4
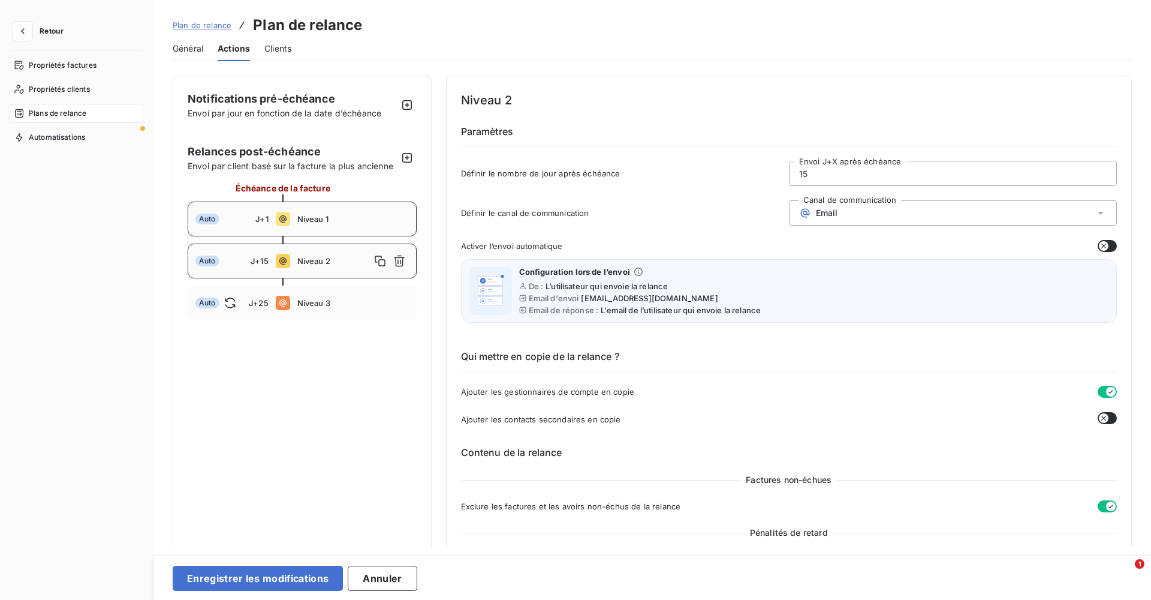
click at [314, 225] on div "Auto J+1 Niveau 1" at bounding box center [302, 218] width 229 height 35
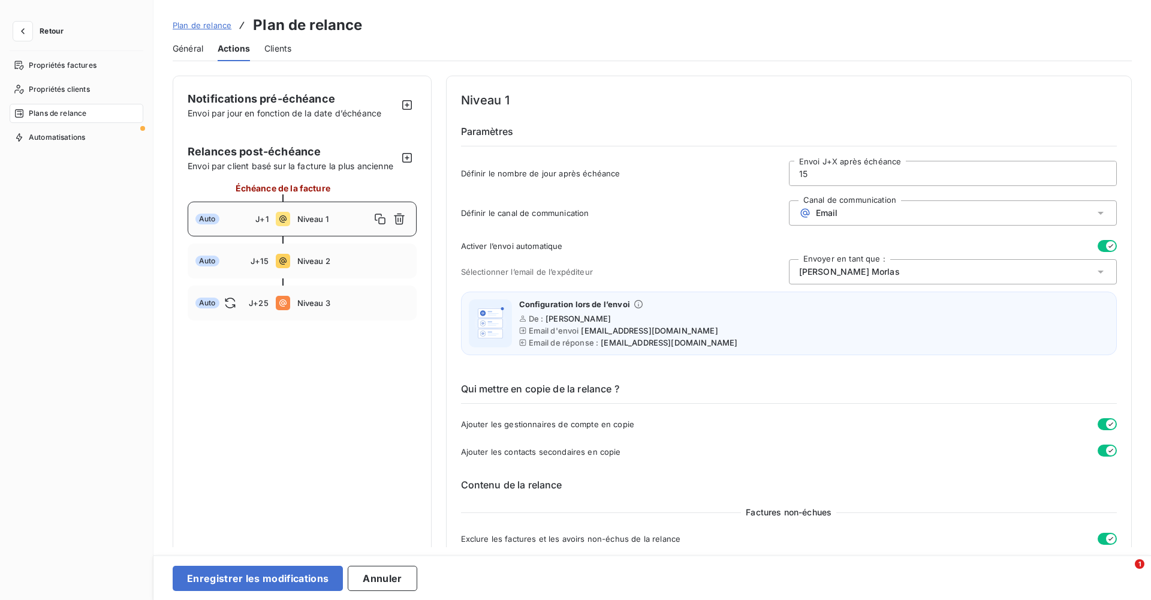
type input "1"
click at [767, 246] on icon "button" at bounding box center [1111, 246] width 5 height 4
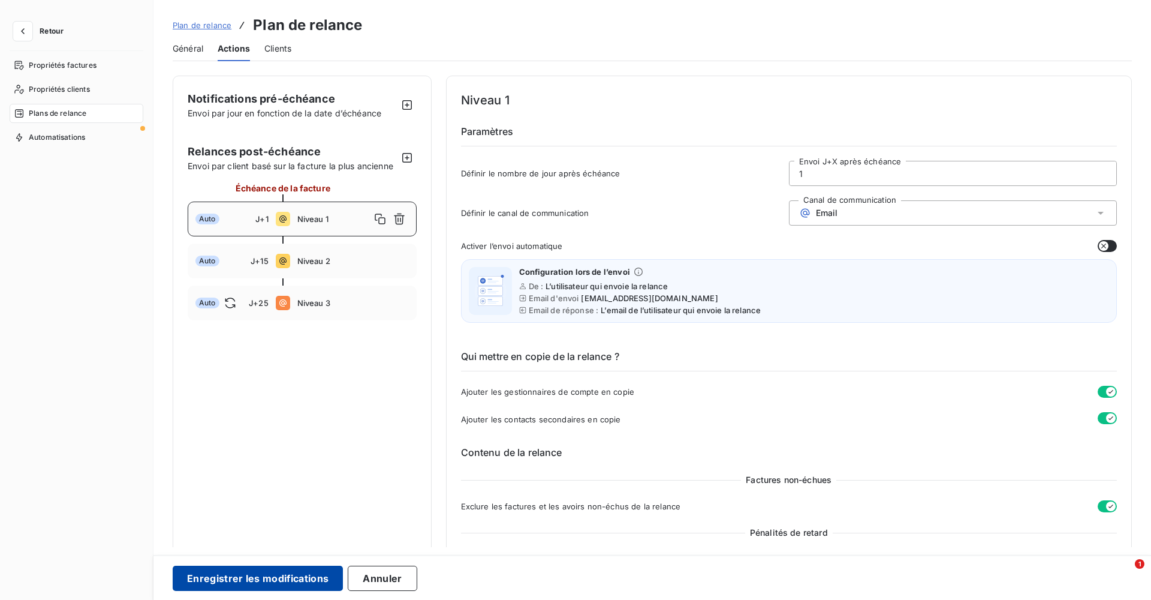
click at [265, 364] on button "Enregistrer les modifications" at bounding box center [258, 577] width 170 height 25
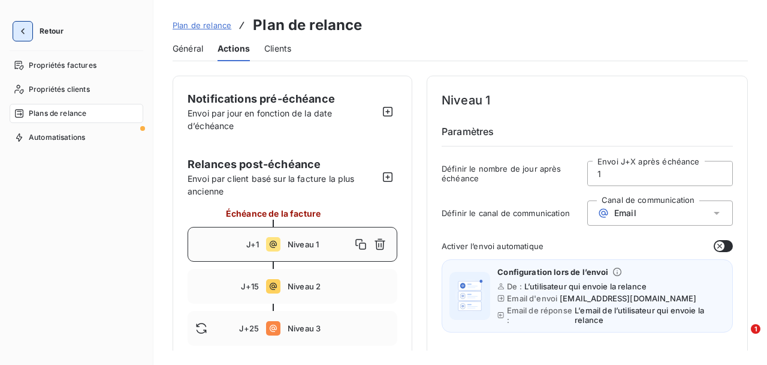
click at [26, 31] on icon "button" at bounding box center [23, 31] width 12 height 12
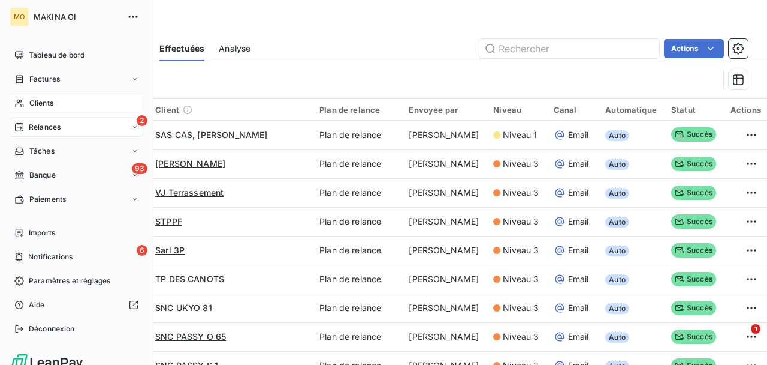
click at [20, 104] on icon at bounding box center [19, 104] width 8 height 8
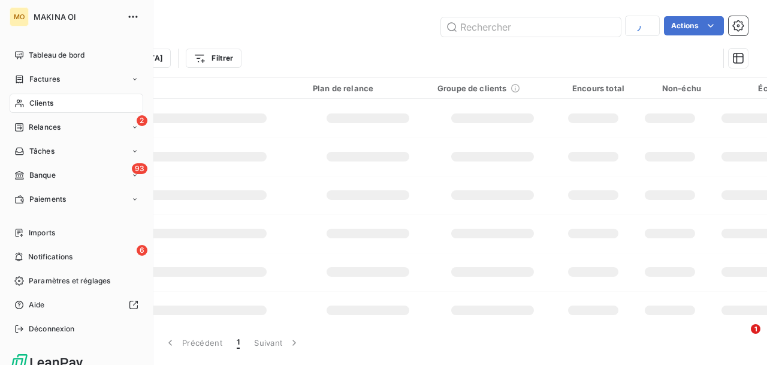
click at [74, 100] on div "Clients" at bounding box center [77, 103] width 134 height 19
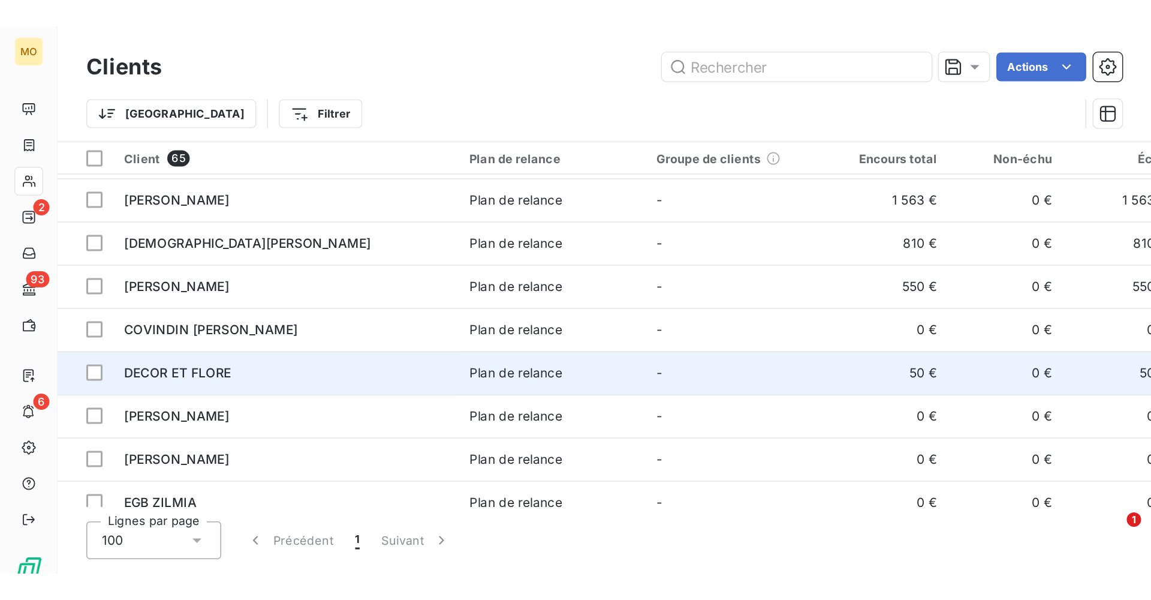
scroll to position [112, 0]
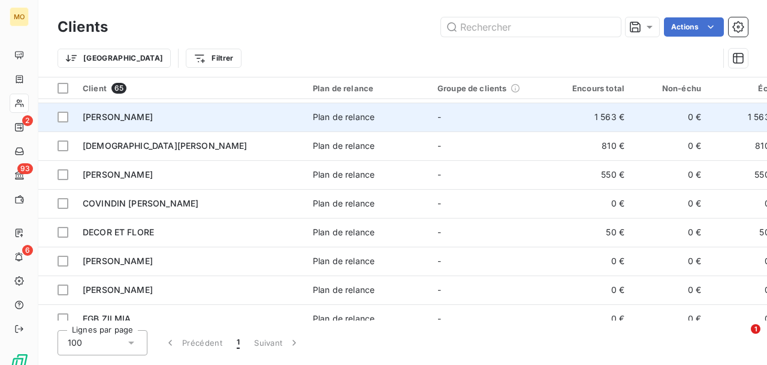
click at [116, 112] on span "[PERSON_NAME]" at bounding box center [118, 117] width 70 height 10
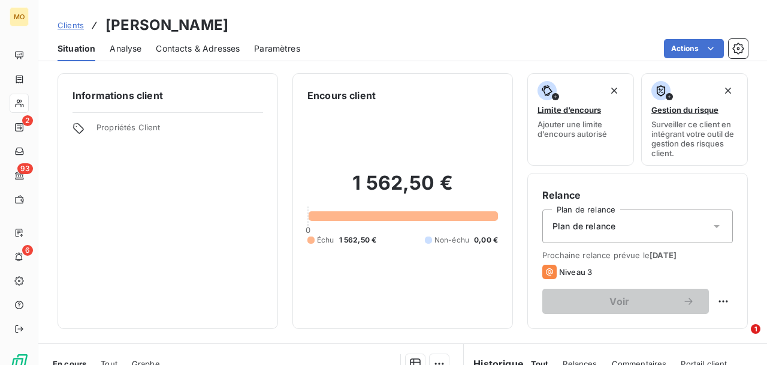
click at [193, 44] on span "Contacts & Adresses" at bounding box center [198, 49] width 84 height 12
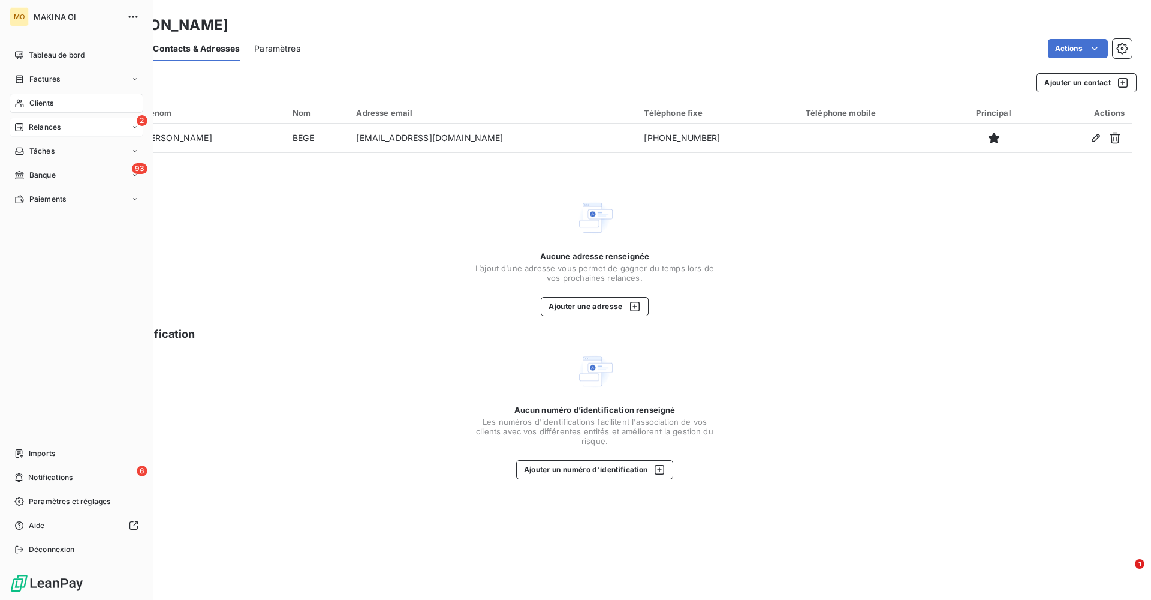
click at [46, 128] on span "Relances" at bounding box center [45, 127] width 32 height 11
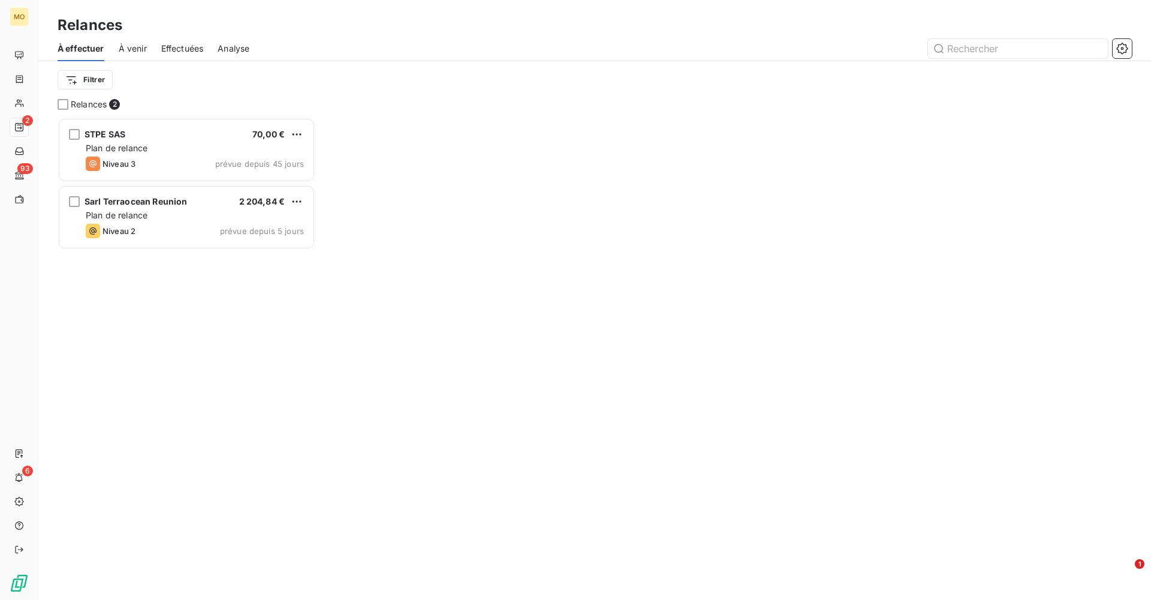
scroll to position [482, 258]
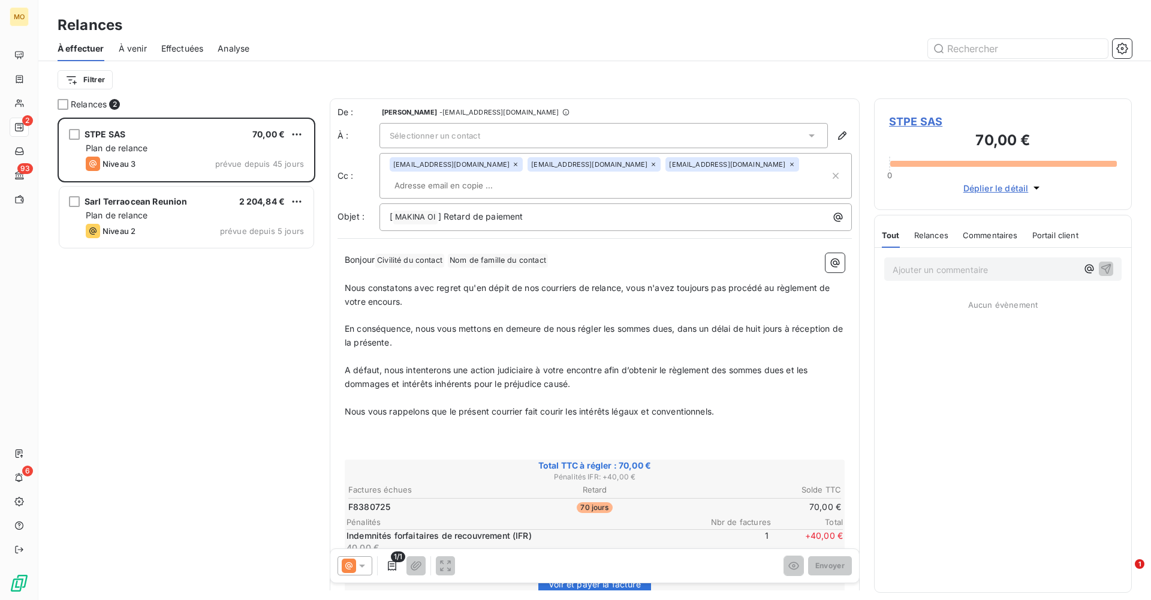
click at [189, 46] on span "Effectuées" at bounding box center [182, 49] width 43 height 12
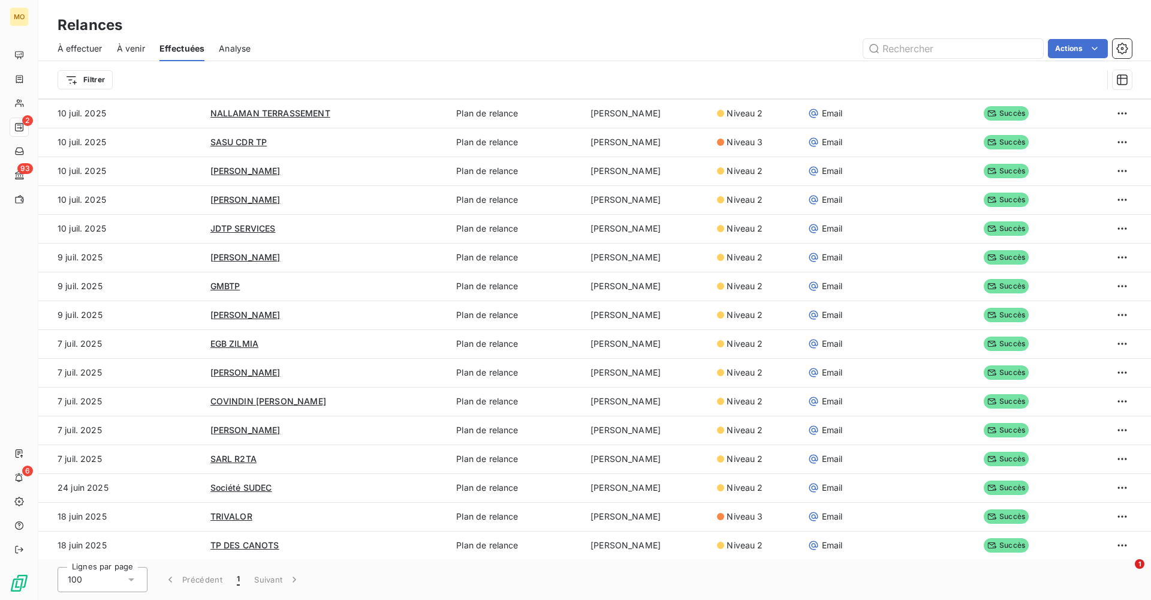
scroll to position [41, 0]
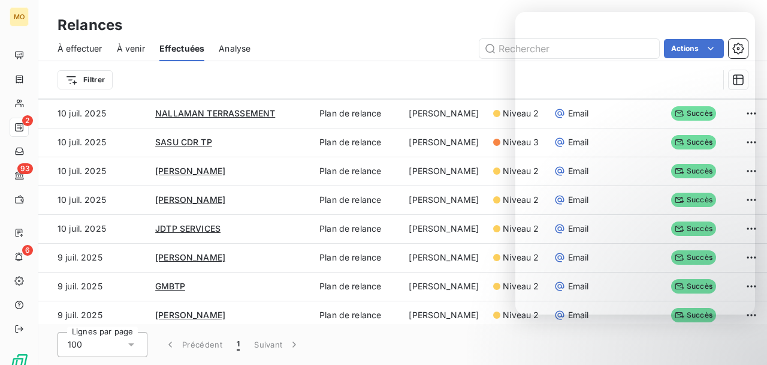
click at [139, 48] on span "À venir" at bounding box center [131, 49] width 28 height 12
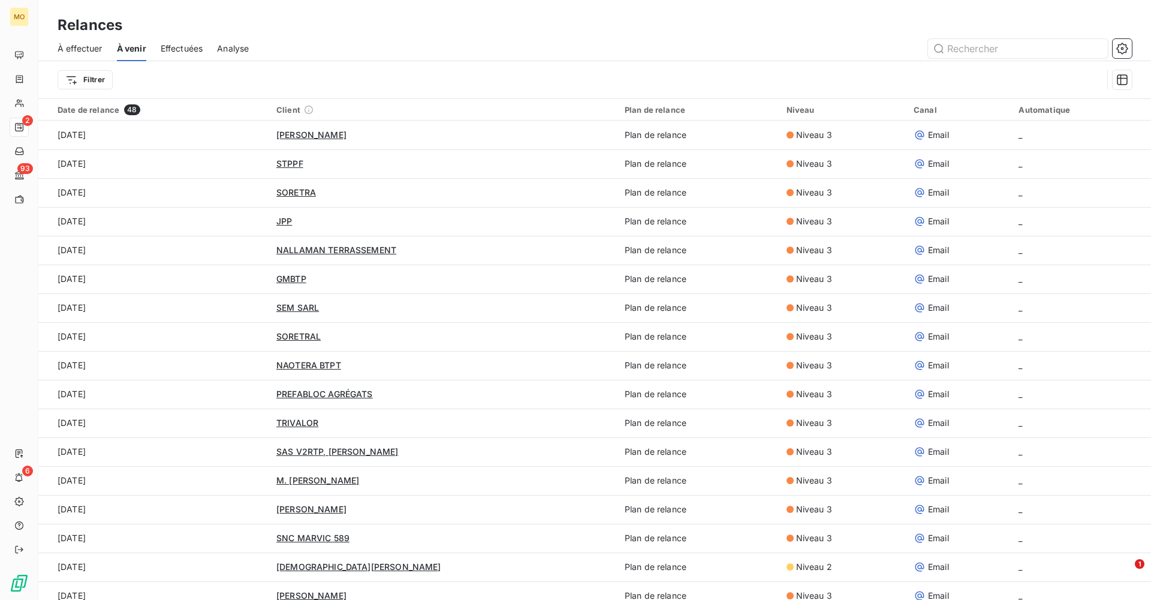
click at [180, 50] on span "Effectuées" at bounding box center [182, 49] width 43 height 12
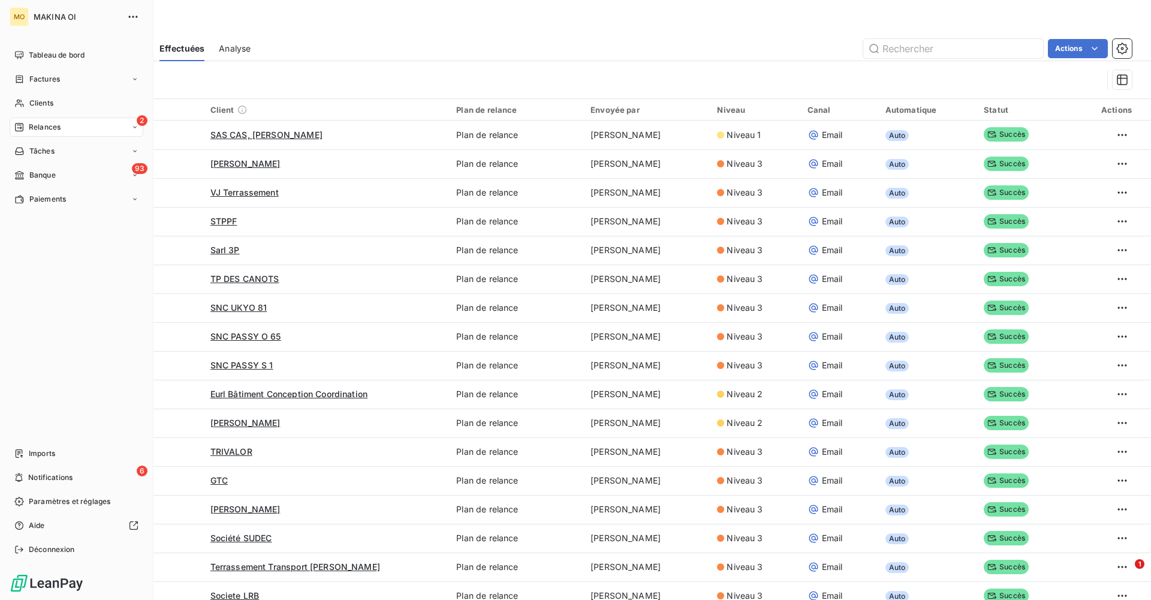
click at [47, 125] on span "Relances" at bounding box center [45, 127] width 32 height 11
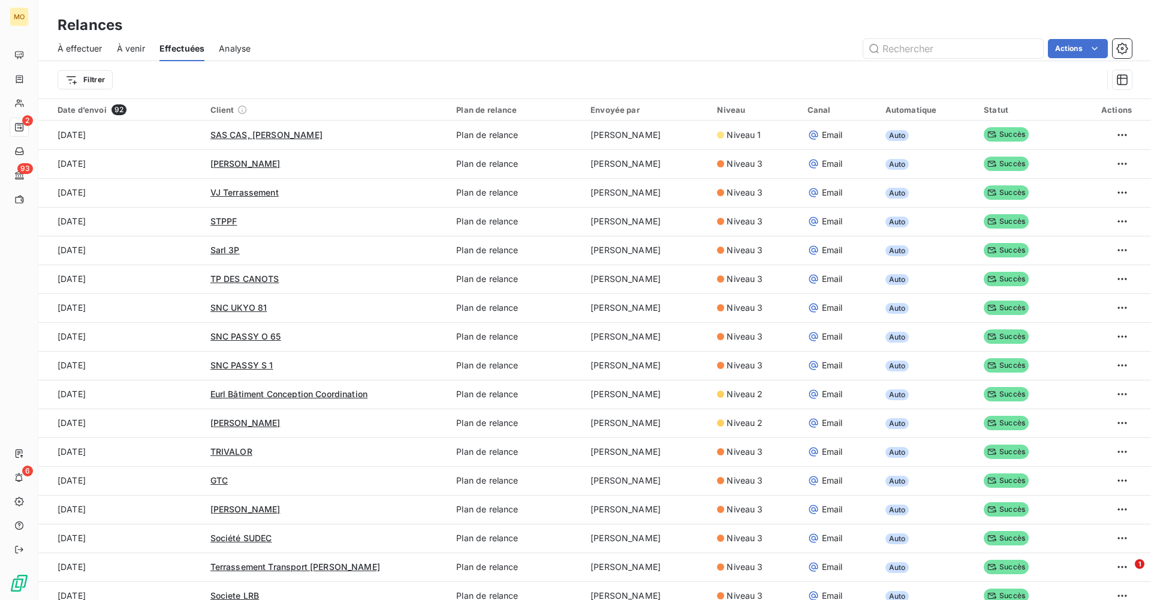
click at [130, 49] on span "À venir" at bounding box center [131, 49] width 28 height 12
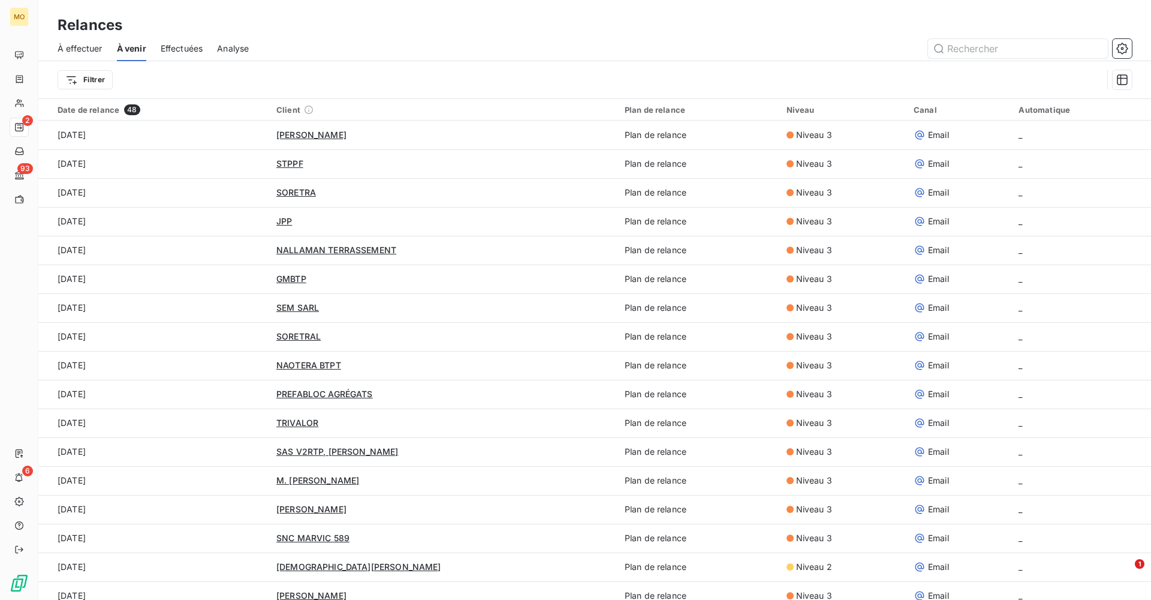
click at [86, 43] on span "À effectuer" at bounding box center [80, 49] width 45 height 12
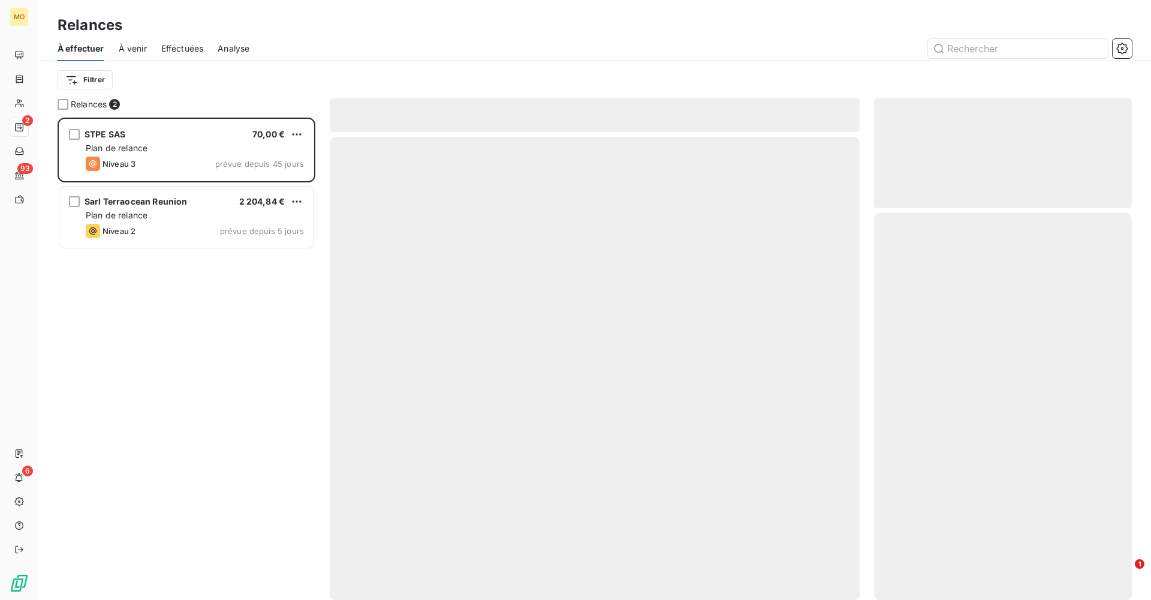
scroll to position [482, 258]
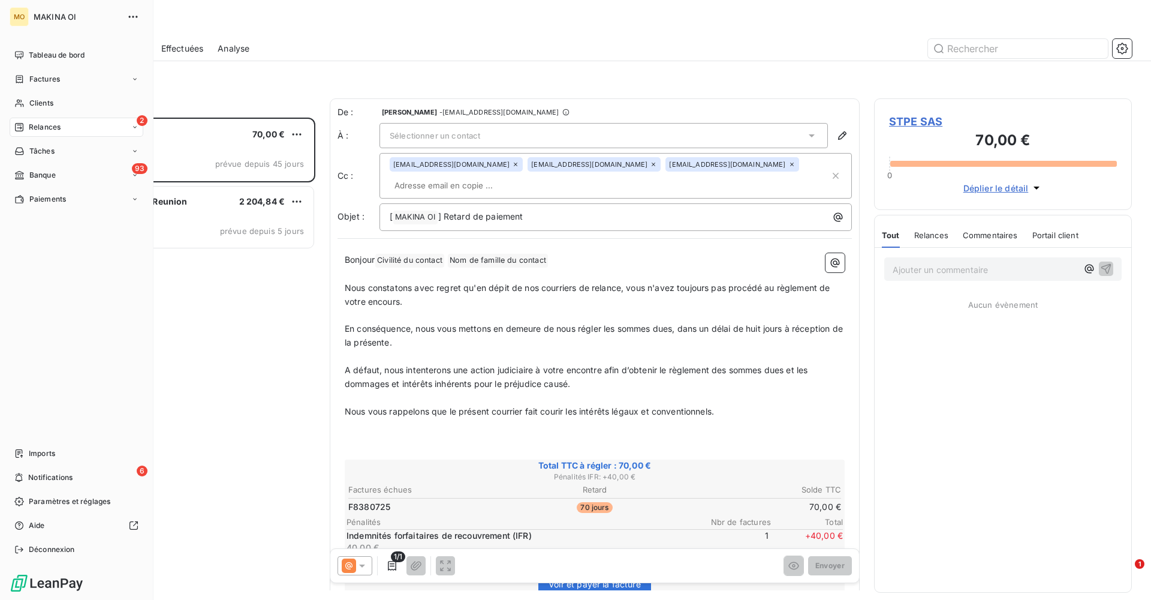
click at [47, 124] on span "Relances" at bounding box center [45, 127] width 32 height 11
click at [60, 195] on span "Effectuées" at bounding box center [47, 199] width 37 height 11
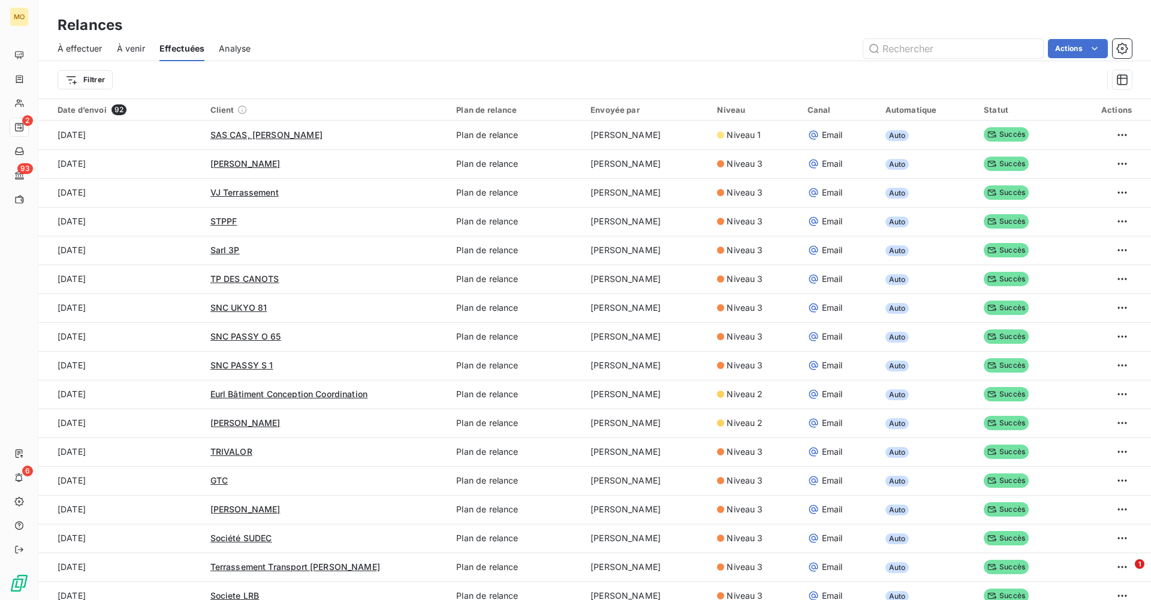
click at [94, 46] on span "À effectuer" at bounding box center [80, 49] width 45 height 12
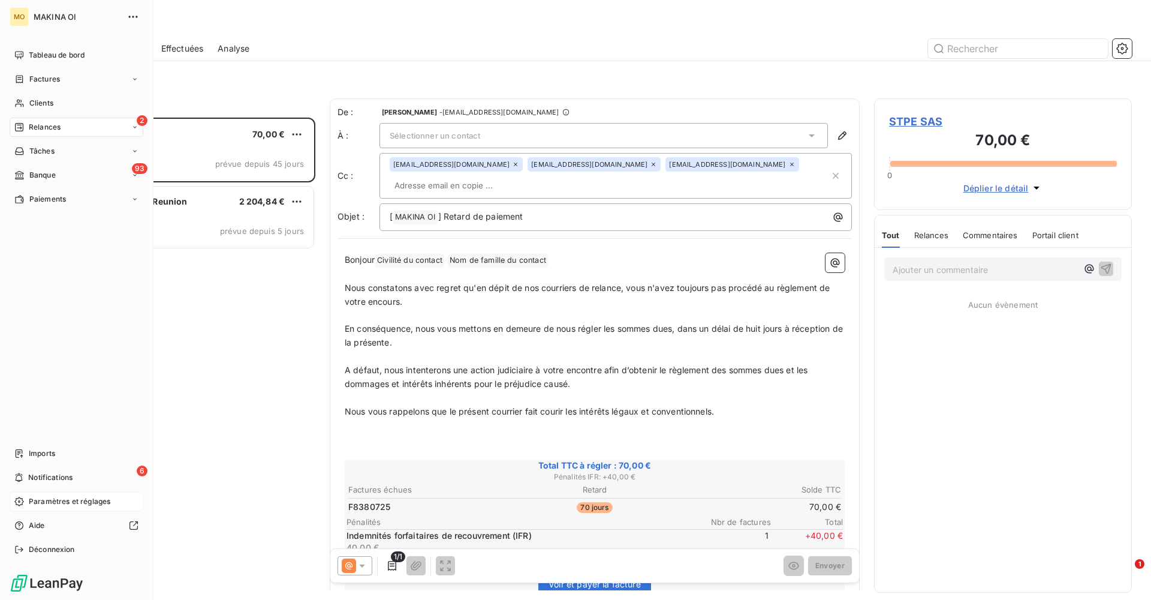
click at [72, 364] on span "Paramètres et réglages" at bounding box center [70, 501] width 82 height 11
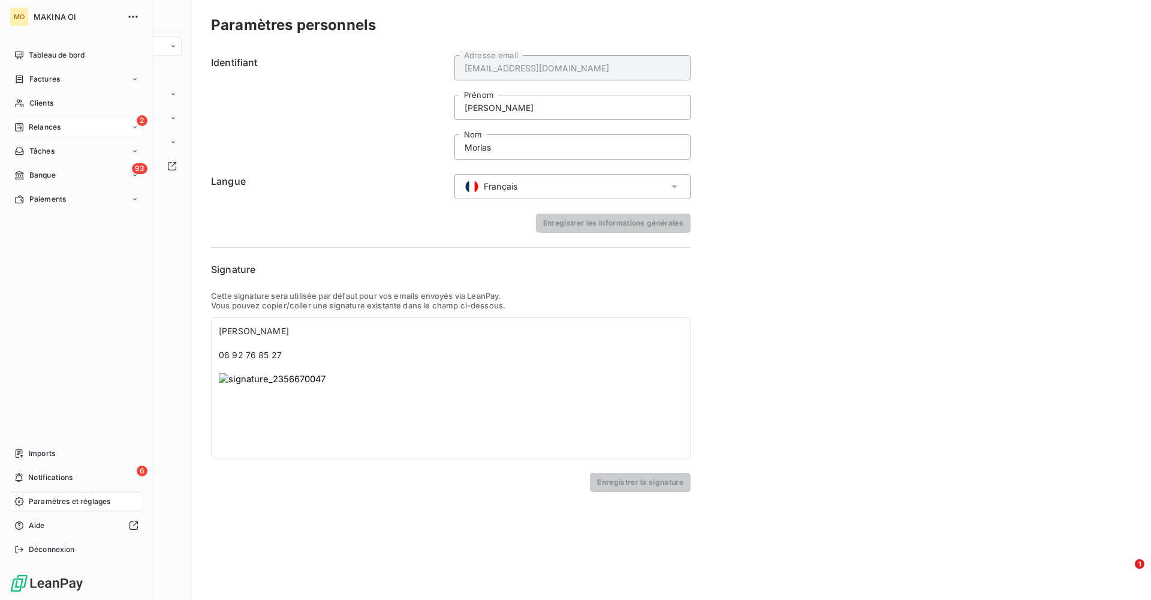
click at [47, 127] on span "Relances" at bounding box center [45, 127] width 32 height 11
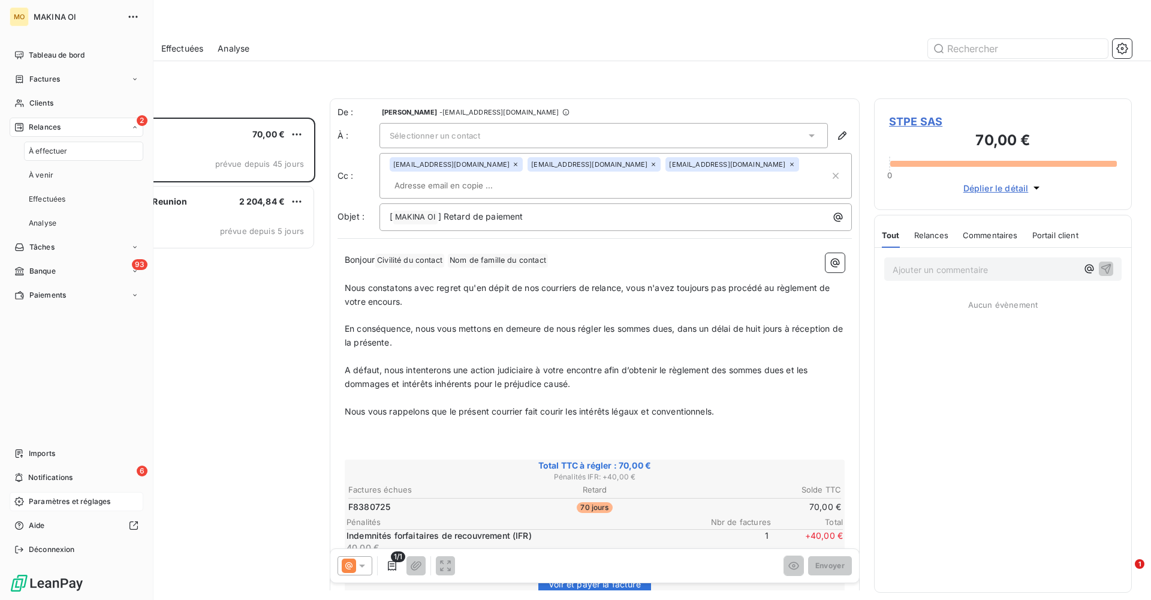
scroll to position [482, 258]
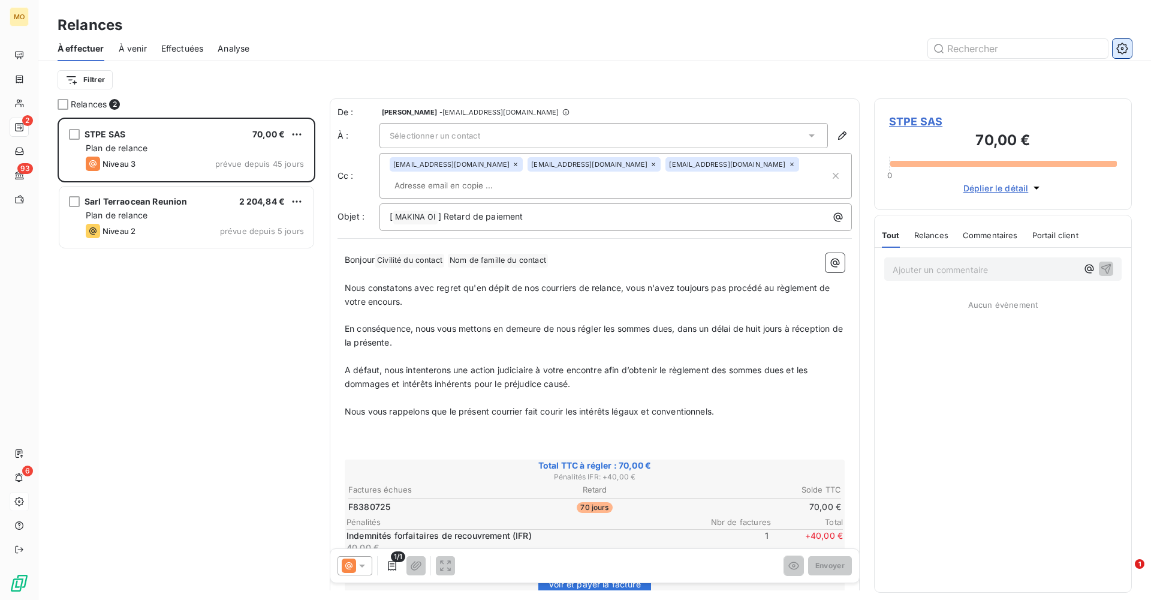
click at [767, 44] on icon "button" at bounding box center [1122, 49] width 12 height 12
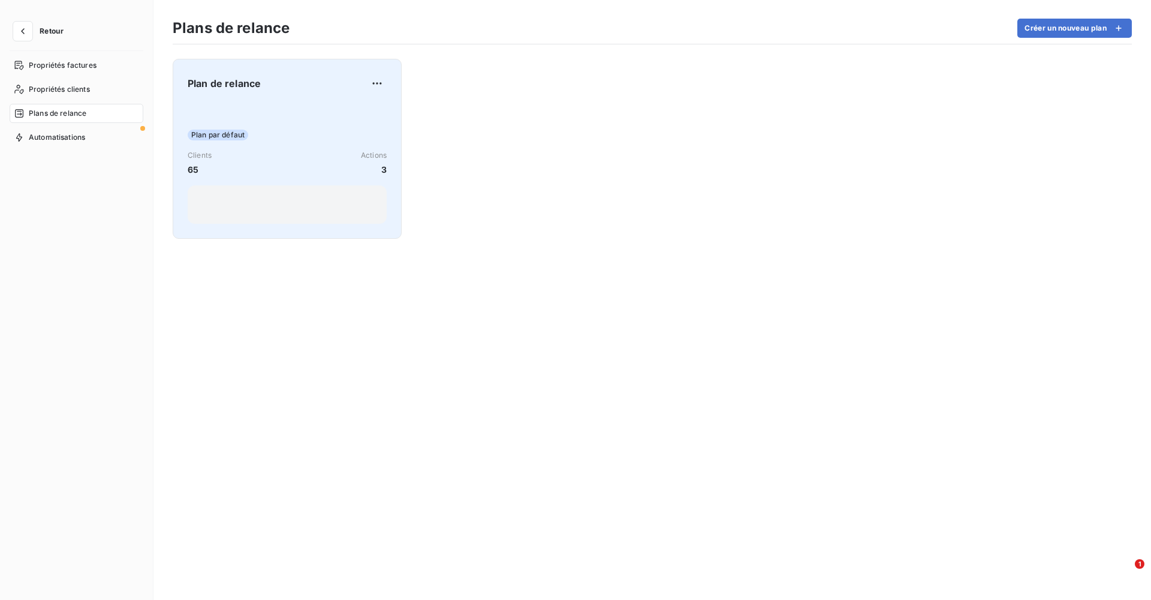
click at [264, 121] on div "Plan par défaut Clients 65 Actions 3" at bounding box center [287, 163] width 199 height 121
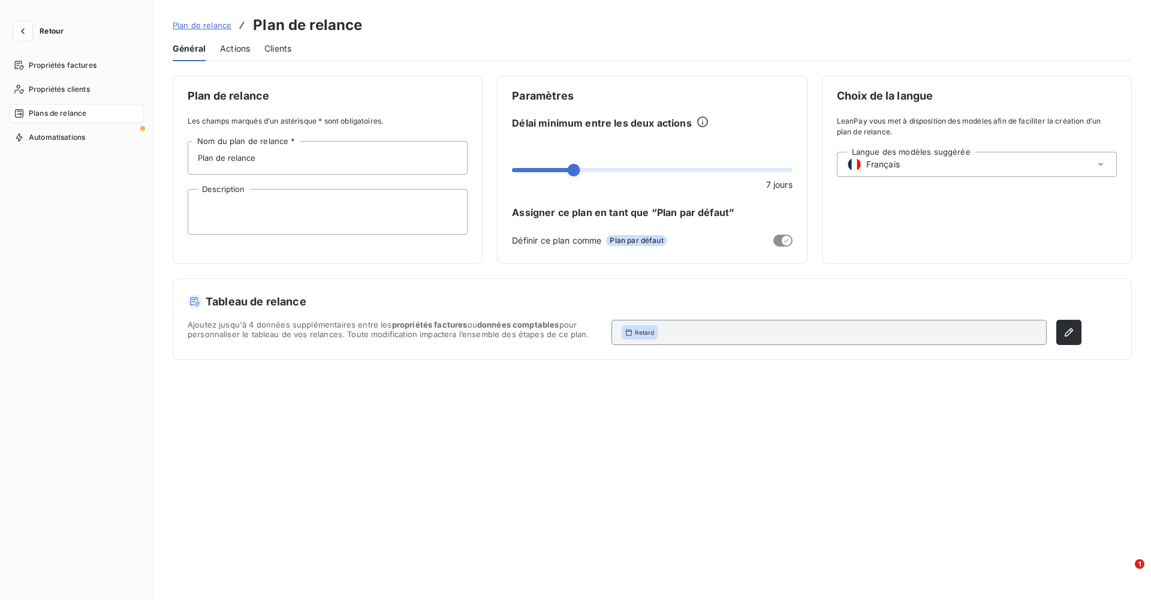
click at [767, 333] on div "Retard" at bounding box center [829, 332] width 435 height 25
click at [237, 50] on span "Actions" at bounding box center [235, 49] width 30 height 12
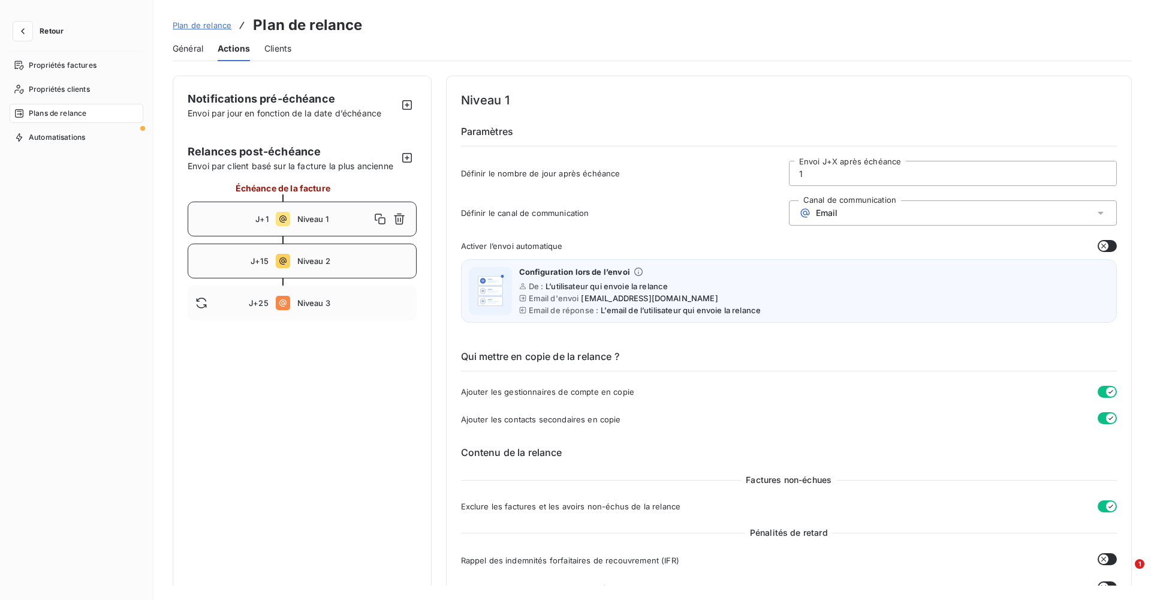
click at [308, 266] on div "J+15 Niveau 2" at bounding box center [302, 260] width 229 height 35
click at [308, 299] on span "Niveau 3" at bounding box center [353, 303] width 112 height 10
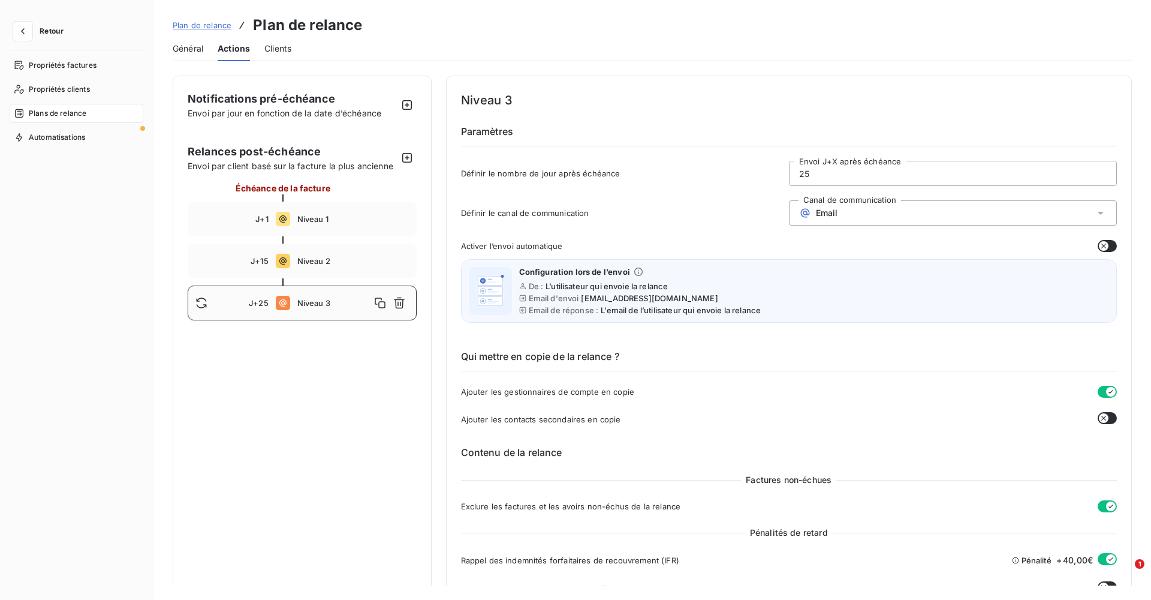
click at [255, 303] on span "J+25" at bounding box center [259, 303] width 20 height 10
click at [767, 180] on input "25" at bounding box center [953, 173] width 327 height 24
type input "2"
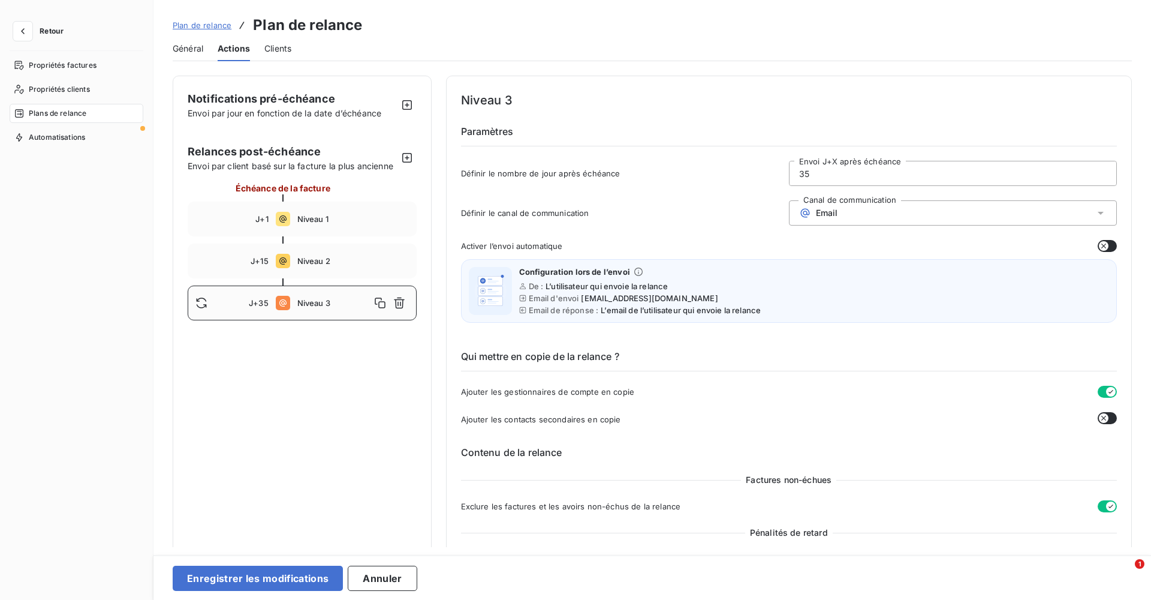
type input "3"
click at [312, 218] on span "Niveau 1" at bounding box center [353, 219] width 112 height 10
type input "1"
click at [767, 169] on input "1" at bounding box center [953, 173] width 327 height 24
click at [309, 263] on span "Niveau 2" at bounding box center [353, 261] width 112 height 10
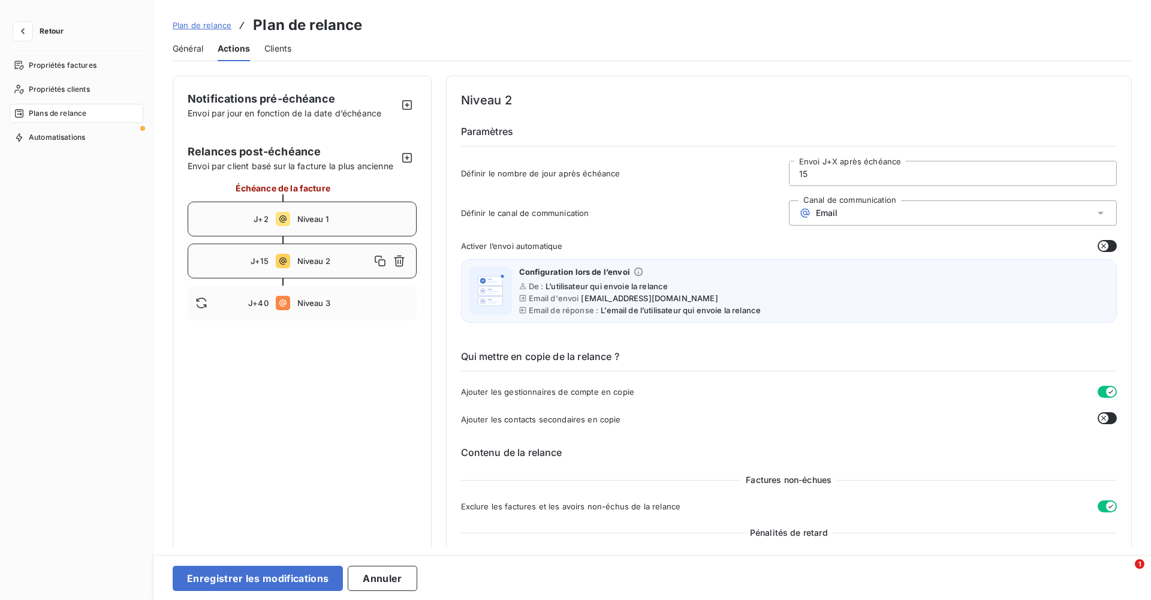
click at [308, 217] on span "Niveau 1" at bounding box center [353, 219] width 112 height 10
click at [324, 261] on span "Niveau 2" at bounding box center [353, 261] width 112 height 10
click at [341, 225] on div "J+2 Niveau 1" at bounding box center [302, 218] width 229 height 35
click at [767, 243] on icon "button" at bounding box center [1104, 246] width 10 height 10
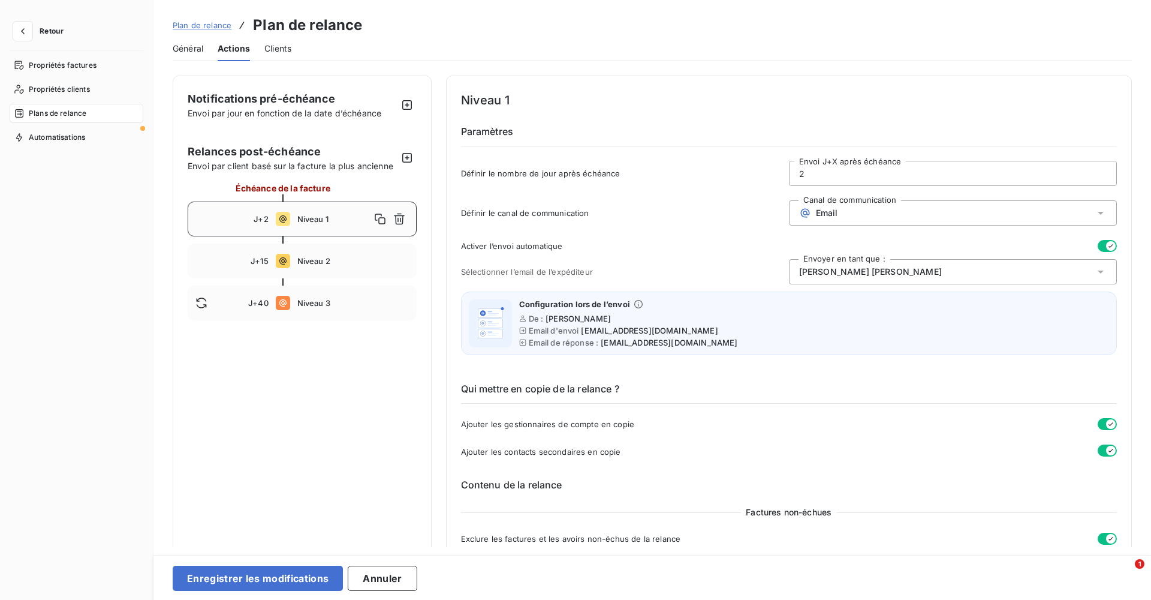
click at [767, 281] on div "[PERSON_NAME]" at bounding box center [953, 271] width 328 height 25
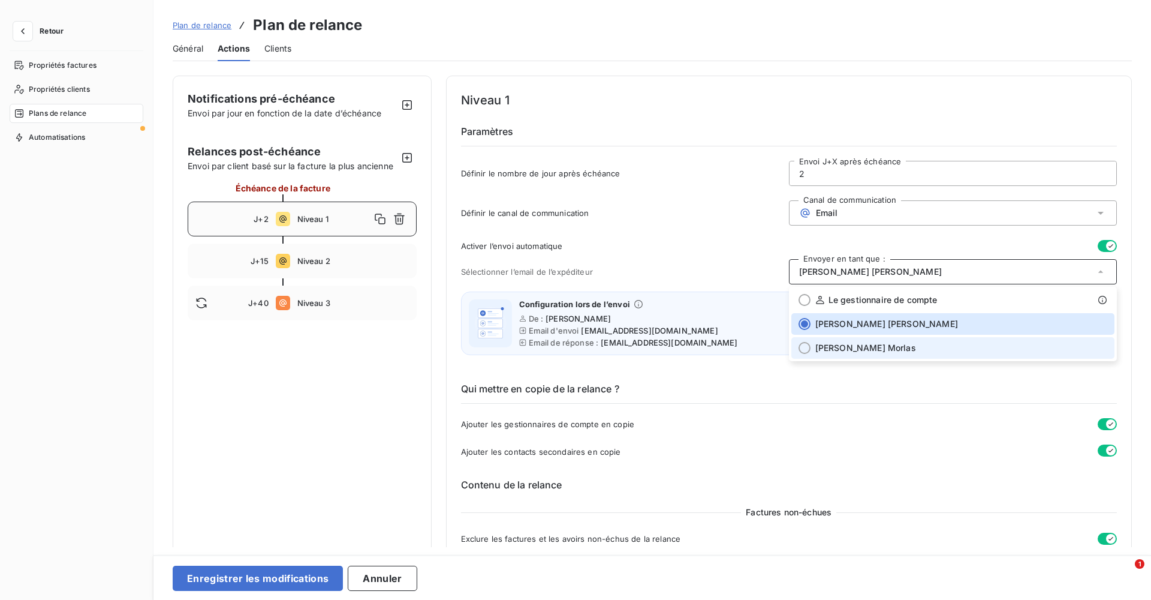
click at [767, 349] on span "[PERSON_NAME]" at bounding box center [865, 348] width 101 height 12
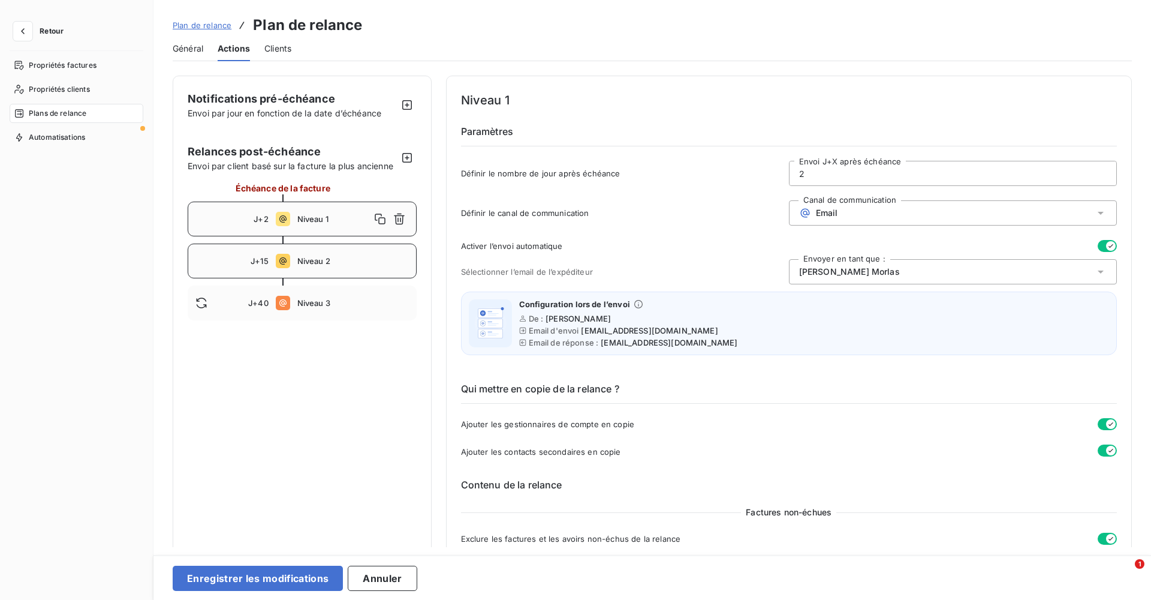
click at [334, 257] on span "Niveau 2" at bounding box center [353, 261] width 112 height 10
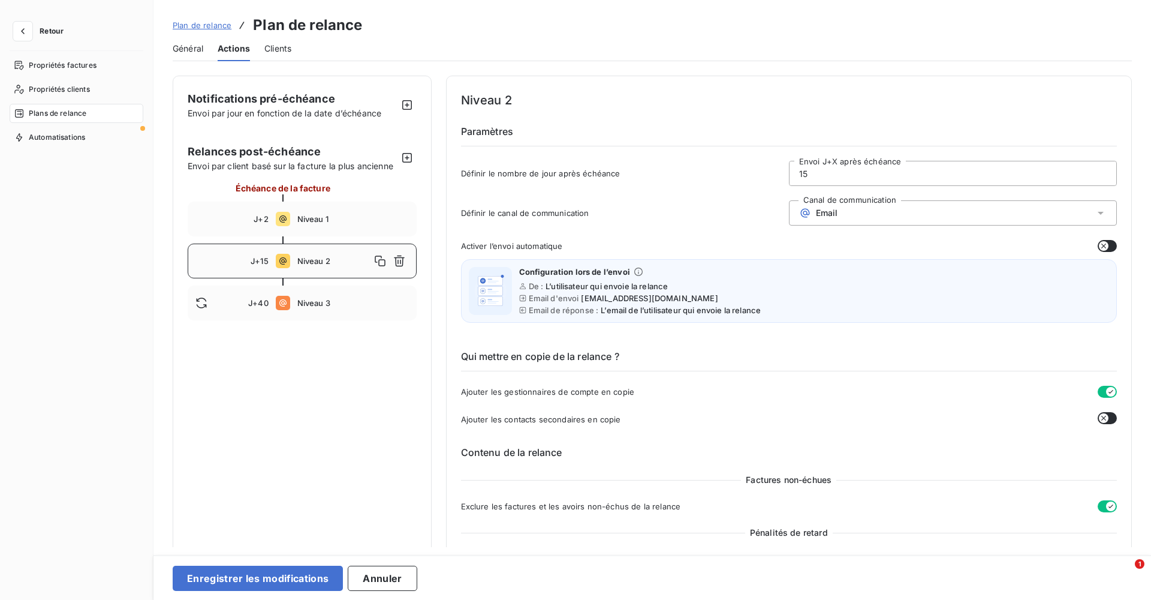
click at [767, 246] on button "button" at bounding box center [1107, 246] width 19 height 12
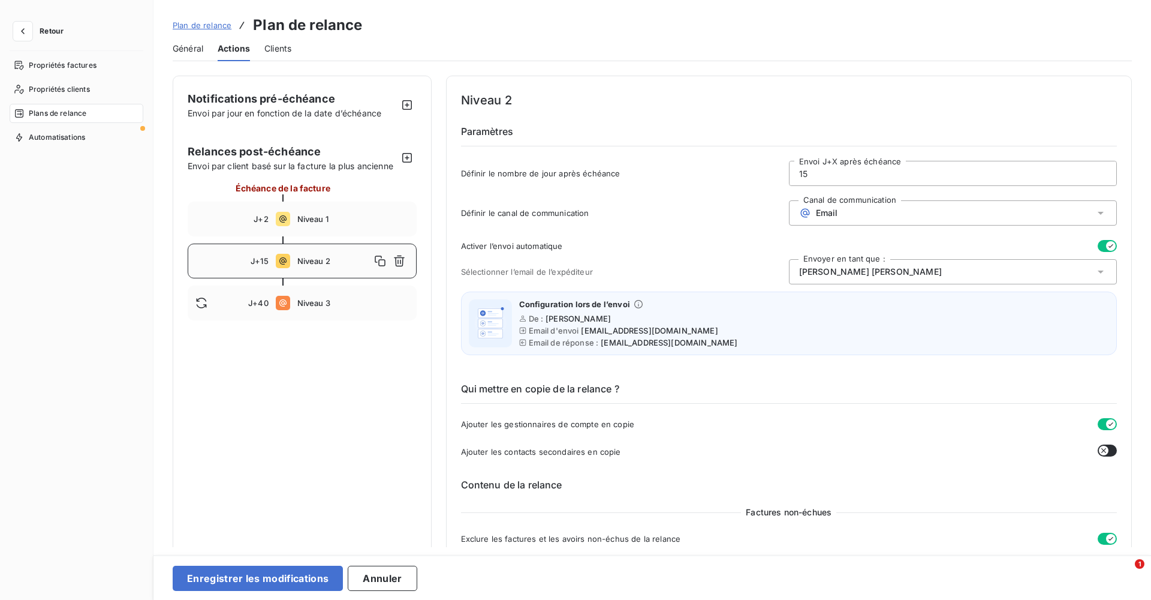
click at [767, 273] on span "[PERSON_NAME]" at bounding box center [870, 272] width 143 height 12
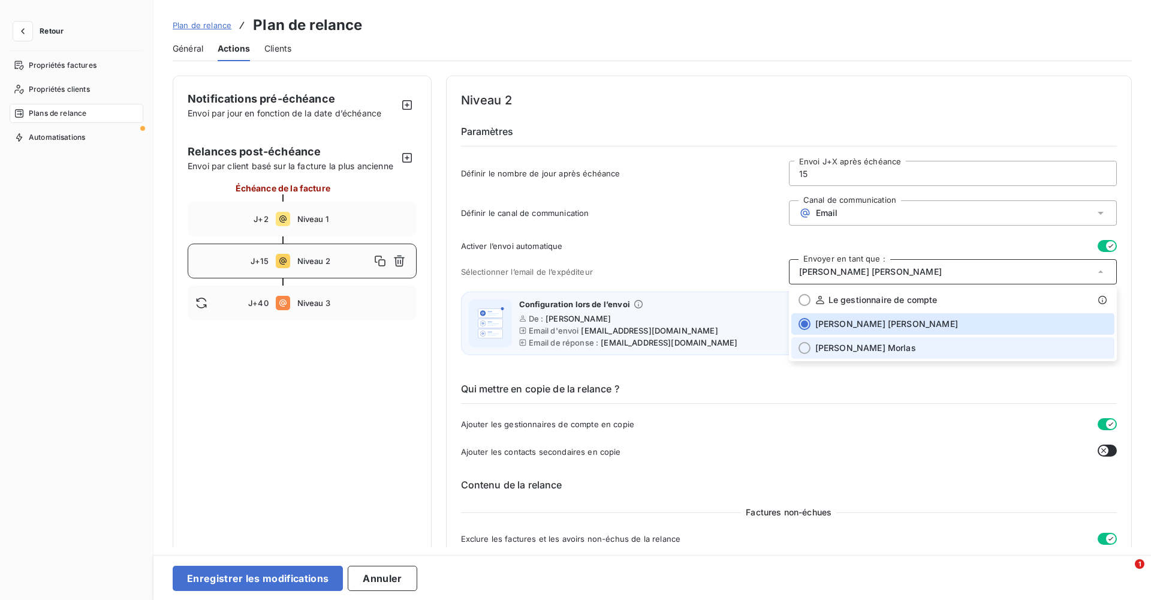
click at [767, 344] on span "[PERSON_NAME]" at bounding box center [865, 348] width 101 height 12
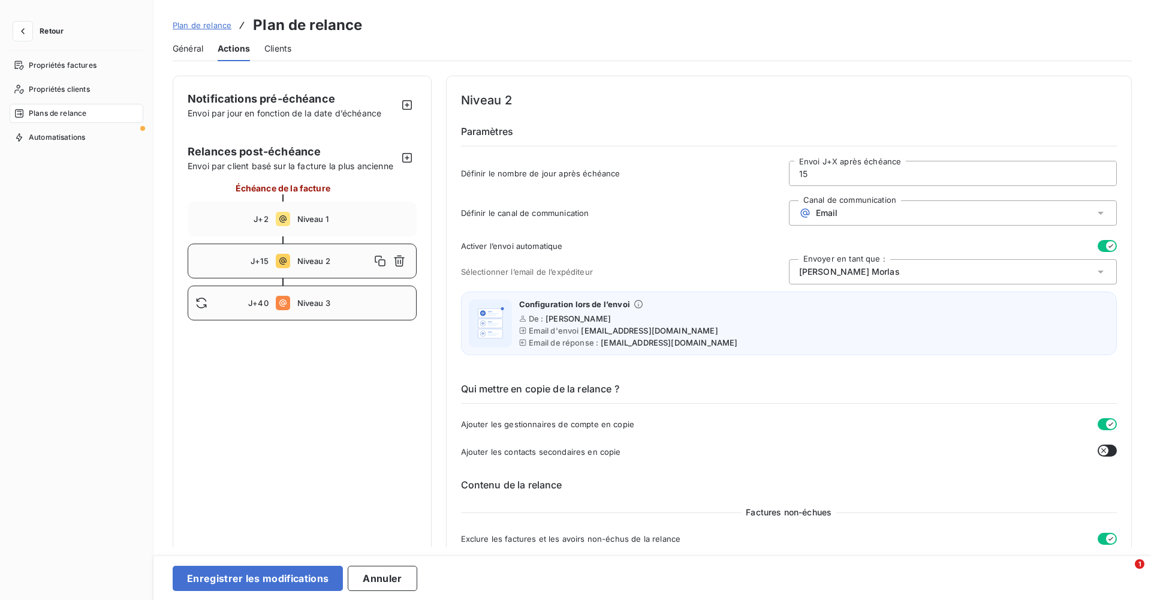
click at [344, 300] on span "Niveau 3" at bounding box center [353, 303] width 112 height 10
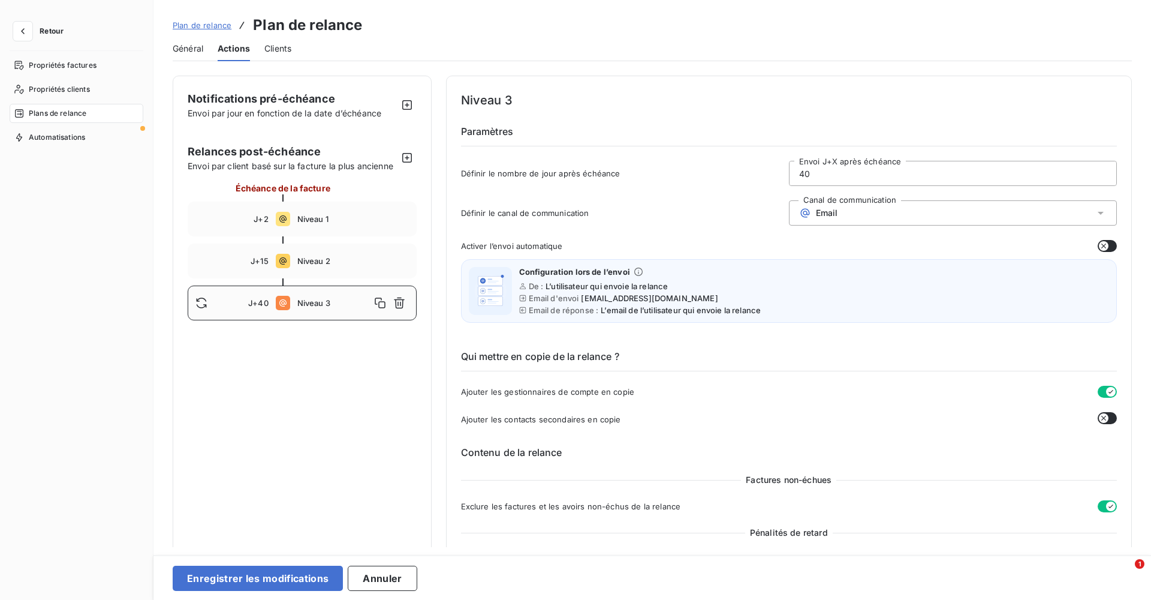
click at [767, 243] on icon "button" at bounding box center [1104, 246] width 10 height 10
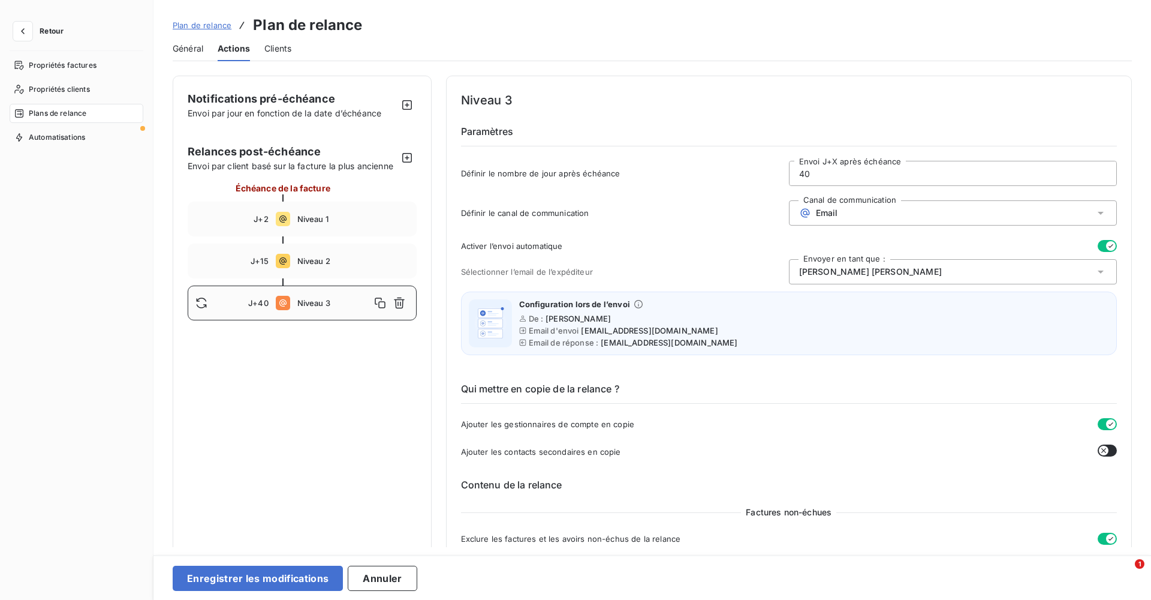
click at [767, 270] on div "[PERSON_NAME]" at bounding box center [953, 271] width 328 height 25
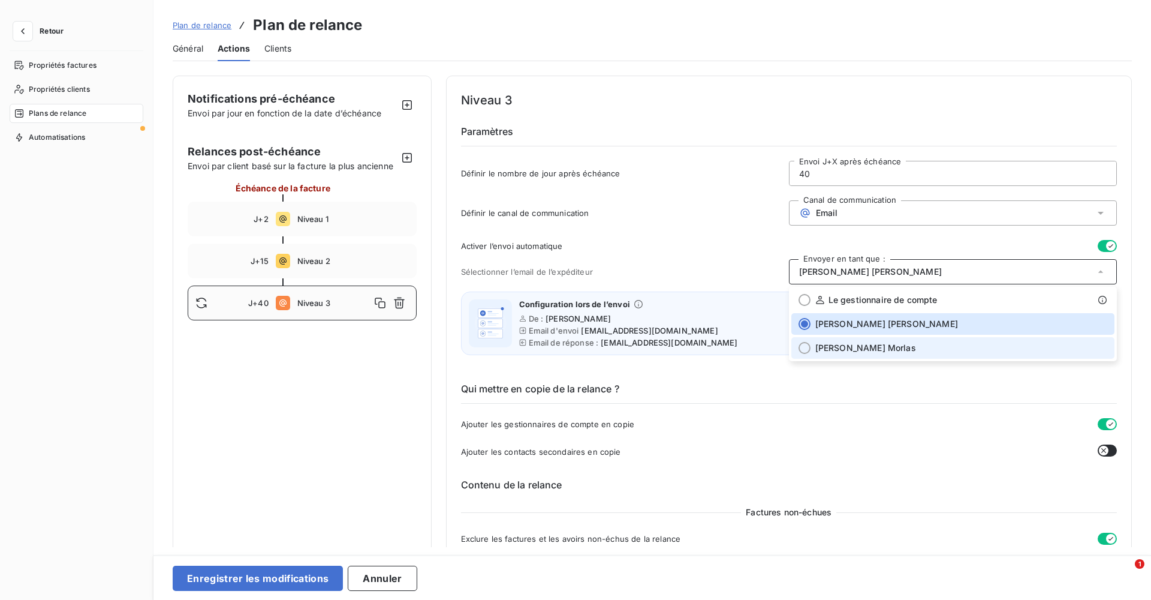
click at [767, 348] on div "[PERSON_NAME]" at bounding box center [961, 348] width 292 height 12
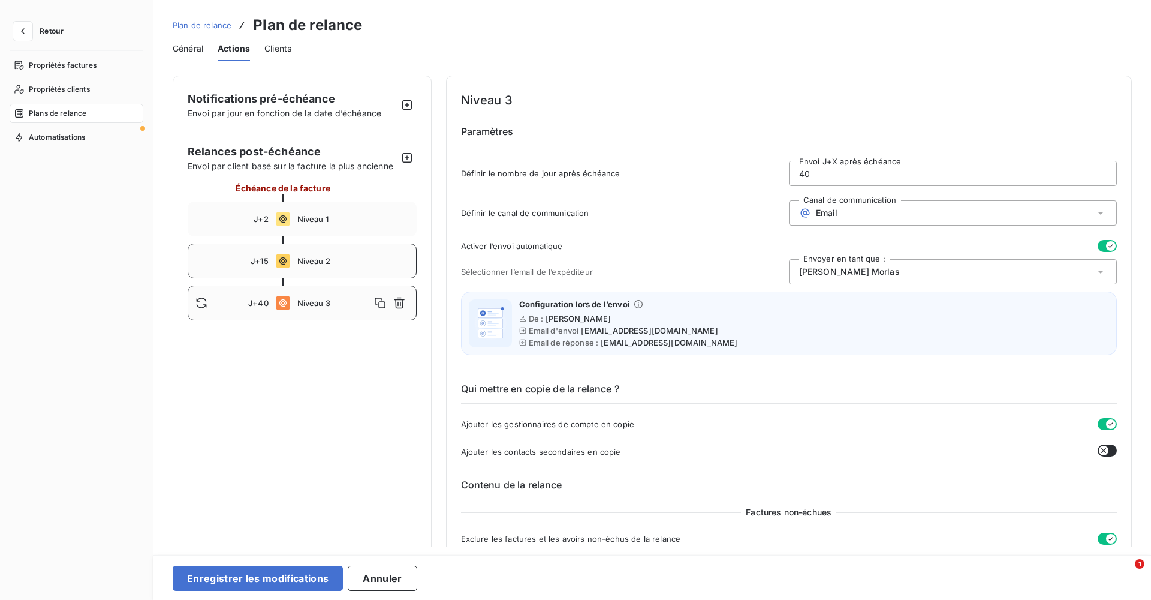
click at [348, 266] on div "J+15 Niveau 2" at bounding box center [302, 260] width 229 height 35
click at [344, 219] on span "Niveau 1" at bounding box center [353, 219] width 112 height 10
click at [343, 258] on span "Niveau 2" at bounding box center [353, 261] width 112 height 10
click at [336, 303] on span "Niveau 3" at bounding box center [353, 303] width 112 height 10
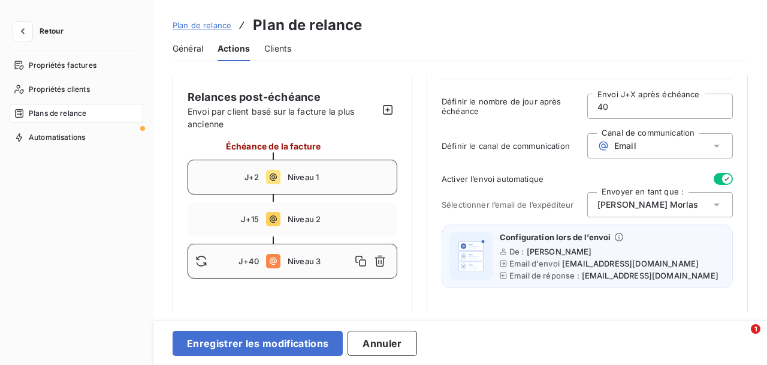
click at [308, 179] on span "Niveau 1" at bounding box center [339, 177] width 102 height 10
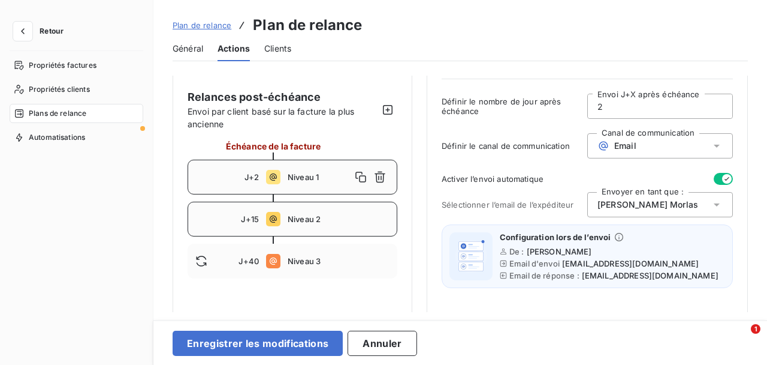
click at [308, 214] on span "Niveau 2" at bounding box center [339, 219] width 102 height 10
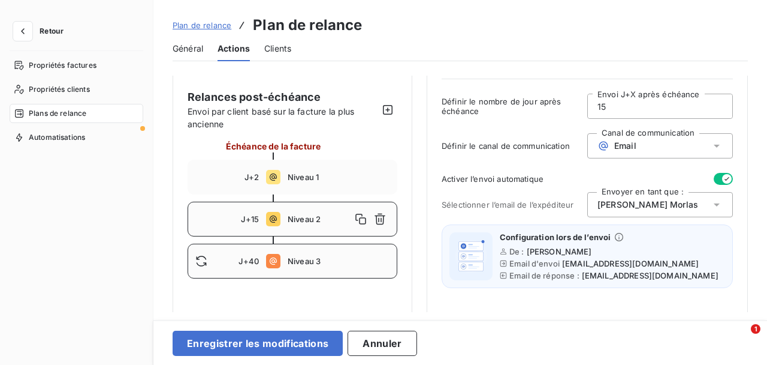
click at [309, 262] on span "Niveau 3" at bounding box center [339, 261] width 102 height 10
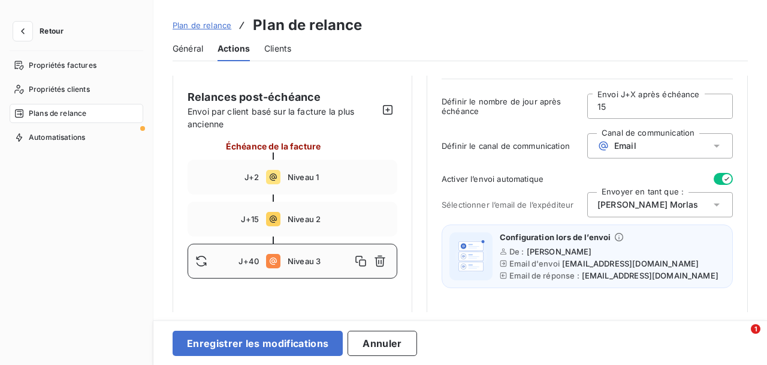
type input "40"
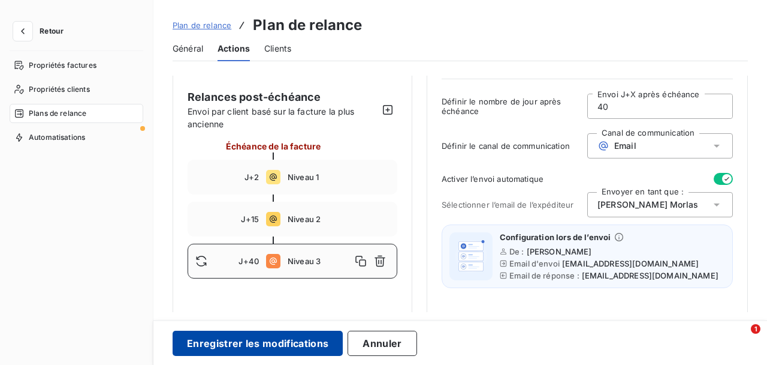
click at [270, 344] on button "Enregistrer les modifications" at bounding box center [258, 342] width 170 height 25
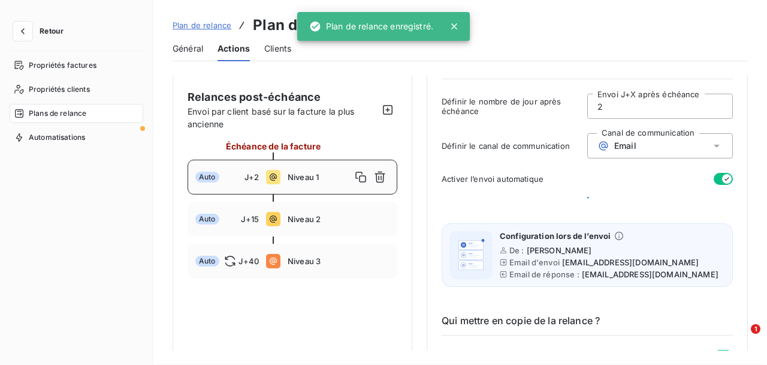
scroll to position [49, 0]
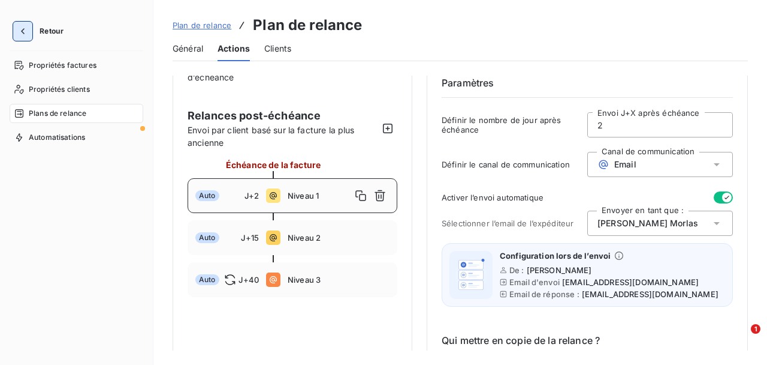
click at [20, 32] on icon "button" at bounding box center [23, 31] width 12 height 12
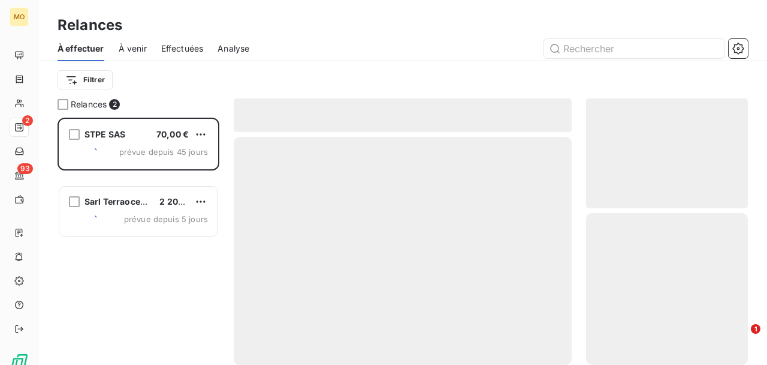
scroll to position [247, 162]
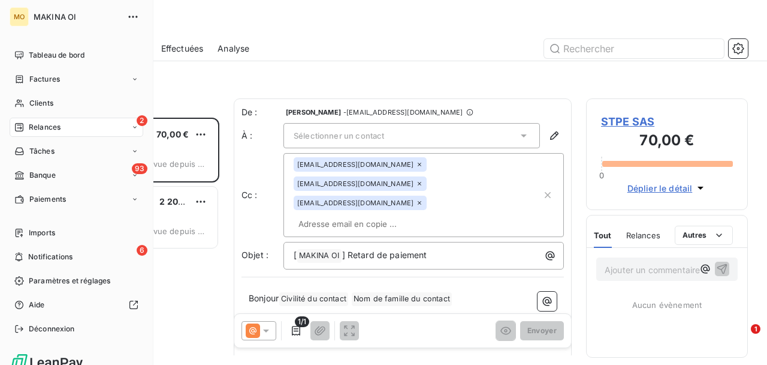
click at [61, 127] on span "Relances" at bounding box center [45, 127] width 32 height 11
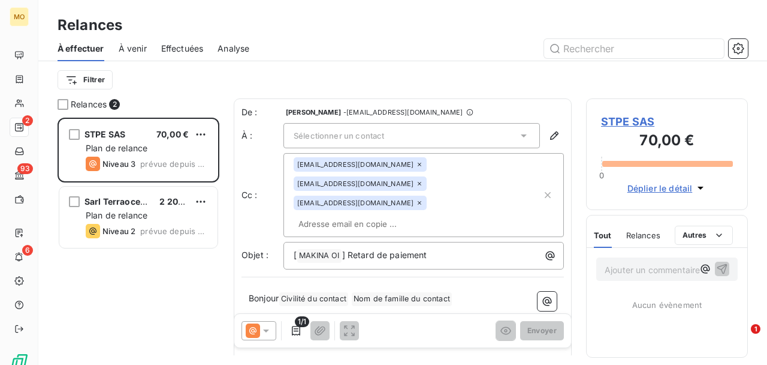
click at [179, 53] on span "Effectuées" at bounding box center [182, 49] width 43 height 12
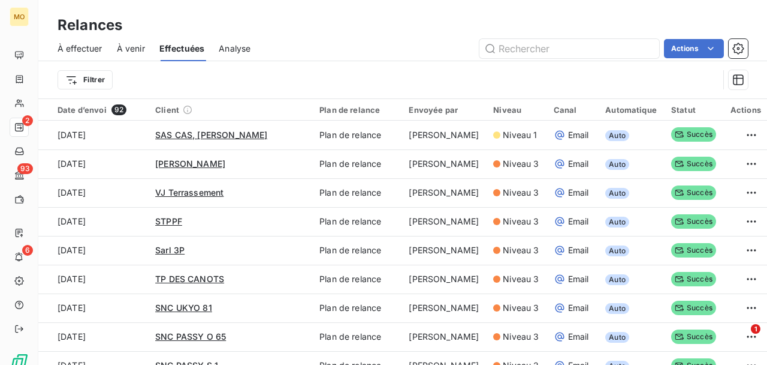
click at [179, 53] on span "Effectuées" at bounding box center [182, 49] width 46 height 12
